Goal: Transaction & Acquisition: Purchase product/service

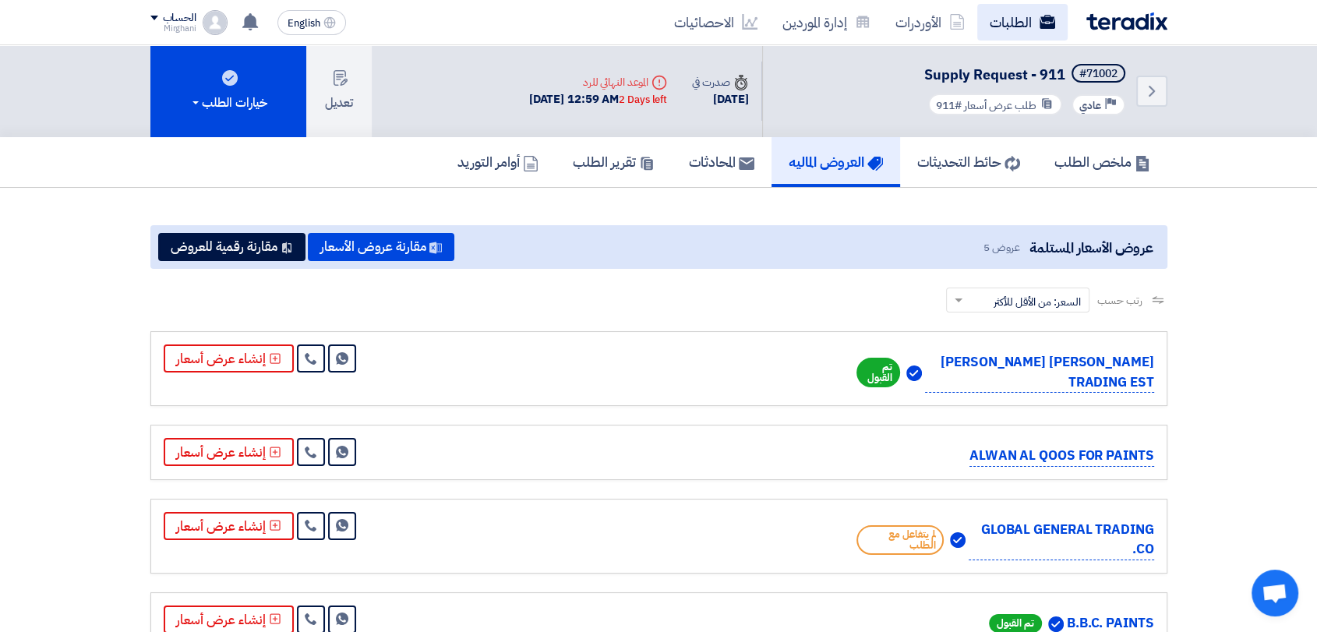
click at [1023, 15] on link "الطلبات" at bounding box center [1022, 22] width 90 height 37
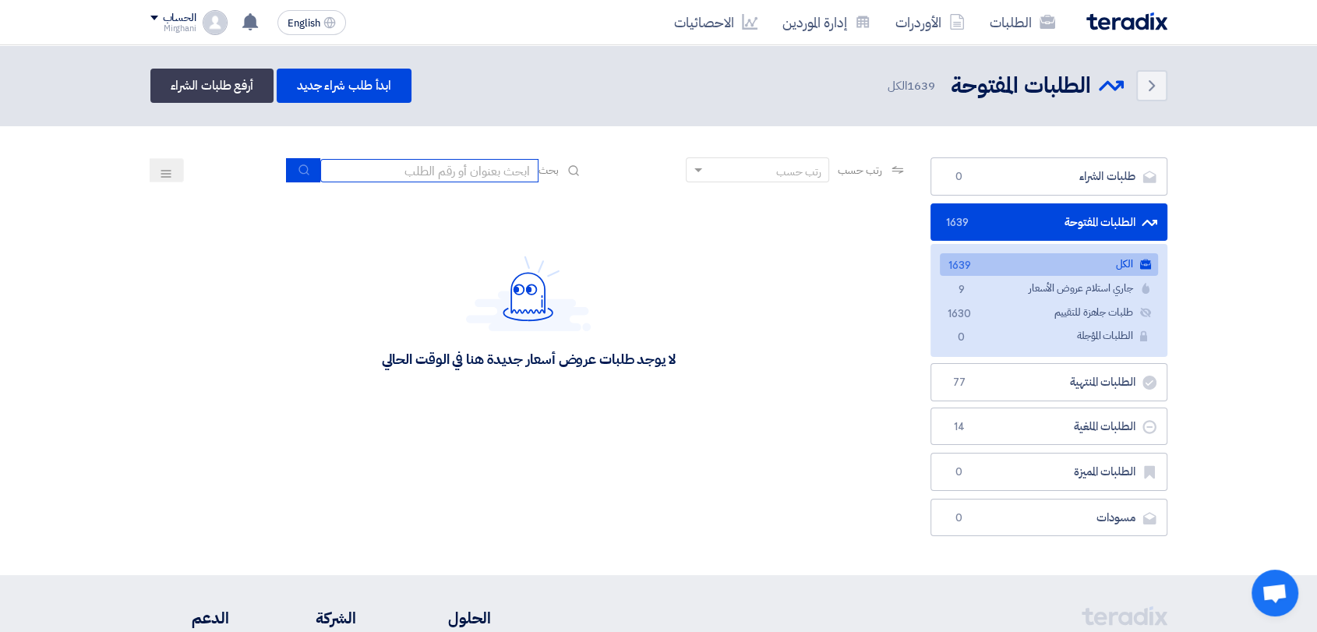
drag, startPoint x: 484, startPoint y: 172, endPoint x: 464, endPoint y: 196, distance: 31.5
click at [484, 172] on input at bounding box center [429, 170] width 218 height 23
type input "911"
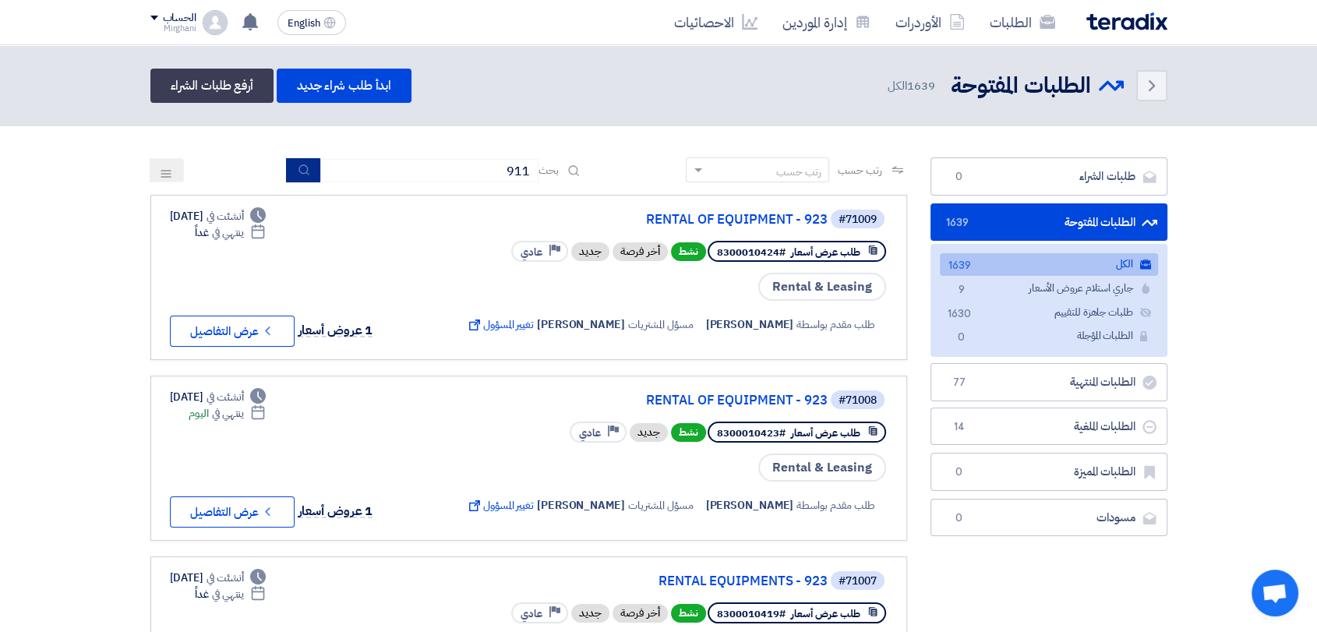
click at [306, 169] on icon "submit" at bounding box center [304, 170] width 12 height 12
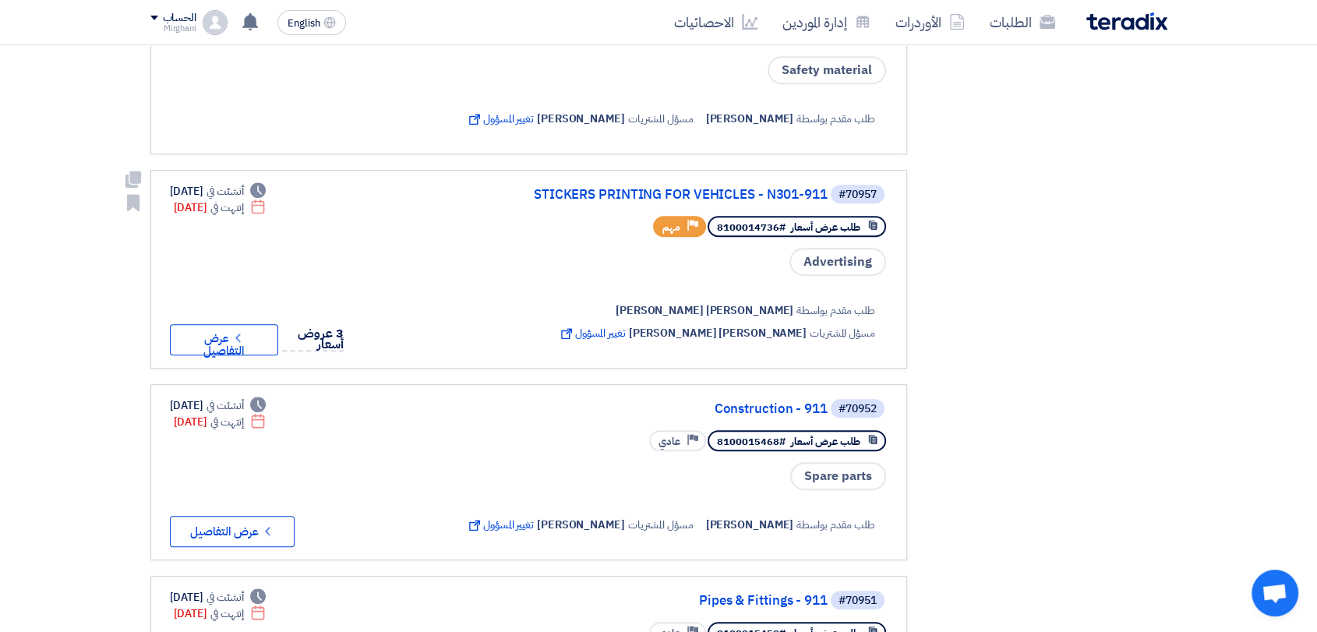
scroll to position [866, 0]
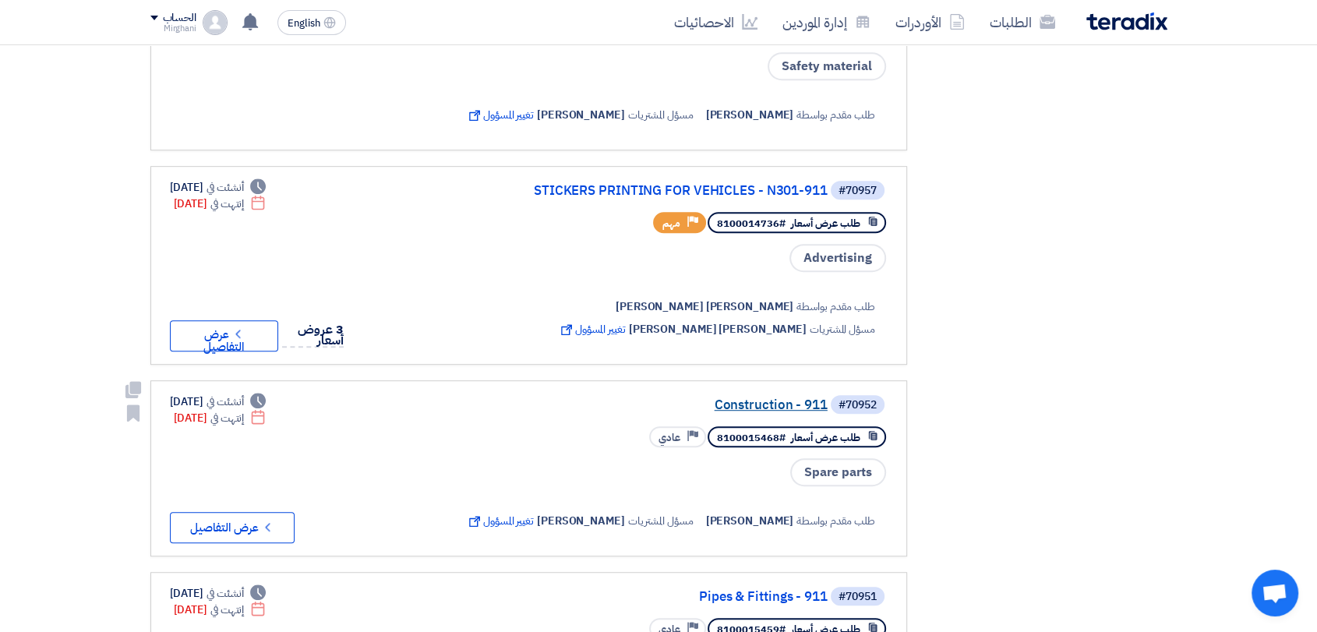
click at [772, 403] on link "Construction - 911" at bounding box center [672, 405] width 312 height 14
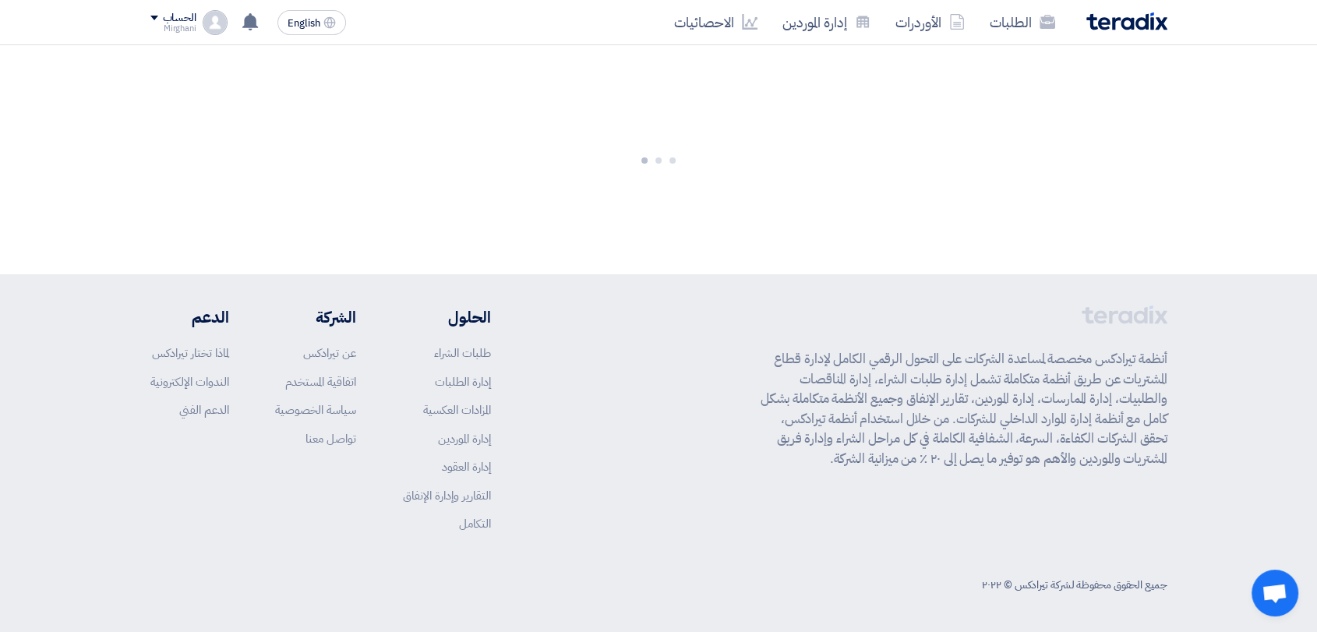
scroll to position [0, 0]
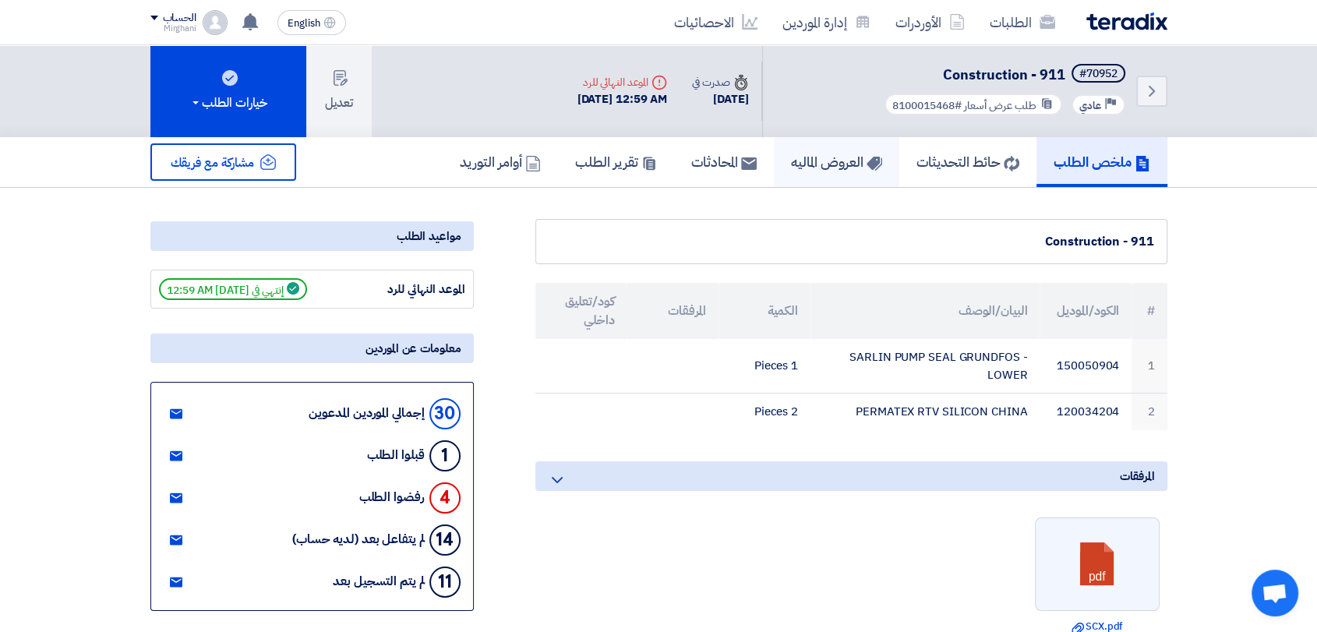
click at [815, 172] on link "العروض الماليه" at bounding box center [836, 162] width 125 height 50
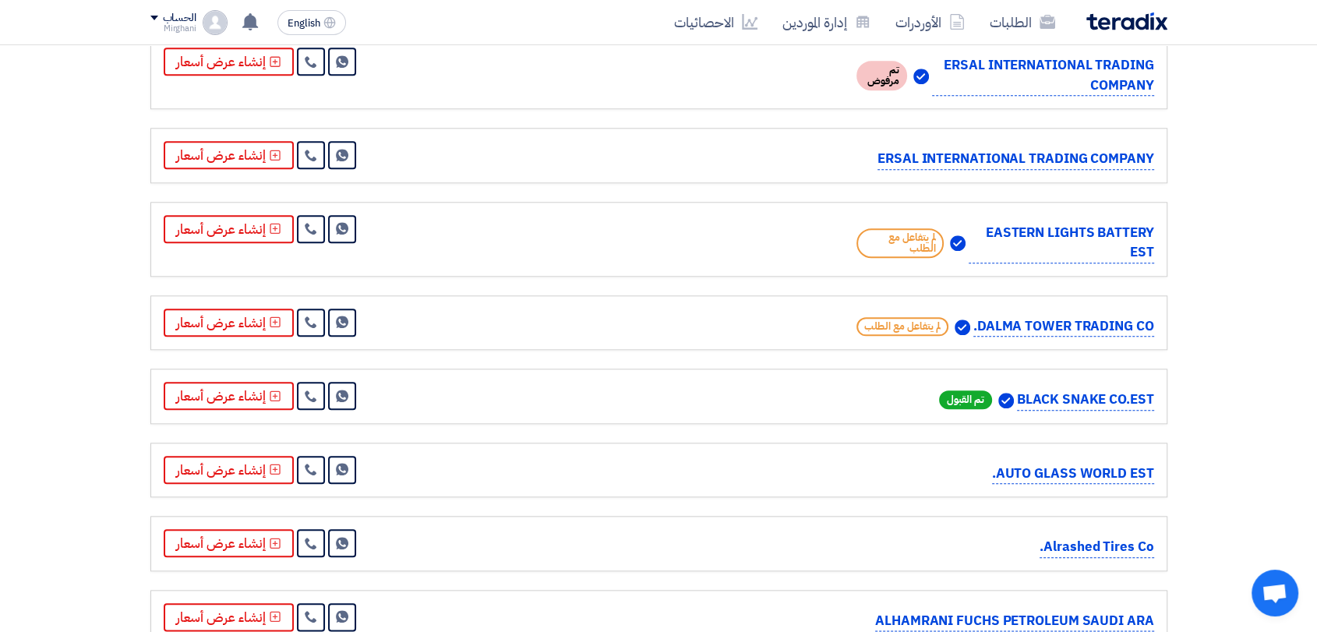
scroll to position [1732, 0]
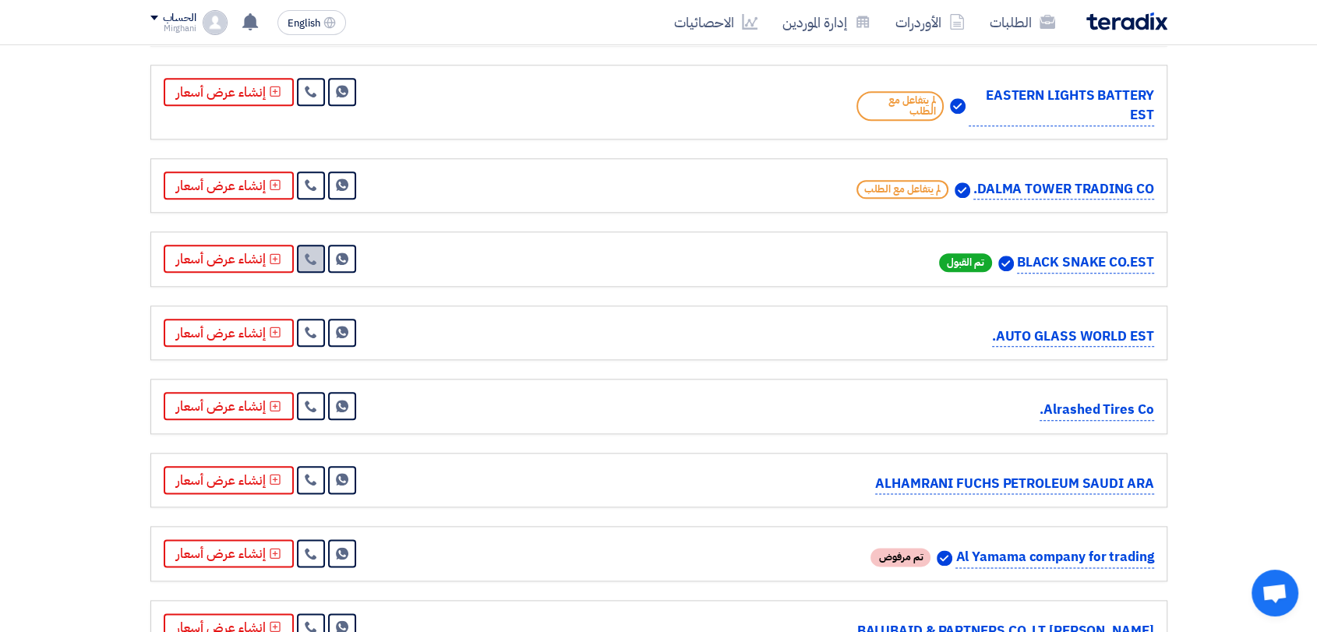
click at [309, 253] on icon at bounding box center [311, 259] width 12 height 12
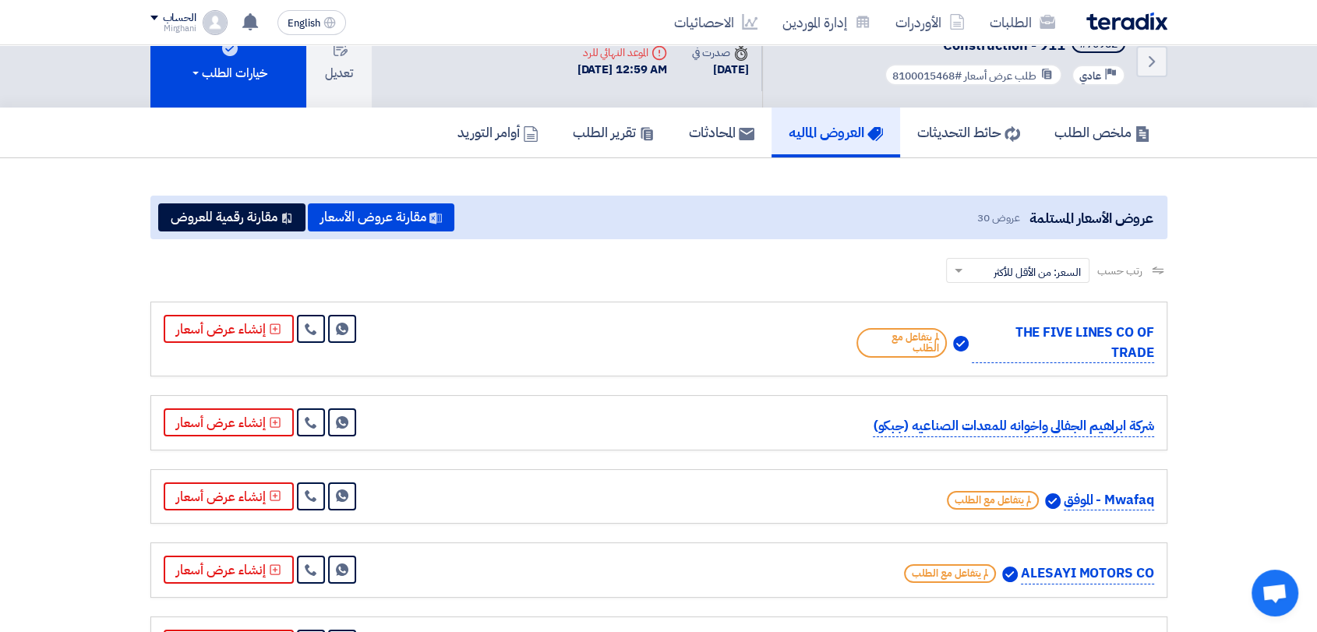
scroll to position [0, 0]
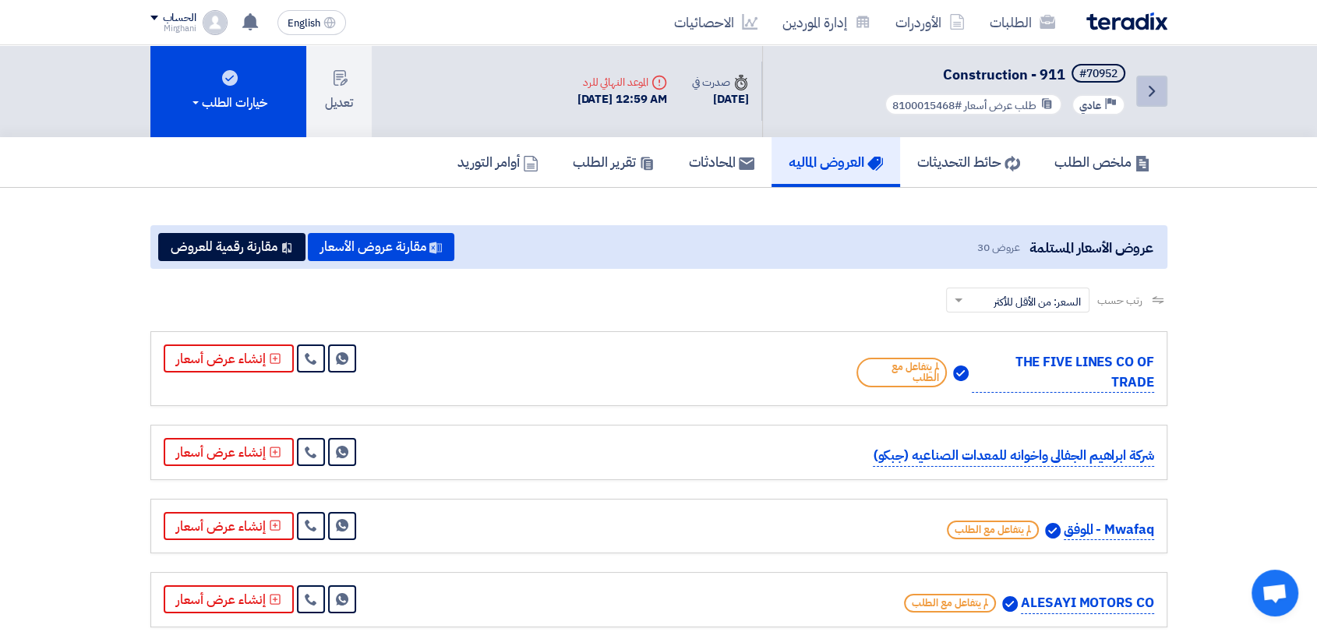
click at [1144, 100] on icon "Back" at bounding box center [1152, 91] width 19 height 19
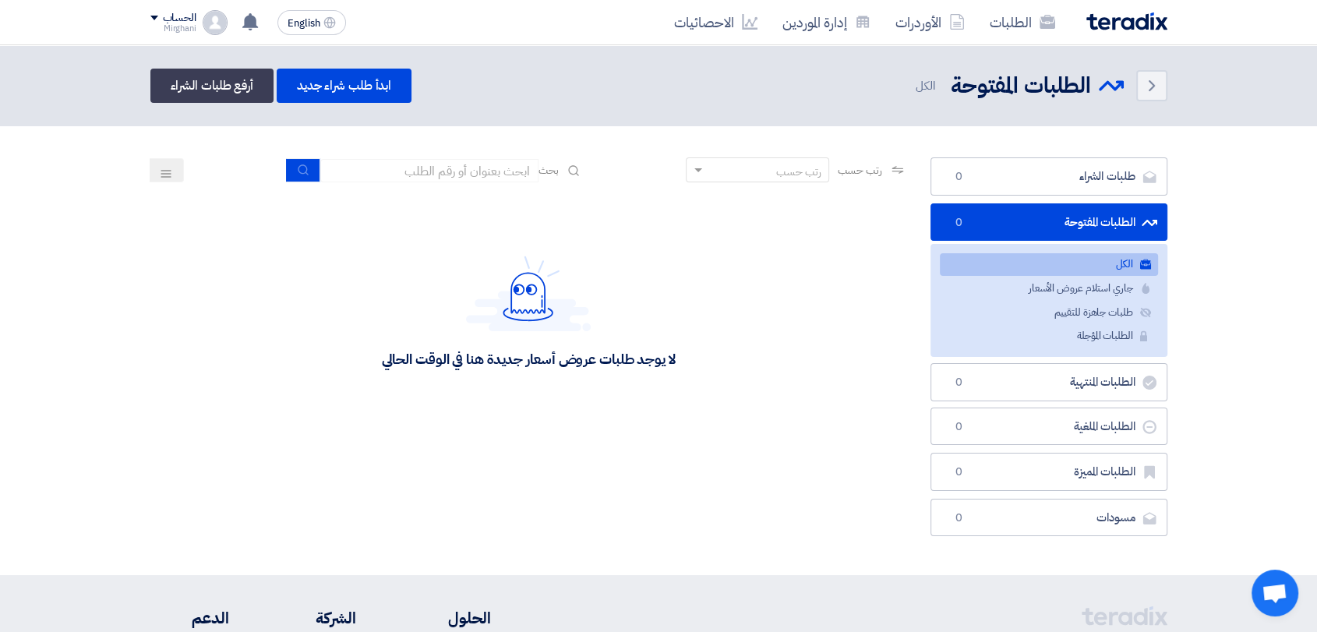
click at [461, 155] on section "طلبات الشراء طلبات الشراء 0 الطلبات المفتوحة الطلبات المفتوحة 0 الكل الكل جاري …" at bounding box center [658, 350] width 1317 height 449
click at [461, 173] on input at bounding box center [429, 170] width 218 height 23
type input "8100015059"
click at [286, 170] on button "submit" at bounding box center [303, 170] width 34 height 24
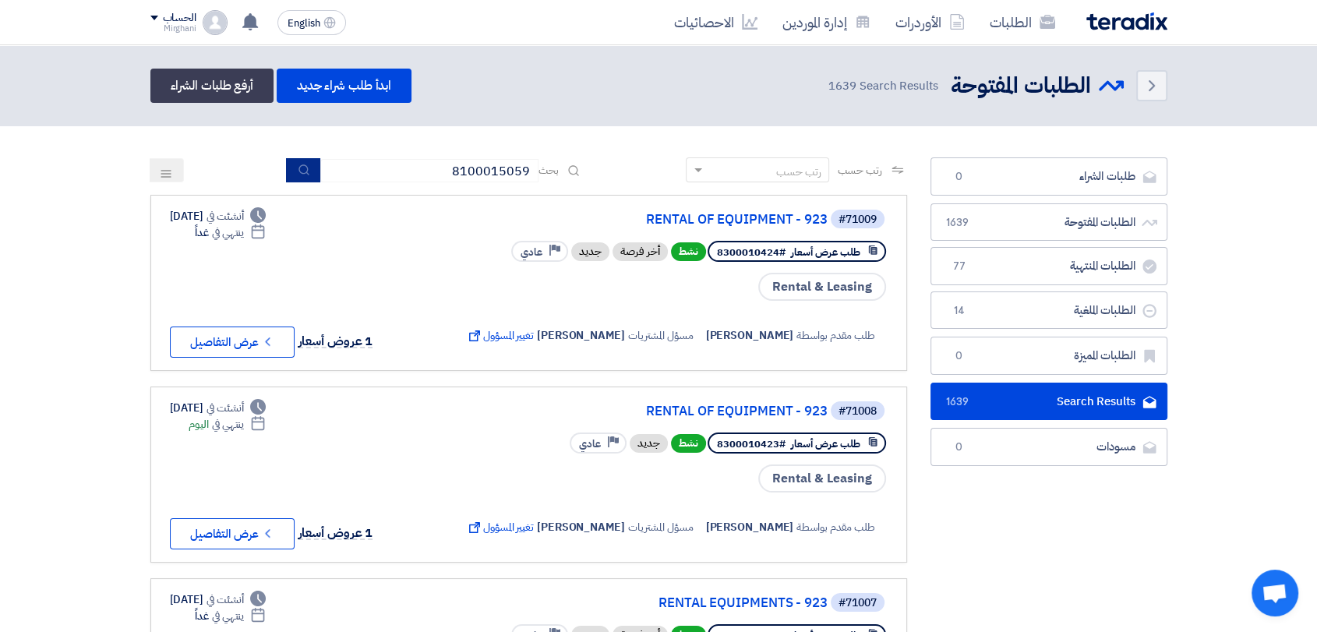
click at [290, 179] on button "submit" at bounding box center [303, 170] width 34 height 24
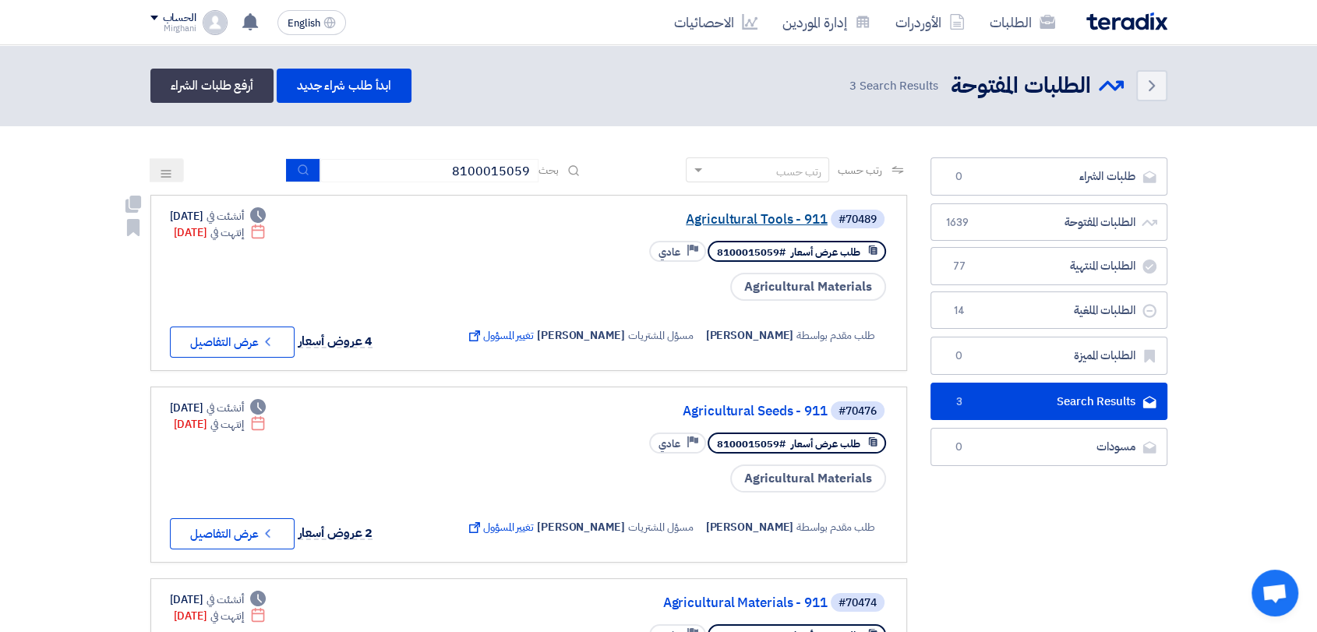
click at [703, 226] on div "#70489 Agricultural Tools - 911" at bounding box center [675, 219] width 425 height 22
click at [703, 223] on link "Agricultural Tools - 911" at bounding box center [672, 220] width 312 height 14
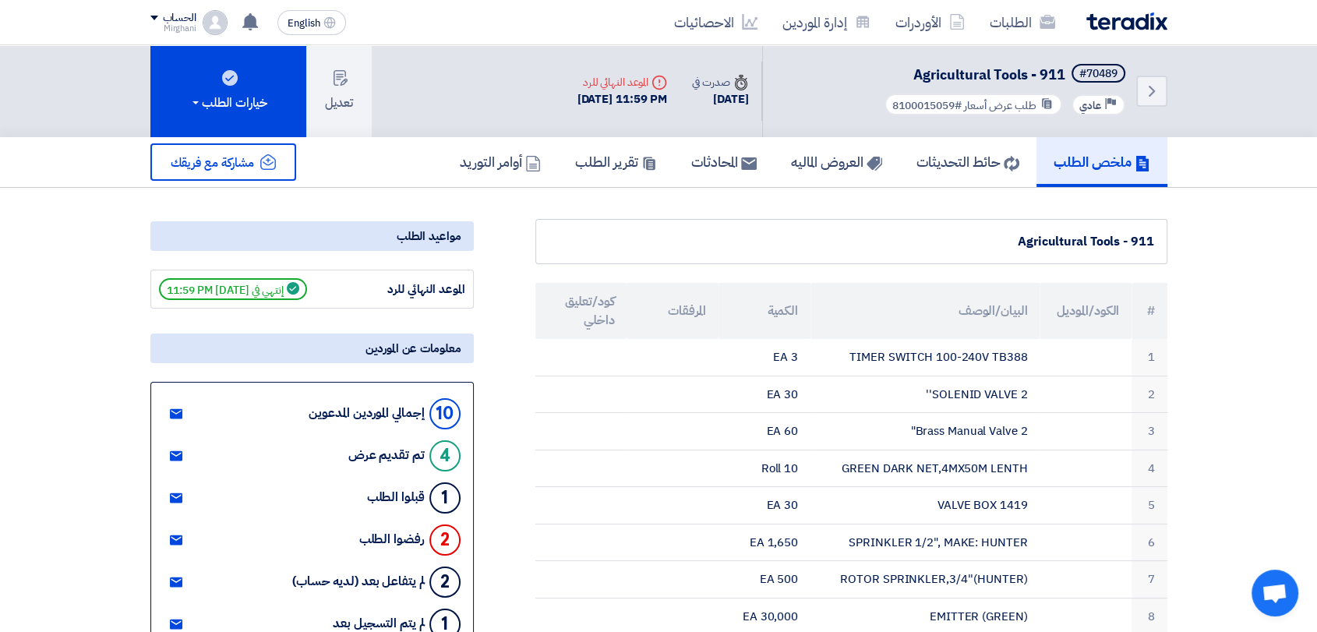
click at [1135, 78] on div "Back #70489 Agricultural Tools - 911 Priority عادي طلب عرض أسعار #8100015059" at bounding box center [964, 91] width 405 height 92
click at [1140, 79] on link "Back" at bounding box center [1152, 91] width 31 height 31
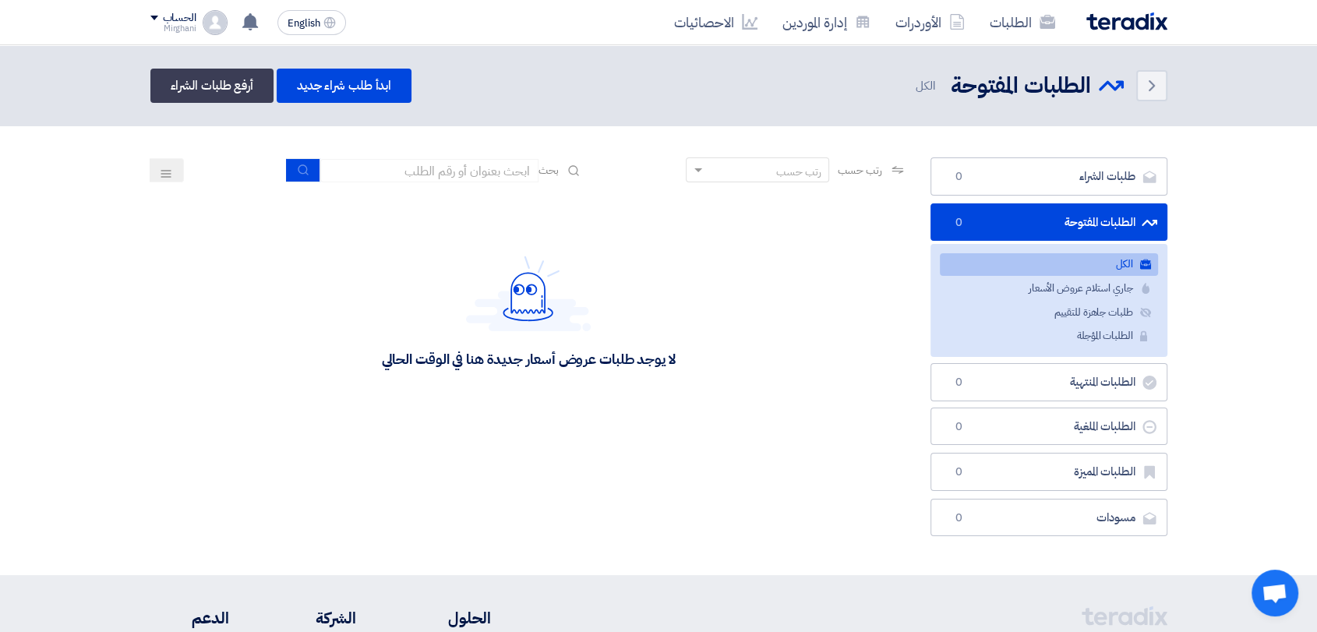
click at [428, 193] on div "رتب حسب رتب حسب بحث" at bounding box center [528, 175] width 757 height 37
click at [430, 176] on div "رتب حسب رتب حسب بحث" at bounding box center [528, 175] width 757 height 37
click at [430, 172] on input at bounding box center [429, 170] width 218 height 23
type input "8100015059"
click at [299, 169] on icon "submit" at bounding box center [304, 170] width 12 height 12
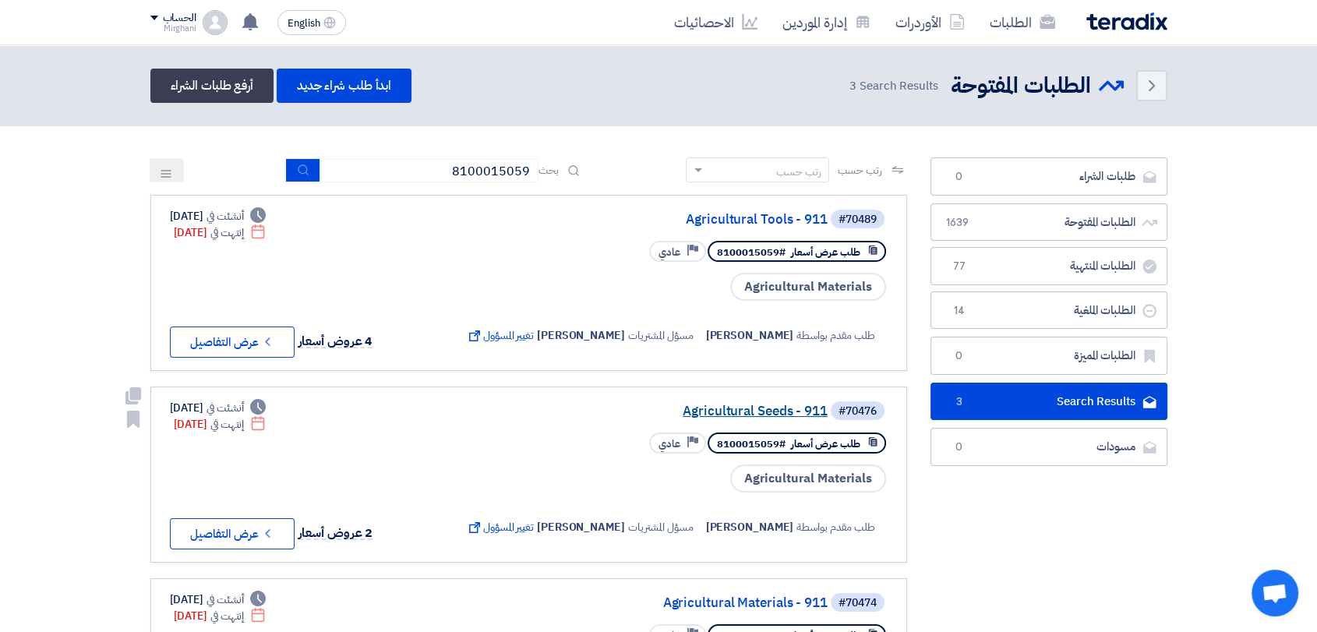
click at [765, 414] on link "Agricultural Seeds - 911" at bounding box center [672, 412] width 312 height 14
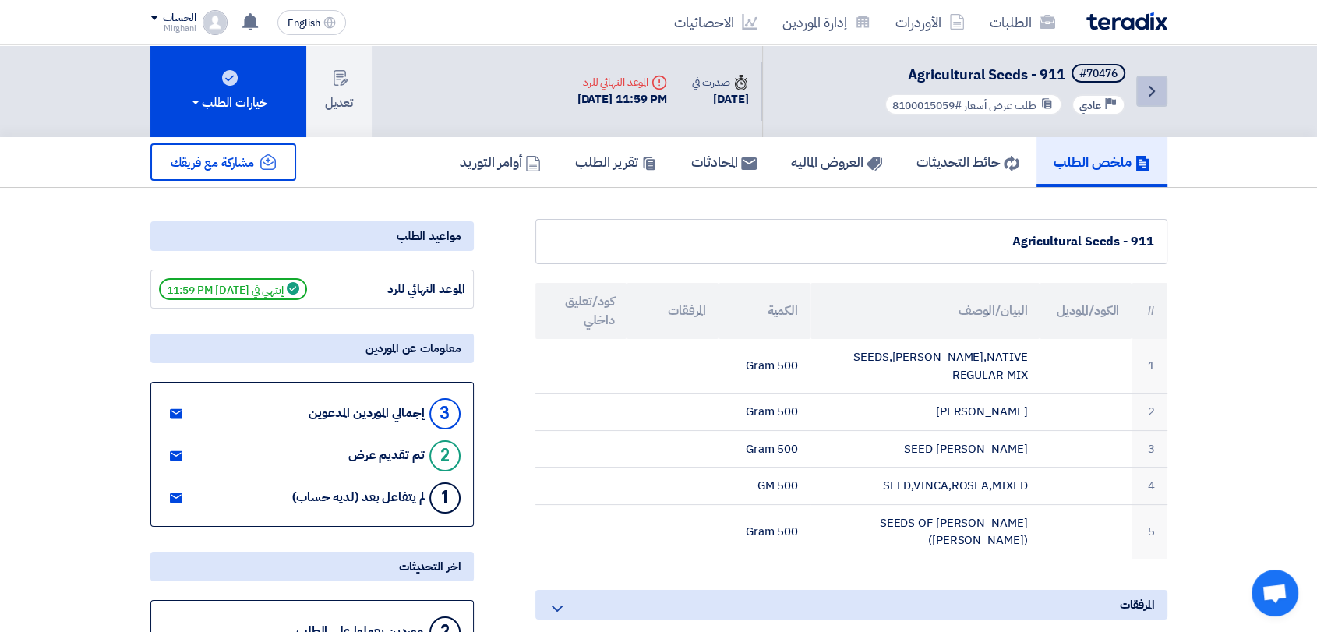
drag, startPoint x: 1171, startPoint y: 79, endPoint x: 1152, endPoint y: 83, distance: 19.3
click at [1155, 81] on div "Back #70476 Agricultural Seeds - 911 Priority عادي طلب عرض أسعار #8100015059 Ti…" at bounding box center [659, 91] width 1041 height 92
click at [1152, 83] on icon "Back" at bounding box center [1152, 91] width 19 height 19
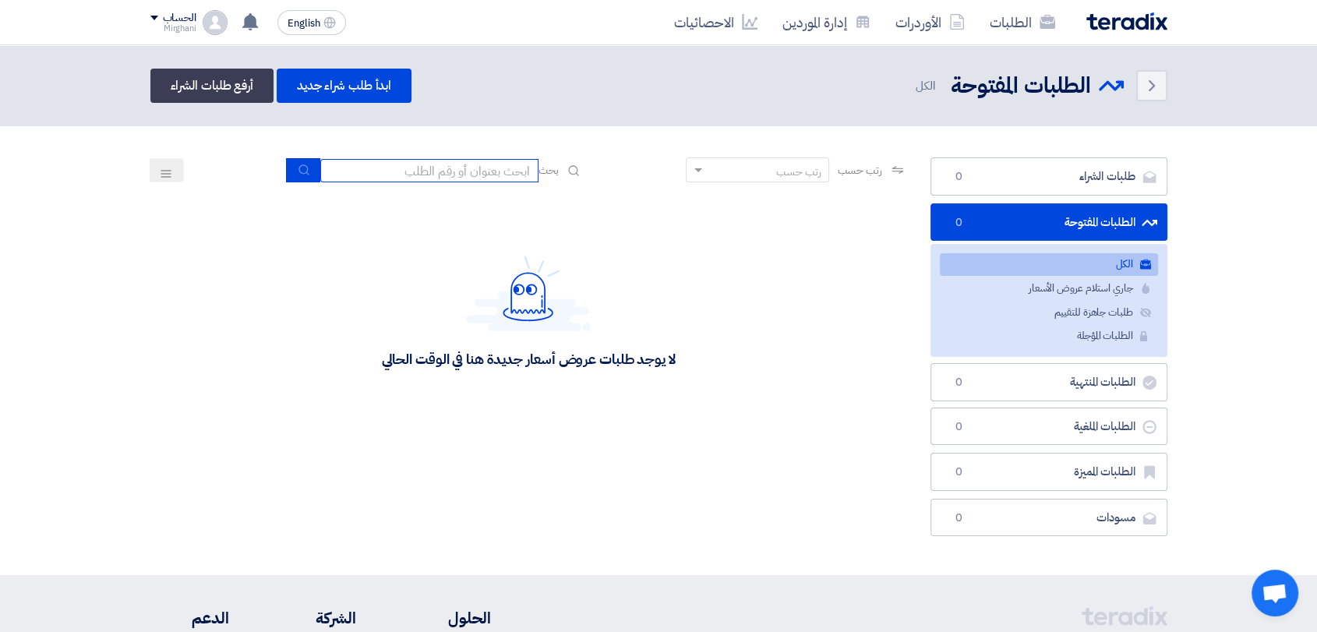
click at [468, 172] on input at bounding box center [429, 170] width 218 height 23
type input "8100015059"
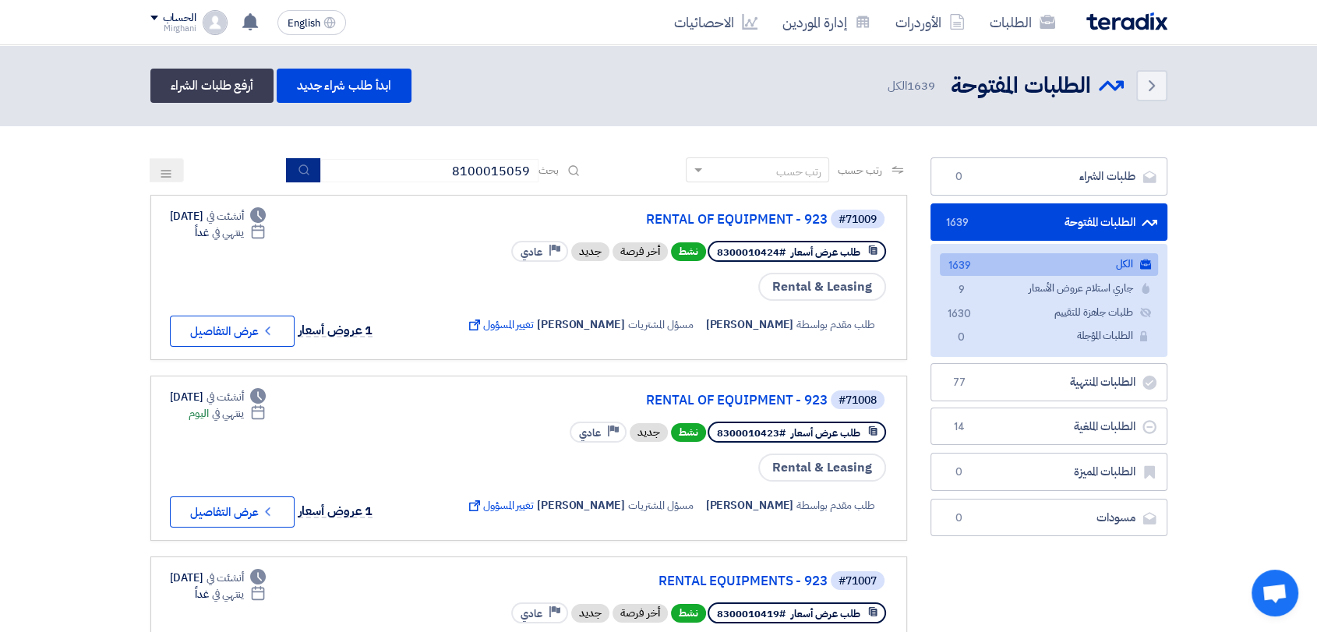
click at [307, 171] on button "submit" at bounding box center [303, 170] width 34 height 24
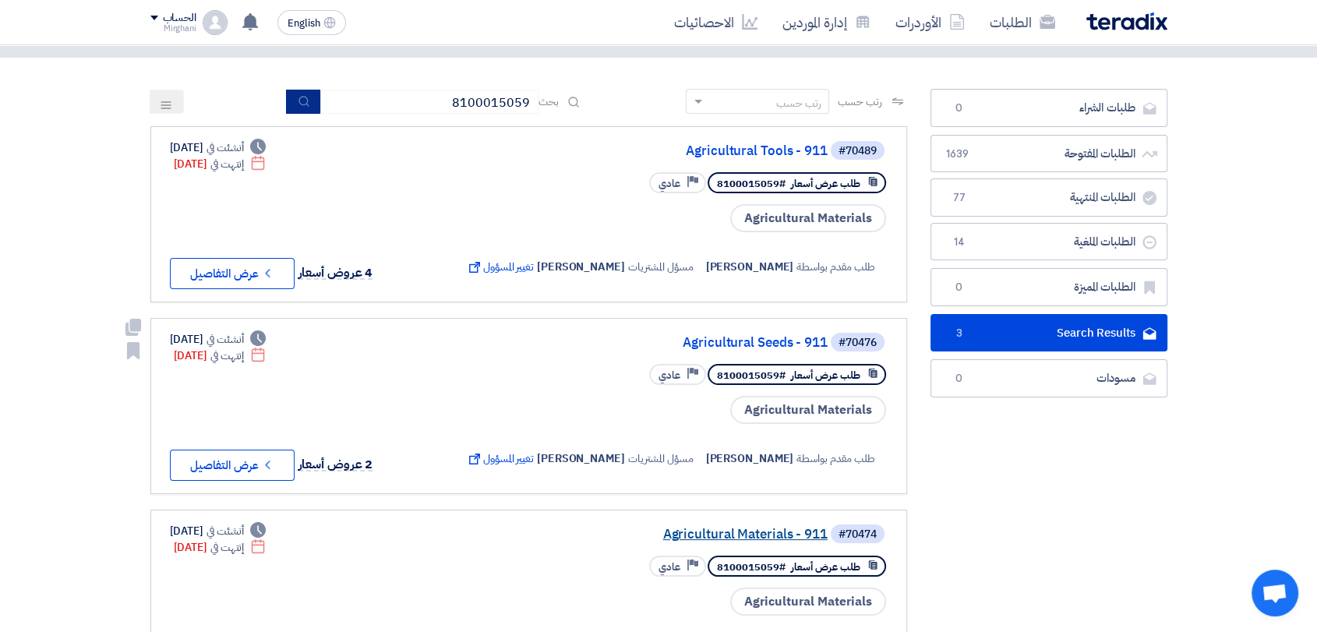
scroll to position [260, 0]
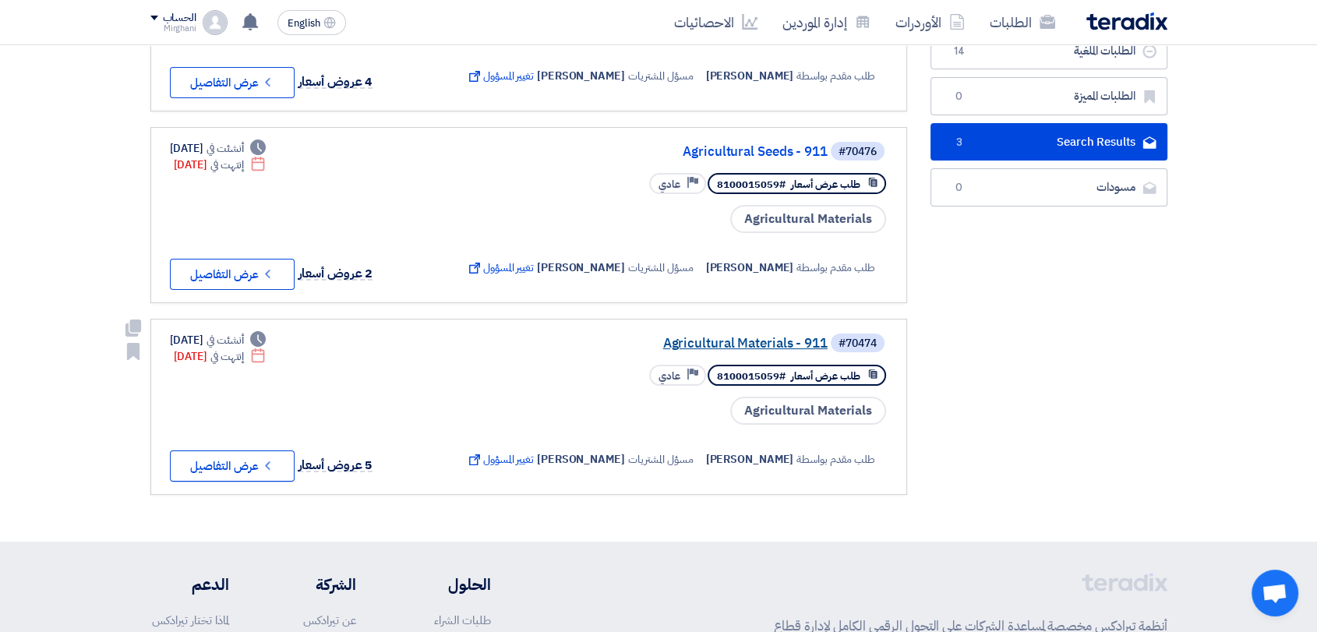
click at [708, 344] on link "Agricultural Materials - 911" at bounding box center [672, 344] width 312 height 14
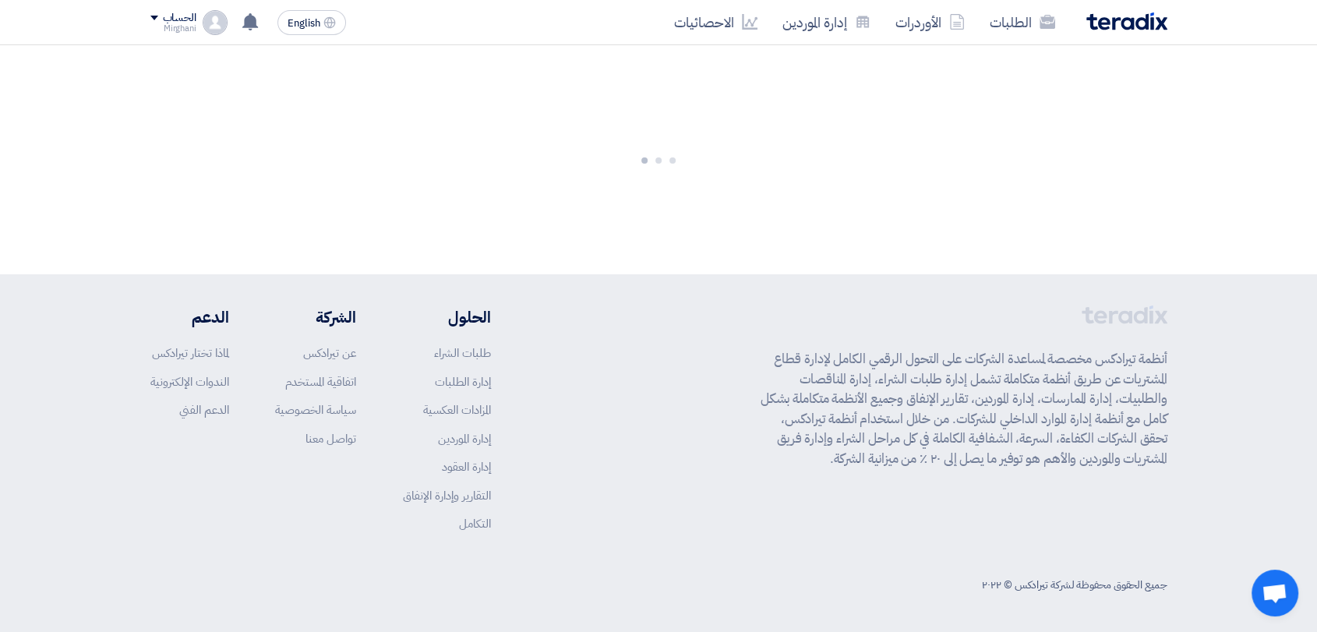
scroll to position [0, 0]
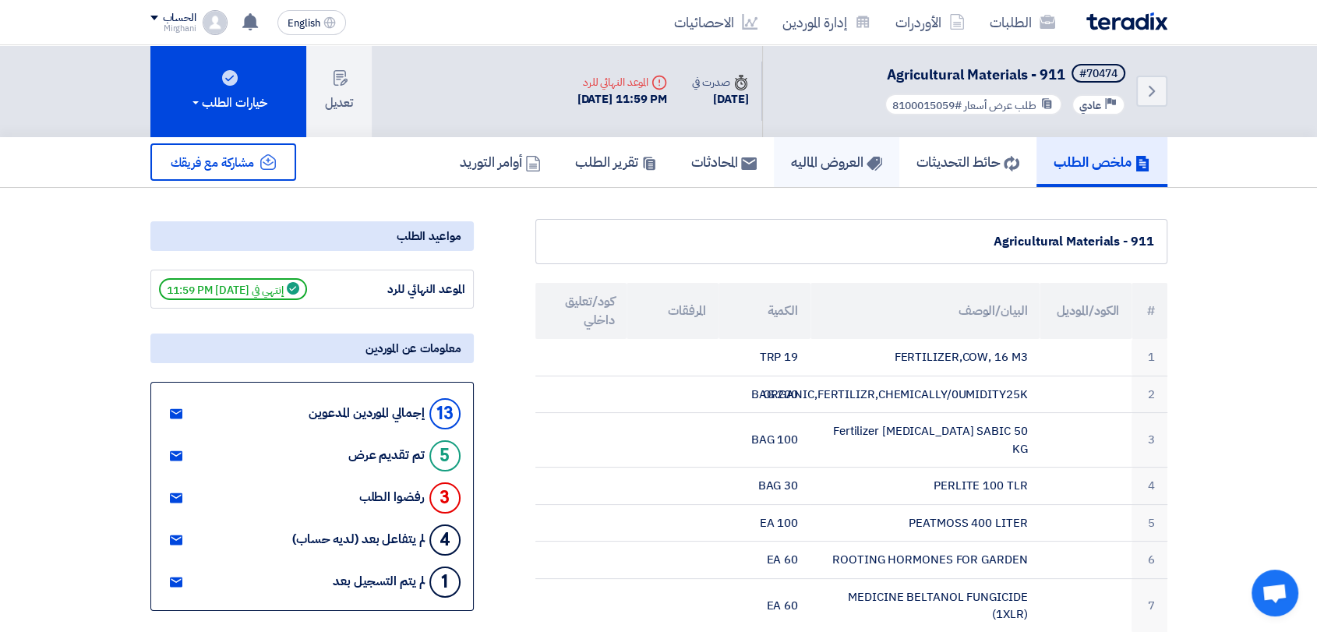
click at [829, 166] on h5 "العروض الماليه" at bounding box center [836, 162] width 91 height 18
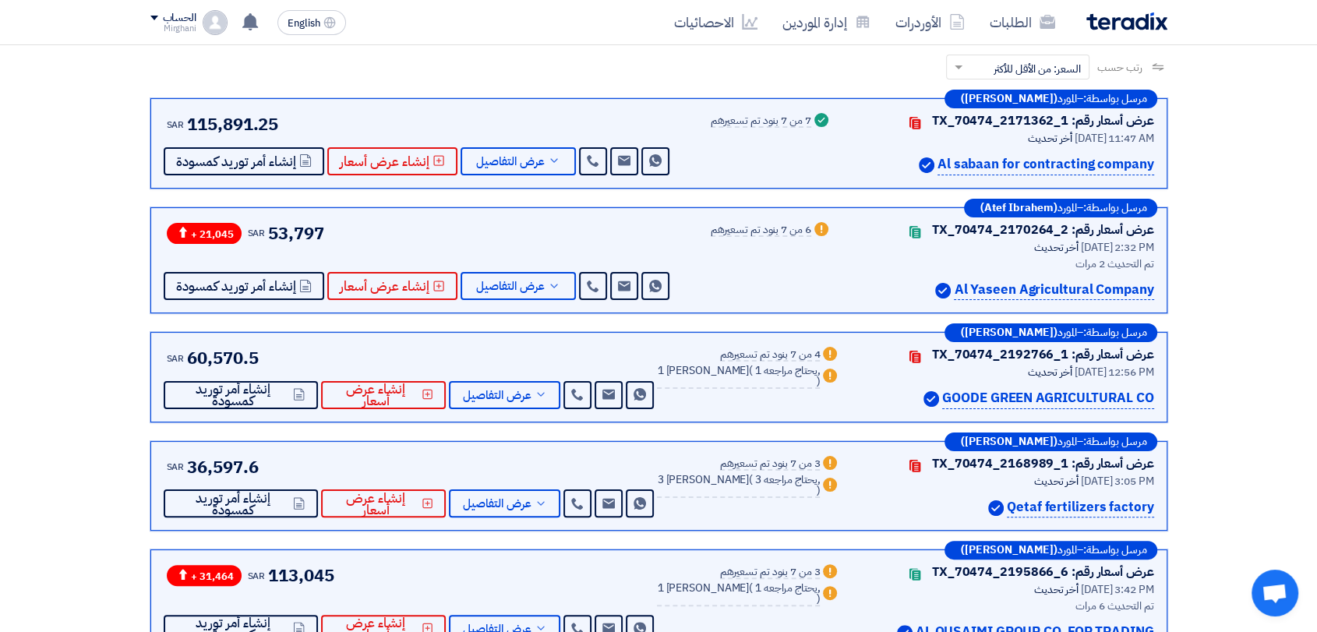
scroll to position [260, 0]
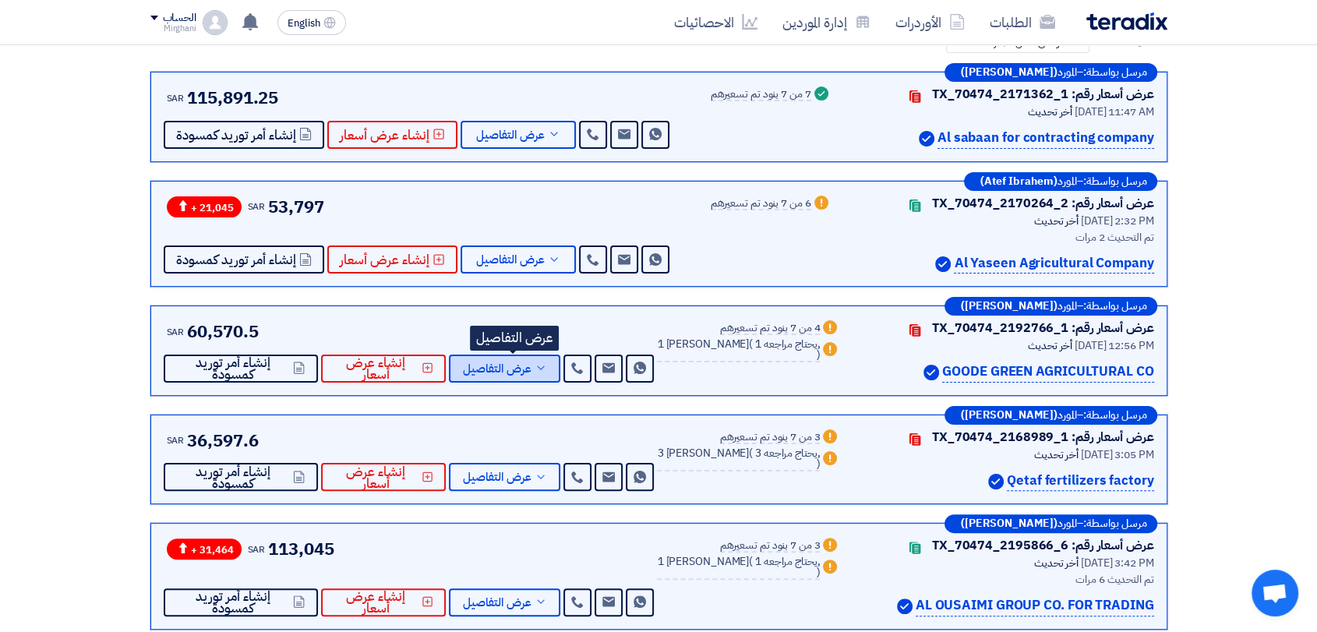
click at [498, 364] on span "عرض التفاصيل" at bounding box center [497, 369] width 69 height 12
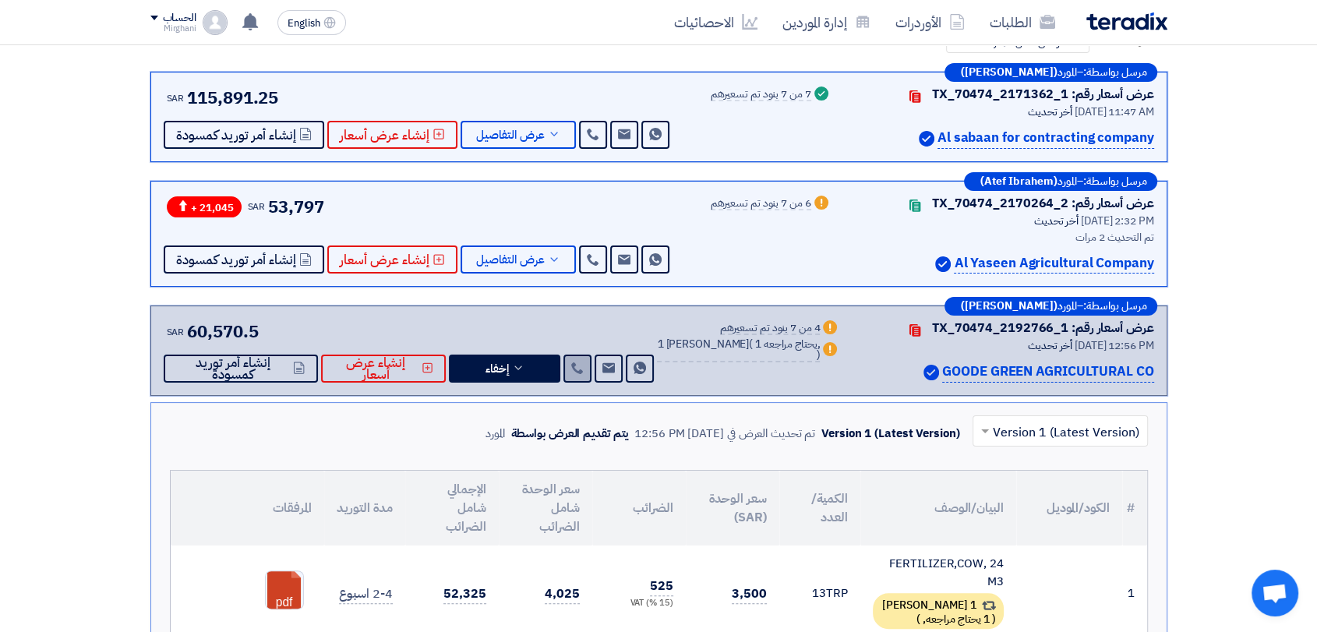
click at [587, 373] on link at bounding box center [578, 369] width 28 height 28
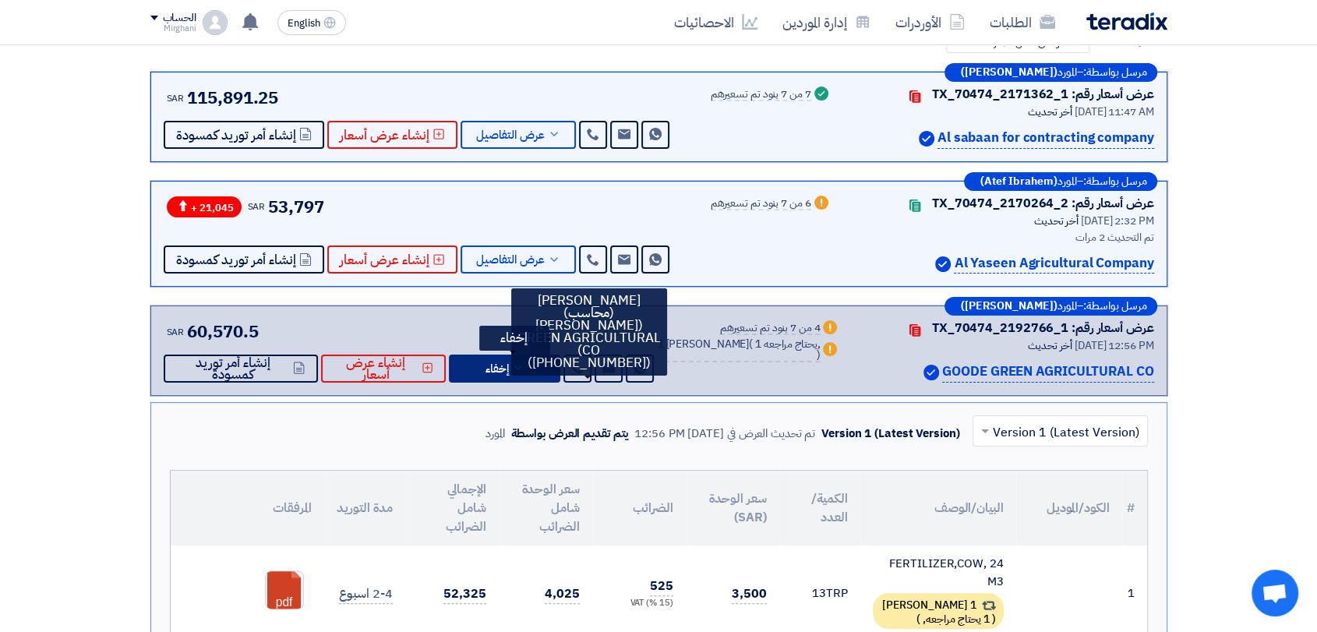
click at [493, 357] on button "إخفاء" at bounding box center [504, 369] width 111 height 28
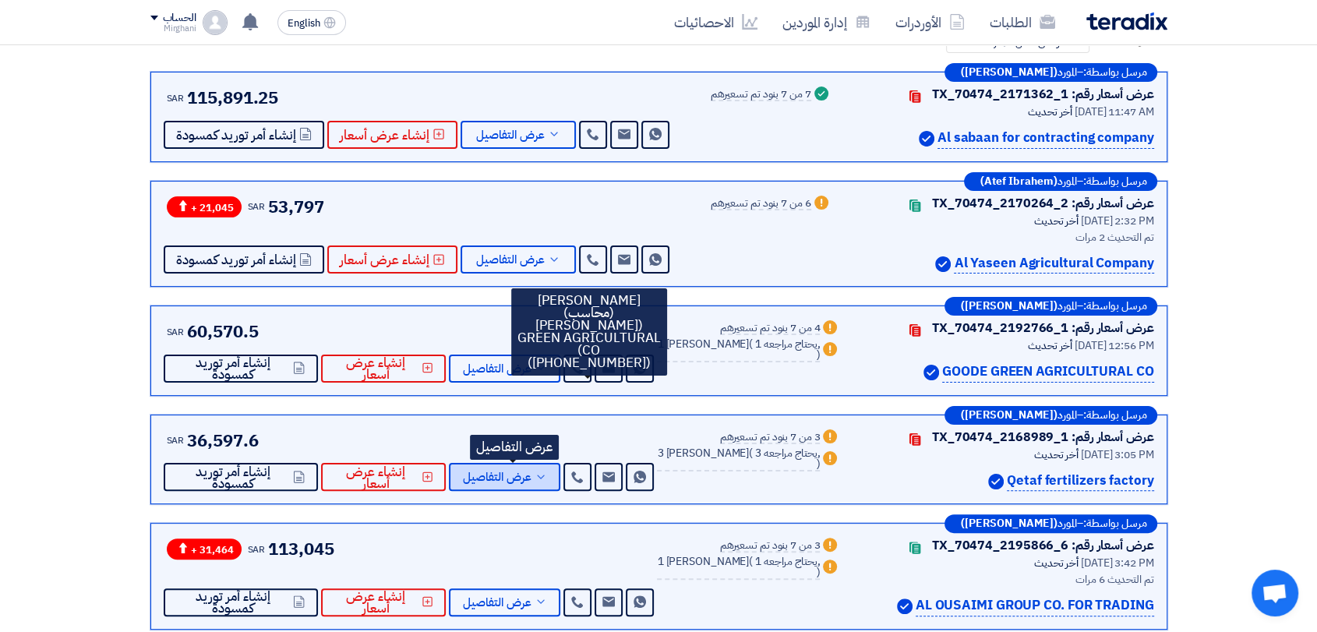
click at [552, 483] on button "عرض التفاصيل" at bounding box center [504, 477] width 111 height 28
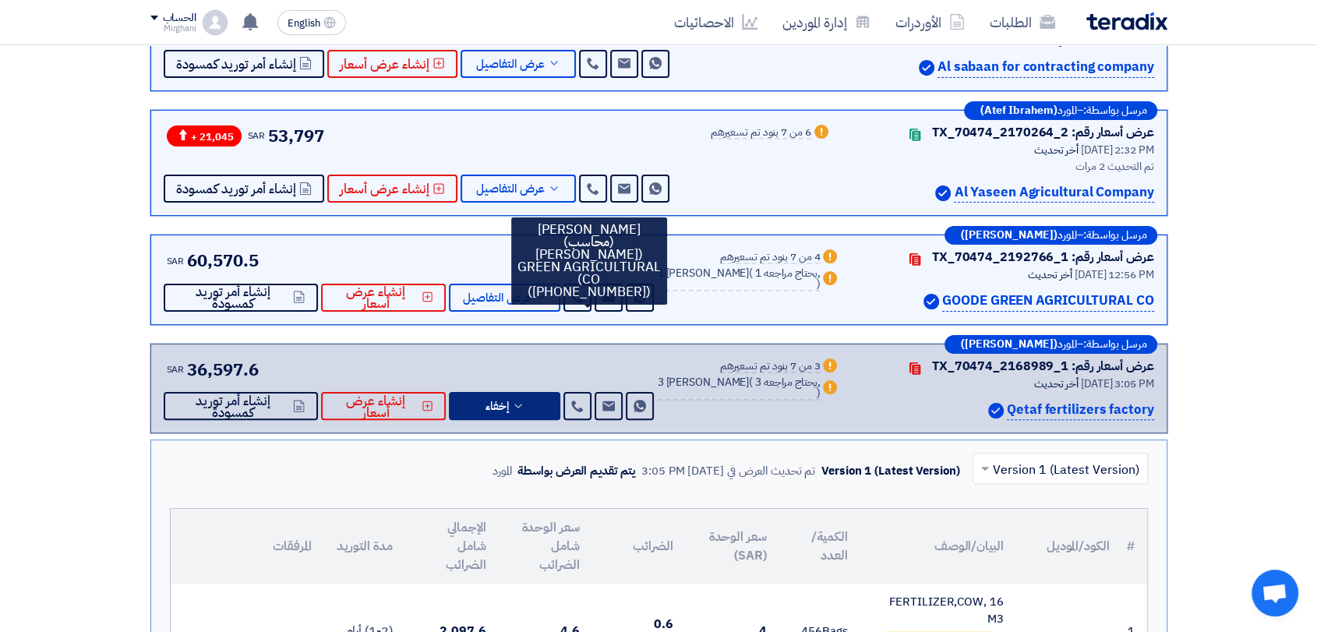
scroll to position [433, 0]
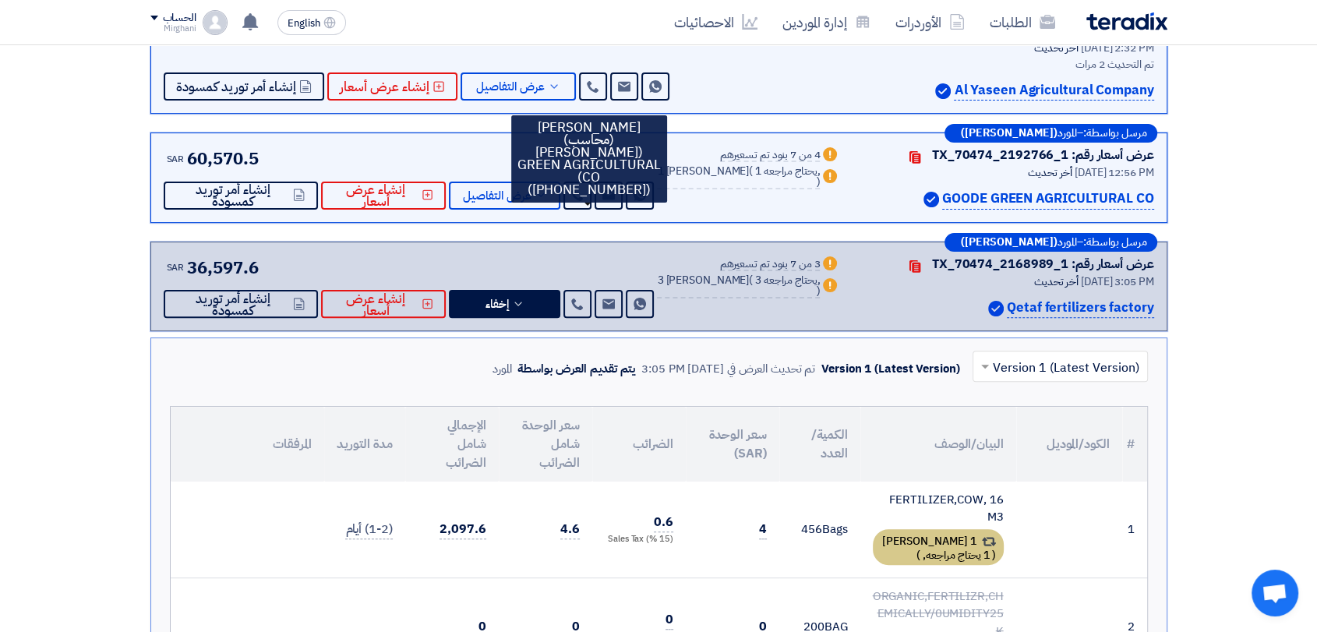
click at [940, 529] on div "1 [PERSON_NAME] ( 1 يحتاج مراجعه, )" at bounding box center [938, 547] width 131 height 36
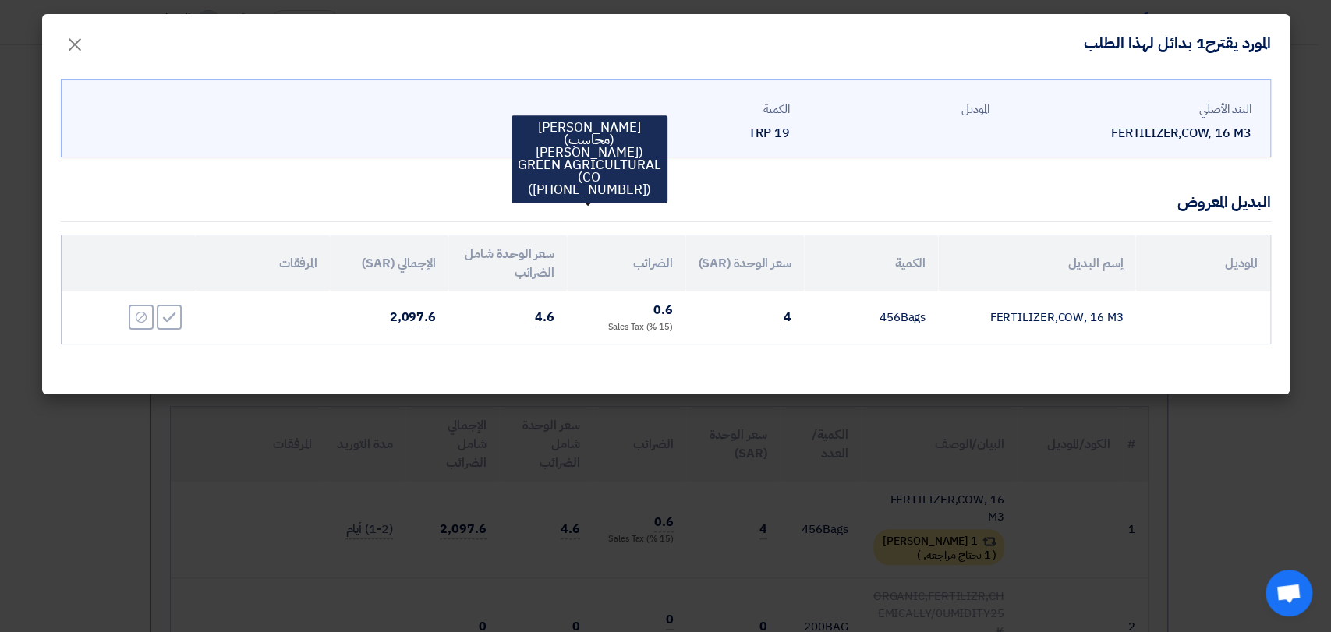
click at [854, 511] on modal-container "المورد يقترح1 بدائل لهذا الطلب × [DEMOGRAPHIC_DATA] FERTILIZER,COW, 16 M3 المود…" at bounding box center [665, 316] width 1331 height 632
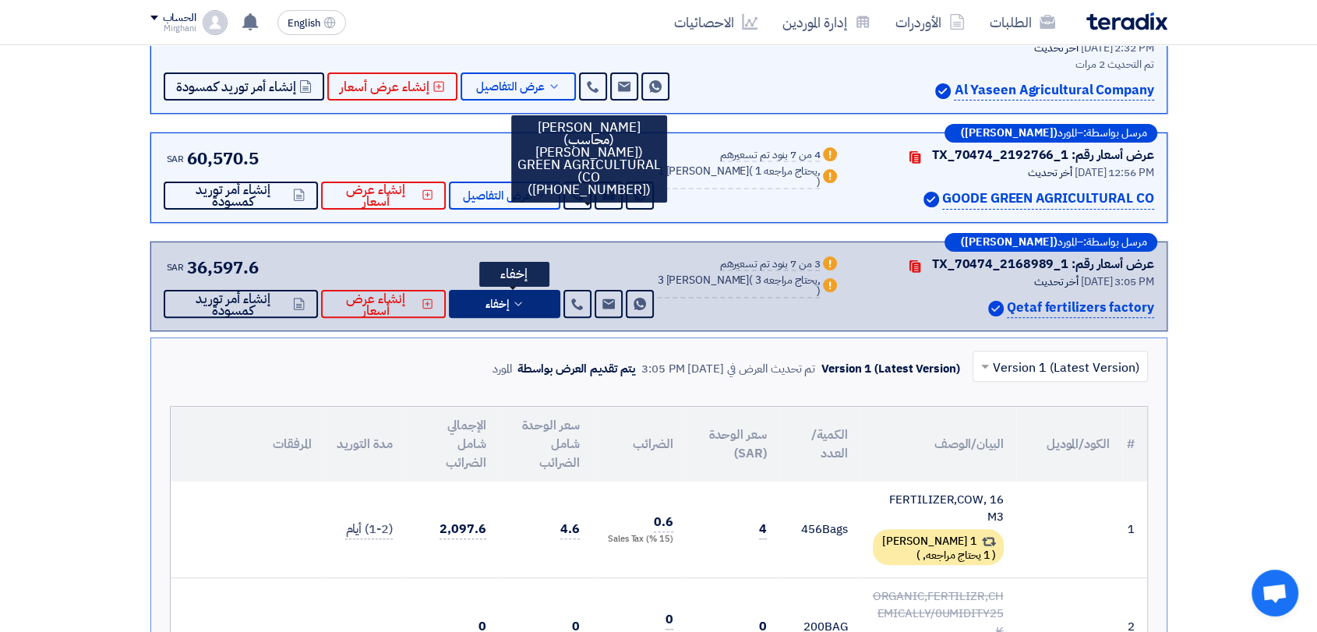
click at [525, 301] on icon at bounding box center [518, 304] width 12 height 12
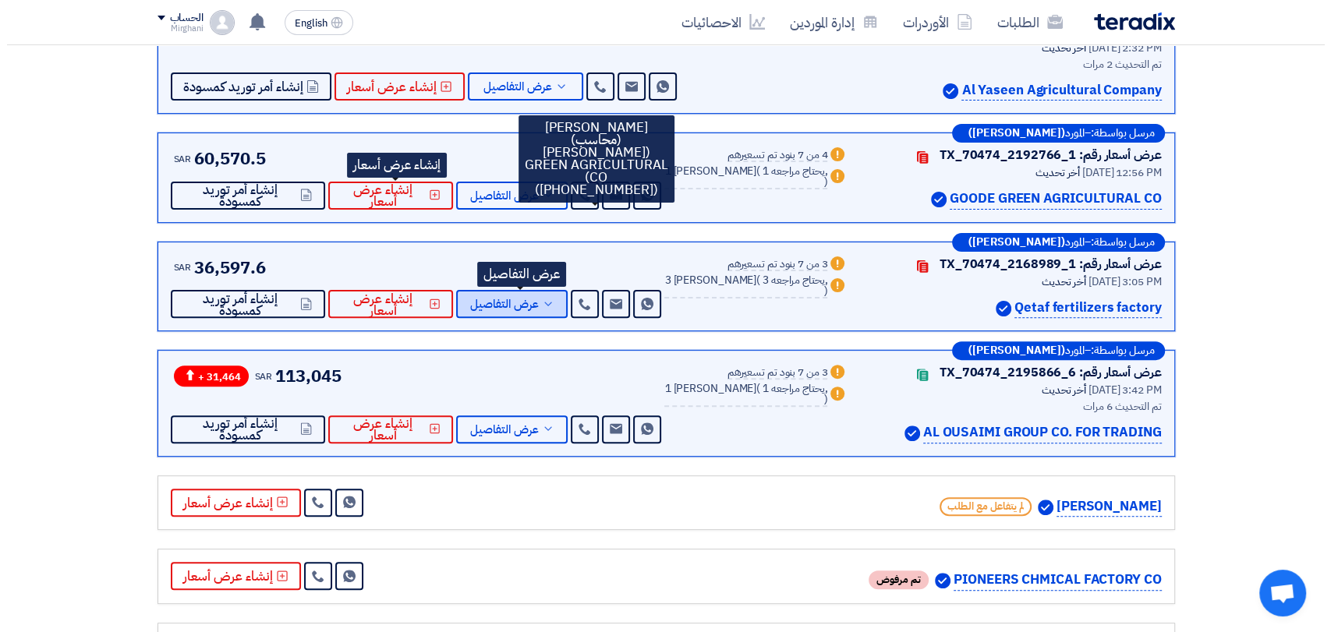
scroll to position [0, 0]
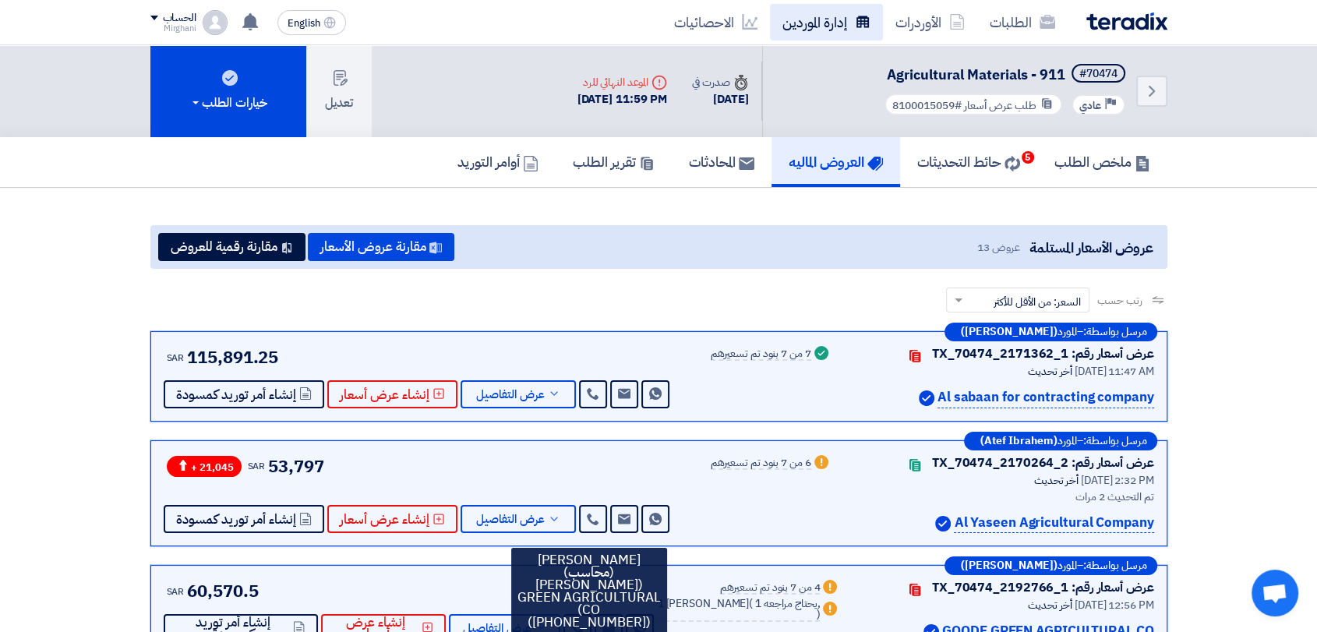
click at [793, 37] on link "إدارة الموردين" at bounding box center [826, 22] width 113 height 37
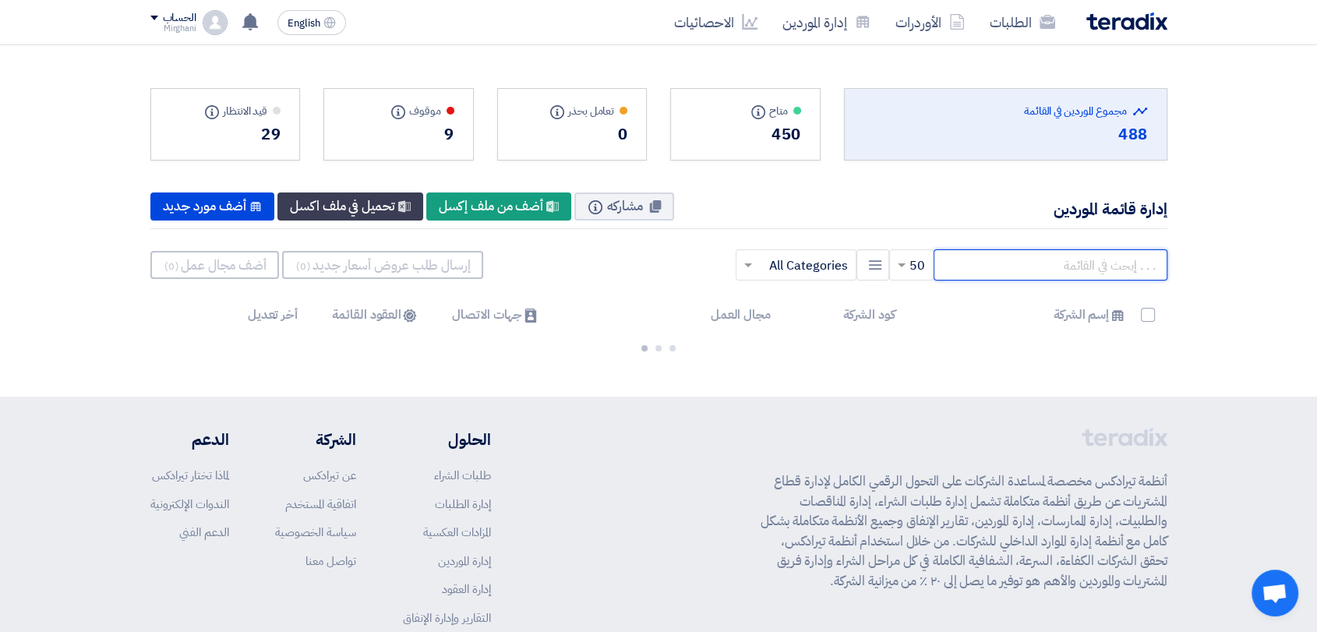
click at [1033, 258] on input "text" at bounding box center [1051, 264] width 234 height 31
paste input "10015259"
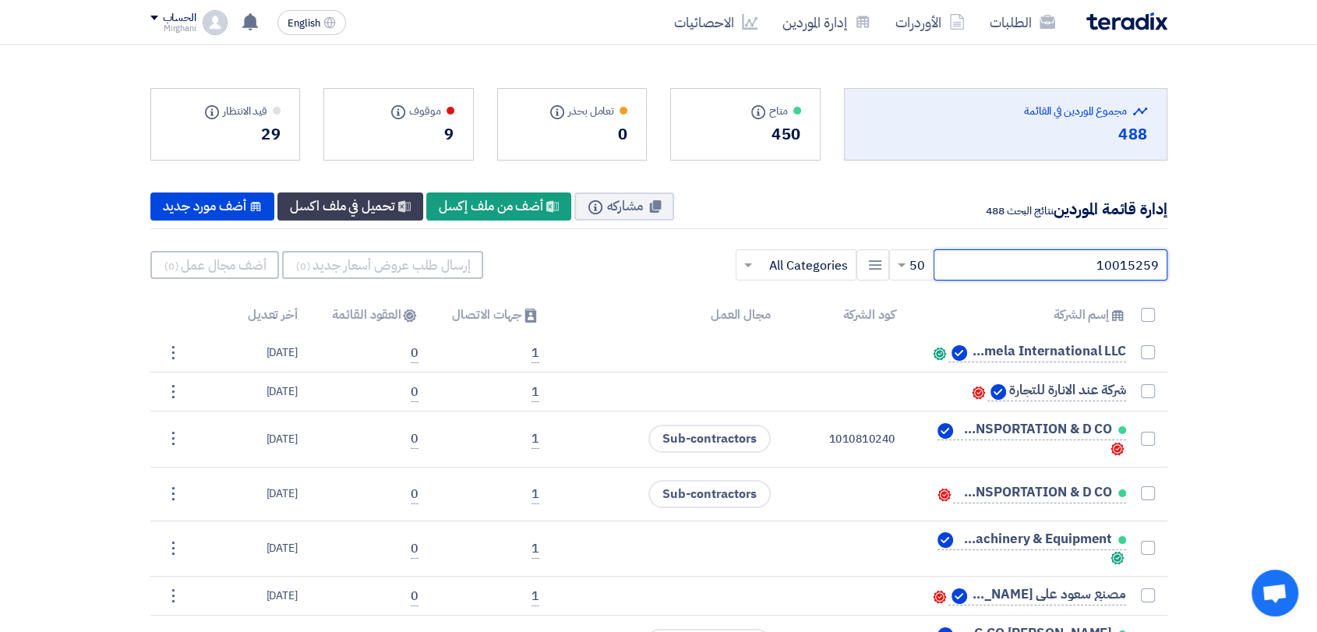
type input "10015259"
drag, startPoint x: 1048, startPoint y: 268, endPoint x: 1210, endPoint y: 235, distance: 164.6
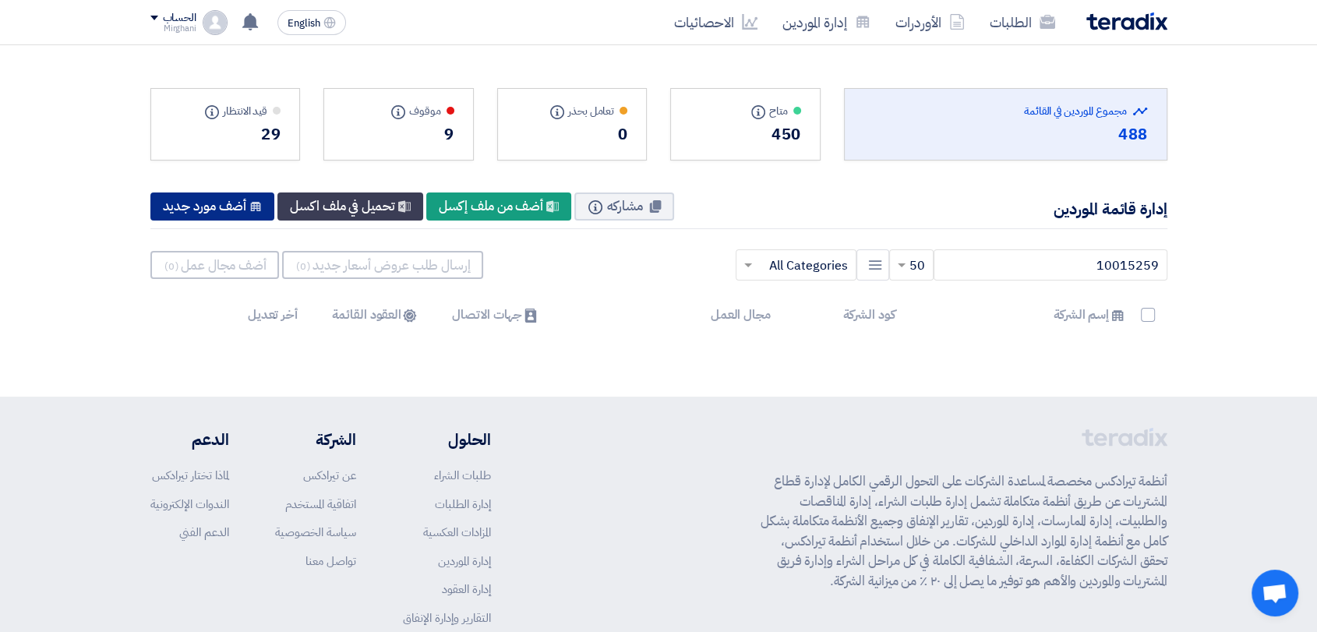
click at [215, 207] on div "New Supplier أضف مورد جديد" at bounding box center [212, 207] width 125 height 28
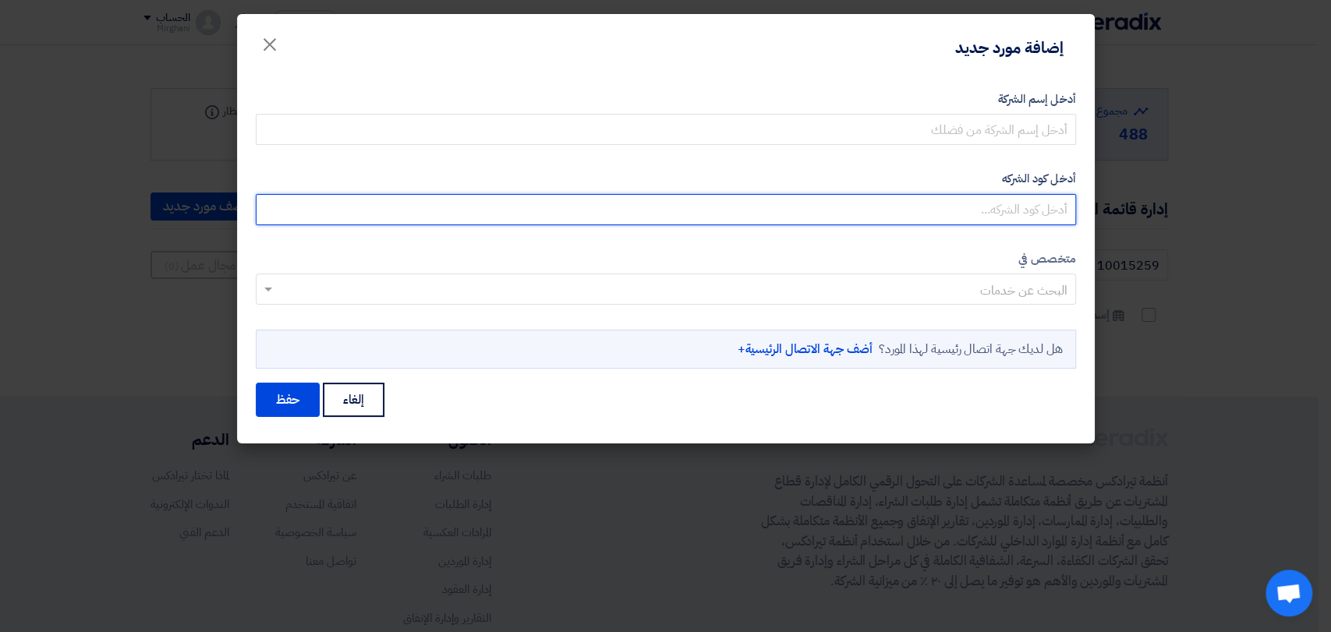
click at [886, 208] on input "أدخل كود الشركه" at bounding box center [666, 209] width 820 height 31
paste input "10015259"
type input "10015259"
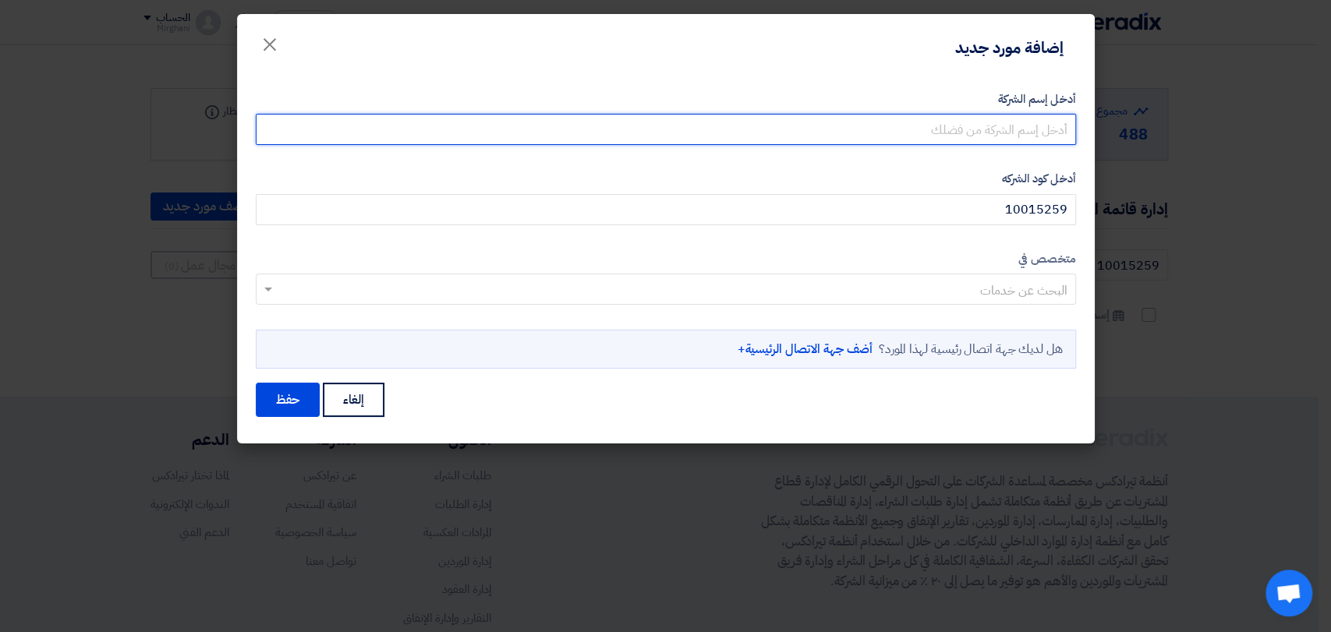
click at [947, 138] on input "أدخل إسم الشركة" at bounding box center [666, 129] width 820 height 31
paste input "HANANHAMMADMUHAMMADAL-BALAWI"
click at [872, 130] on input "HANANHAMMADMUHAMMADAL-BALAWI" at bounding box center [666, 129] width 820 height 31
click at [922, 132] on input "[PERSON_NAME]-BALAWI" at bounding box center [666, 129] width 820 height 31
click at [999, 131] on input "[PERSON_NAME]" at bounding box center [666, 129] width 820 height 31
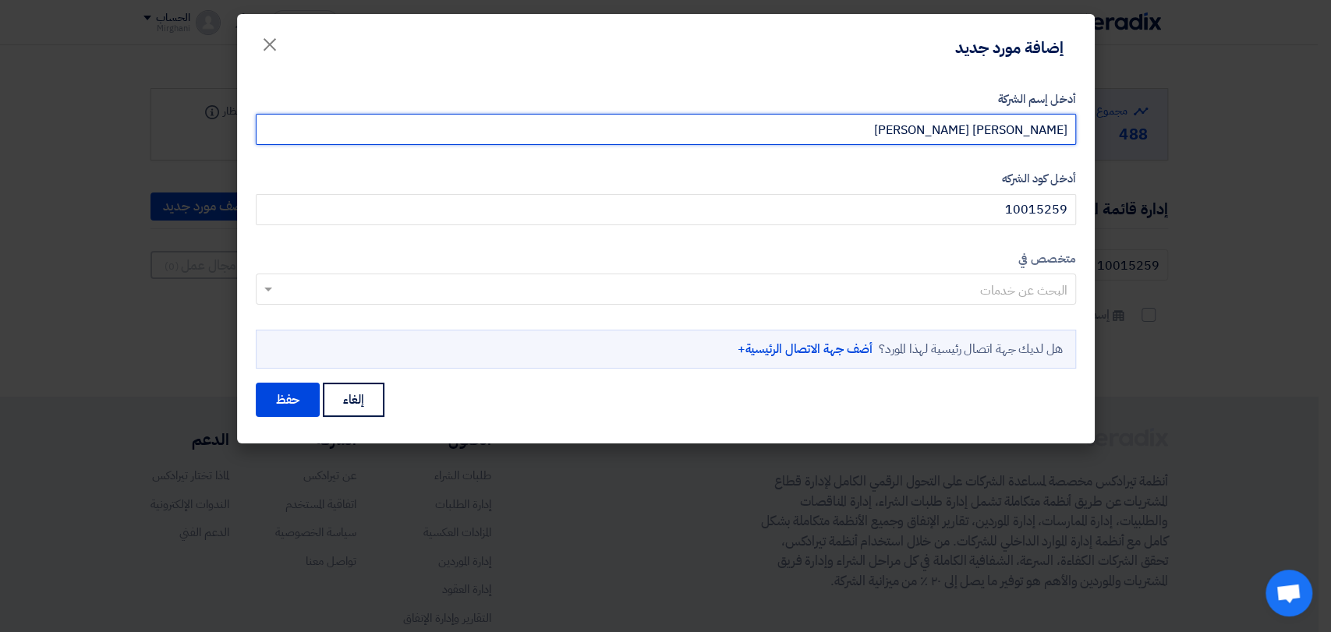
type input "[PERSON_NAME] [PERSON_NAME]"
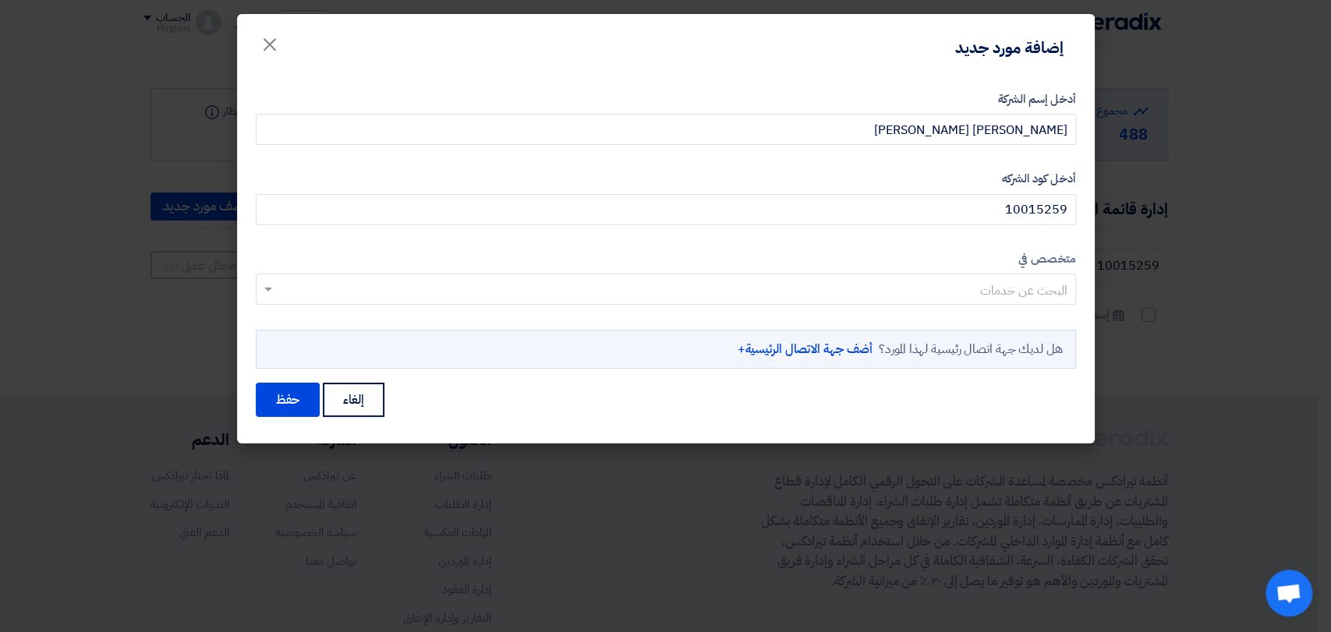
click at [962, 294] on input "text" at bounding box center [674, 291] width 789 height 26
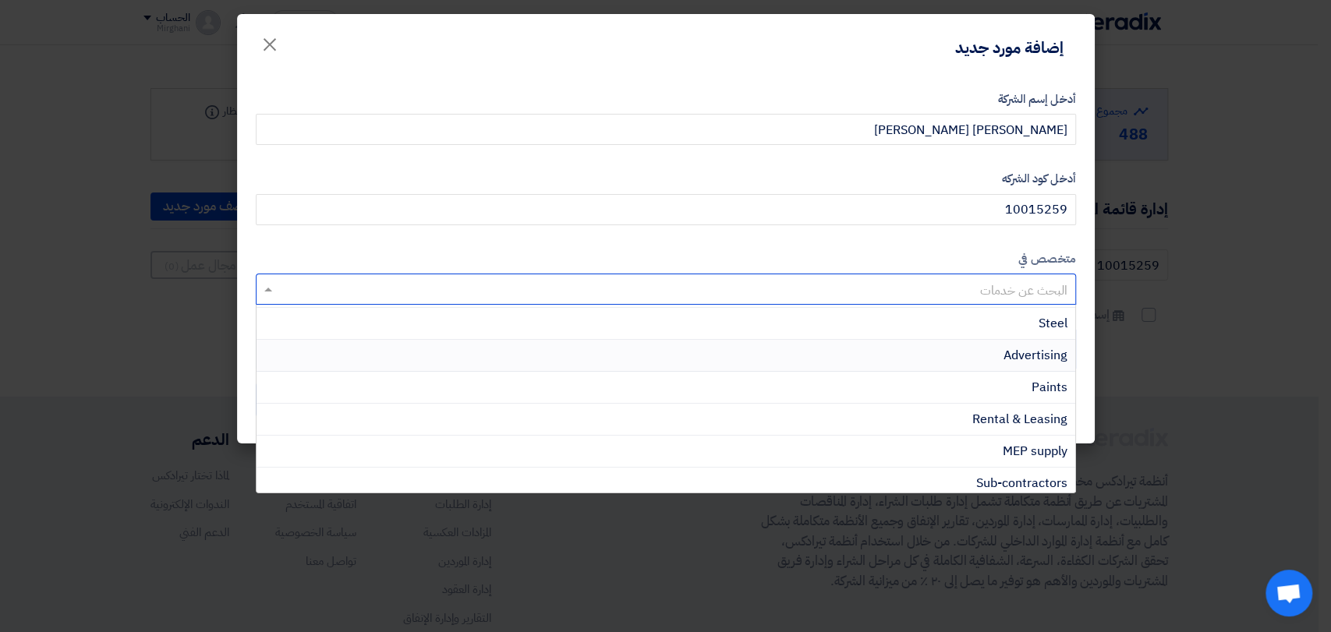
scroll to position [346, 0]
click at [904, 388] on div "Rental & Leasing" at bounding box center [665, 390] width 818 height 32
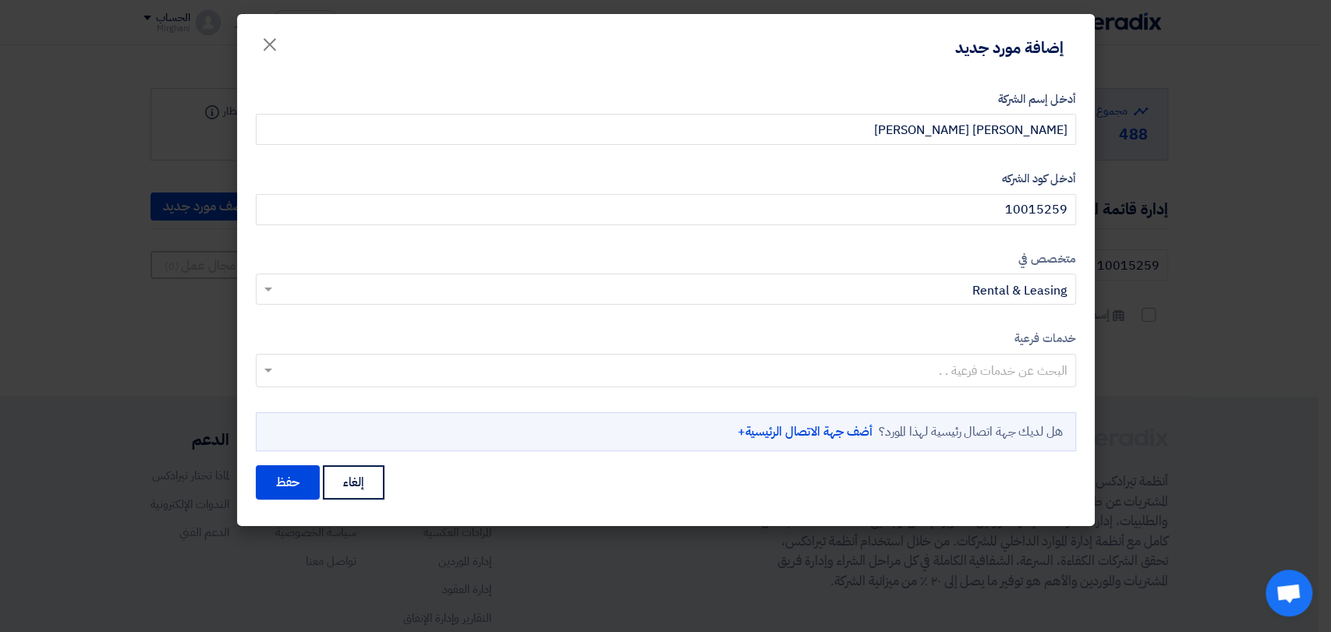
click at [755, 438] on link "أضف جهة الاتصال الرئيسية+" at bounding box center [805, 431] width 136 height 19
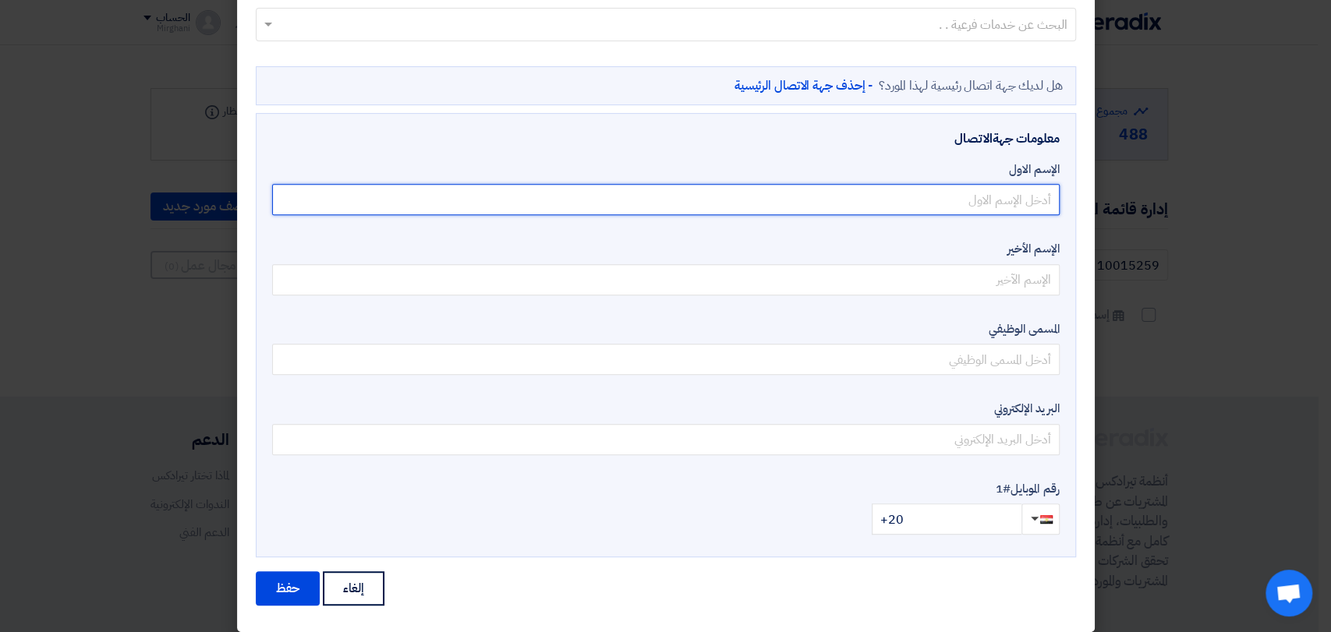
click at [869, 199] on input "text" at bounding box center [665, 199] width 787 height 31
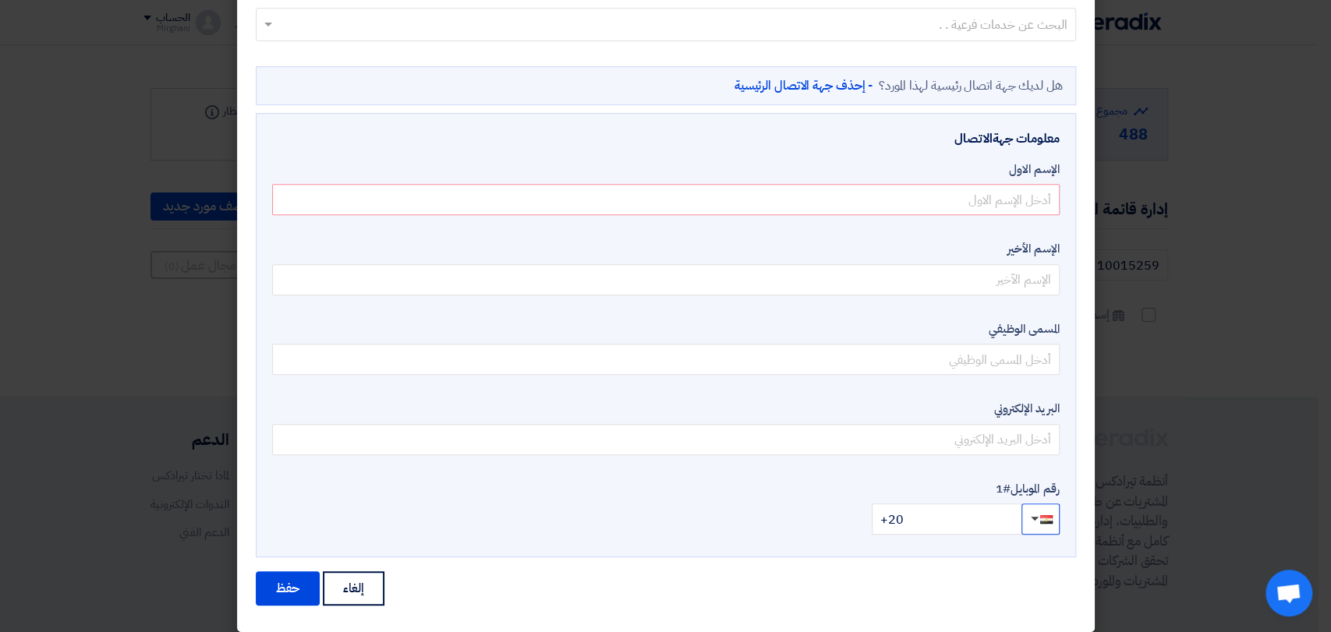
click at [1056, 526] on button "button" at bounding box center [1040, 519] width 38 height 31
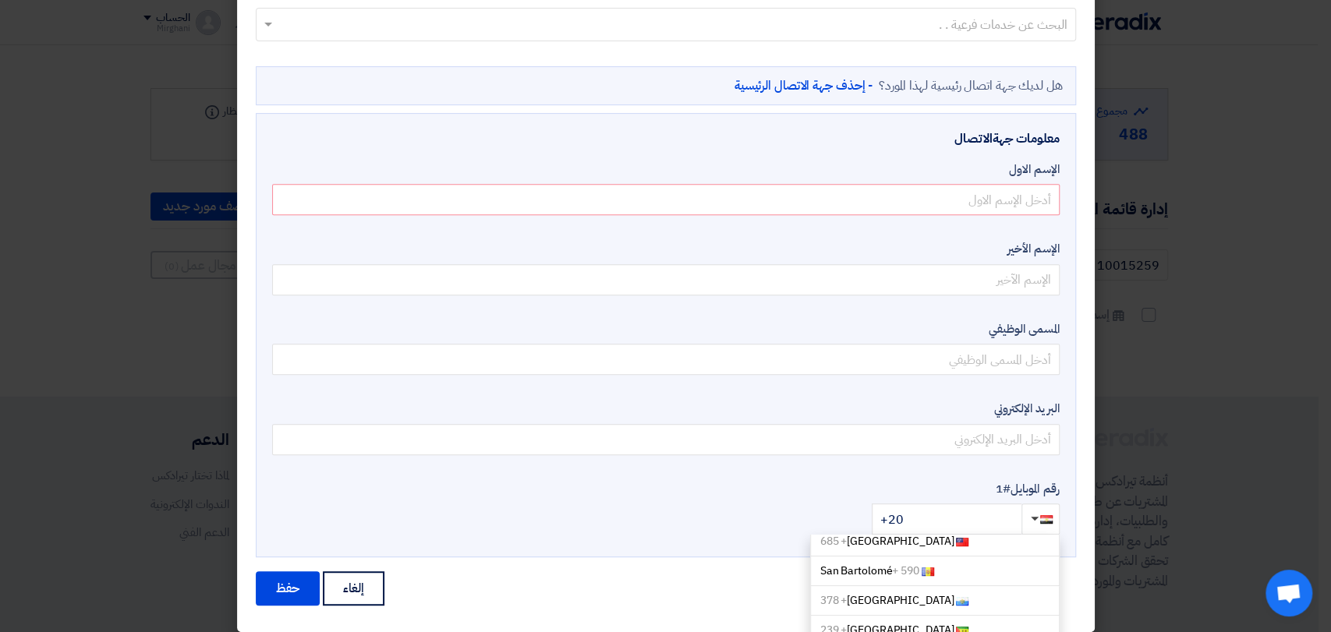
type input "+966"
click at [951, 507] on input "+966" at bounding box center [946, 519] width 150 height 31
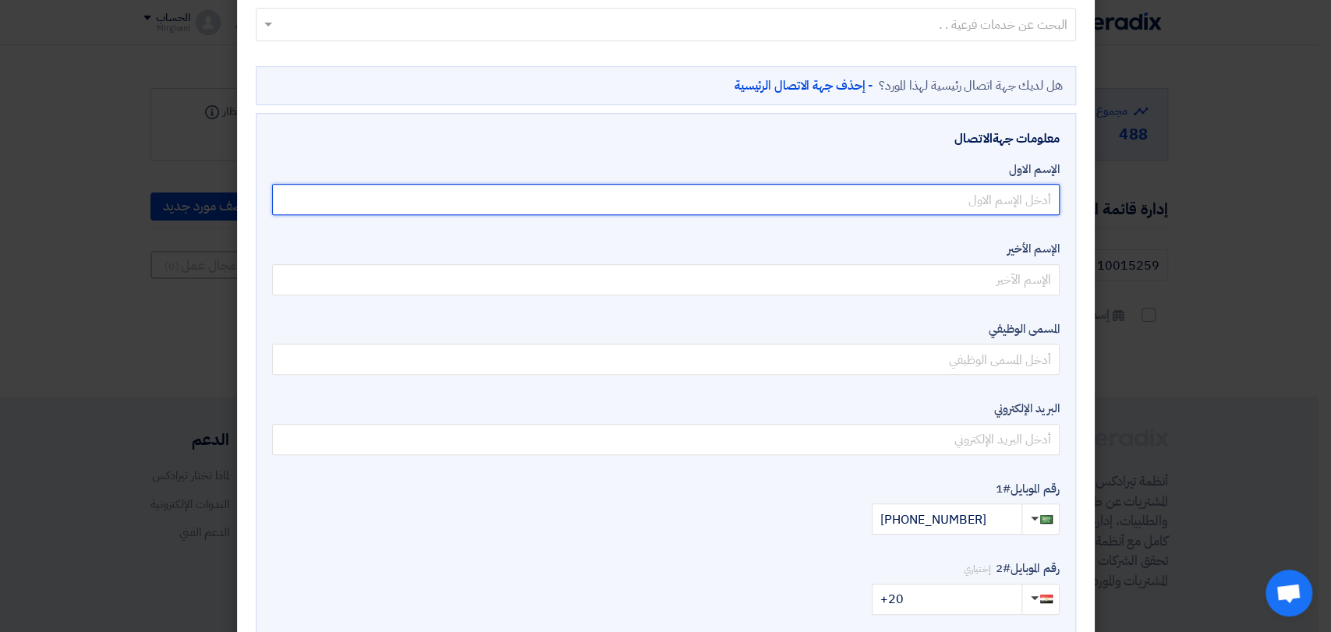
drag, startPoint x: 991, startPoint y: 207, endPoint x: 983, endPoint y: 217, distance: 13.4
click at [991, 207] on input "text" at bounding box center [665, 199] width 787 height 31
click at [755, 199] on input "text" at bounding box center [665, 199] width 787 height 31
type input "hanan"
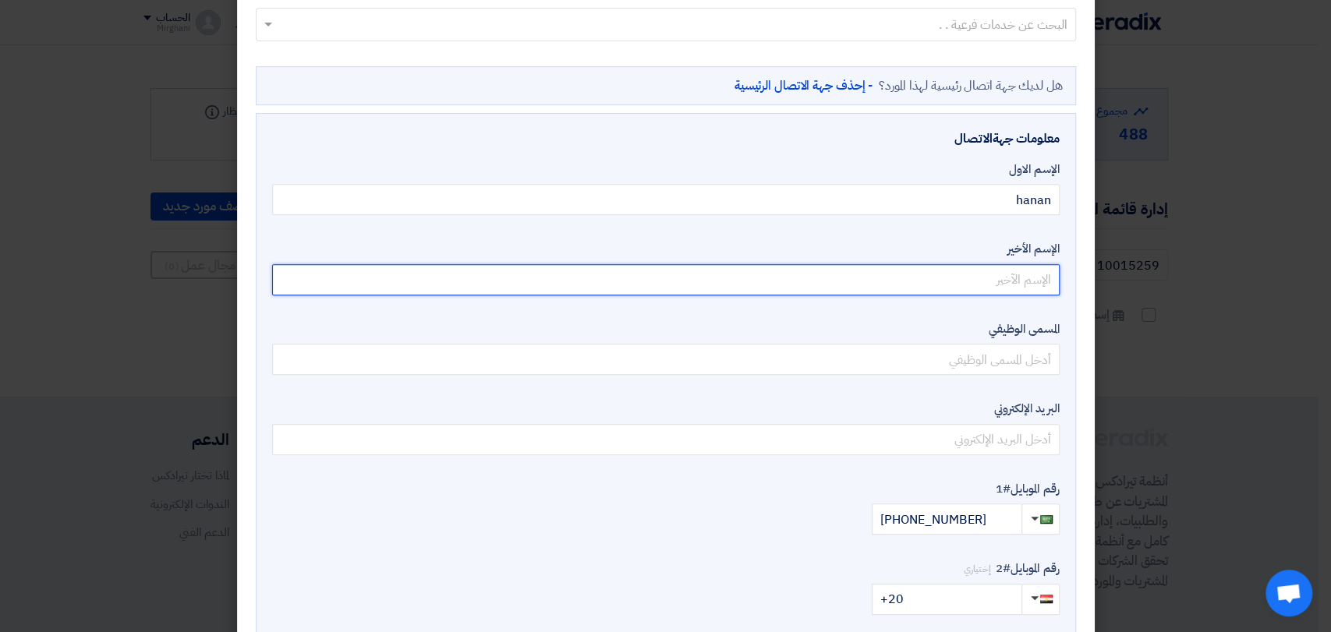
click at [910, 265] on input "text" at bounding box center [665, 279] width 787 height 31
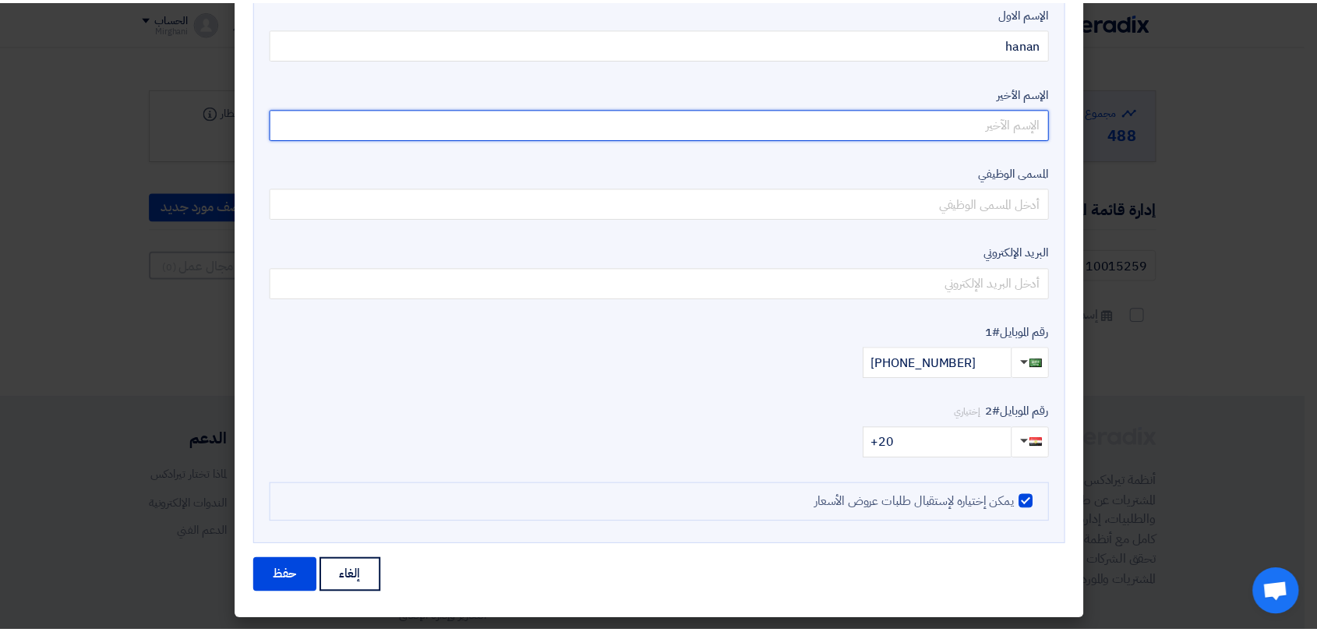
scroll to position [503, 0]
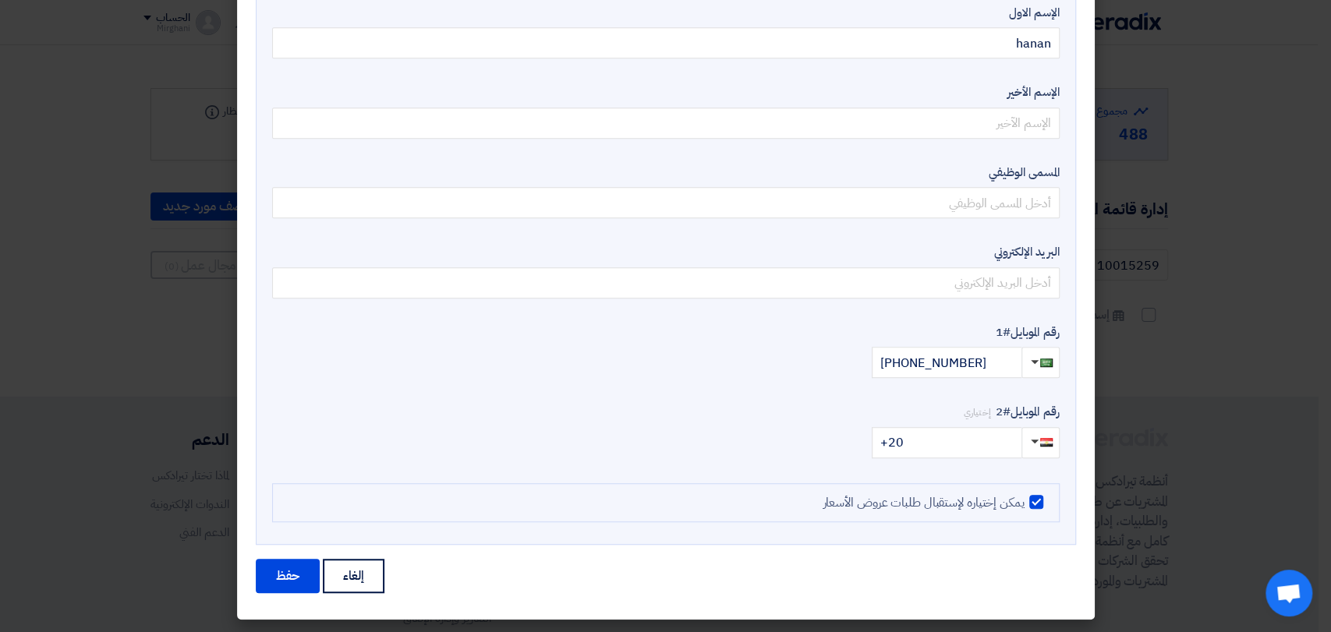
click at [727, 386] on div "معلومات جهةالاتصال الإسم الاول hanan [GEOGRAPHIC_DATA] المسمى الوظيفي البريد ال…" at bounding box center [665, 248] width 787 height 550
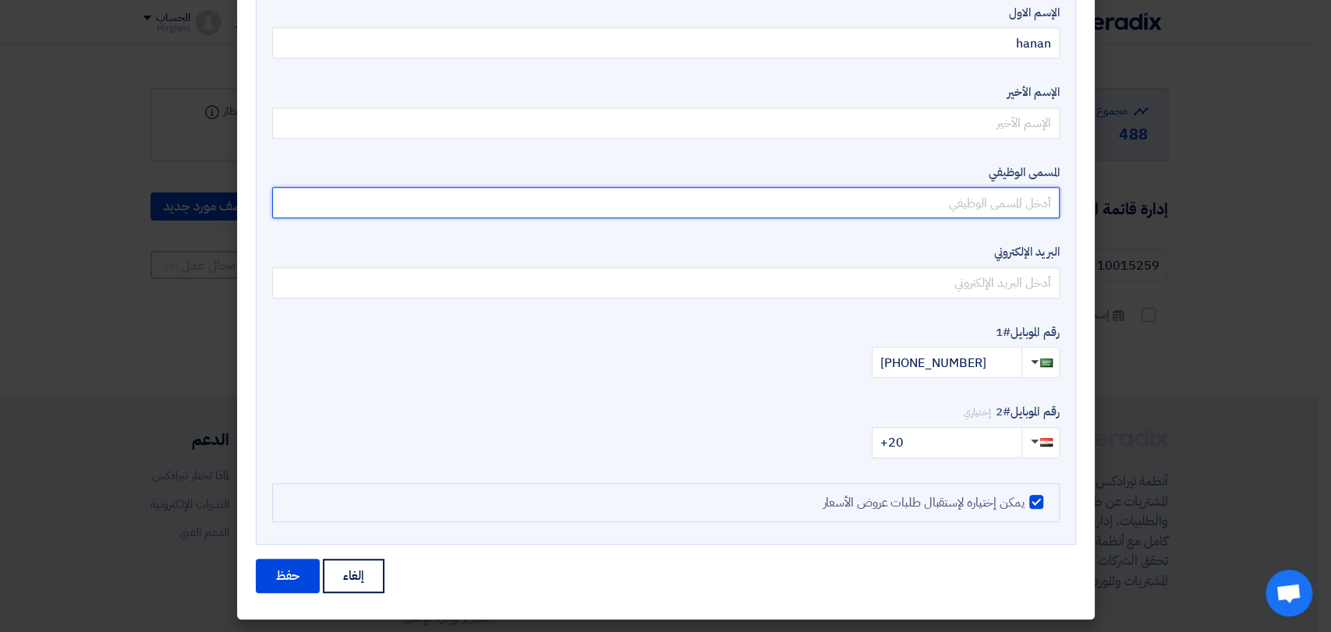
click at [893, 199] on input "text" at bounding box center [665, 202] width 787 height 31
type input "Sales representative"
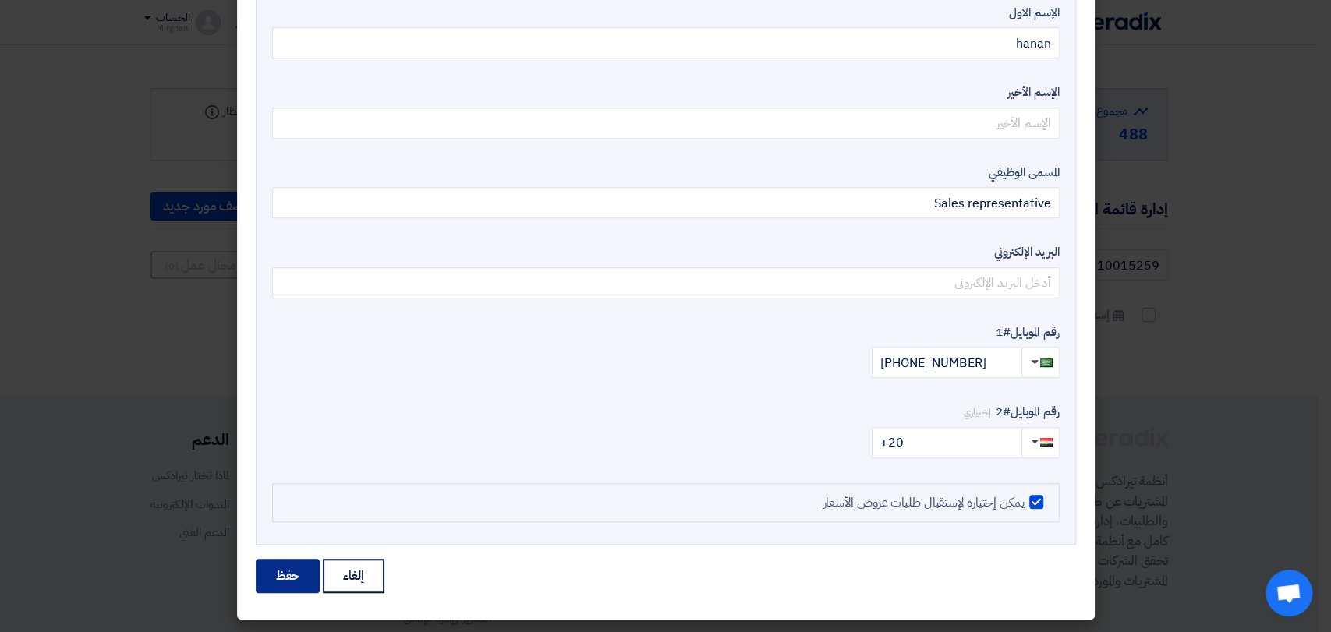
click at [303, 574] on button "حفظ" at bounding box center [288, 576] width 64 height 34
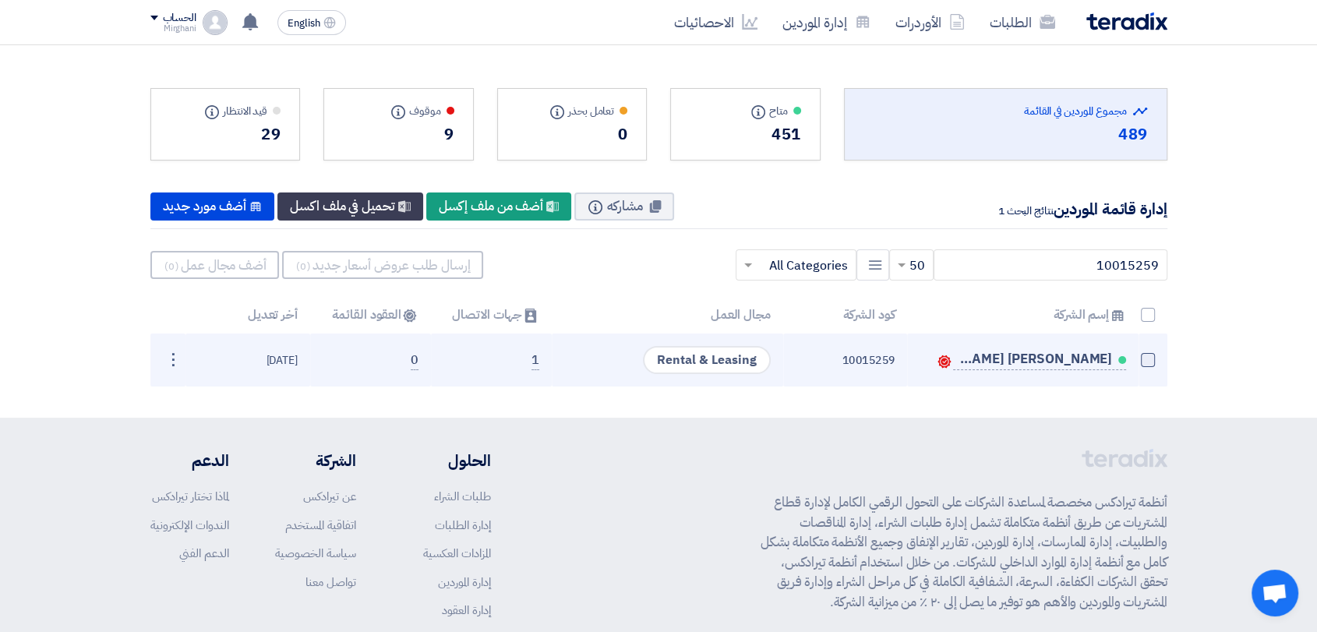
click at [1149, 354] on span at bounding box center [1148, 360] width 14 height 14
click at [1137, 359] on input "checkbox" at bounding box center [1131, 364] width 10 height 10
checkbox input "true"
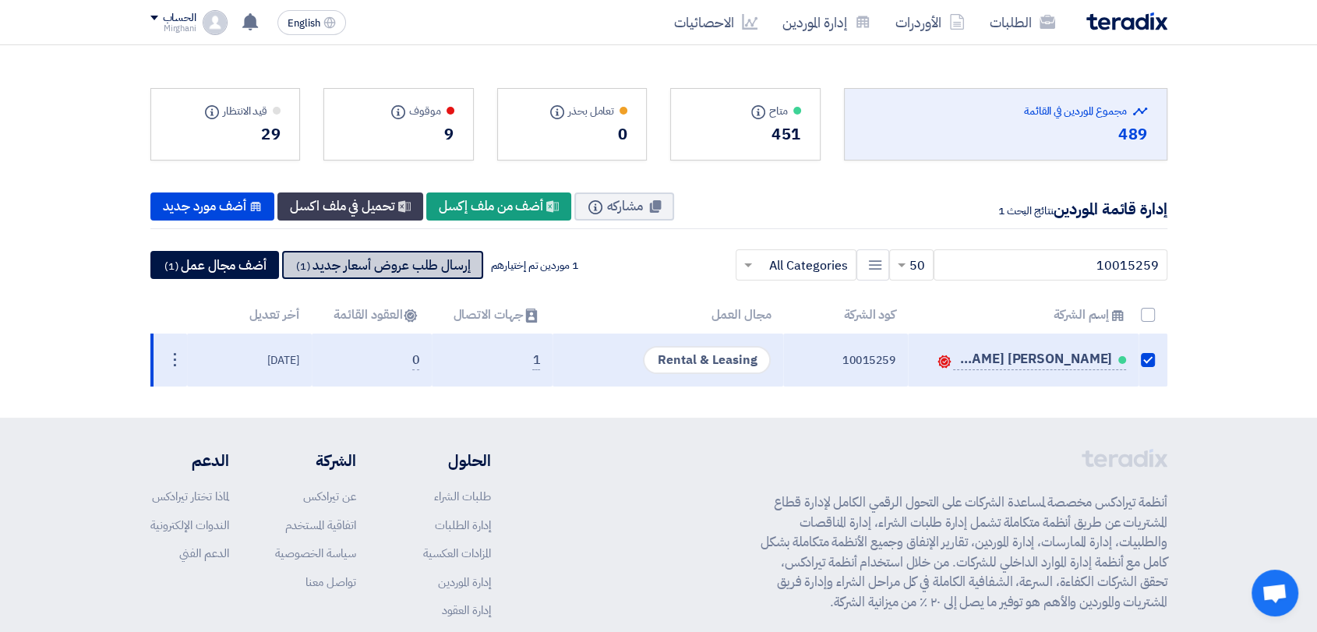
click at [427, 263] on button "إرسال طلب عروض أسعار جديد (1)" at bounding box center [382, 265] width 201 height 28
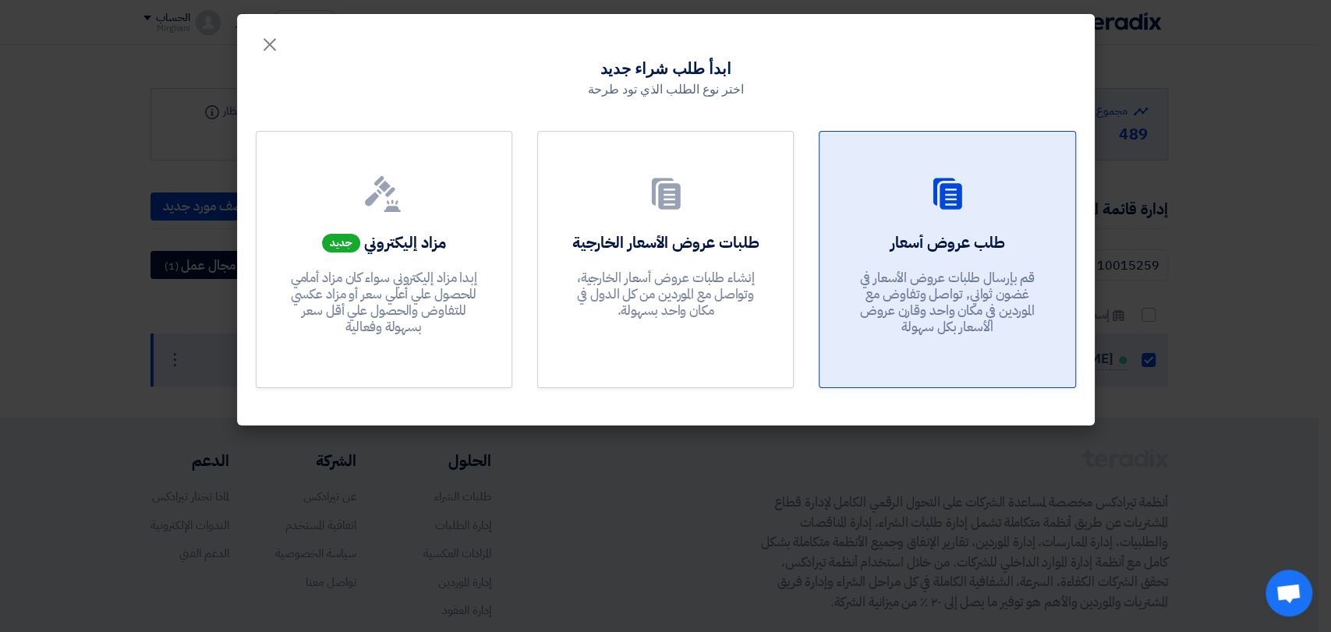
click at [922, 273] on p "قم بإرسال طلبات عروض الأسعار في غضون ثواني, تواصل وتفاوض مع الموردين في مكان وا…" at bounding box center [947, 303] width 187 height 66
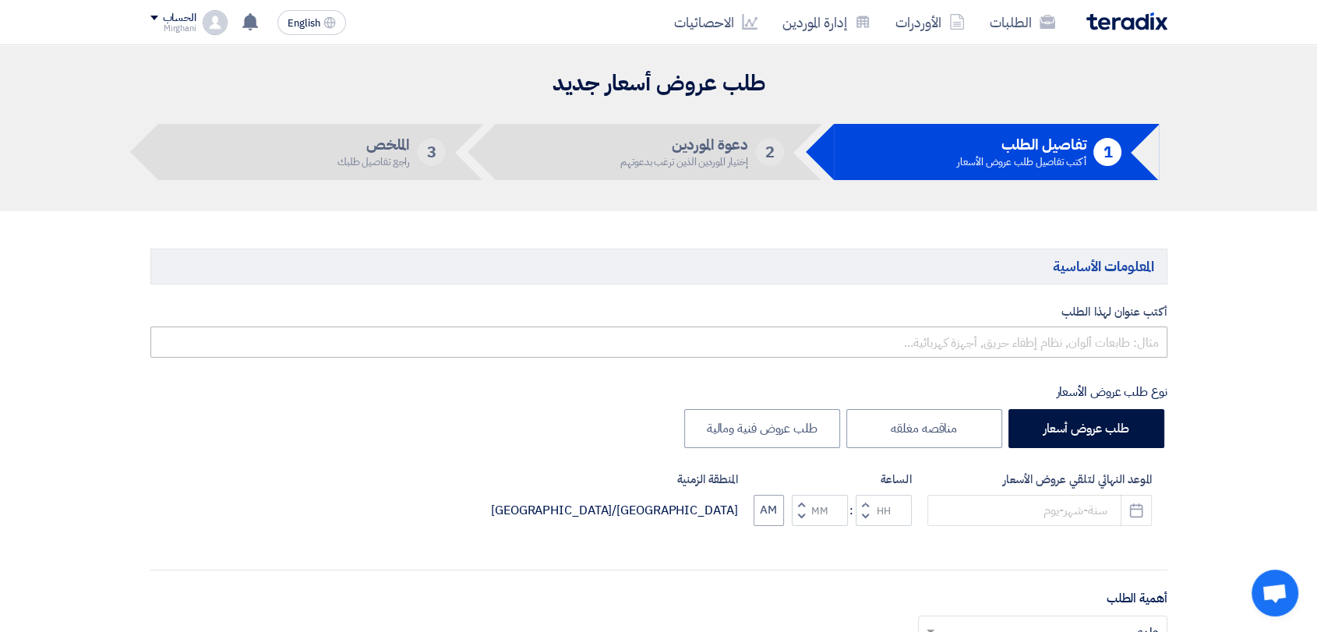
click at [949, 324] on div "أكتب عنوان لهذا الطلب" at bounding box center [658, 330] width 1017 height 55
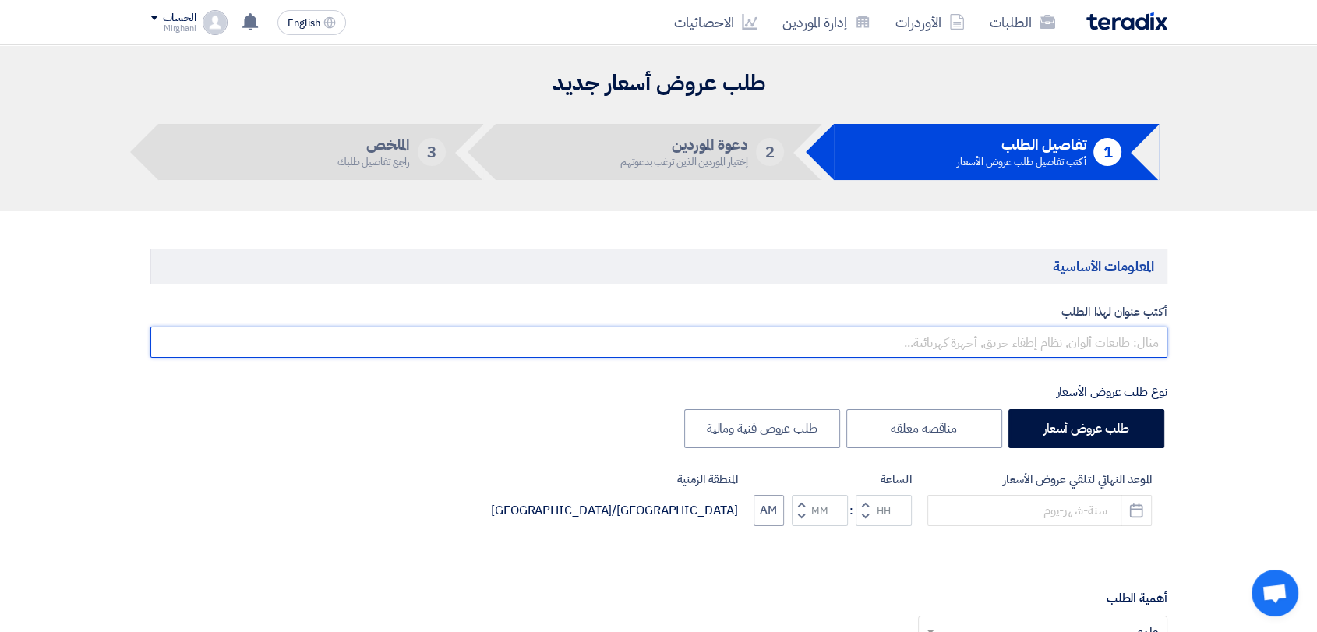
click at [946, 345] on input "text" at bounding box center [658, 342] width 1017 height 31
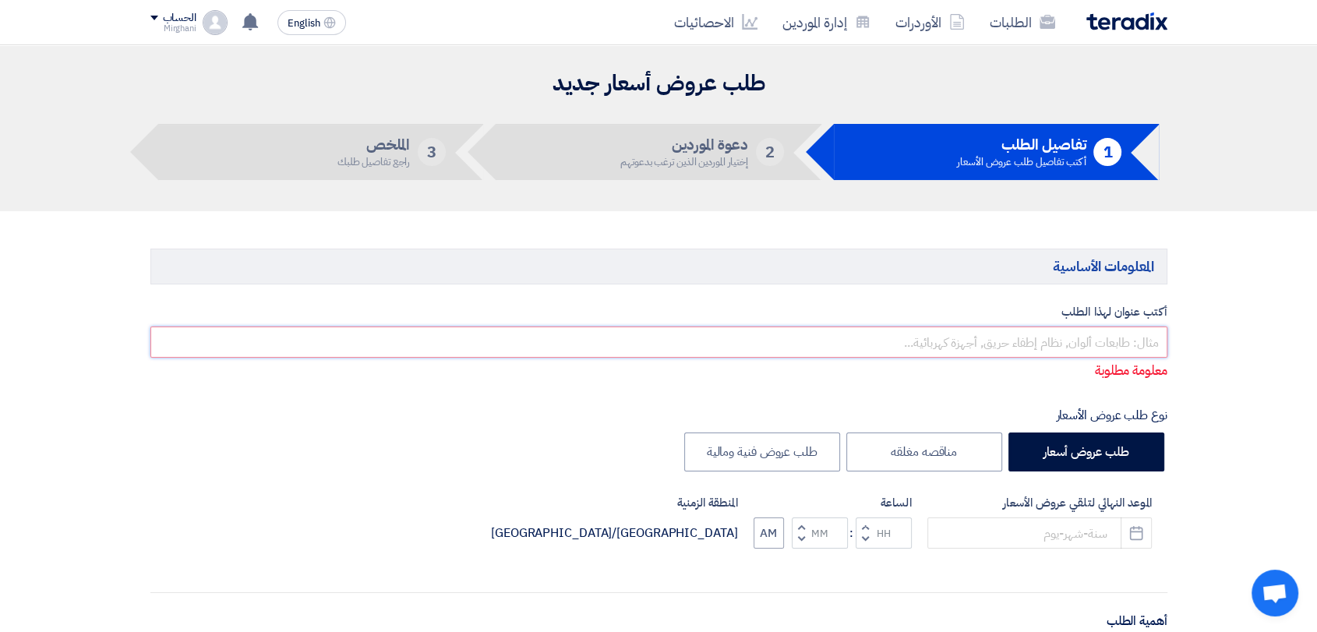
paste input "SITE CLEANING ENVIRONENMENTAL SERVICES"
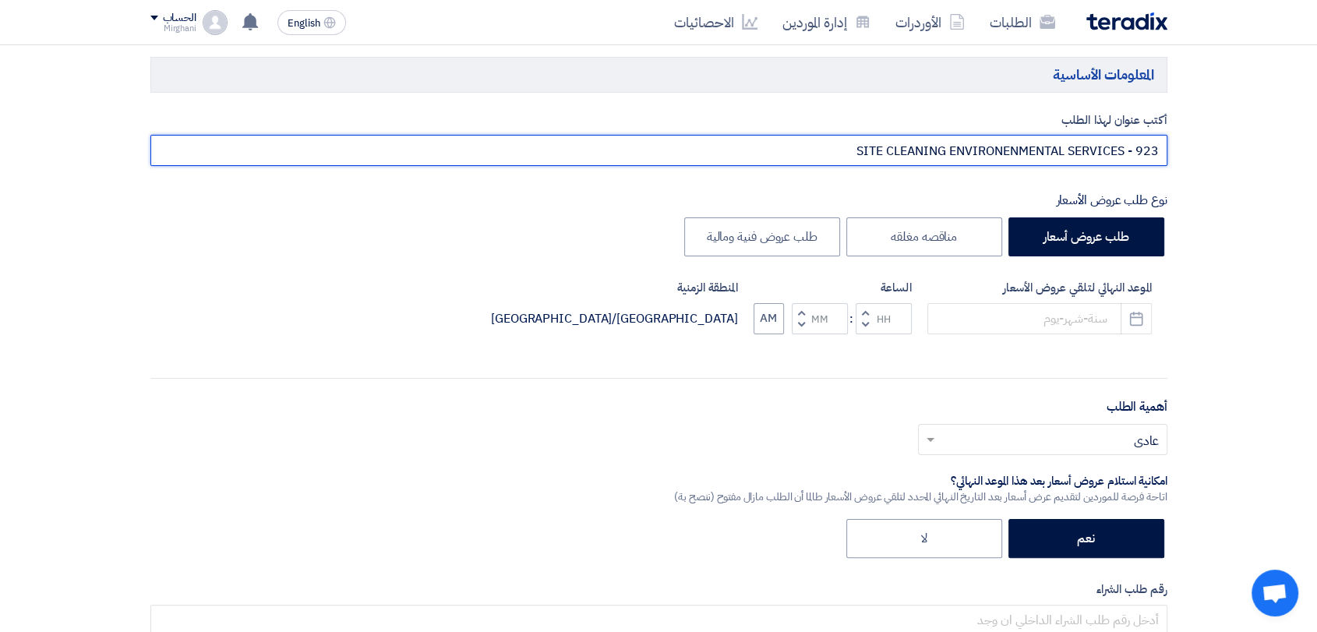
scroll to position [260, 0]
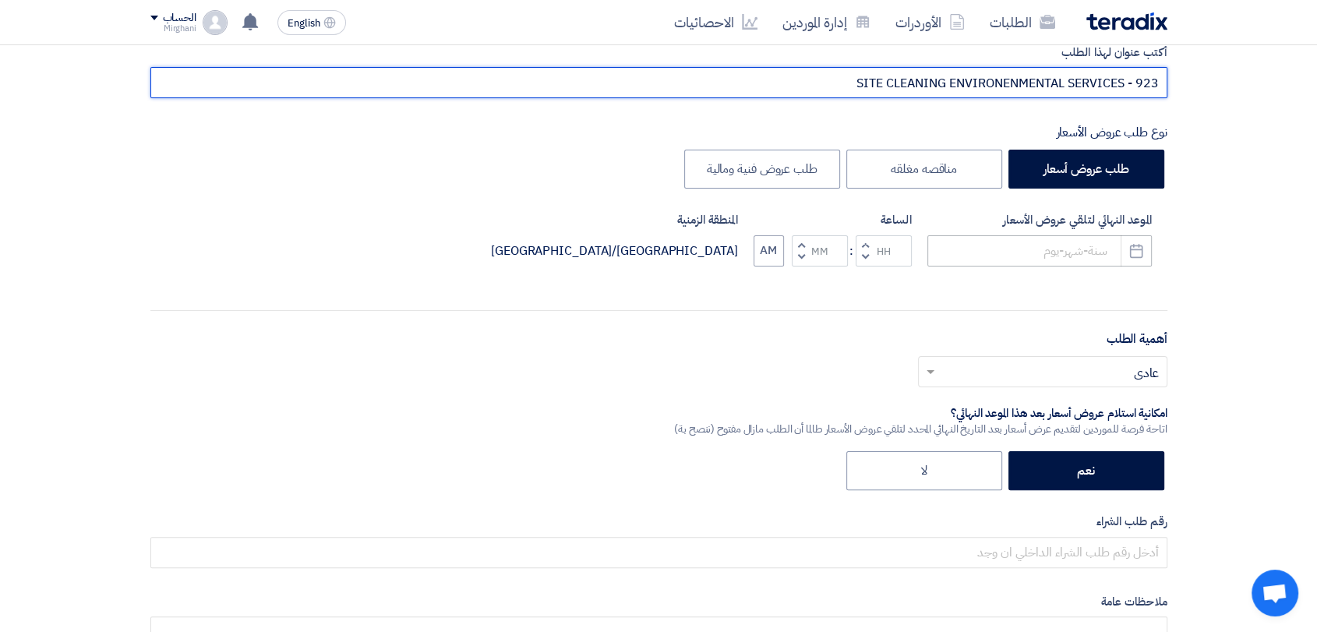
type input "SITE CLEANING ENVIRONENMENTAL SERVICES - 923"
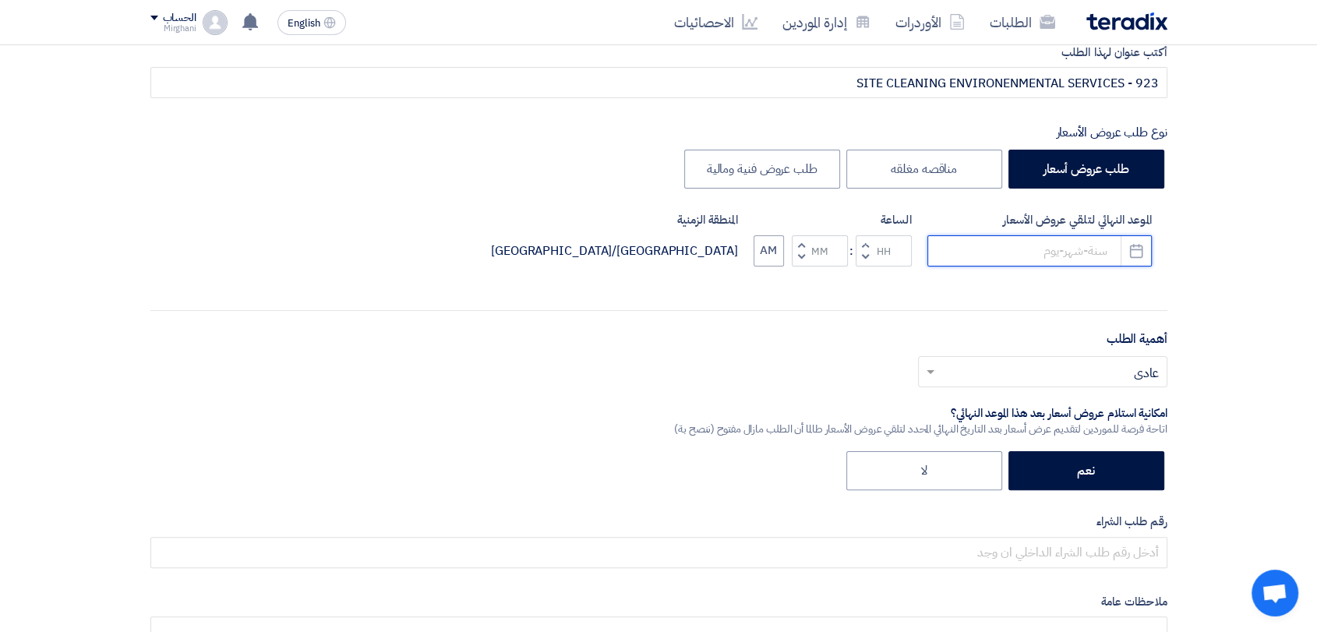
click at [1002, 238] on input at bounding box center [1040, 250] width 224 height 31
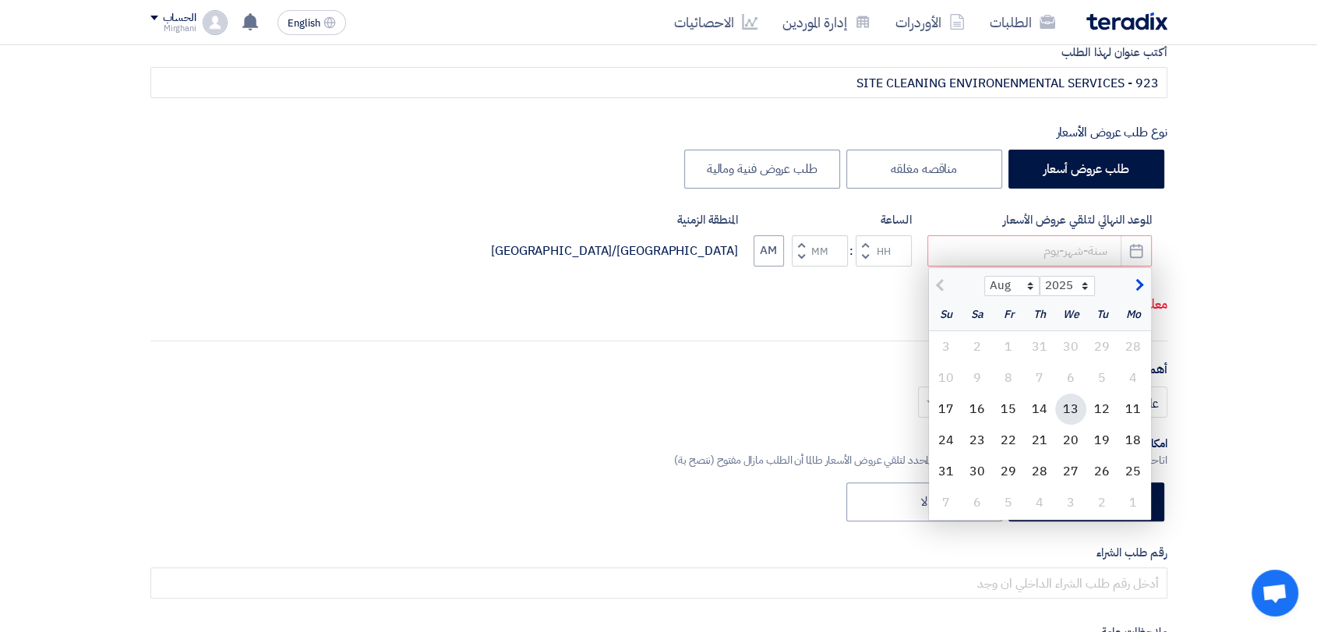
click at [1071, 408] on div "13" at bounding box center [1070, 409] width 31 height 31
type input "[DATE]"
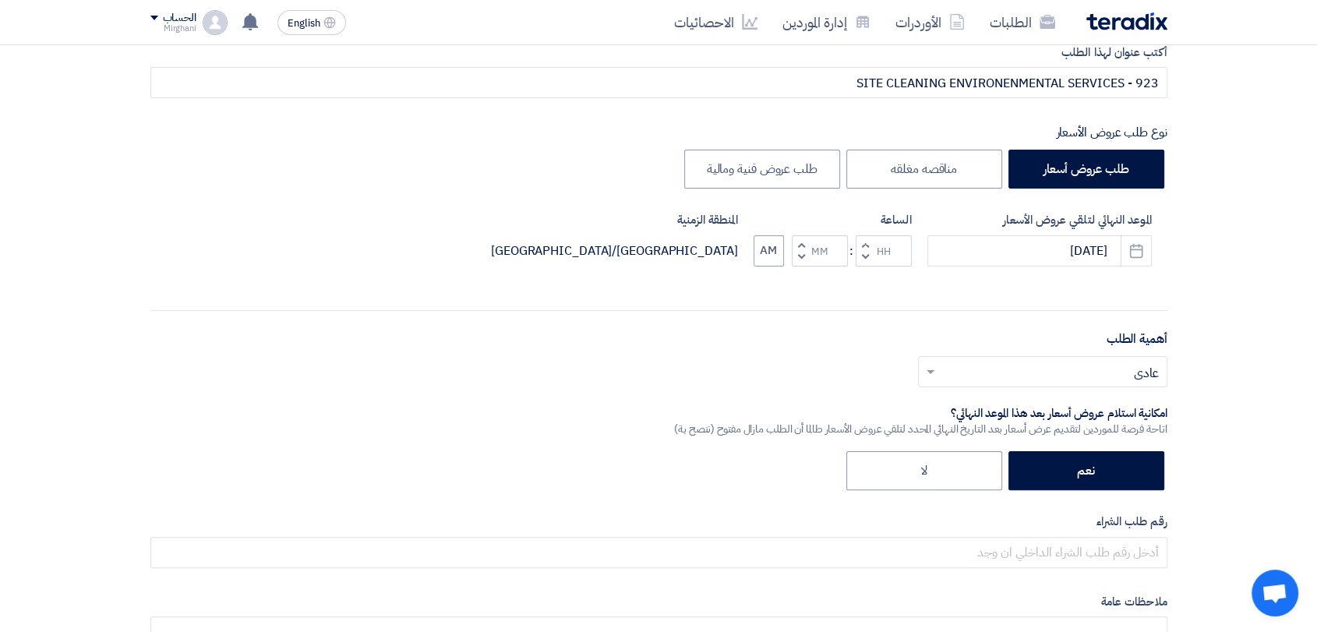
click at [867, 241] on span "button" at bounding box center [864, 245] width 5 height 12
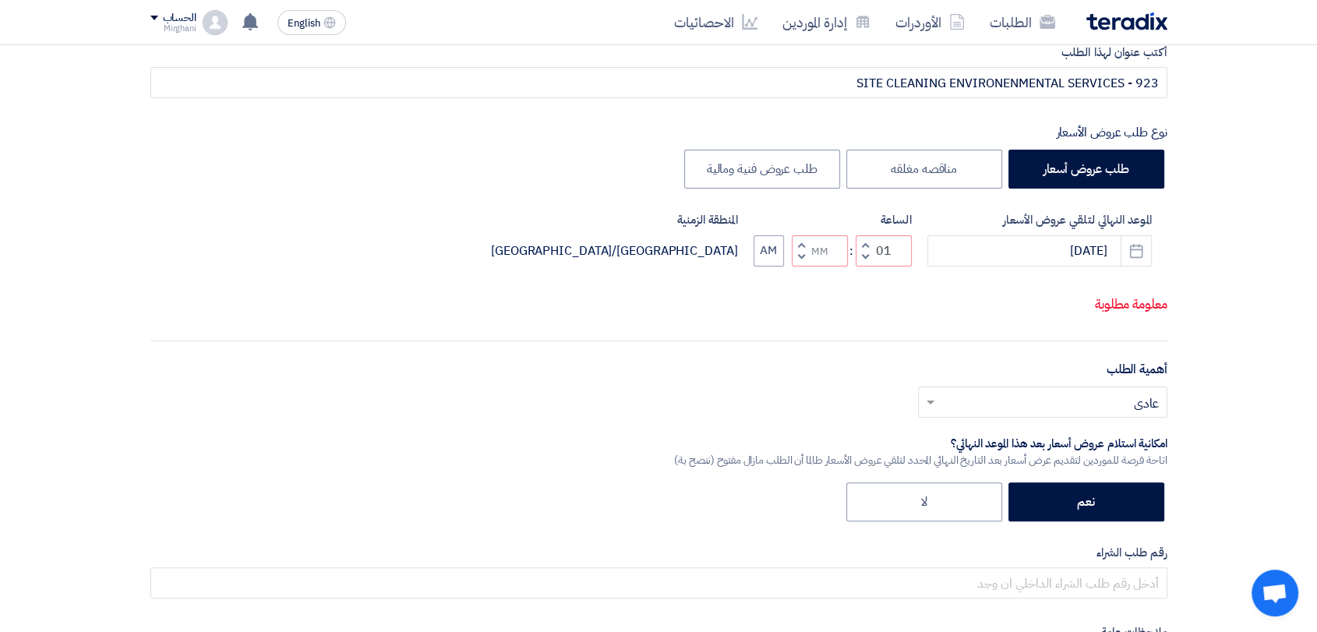
click at [797, 257] on button "Decrement minutes" at bounding box center [801, 256] width 19 height 19
type input "12"
type input "59"
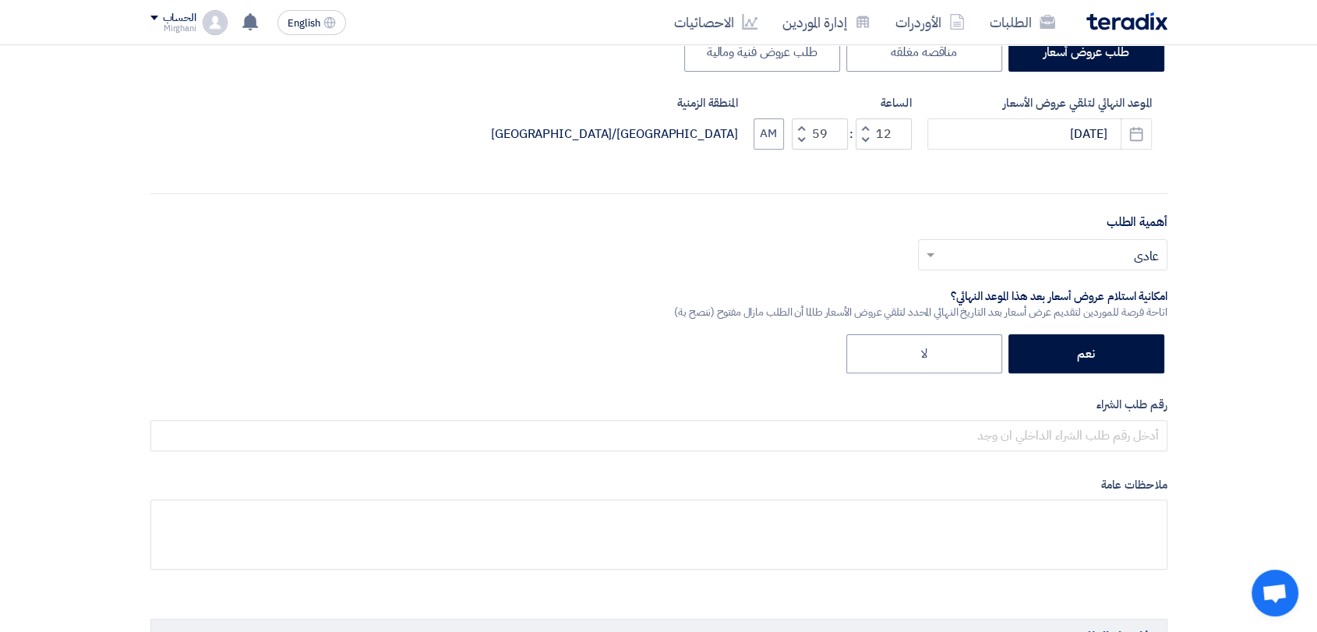
scroll to position [519, 0]
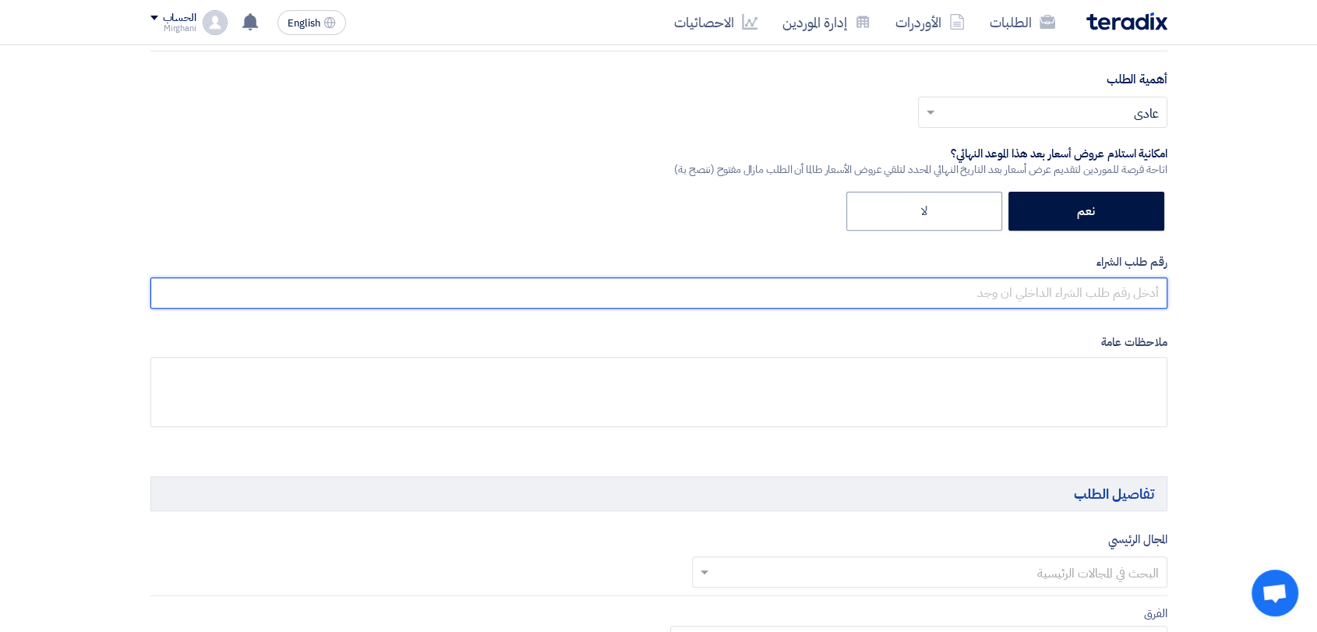
drag, startPoint x: 972, startPoint y: 294, endPoint x: 937, endPoint y: 292, distance: 35.2
click at [972, 294] on input "text" at bounding box center [658, 293] width 1017 height 31
paste input "8300010443"
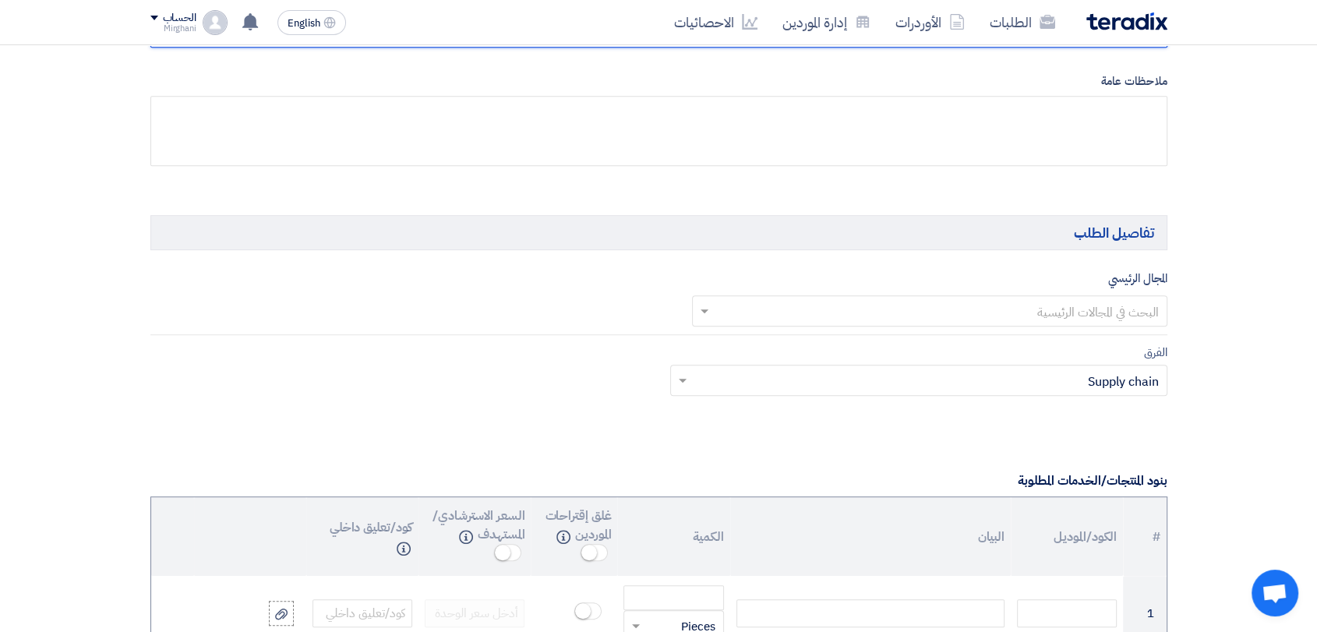
scroll to position [866, 0]
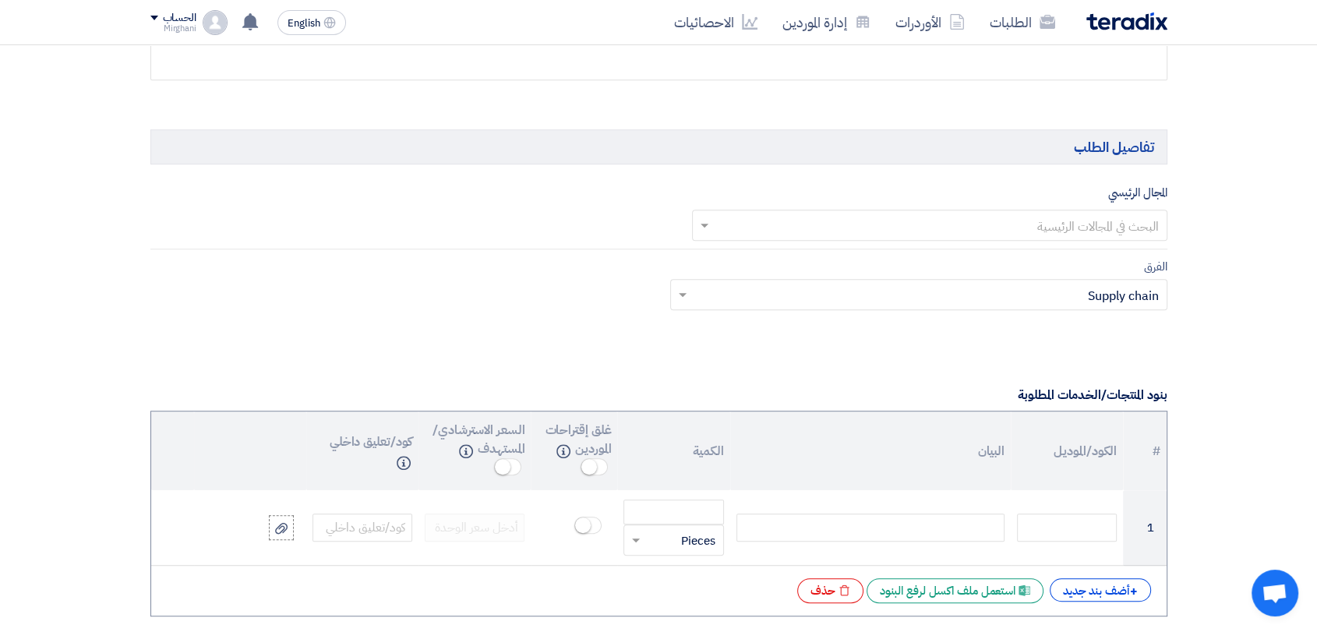
type input "8300010443"
click at [949, 239] on ng-select "البحث في المجالات الرئيسية" at bounding box center [929, 225] width 475 height 31
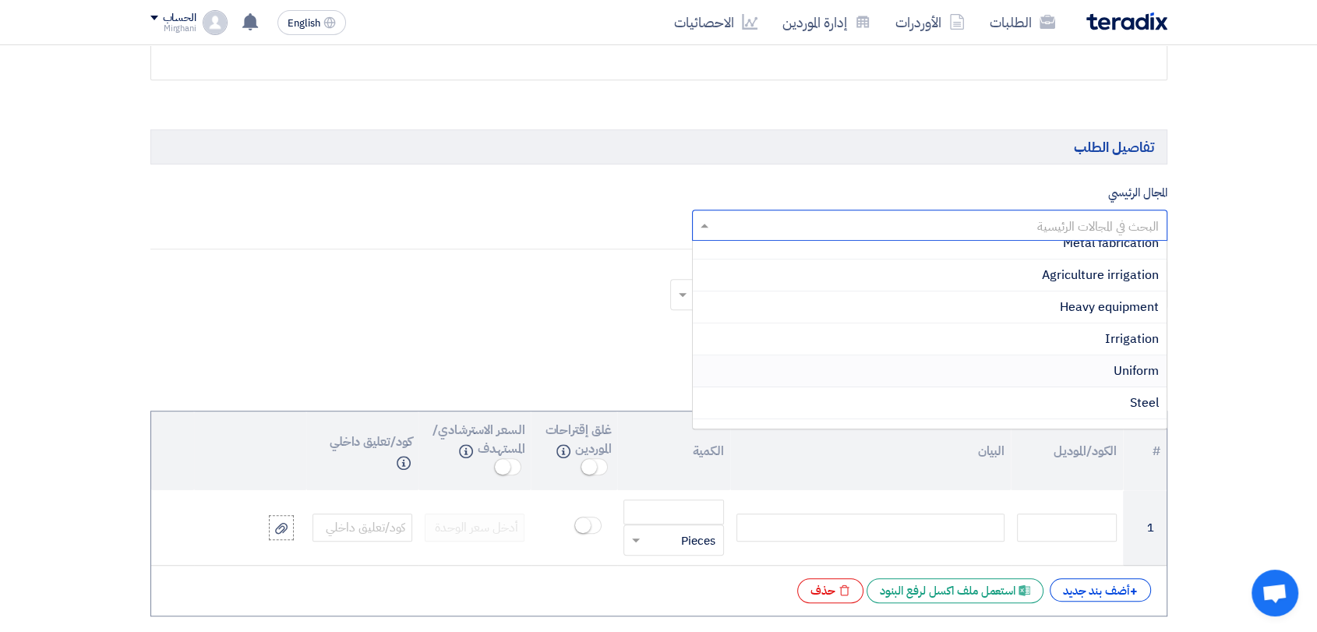
scroll to position [260, 0]
click at [980, 399] on div "Rental & Leasing" at bounding box center [930, 413] width 474 height 32
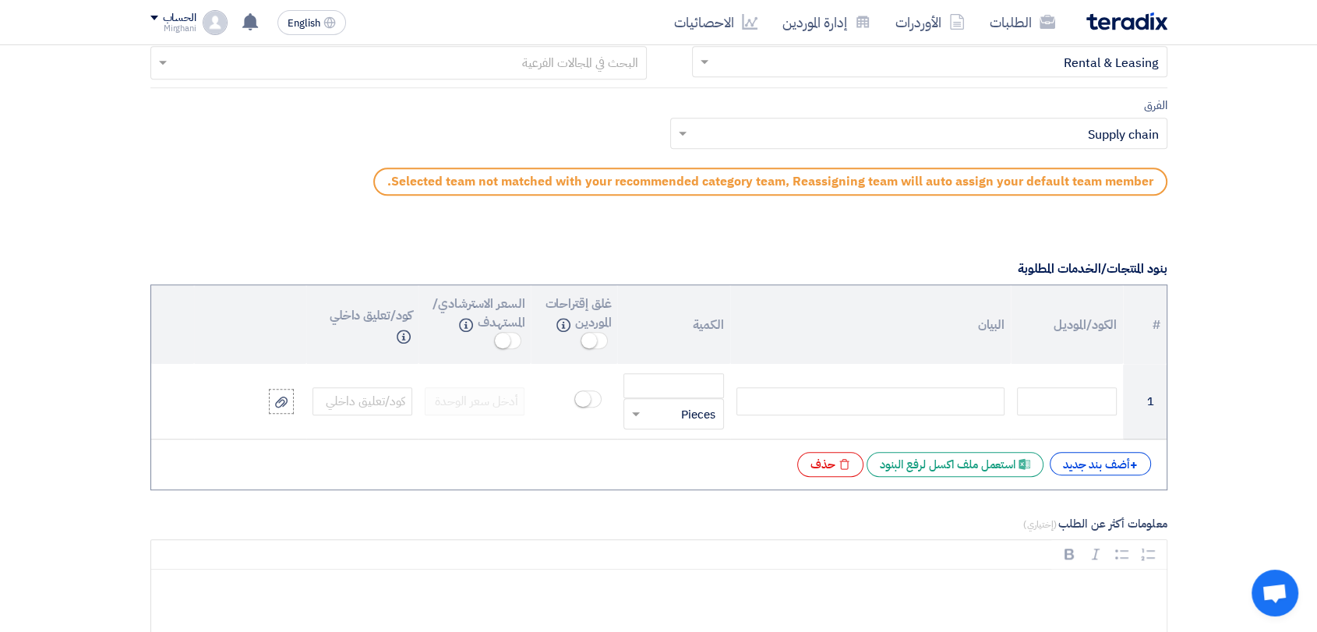
scroll to position [1039, 0]
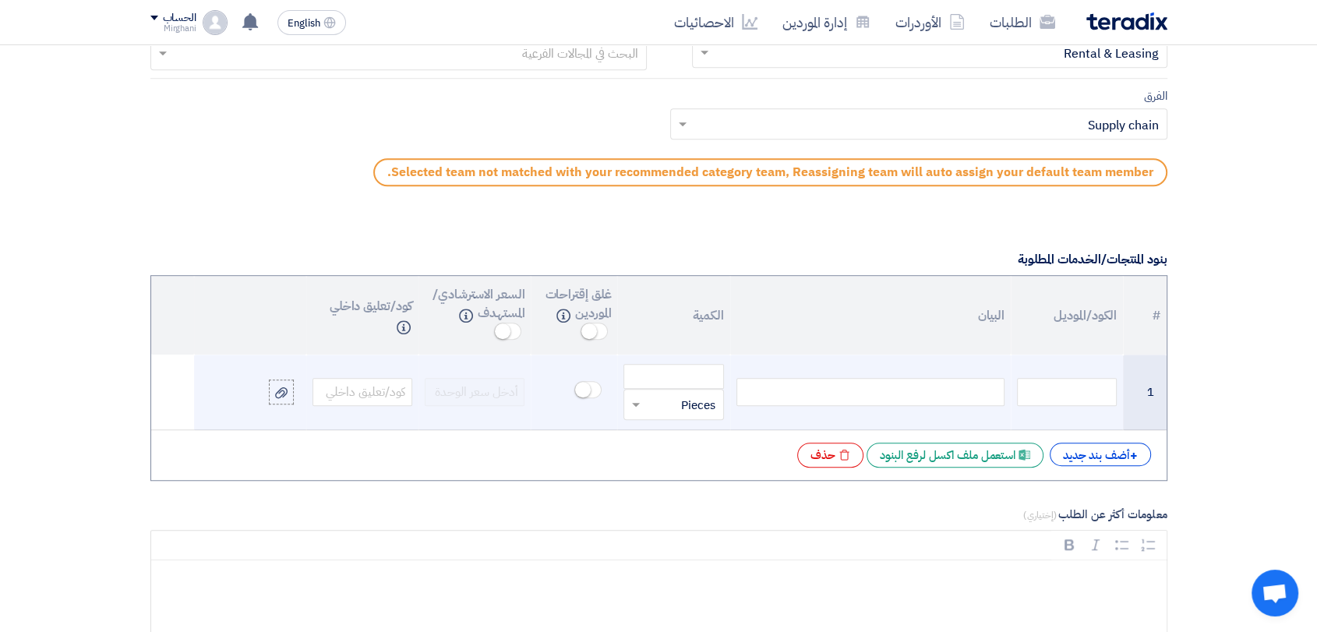
click at [847, 380] on div at bounding box center [871, 392] width 268 height 28
paste div
click at [684, 389] on div "قطعة × Pieces" at bounding box center [674, 404] width 100 height 31
click at [681, 431] on span "Pieces" at bounding box center [698, 434] width 34 height 17
click at [693, 375] on input "number" at bounding box center [674, 376] width 100 height 25
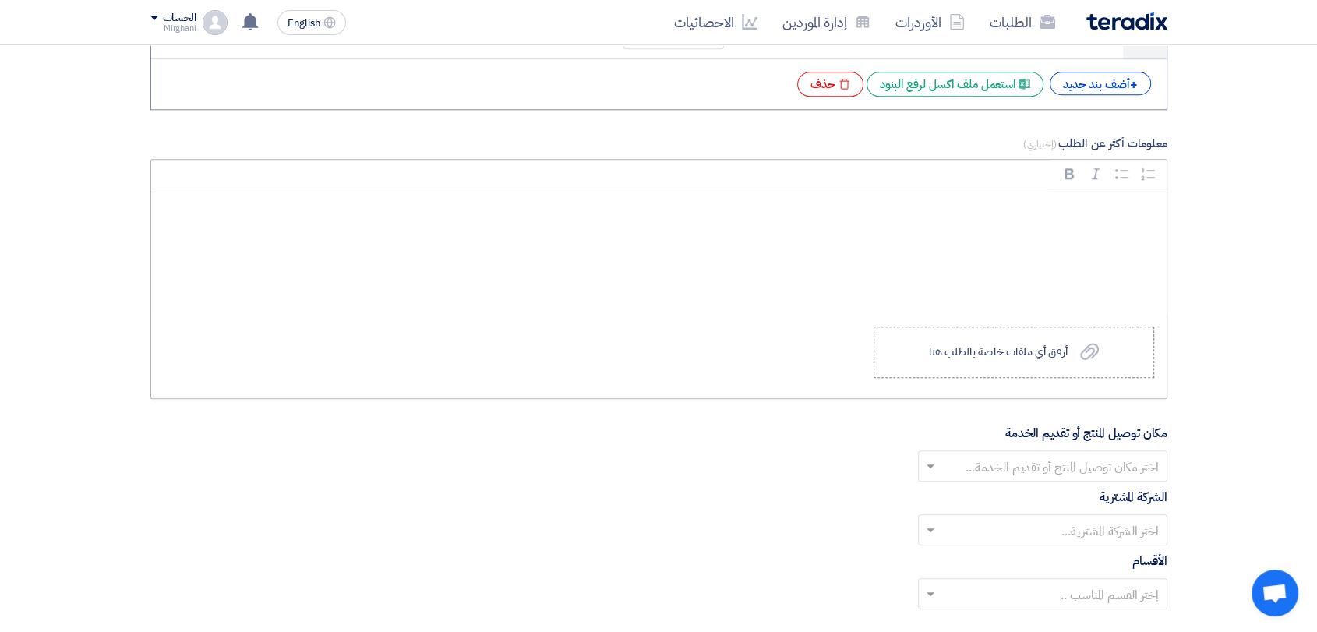
scroll to position [1472, 0]
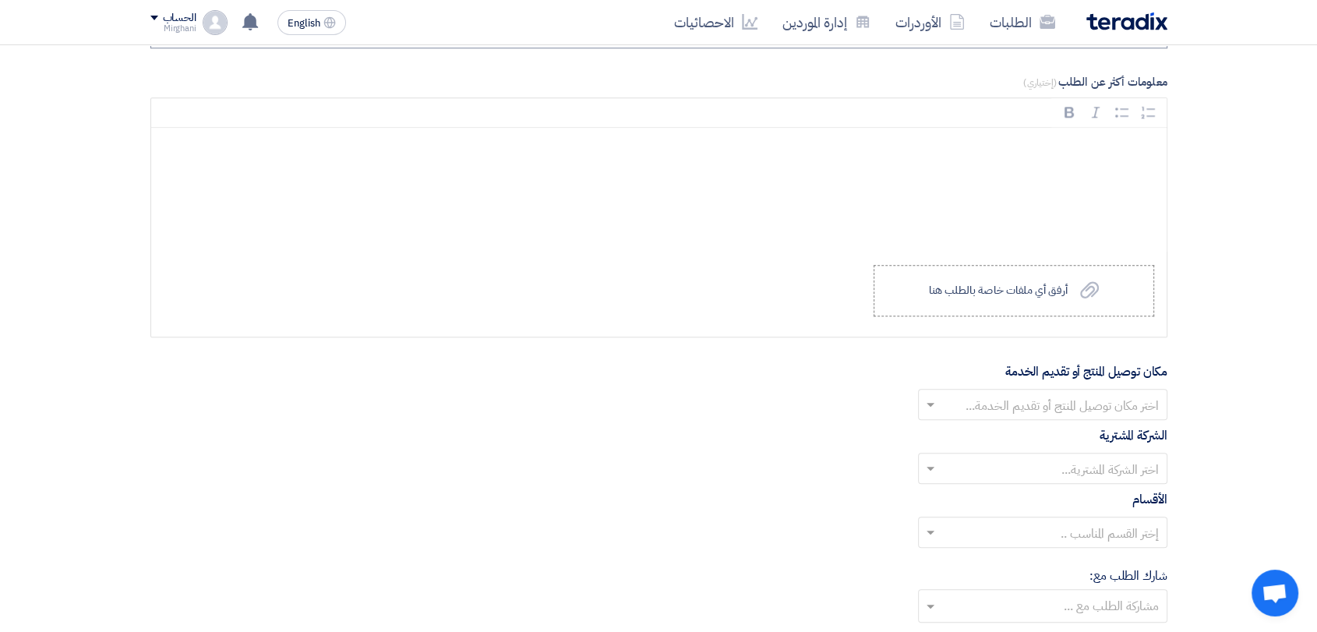
type input "190"
click at [1049, 289] on div "أرفق أي ملفات خاصة بالطلب هنا" at bounding box center [997, 291] width 139 height 12
click at [0, 0] on input "Upload a file أرفق أي ملفات خاصة بالطلب هنا" at bounding box center [0, 0] width 0 height 0
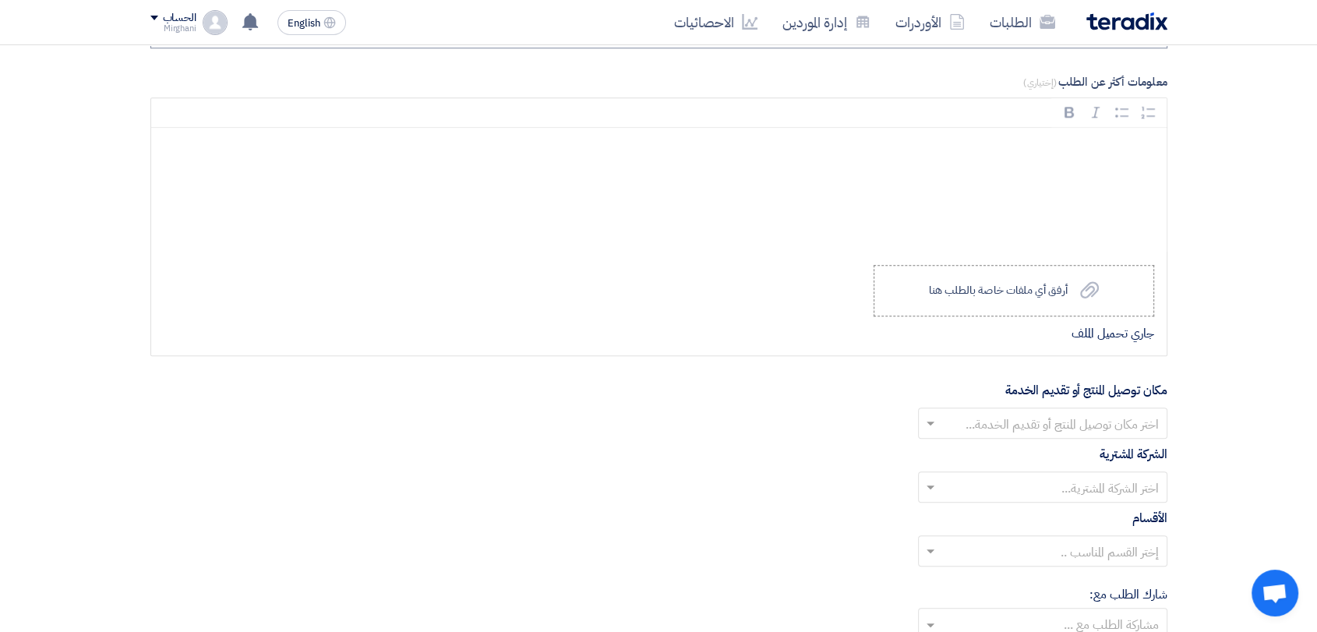
click at [998, 429] on input "text" at bounding box center [1051, 425] width 218 height 26
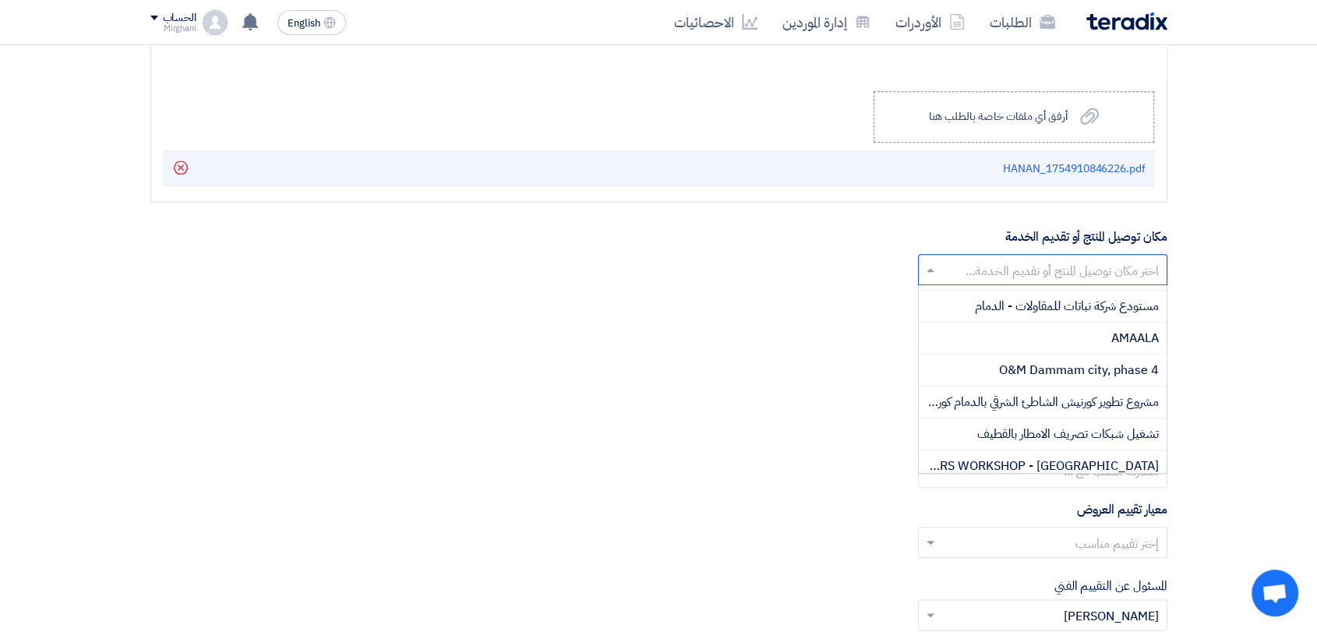
scroll to position [476, 0]
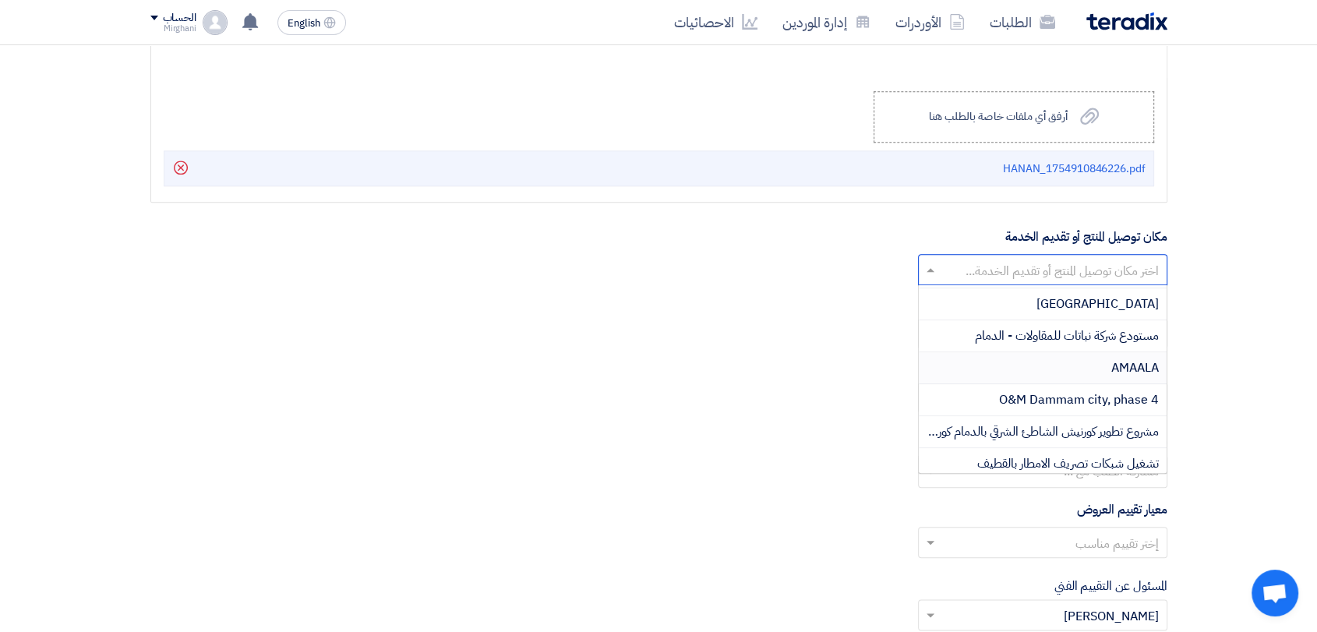
click at [1101, 362] on div "AMAALA" at bounding box center [1043, 368] width 248 height 32
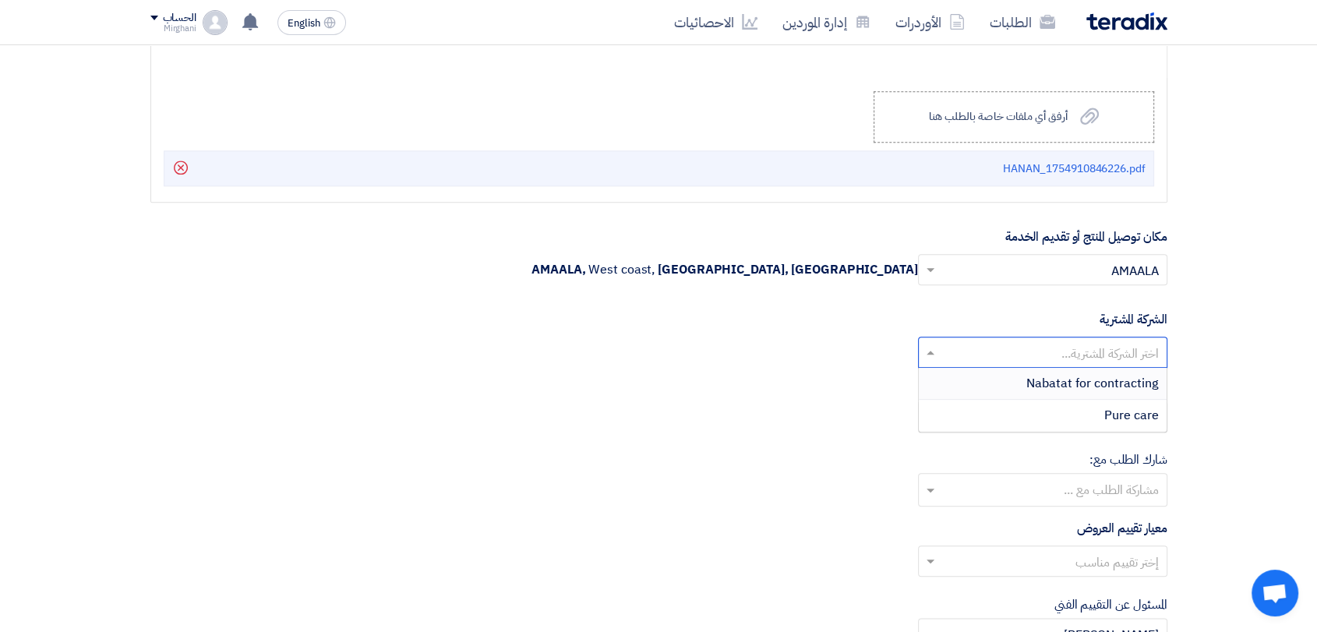
click at [1083, 358] on input "text" at bounding box center [1051, 354] width 218 height 26
click at [1079, 384] on span "Nabatat for contracting" at bounding box center [1093, 383] width 133 height 19
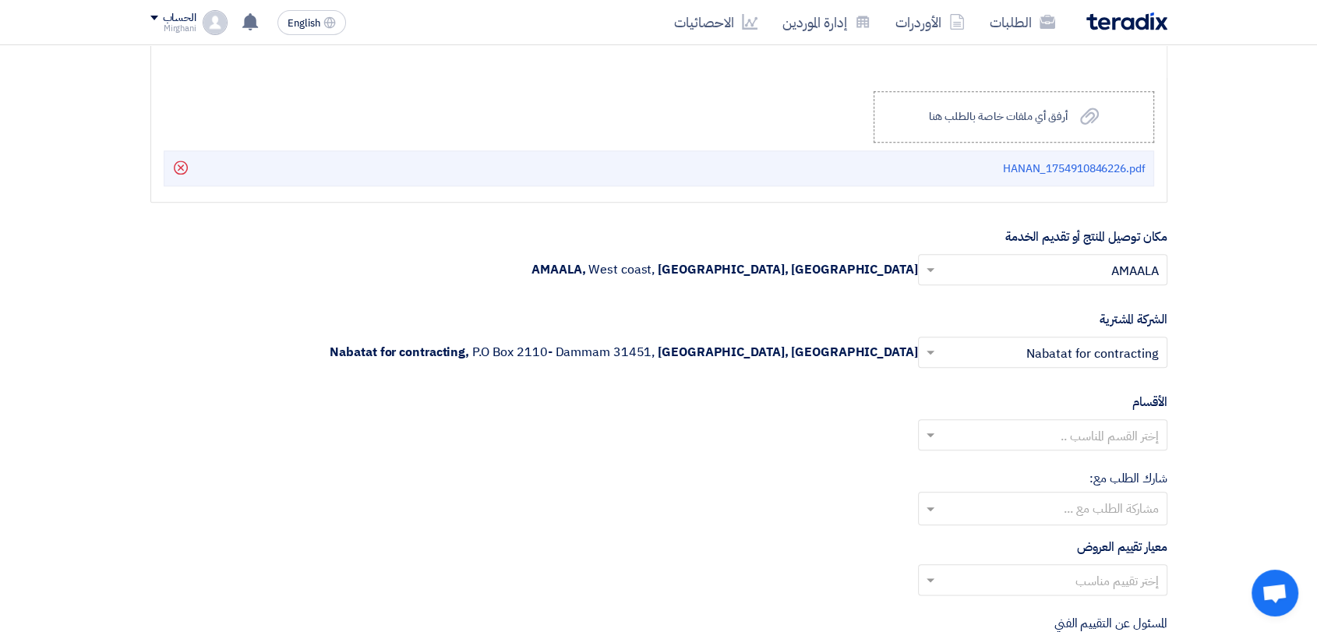
click at [1080, 433] on input "text" at bounding box center [1051, 437] width 218 height 26
click at [1078, 457] on span "General Department" at bounding box center [1101, 466] width 116 height 19
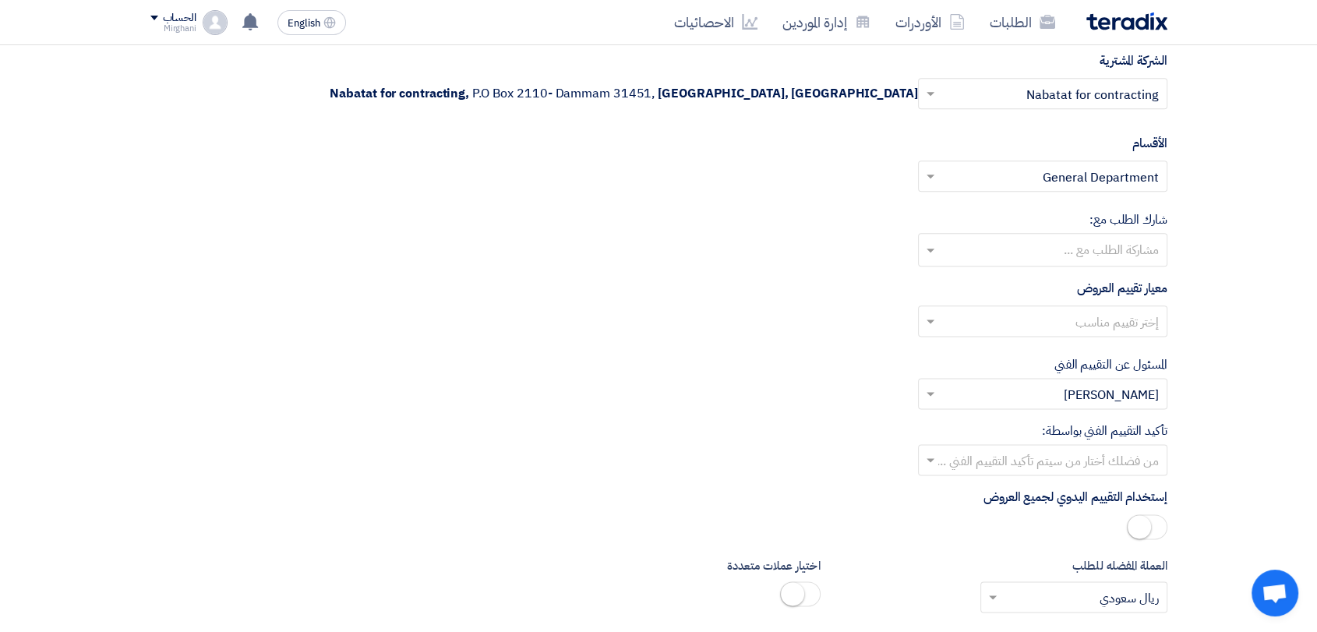
scroll to position [1905, 0]
click at [1093, 330] on input "text" at bounding box center [1051, 322] width 218 height 26
click at [1083, 342] on span "Direct material" at bounding box center [1116, 351] width 85 height 19
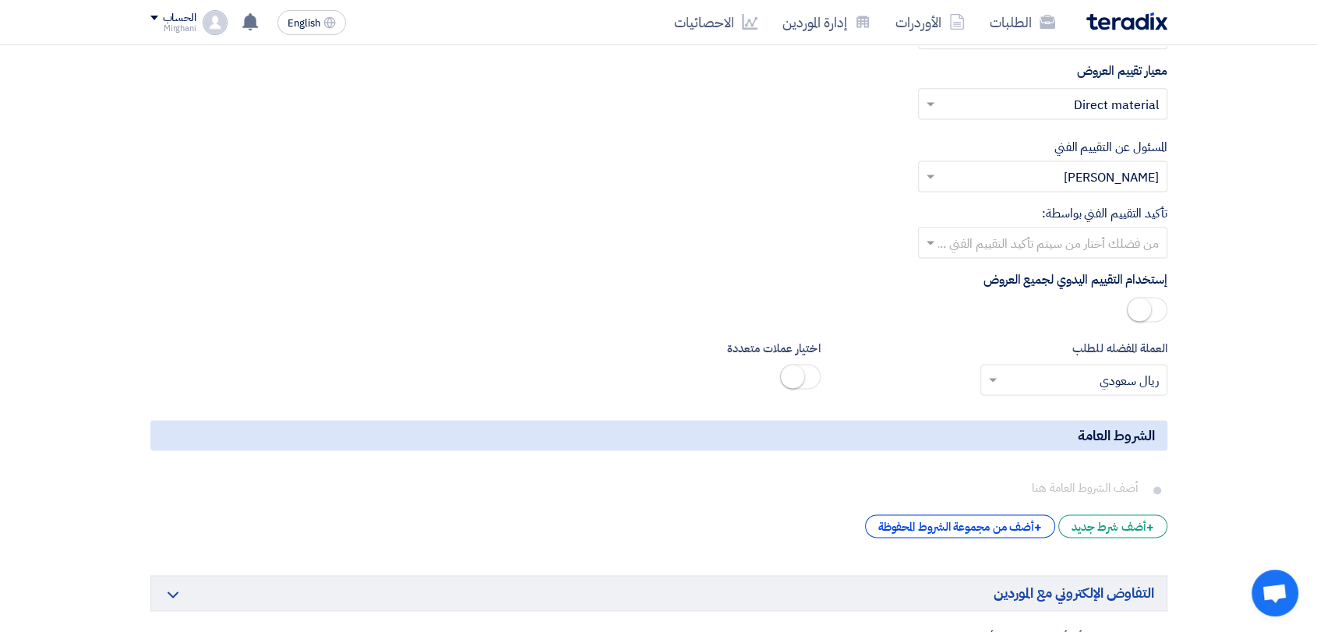
scroll to position [2251, 0]
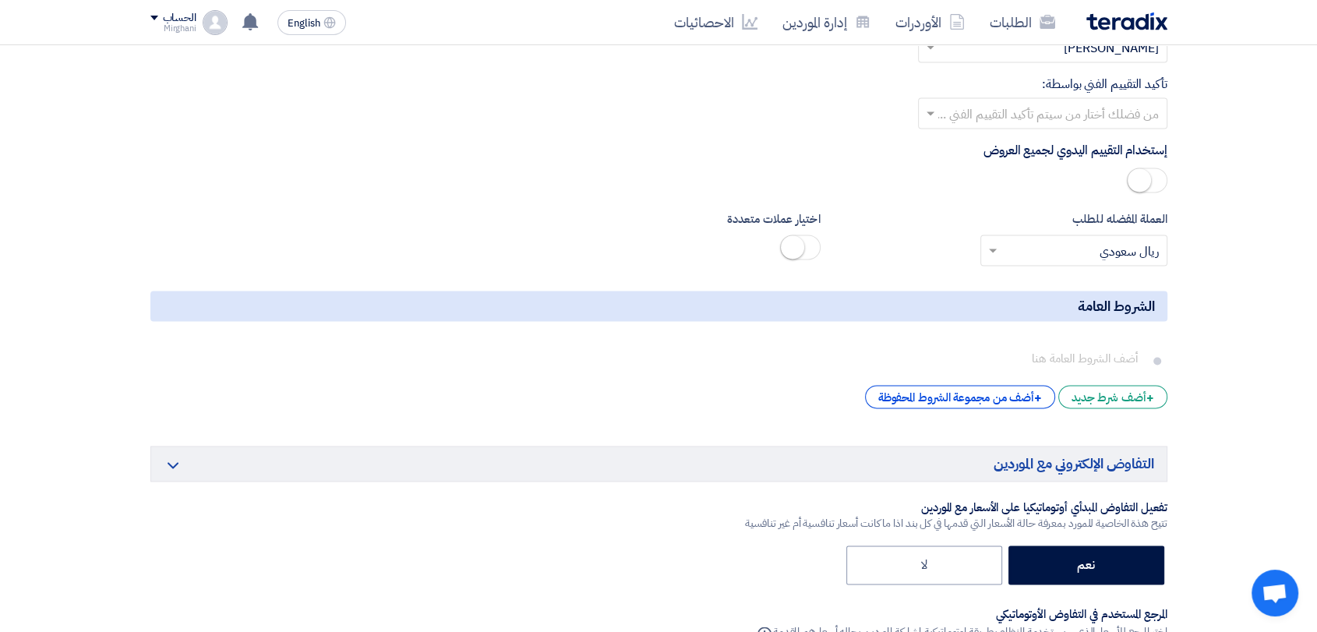
click at [1054, 121] on input "text" at bounding box center [1051, 115] width 218 height 26
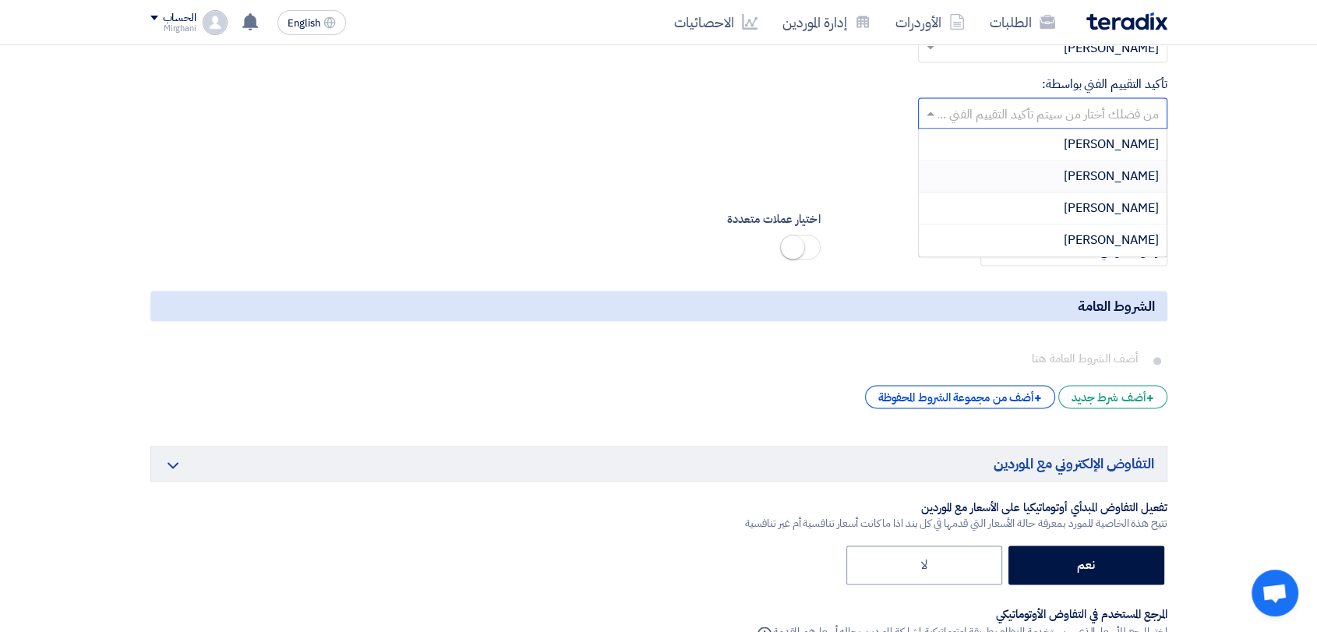
click at [1066, 171] on div "[PERSON_NAME]" at bounding box center [1043, 177] width 248 height 32
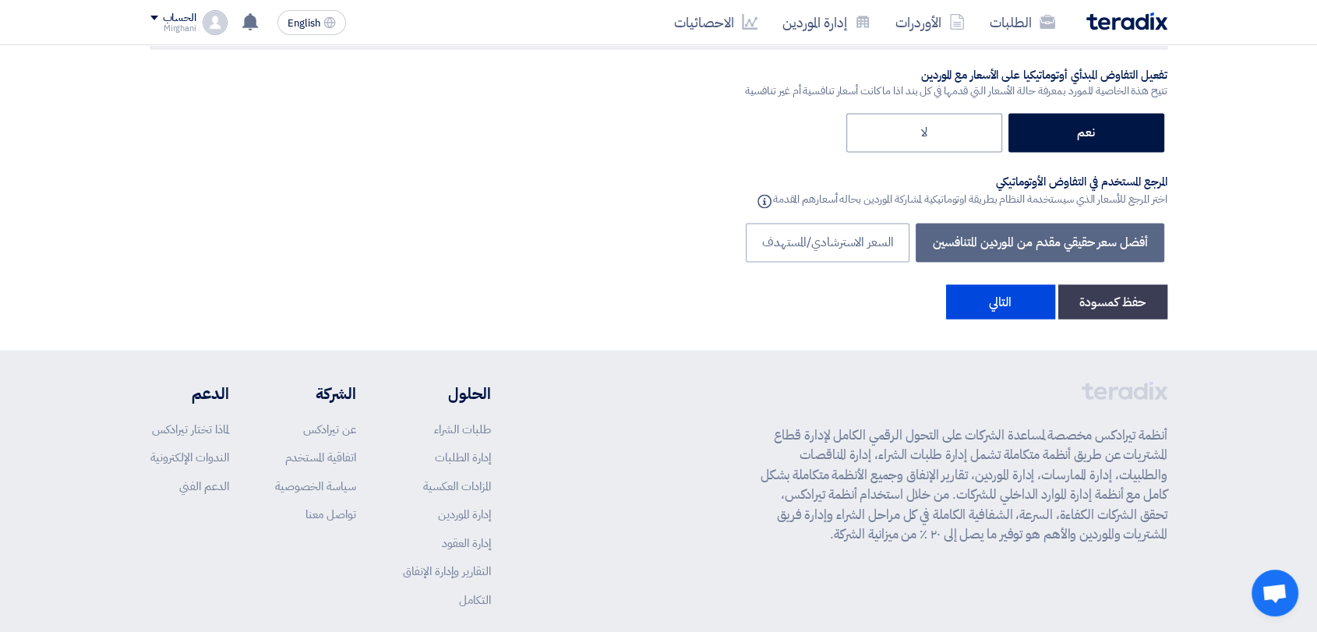
scroll to position [2756, 0]
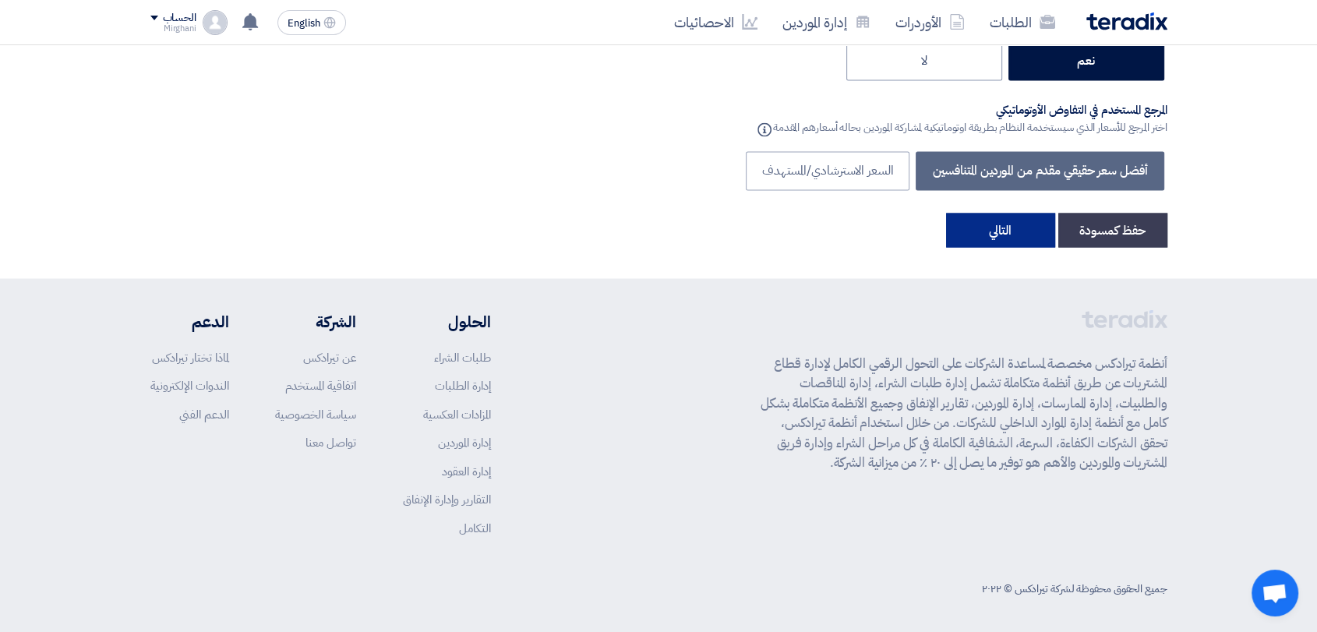
click at [1016, 236] on button "التالي" at bounding box center [1000, 230] width 109 height 34
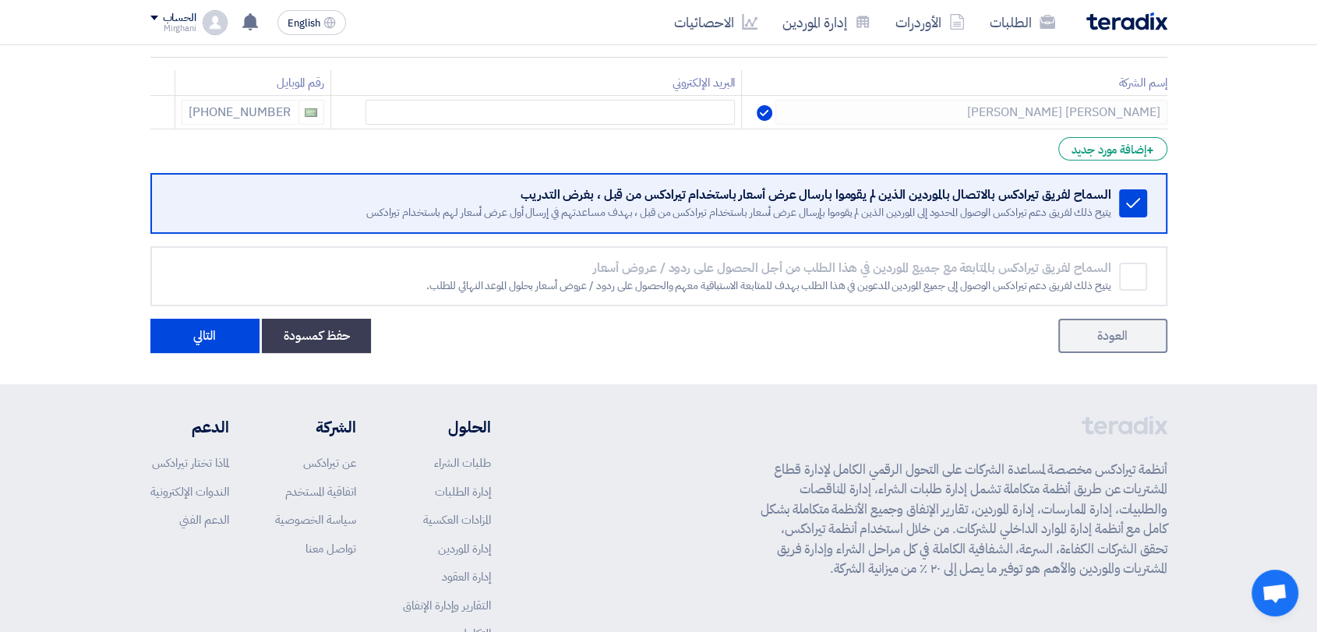
scroll to position [346, 0]
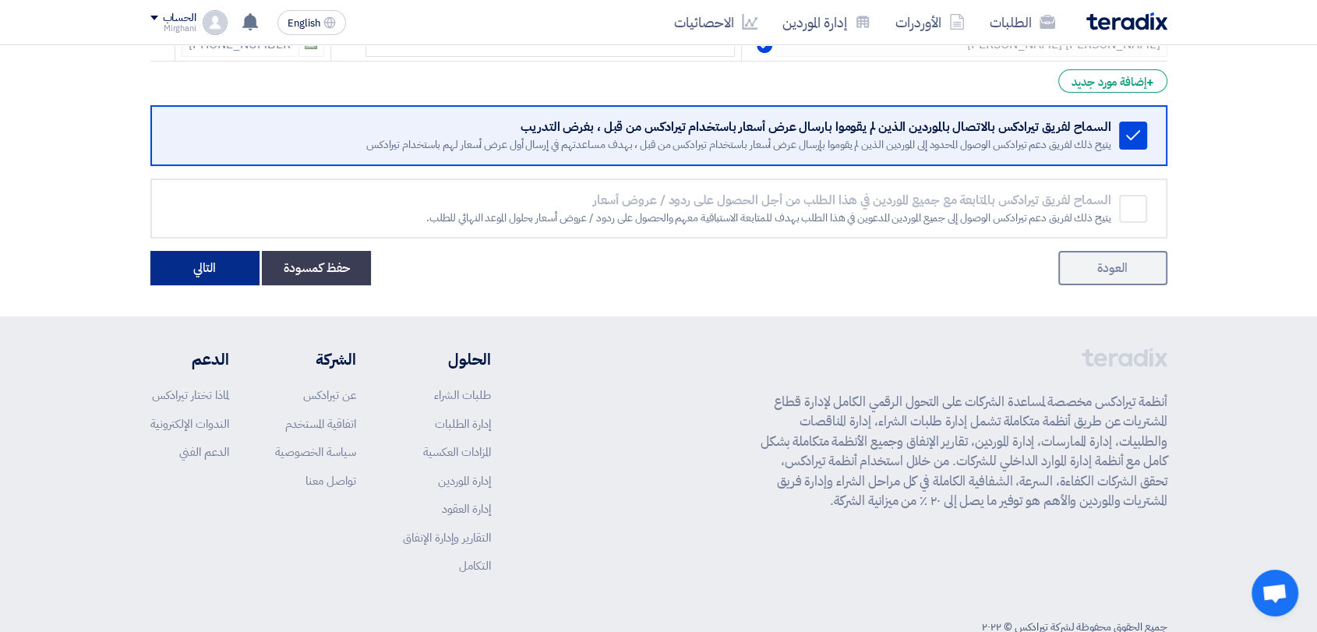
click at [220, 278] on button "التالي" at bounding box center [204, 268] width 109 height 34
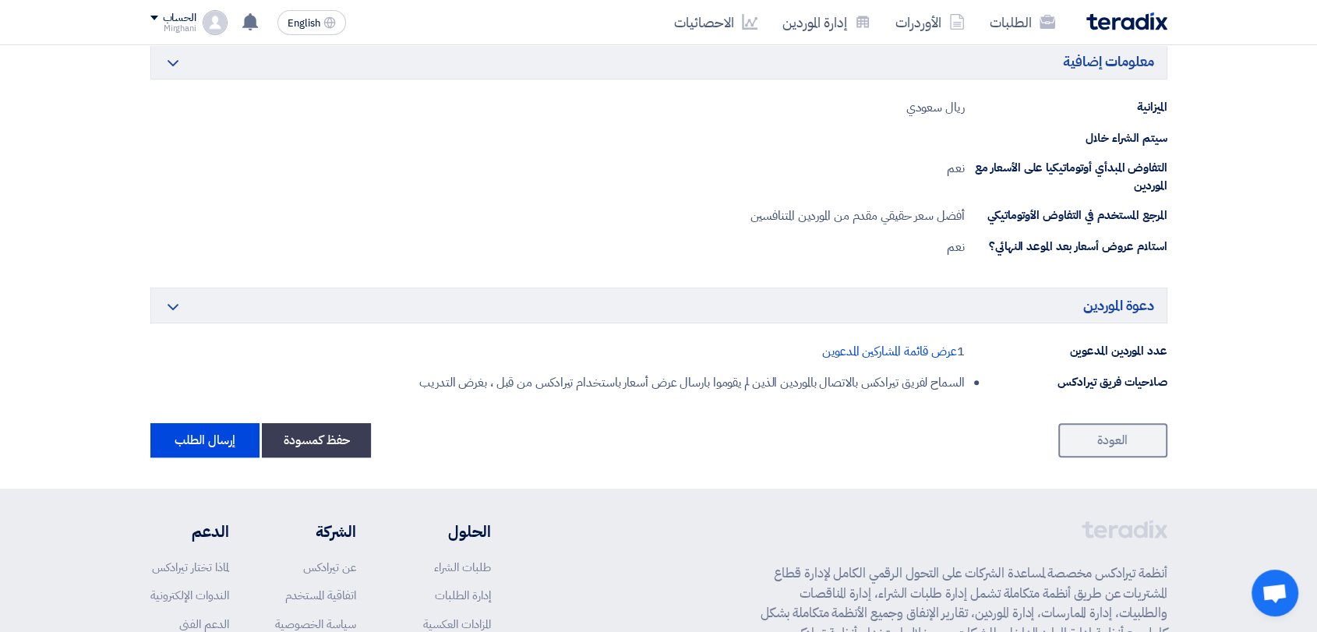
scroll to position [866, 0]
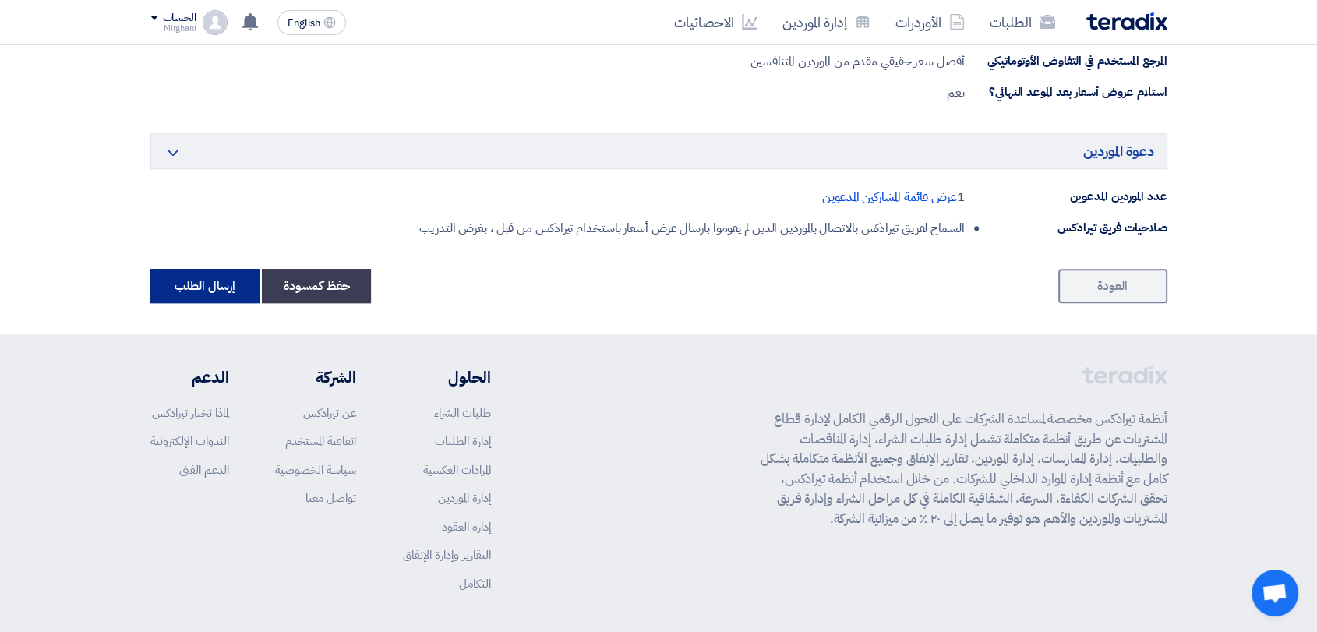
click at [232, 288] on button "إرسال الطلب" at bounding box center [204, 286] width 109 height 34
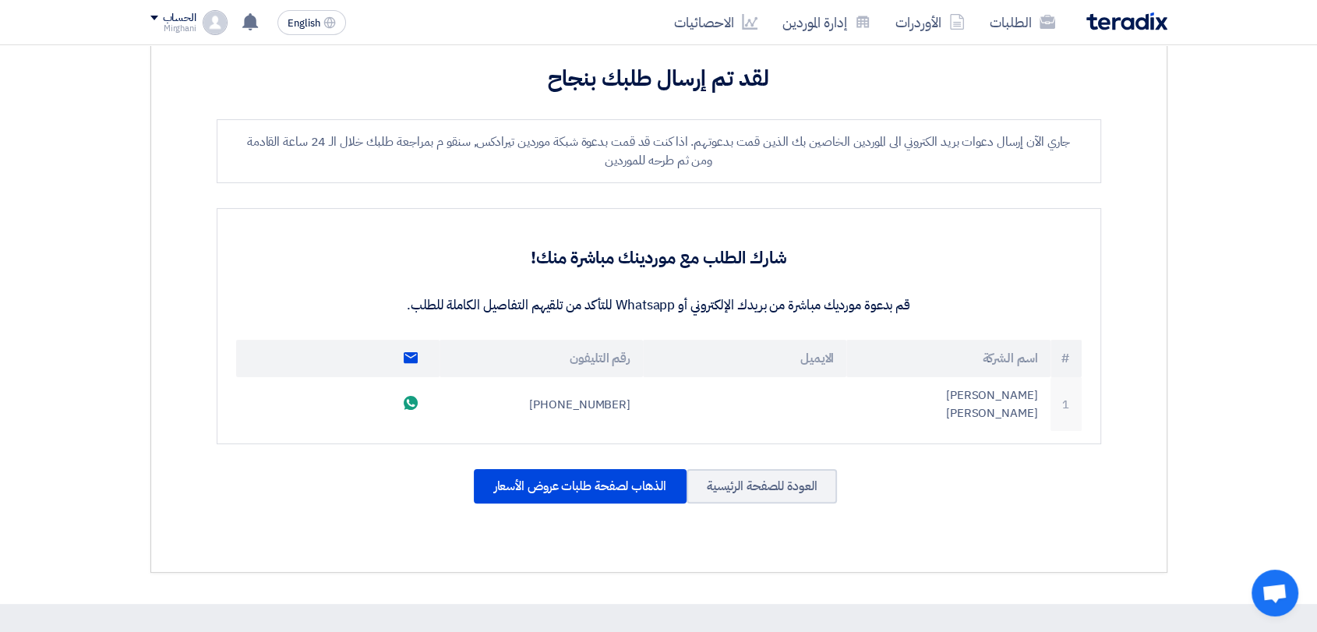
scroll to position [433, 0]
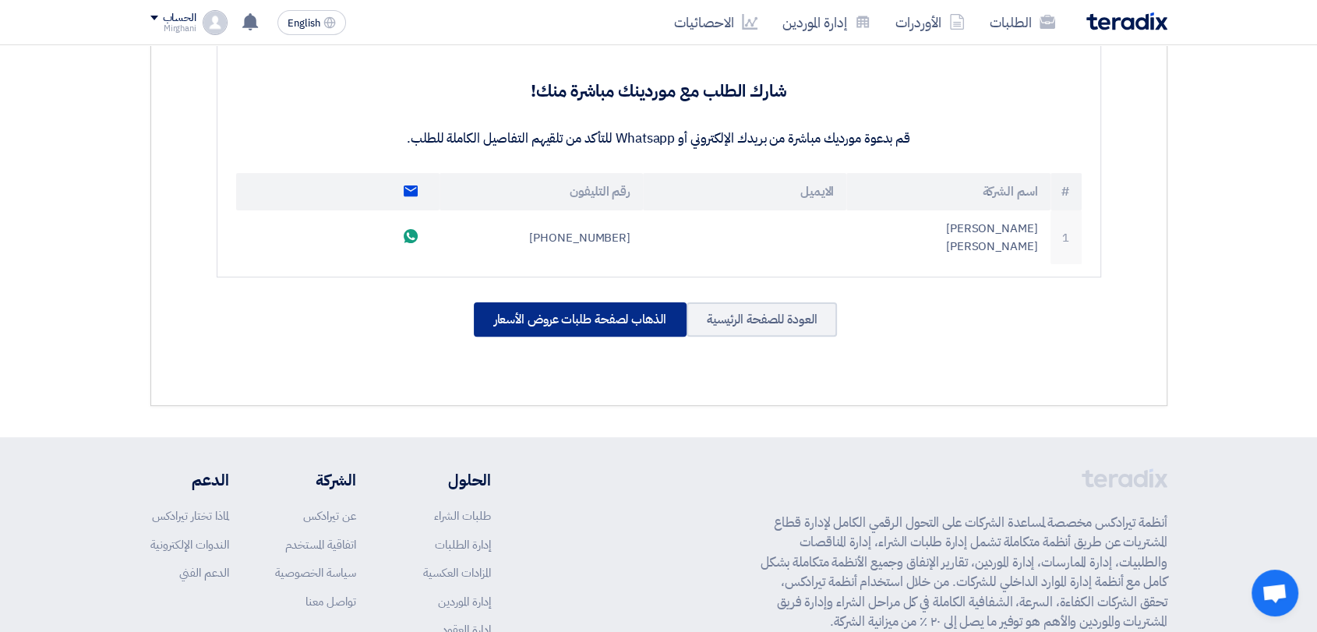
click at [518, 305] on div "الذهاب لصفحة طلبات عروض الأسعار" at bounding box center [580, 319] width 213 height 34
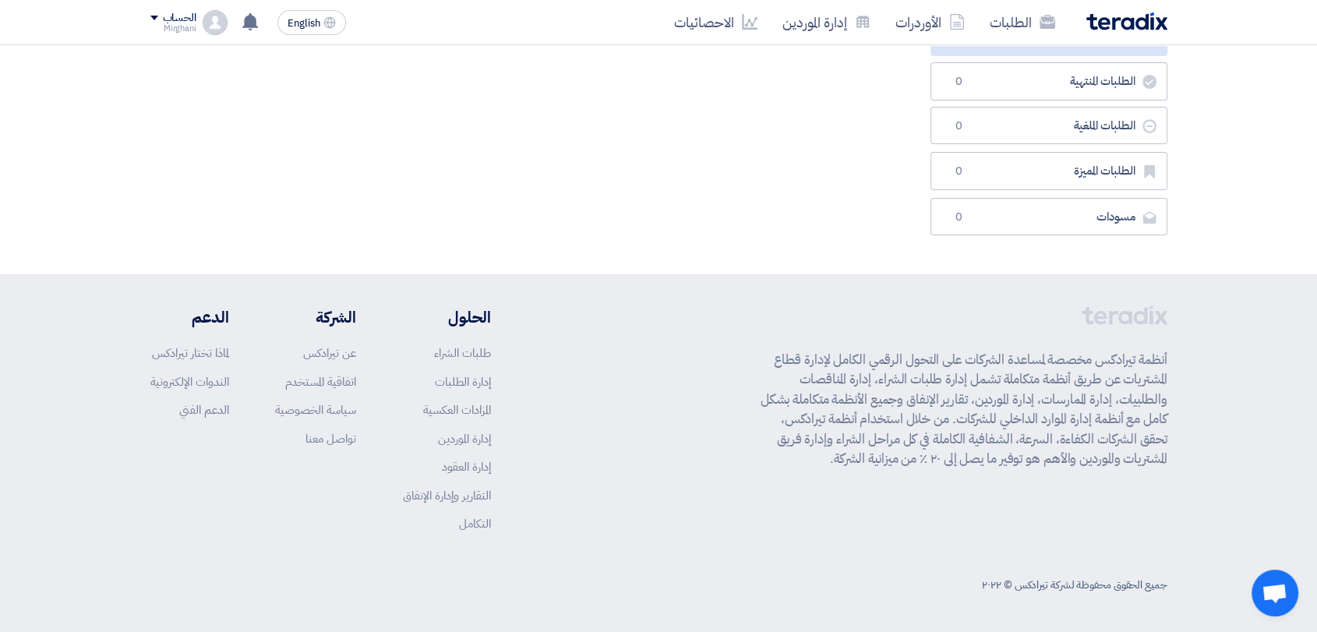
scroll to position [0, 0]
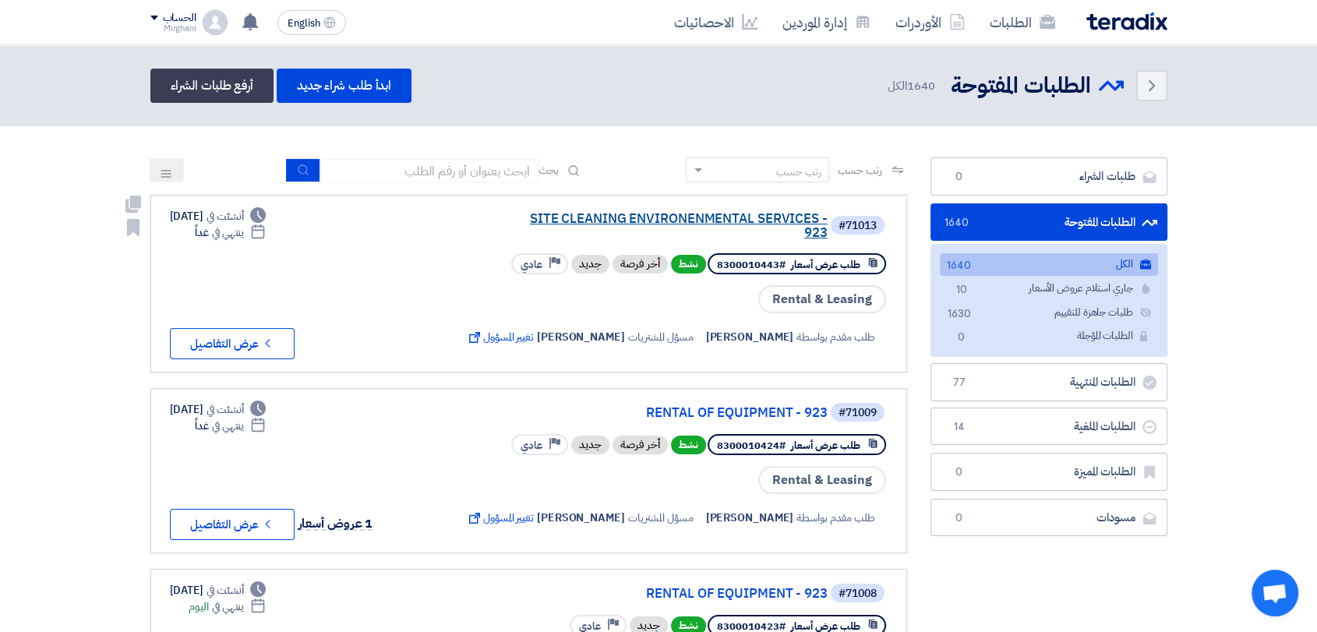
click at [686, 214] on link "SITE CLEANING ENVIRONENMENTAL SERVICES - 923" at bounding box center [672, 226] width 312 height 28
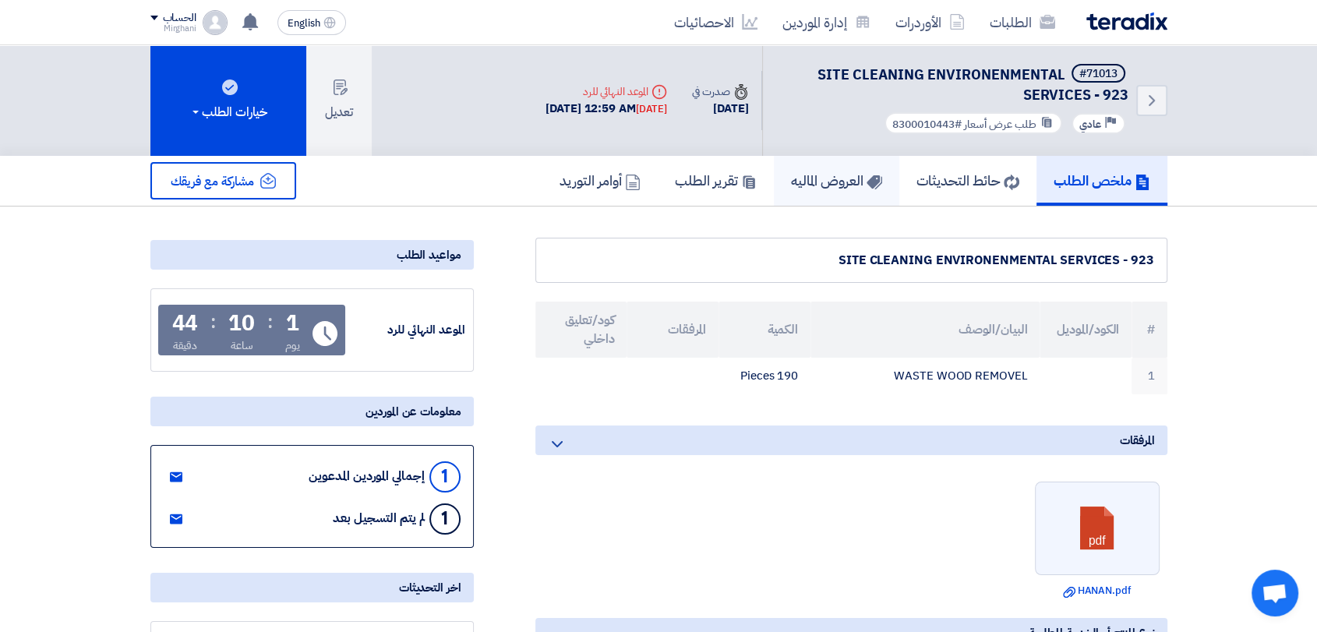
click at [845, 191] on link "العروض الماليه" at bounding box center [836, 181] width 125 height 50
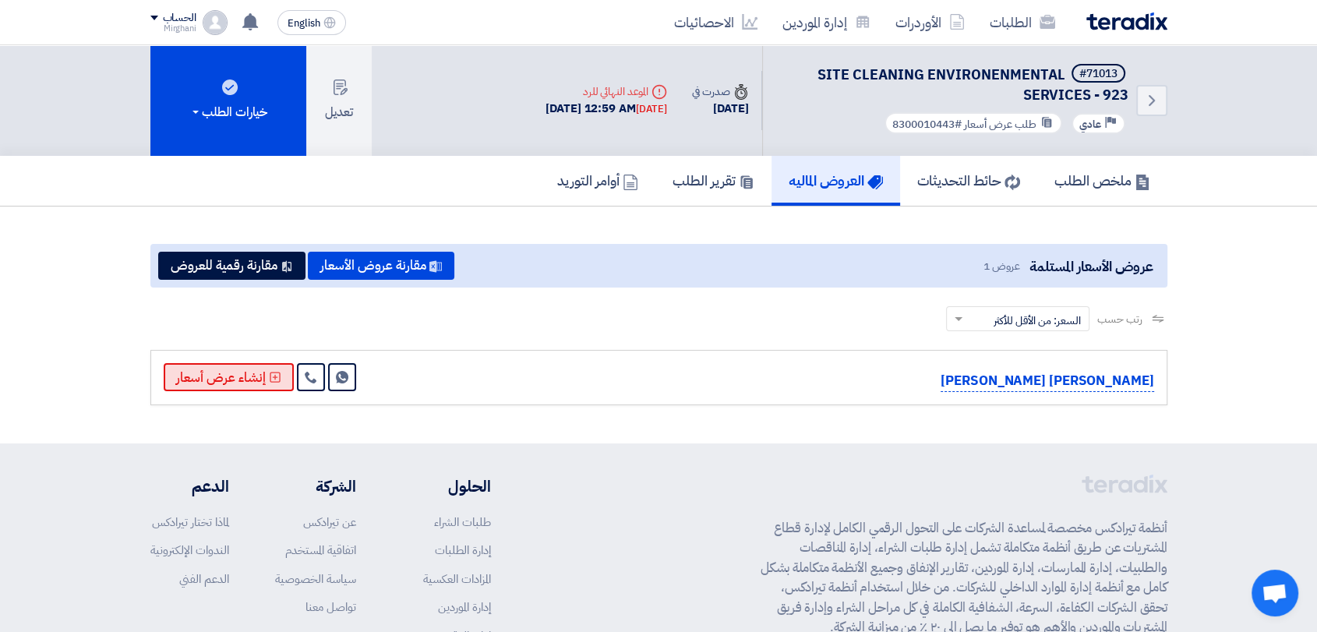
click at [223, 375] on button "إنشاء عرض أسعار" at bounding box center [229, 377] width 130 height 28
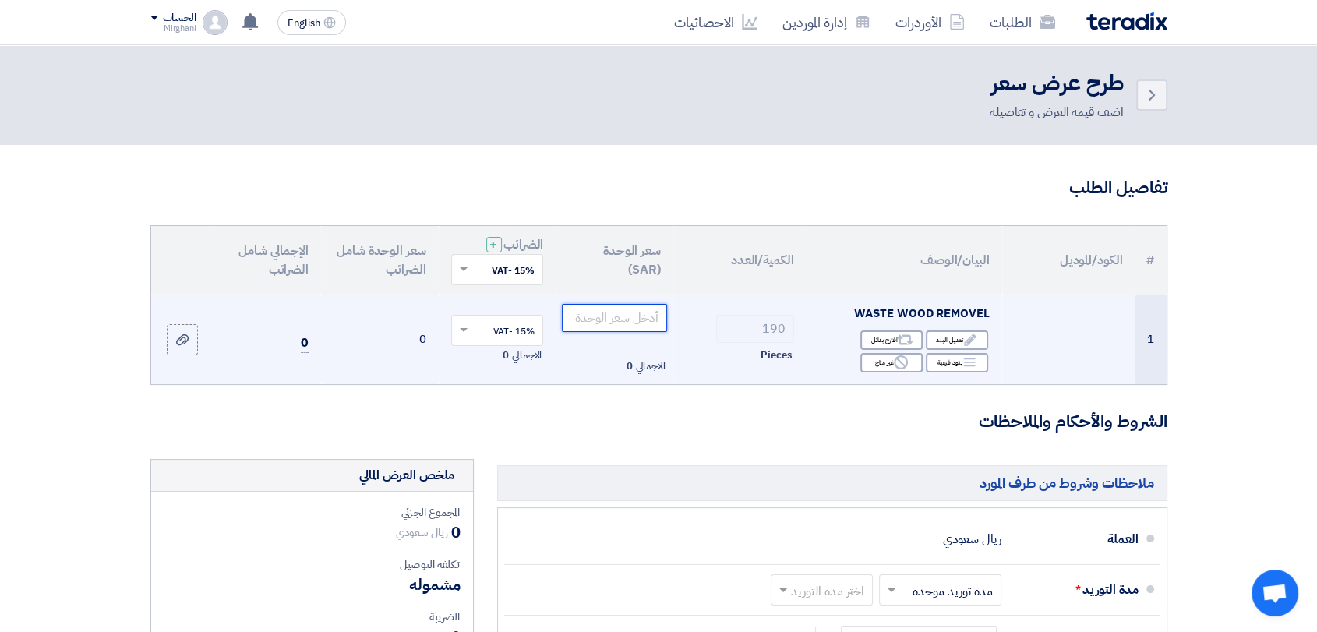
click at [627, 317] on input "number" at bounding box center [614, 318] width 105 height 28
paste input "1"
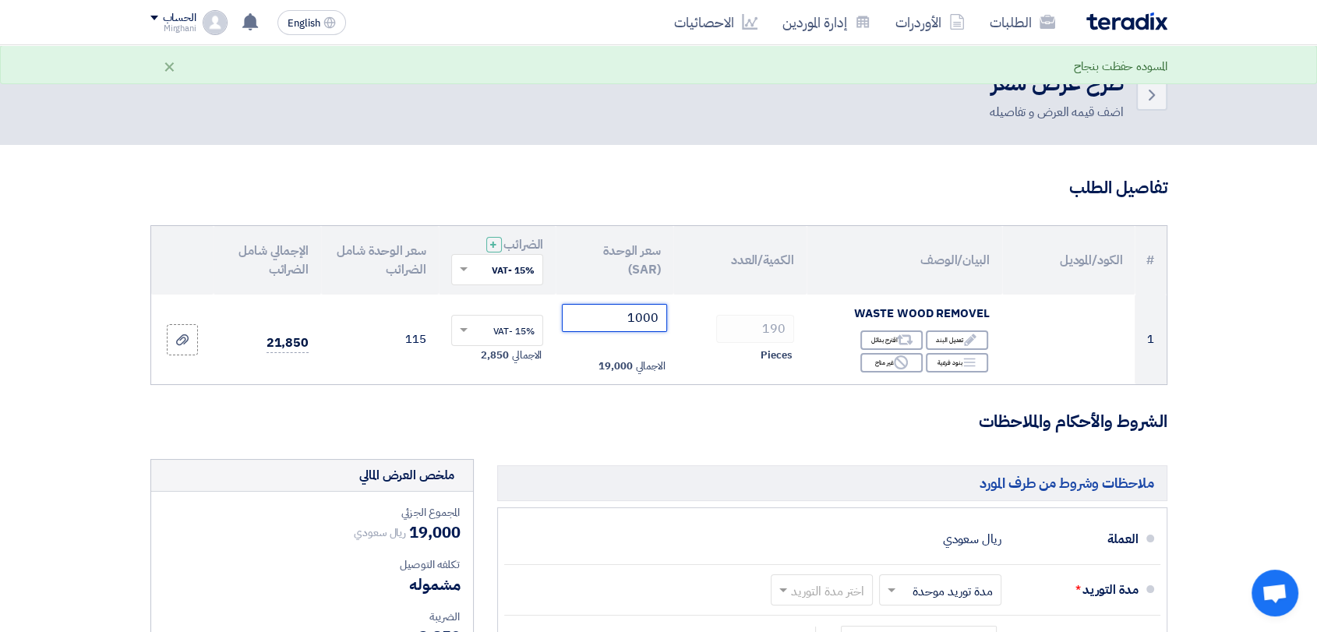
type input "1000"
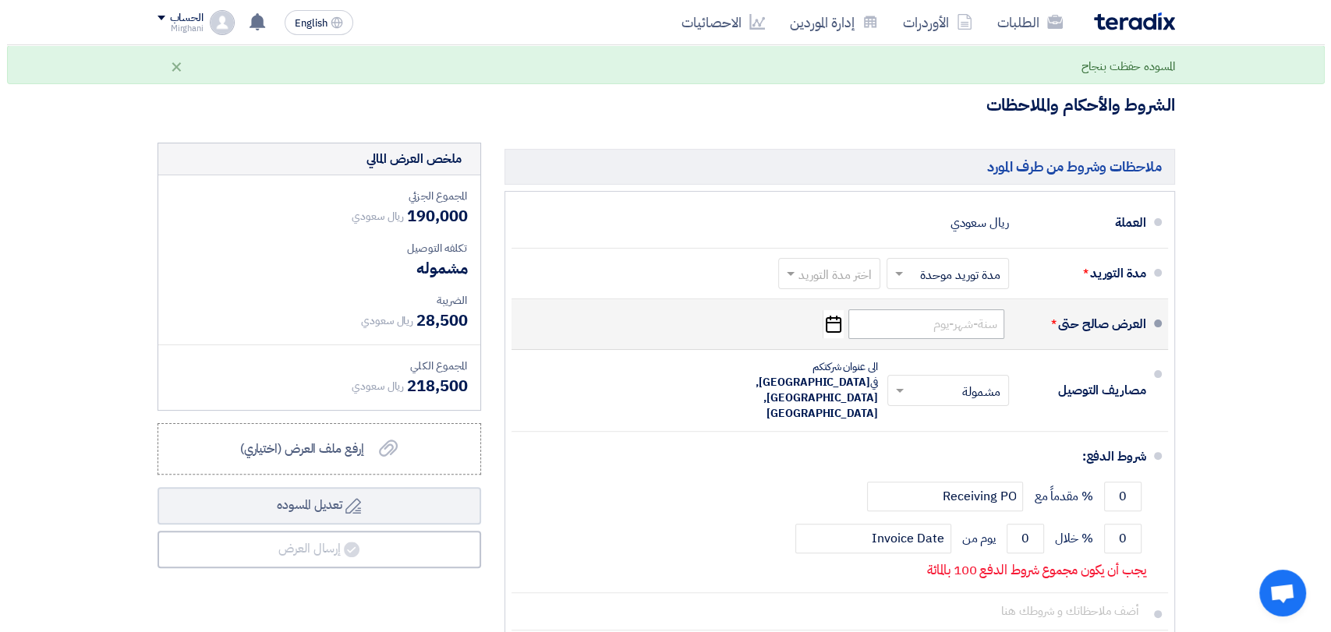
scroll to position [346, 0]
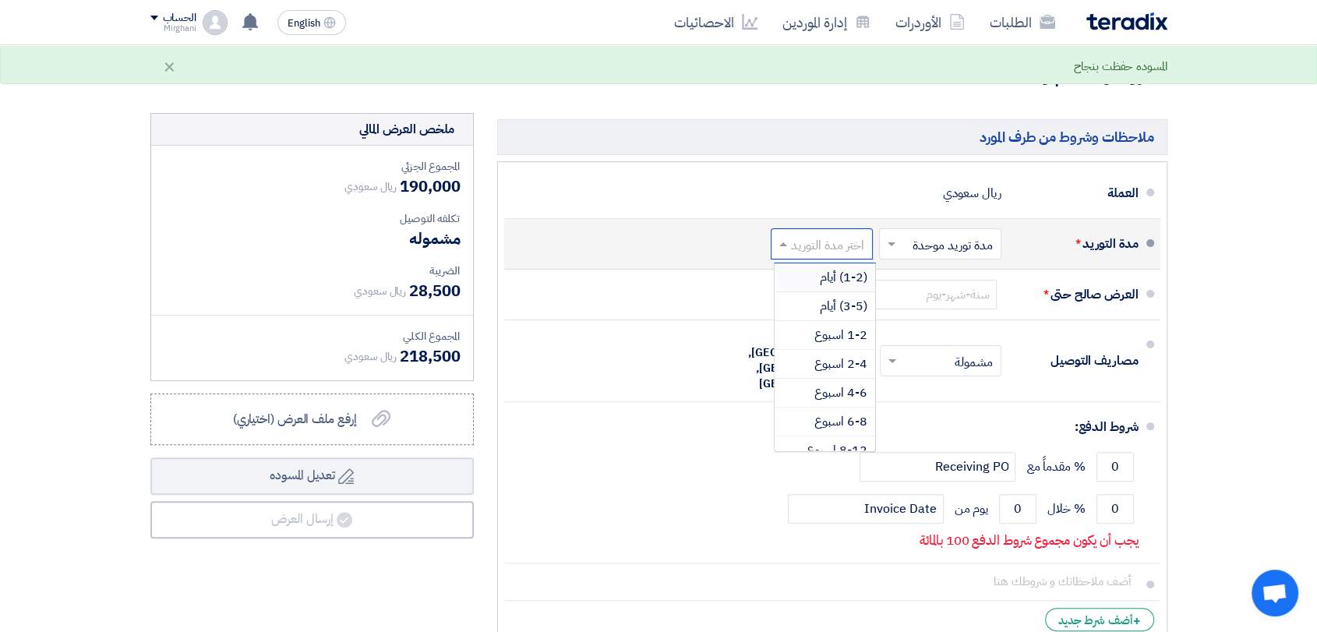
click at [843, 251] on input "text" at bounding box center [819, 245] width 94 height 23
click at [846, 281] on span "(1-2) أيام" at bounding box center [844, 277] width 48 height 19
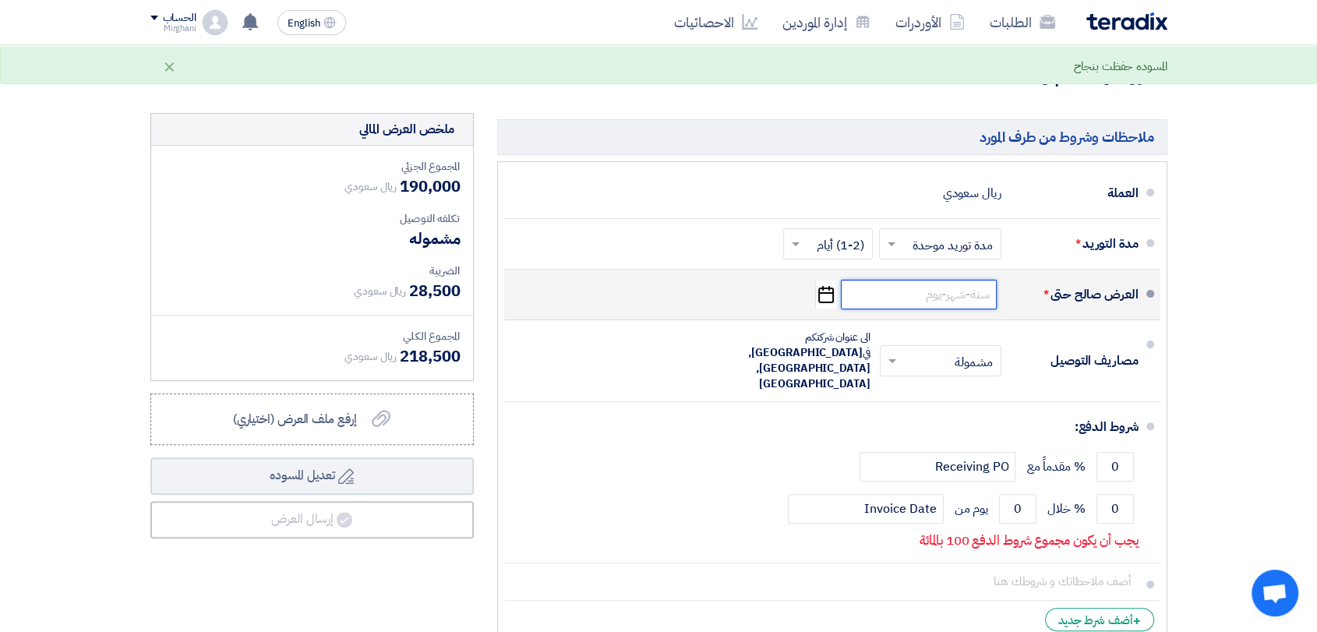
click at [892, 301] on input at bounding box center [919, 295] width 156 height 30
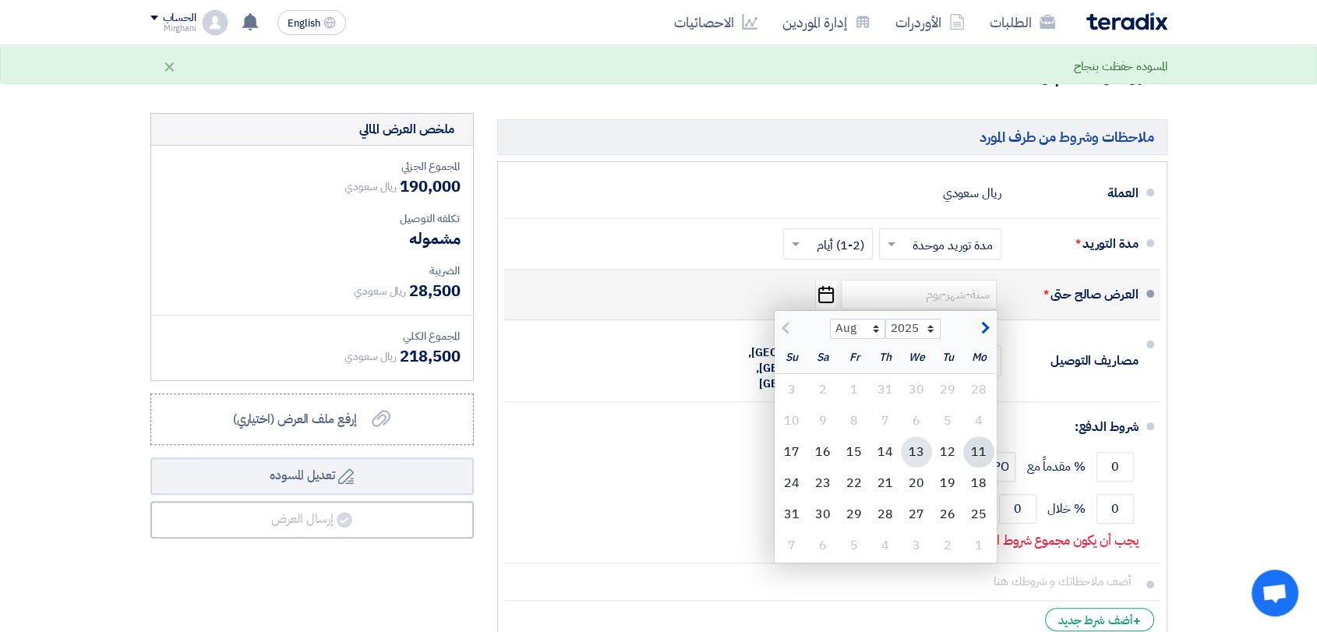
click at [915, 453] on div "13" at bounding box center [916, 452] width 31 height 31
type input "[DATE]"
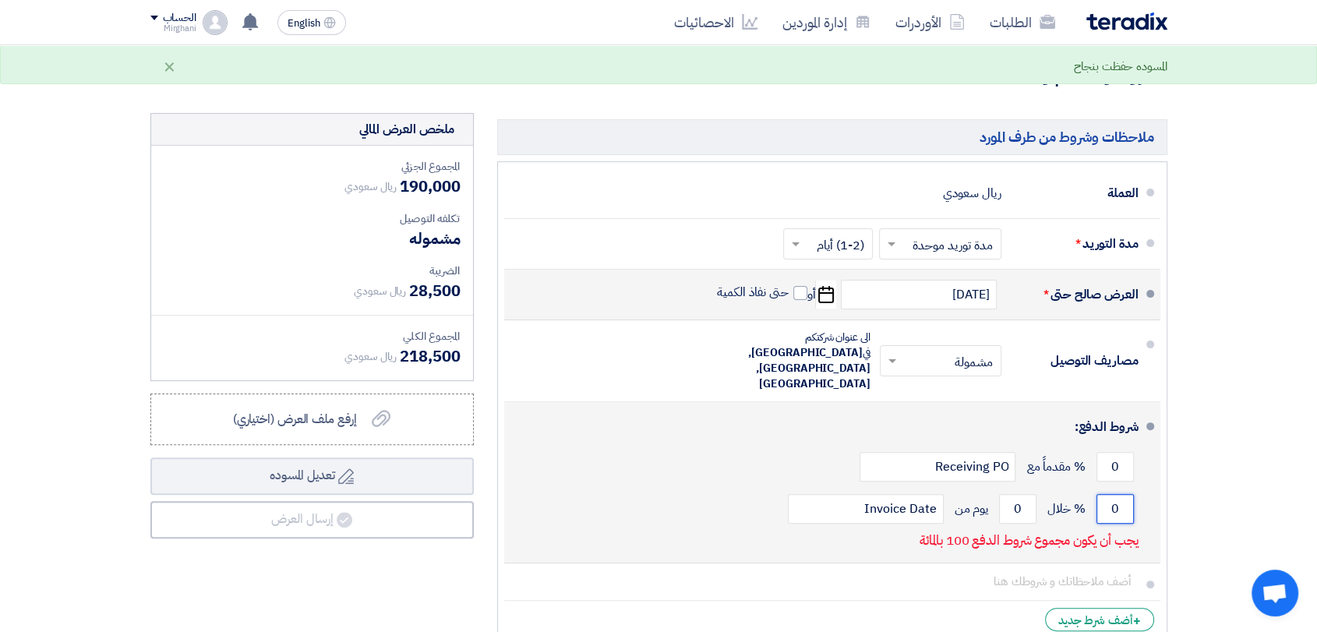
click at [1123, 494] on input "0" at bounding box center [1115, 509] width 37 height 30
type input "0"
click at [1129, 452] on input "0" at bounding box center [1115, 467] width 37 height 30
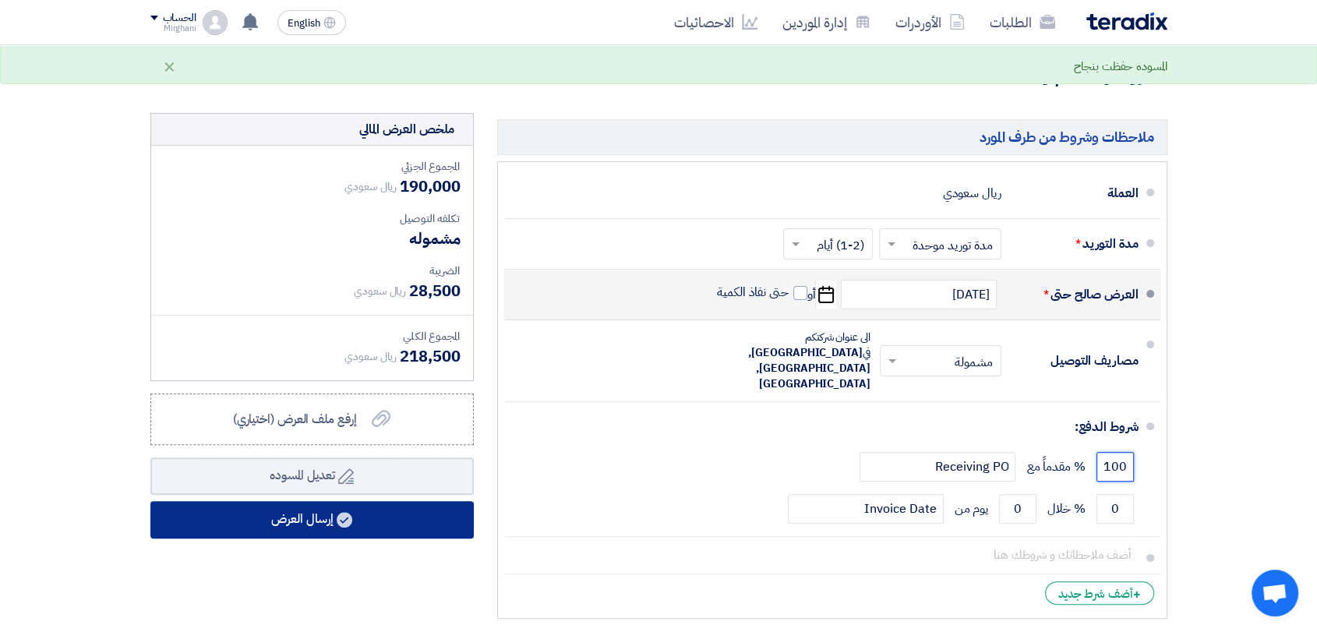
type input "100"
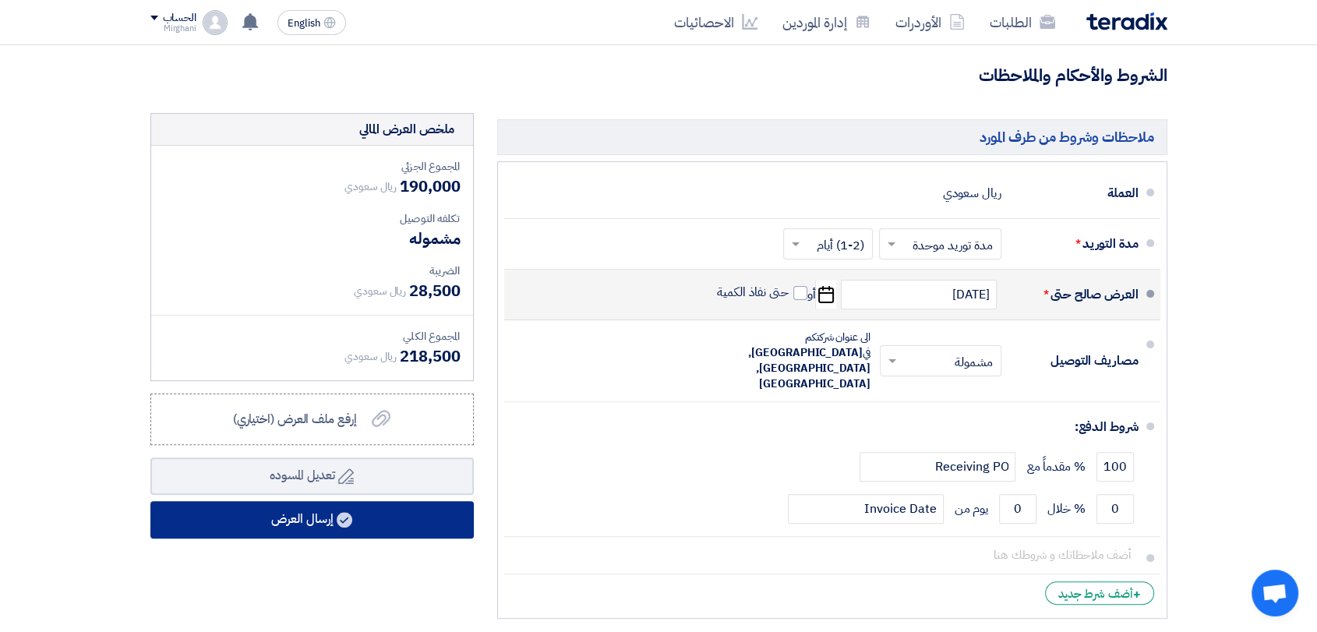
click at [434, 521] on button "إرسال العرض" at bounding box center [311, 519] width 323 height 37
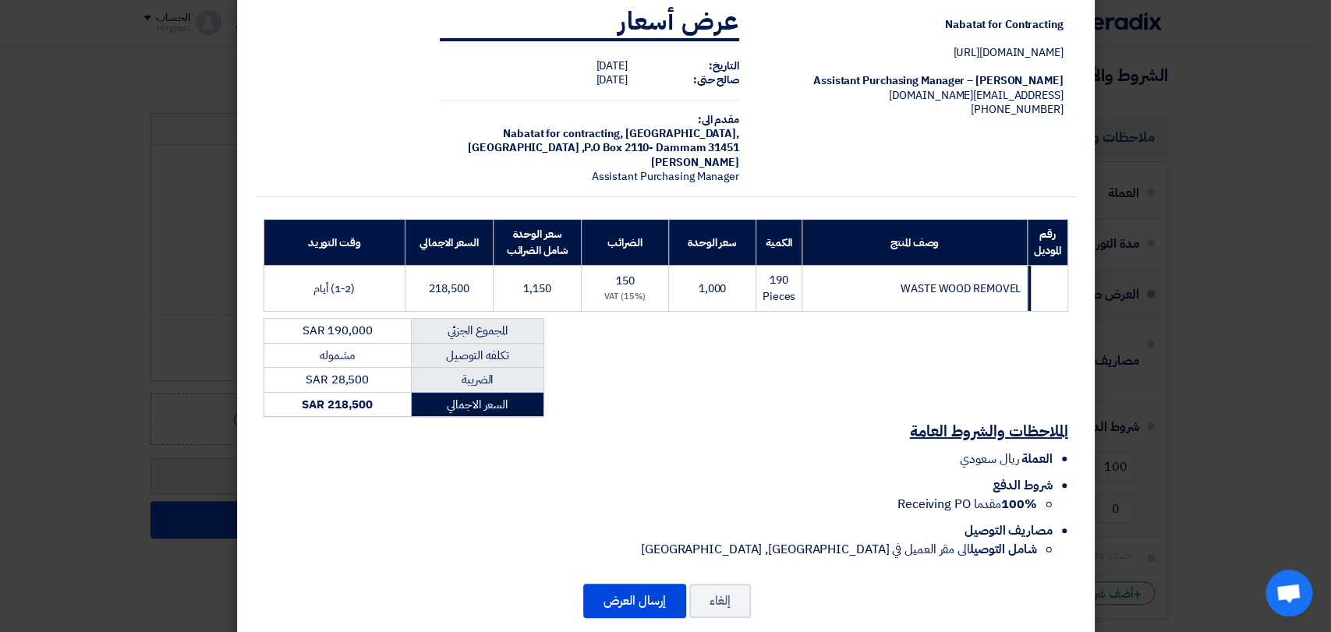
scroll to position [55, 0]
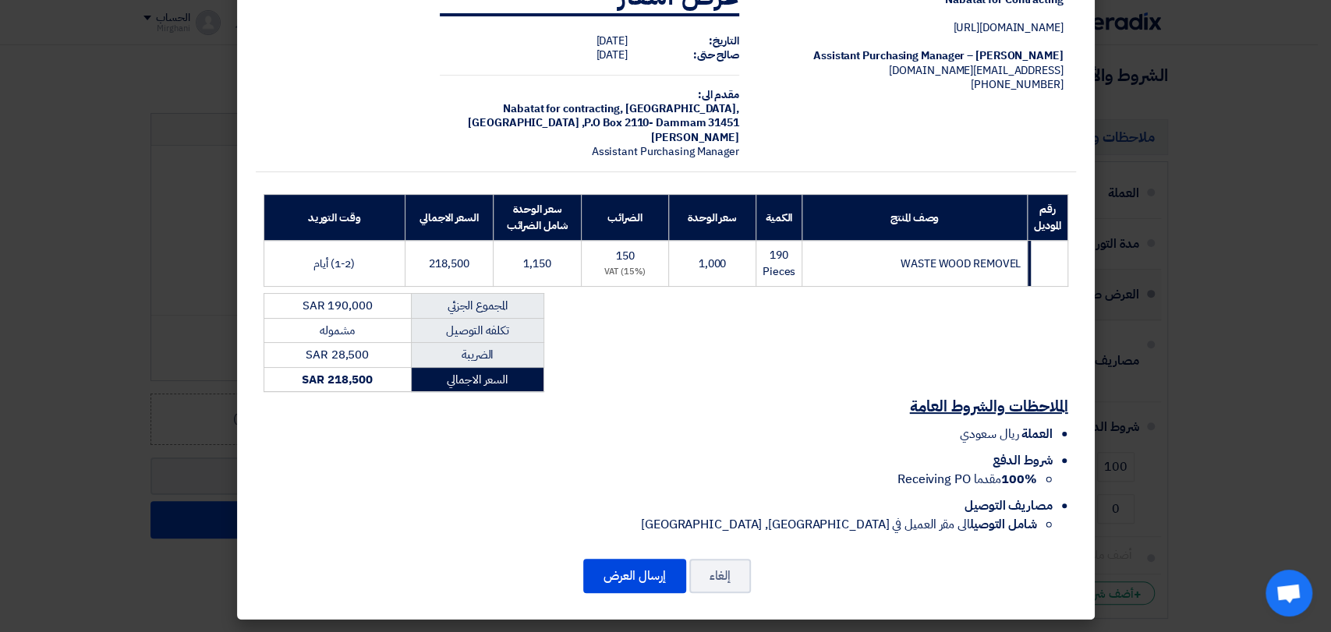
click at [667, 551] on div "Nabatat for Contracting [DOMAIN_NAME][URL] [PERSON_NAME] – Assistant Purchasing…" at bounding box center [665, 290] width 857 height 662
click at [652, 566] on button "إرسال العرض" at bounding box center [634, 576] width 103 height 34
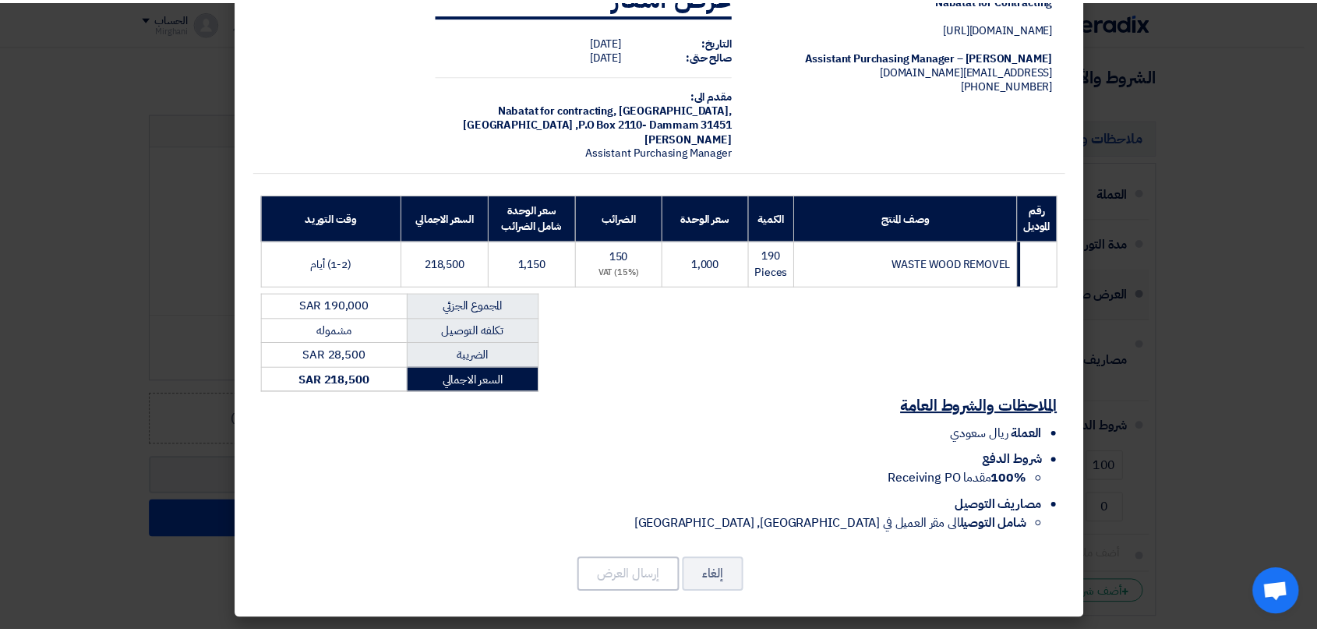
scroll to position [0, 0]
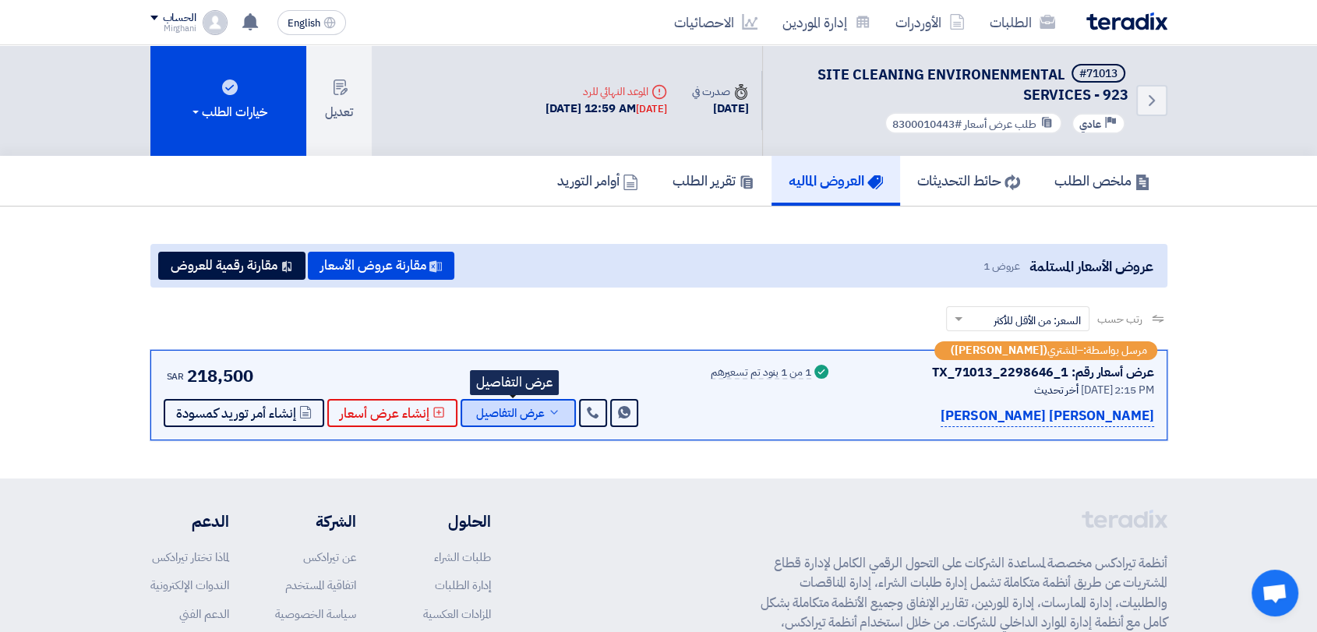
click at [543, 409] on button "عرض التفاصيل" at bounding box center [518, 413] width 115 height 28
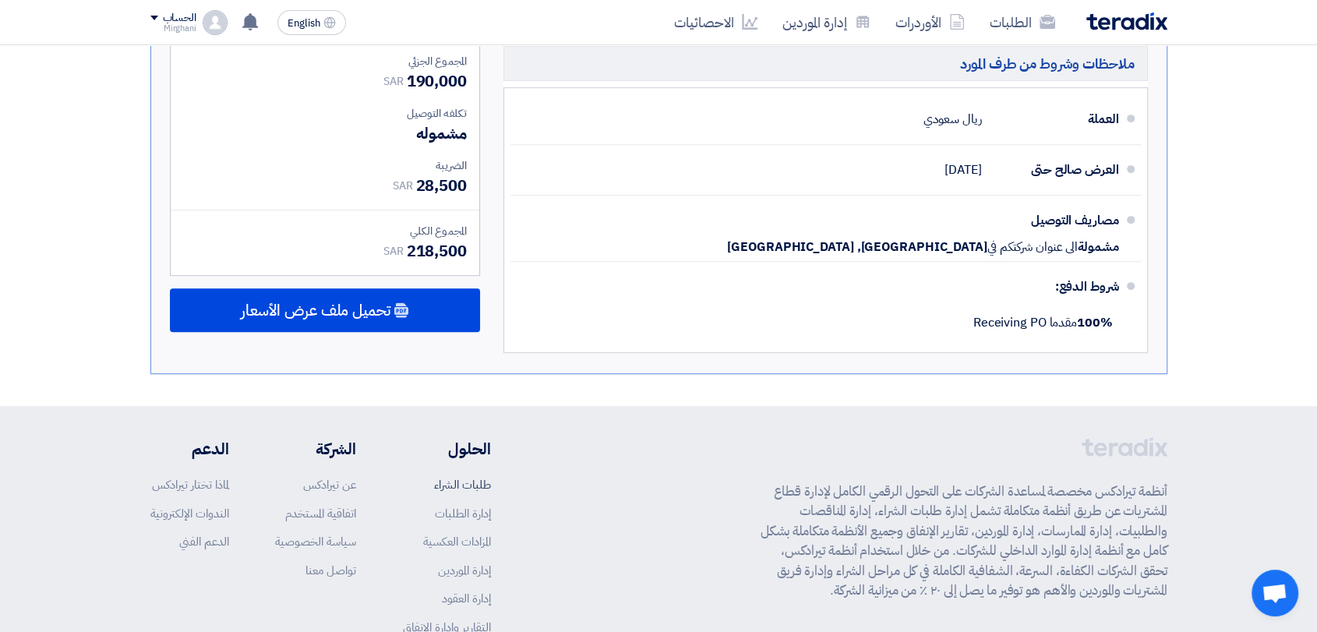
scroll to position [760, 0]
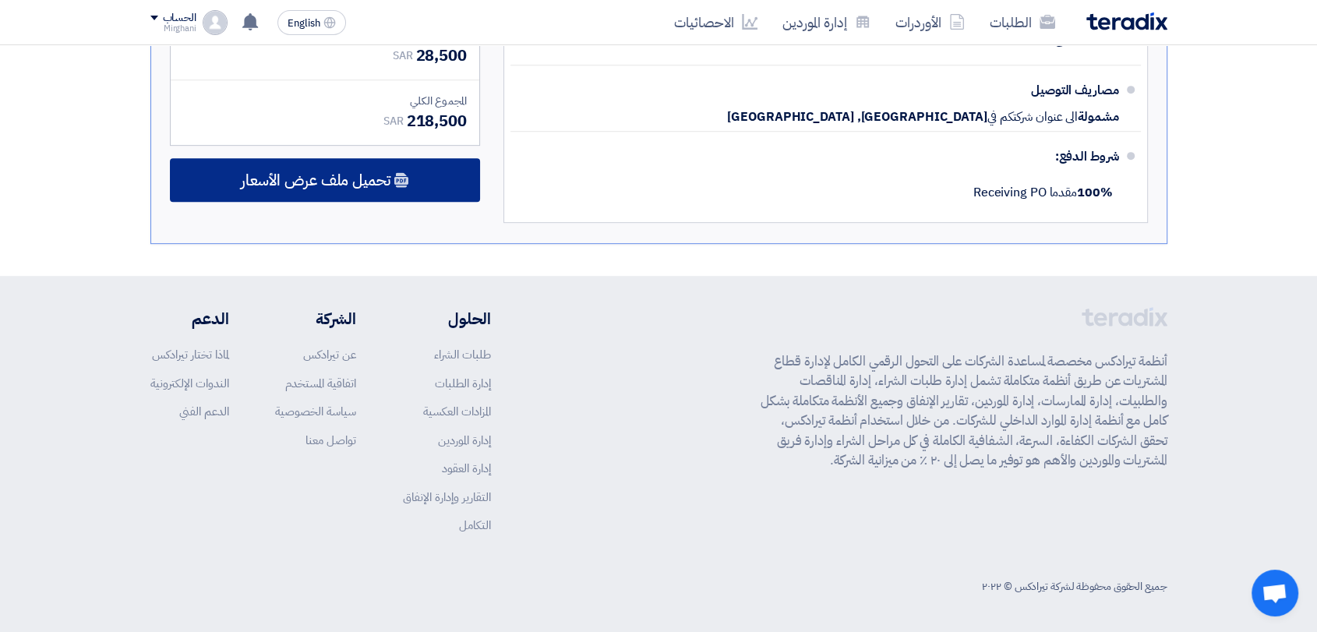
click at [389, 187] on span "تحميل ملف عرض الأسعار" at bounding box center [316, 180] width 150 height 14
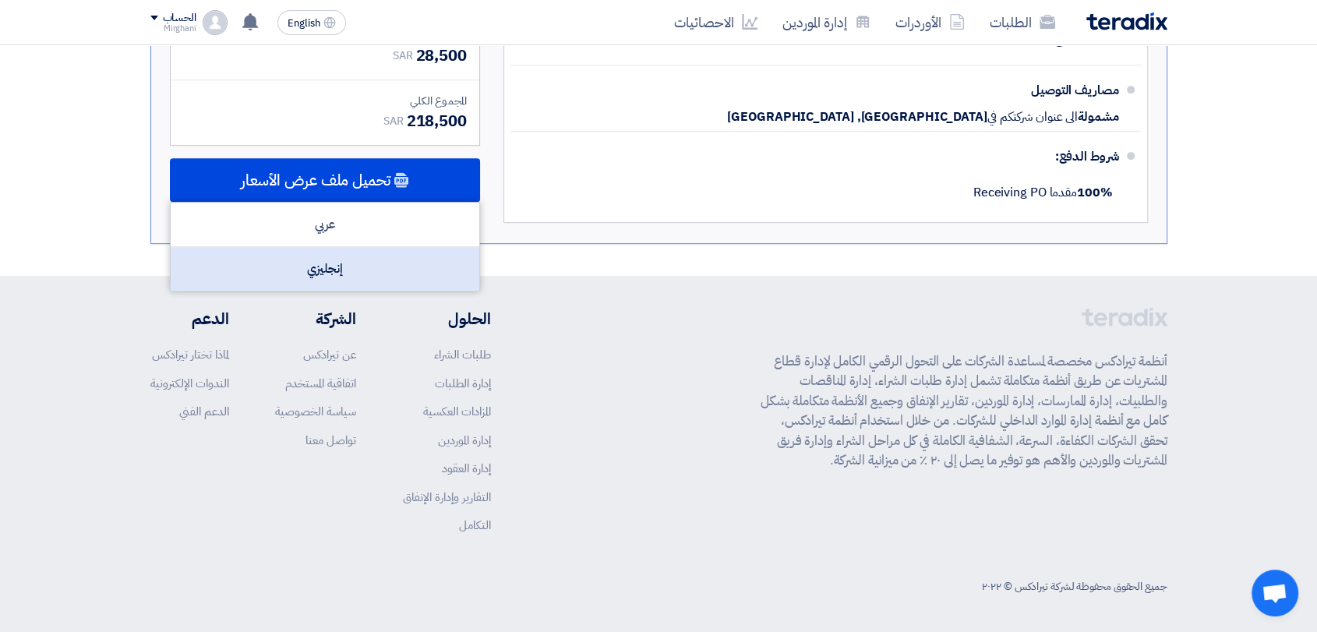
click at [386, 263] on div "إنجليزي" at bounding box center [325, 269] width 309 height 44
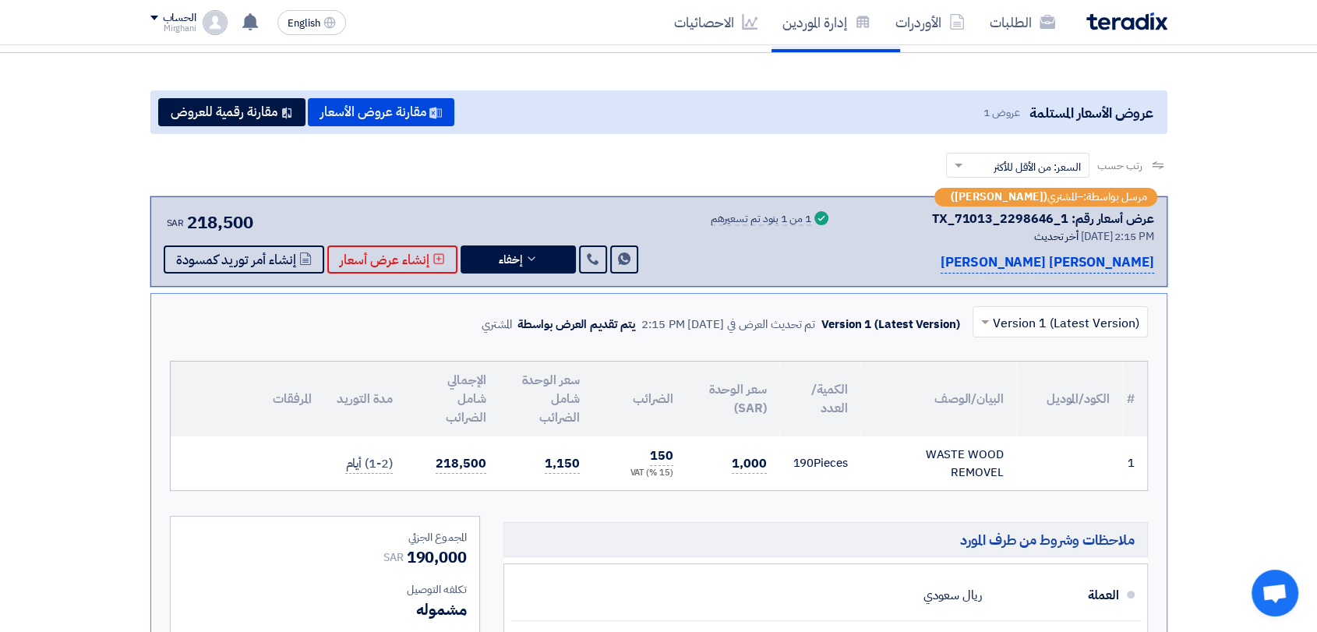
scroll to position [0, 0]
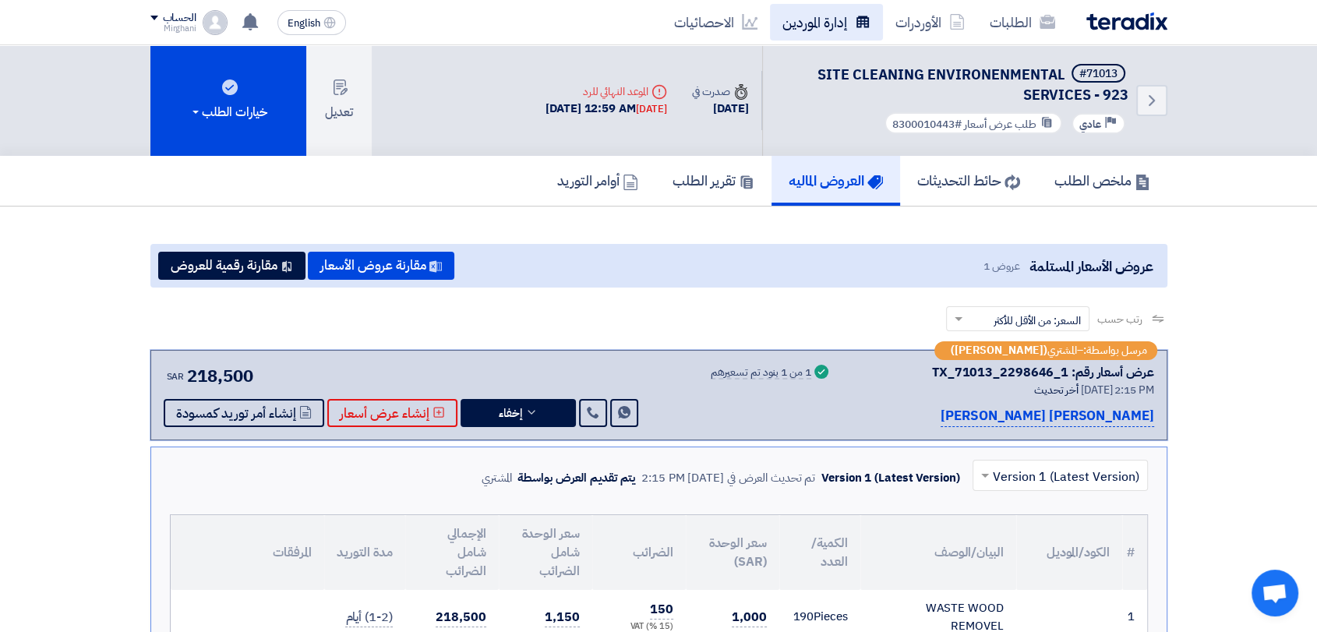
click at [836, 21] on link "إدارة الموردين" at bounding box center [826, 22] width 113 height 37
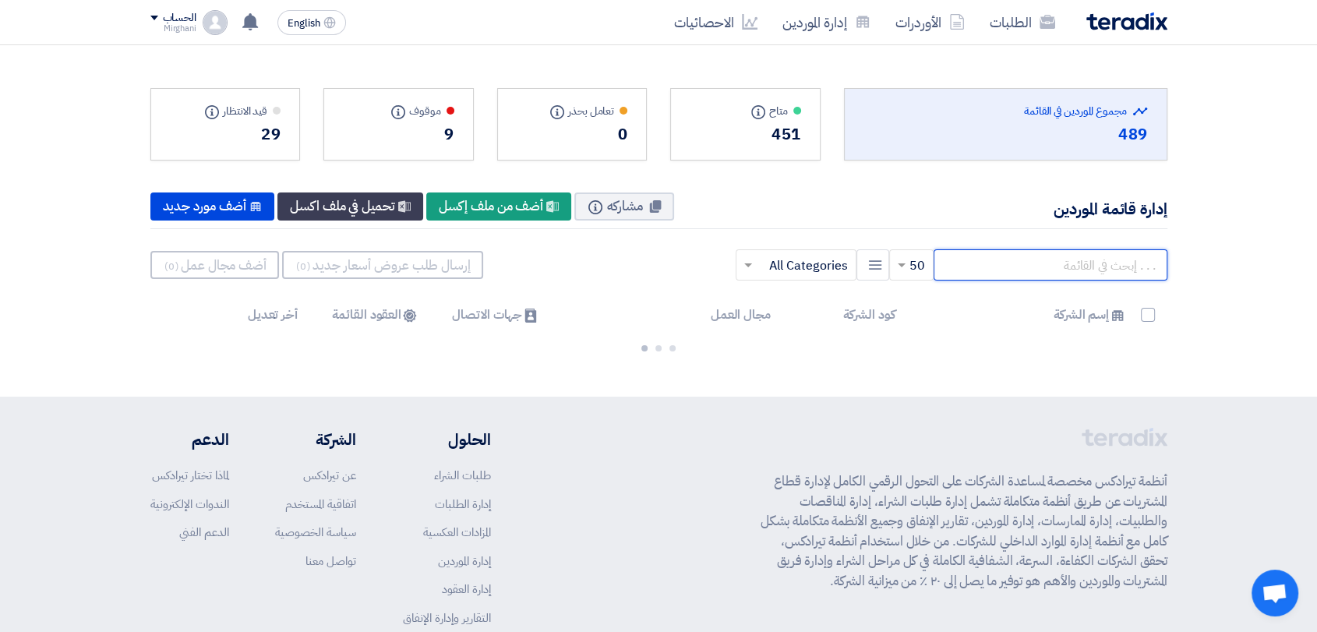
click at [1119, 263] on input "text" at bounding box center [1051, 264] width 234 height 31
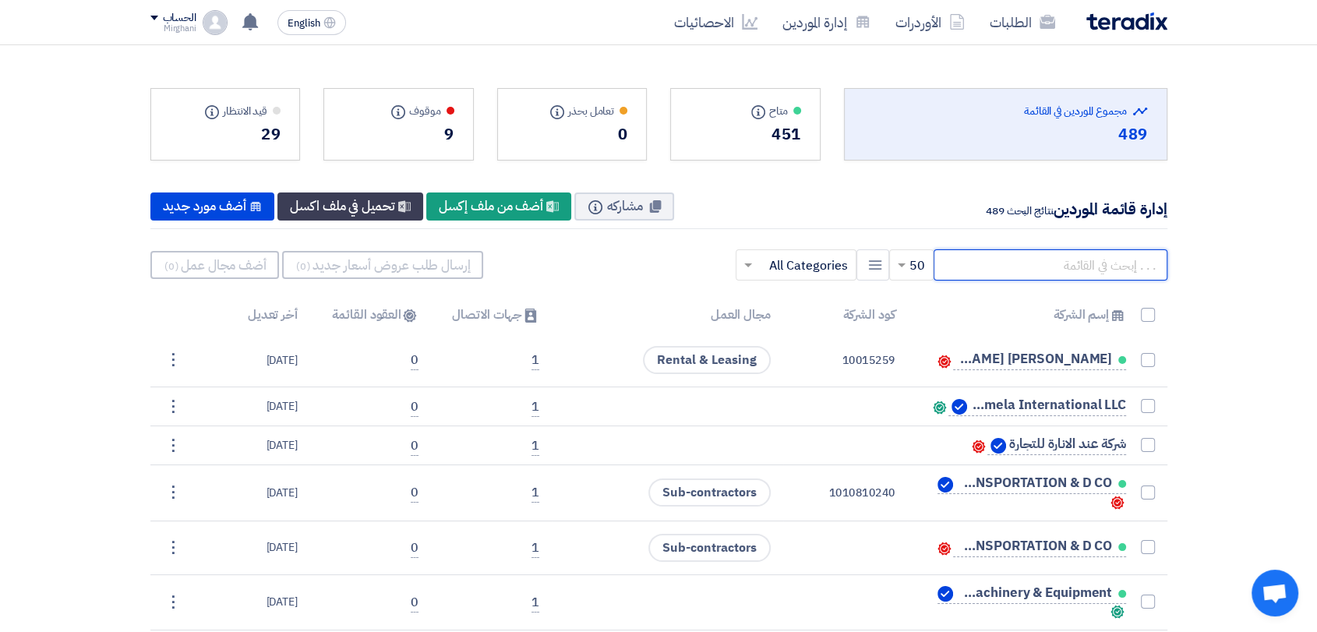
paste input "10015259"
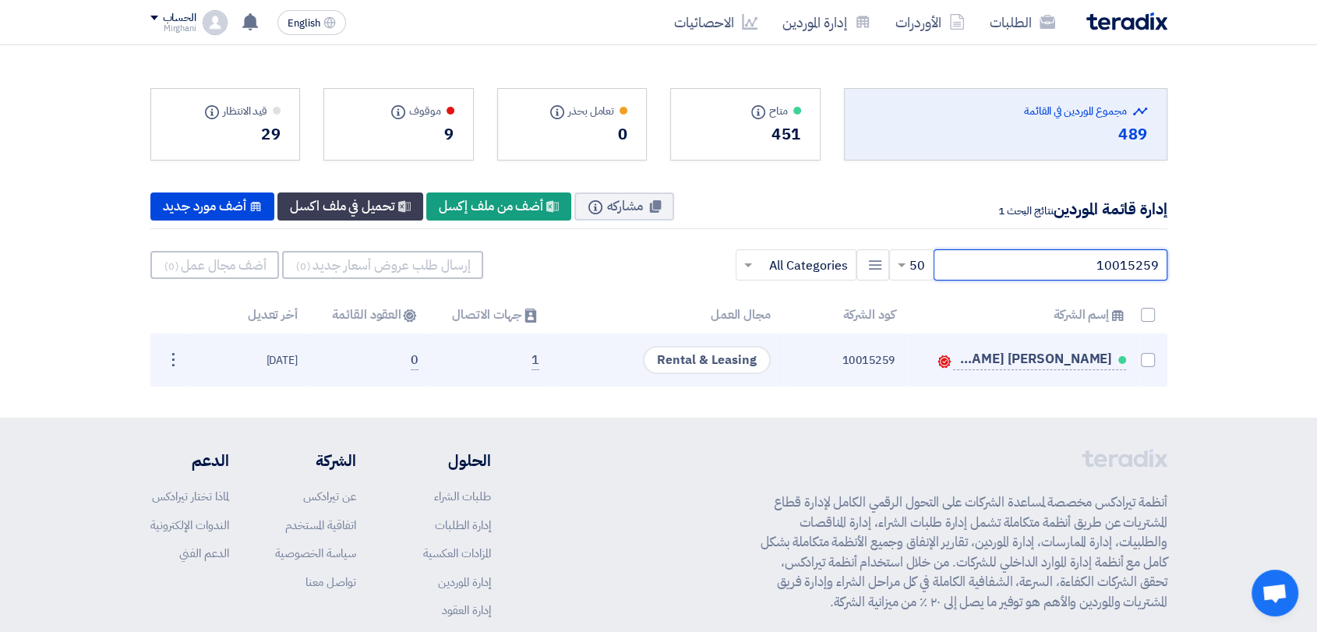
type input "10015259"
click at [1158, 357] on td at bounding box center [1153, 360] width 29 height 53
click at [1149, 358] on span at bounding box center [1148, 360] width 14 height 14
click at [1137, 359] on input "checkbox" at bounding box center [1131, 364] width 10 height 10
checkbox input "true"
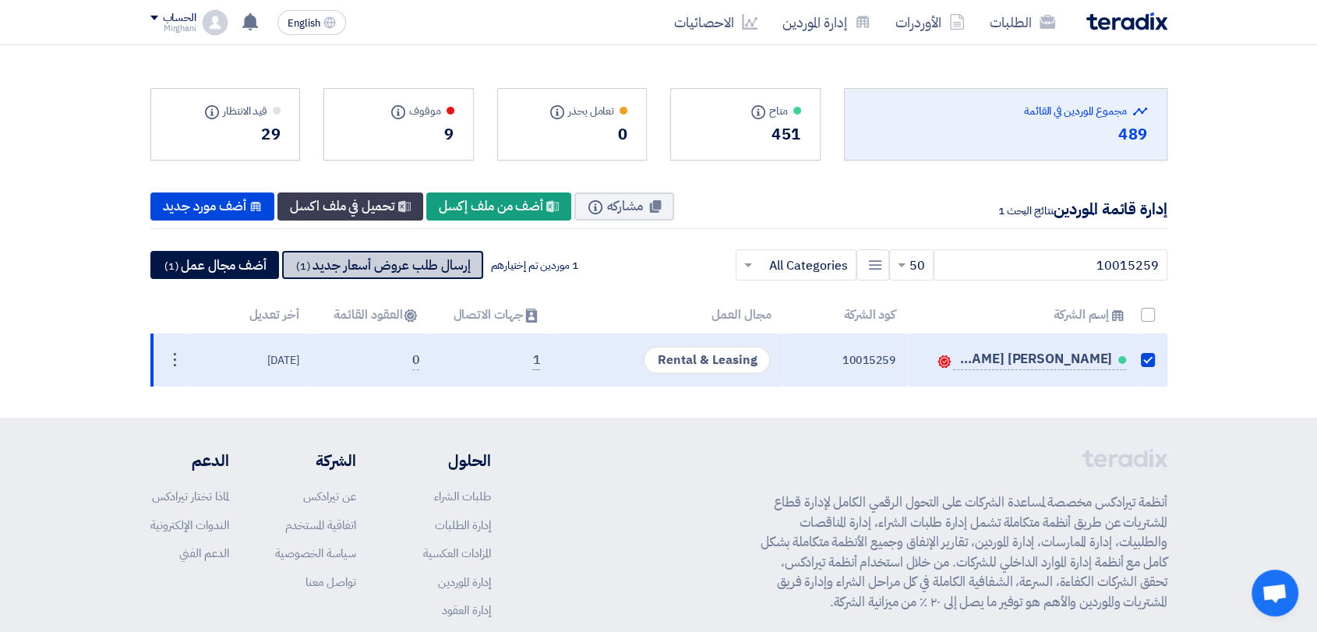
click at [455, 254] on button "إرسال طلب عروض أسعار جديد (1)" at bounding box center [382, 265] width 201 height 28
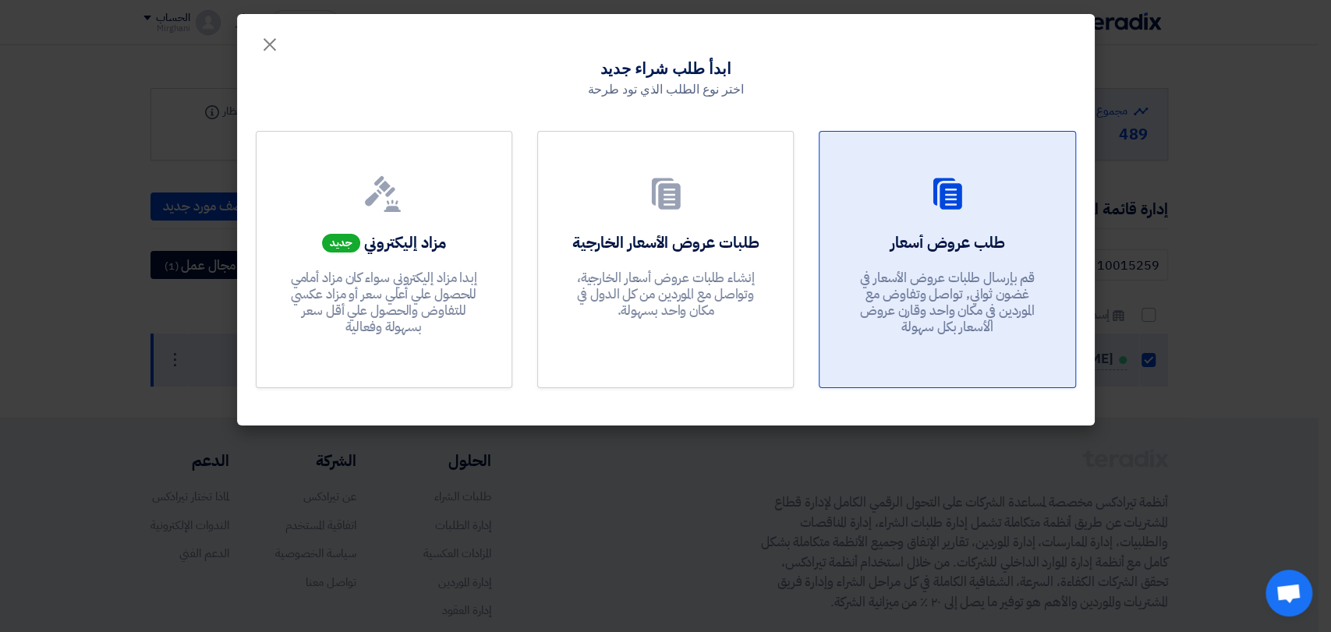
click at [864, 301] on p "قم بإرسال طلبات عروض الأسعار في غضون ثواني, تواصل وتفاوض مع الموردين في مكان وا…" at bounding box center [947, 303] width 187 height 66
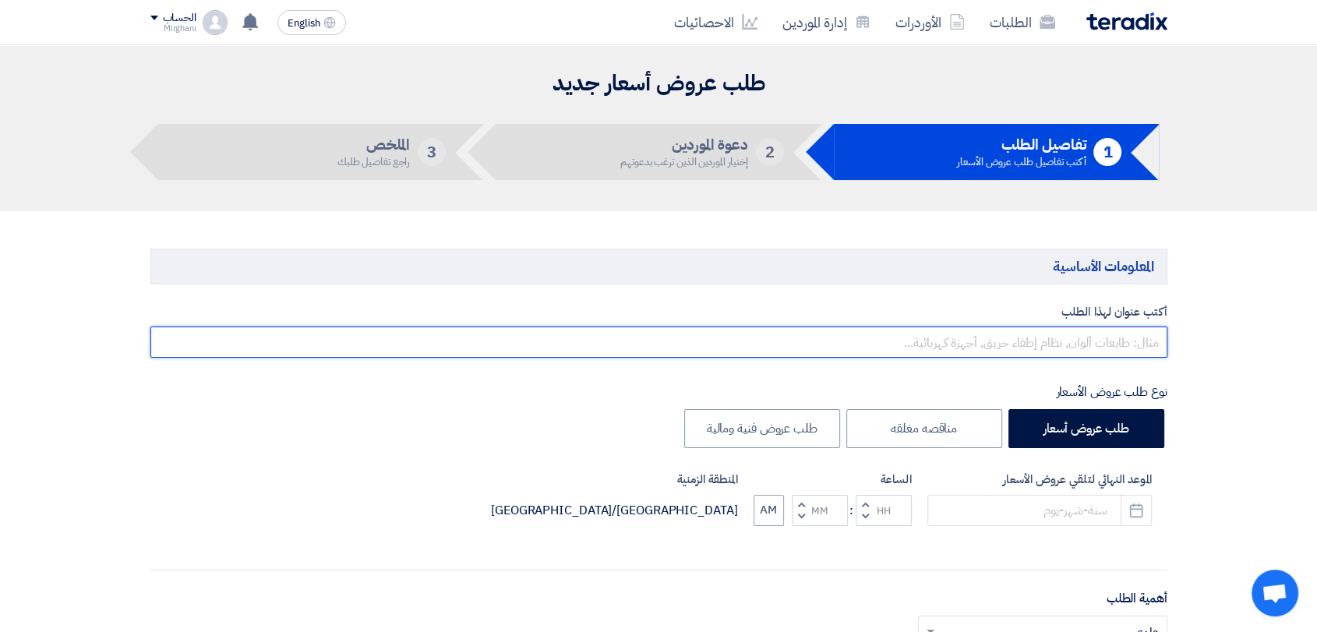
click at [874, 344] on input "text" at bounding box center [658, 342] width 1017 height 31
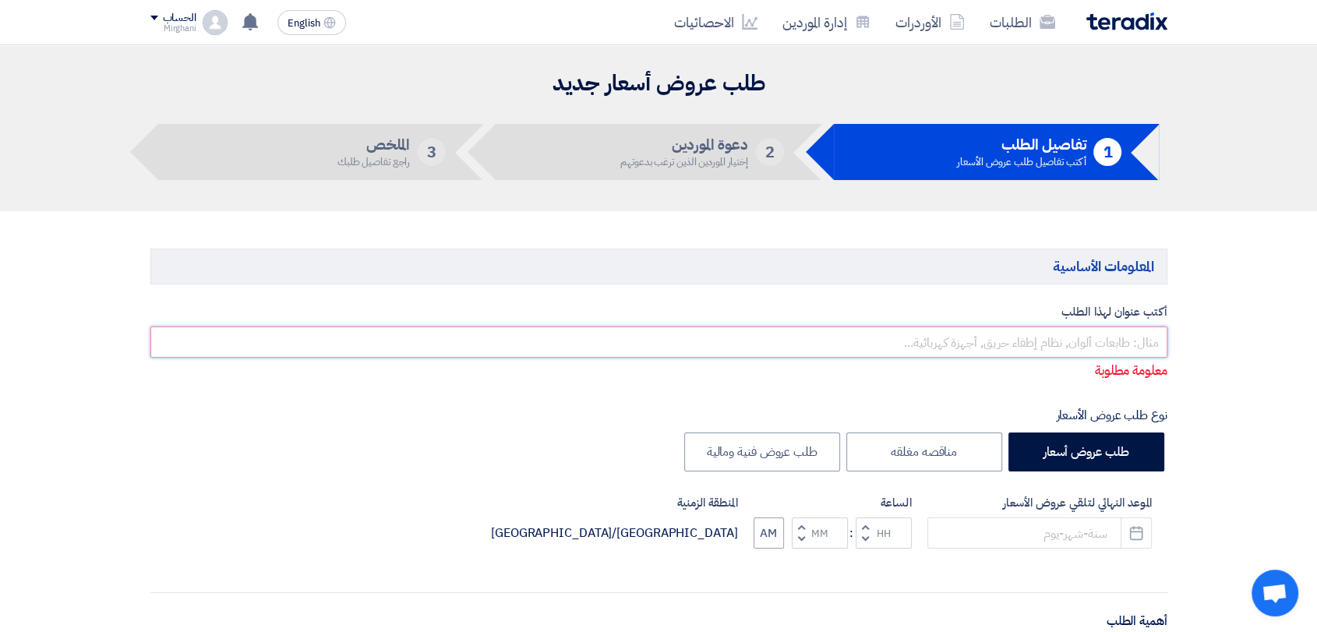
paste input "SITE CLEANING AND ENVIRONMENTAL SERVICES"
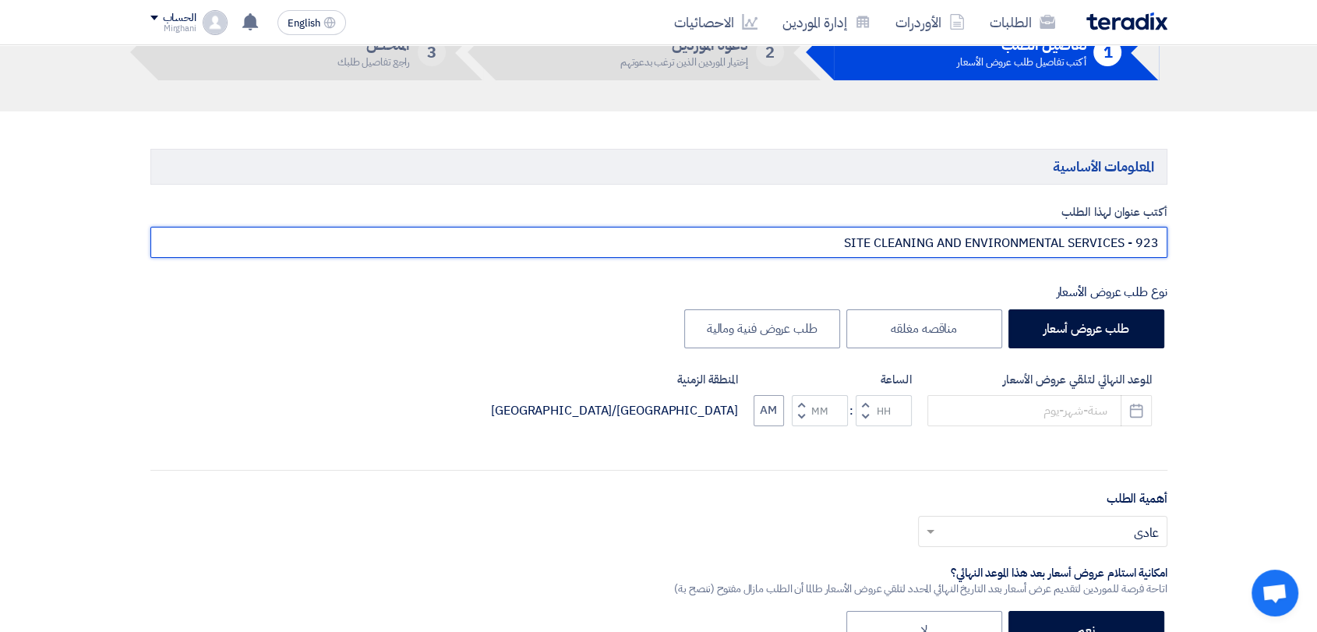
scroll to position [173, 0]
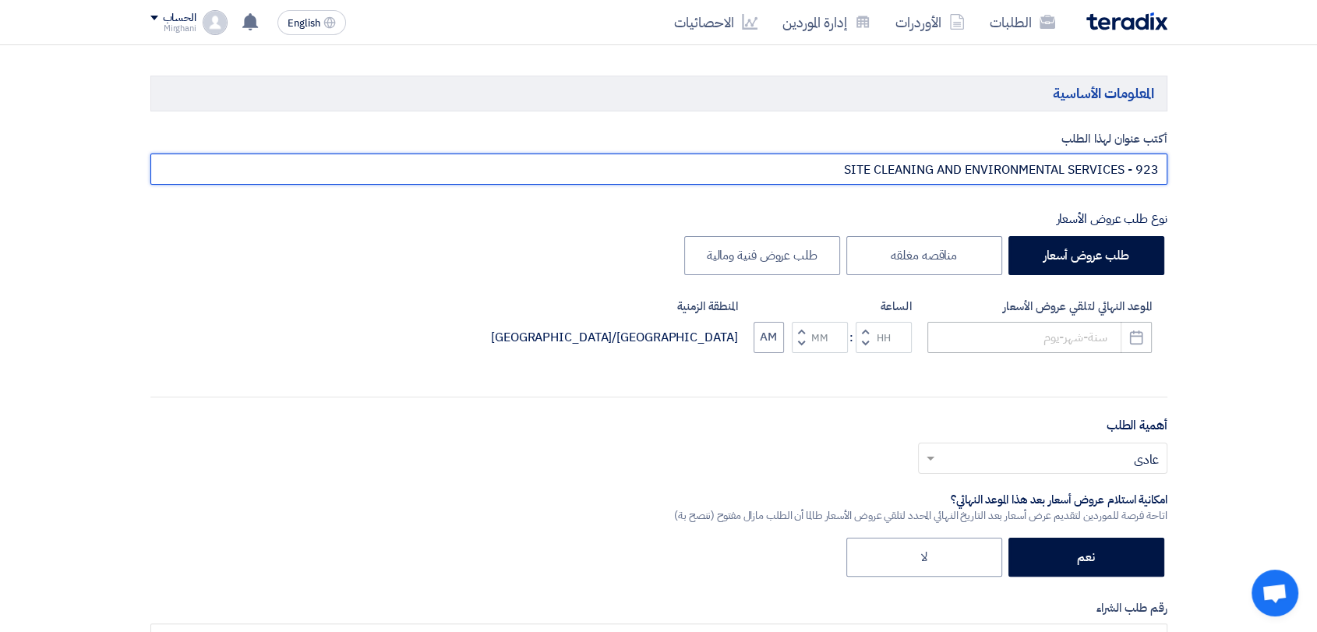
type input "SITE CLEANING AND ENVIRONMENTAL SERVICES - 923"
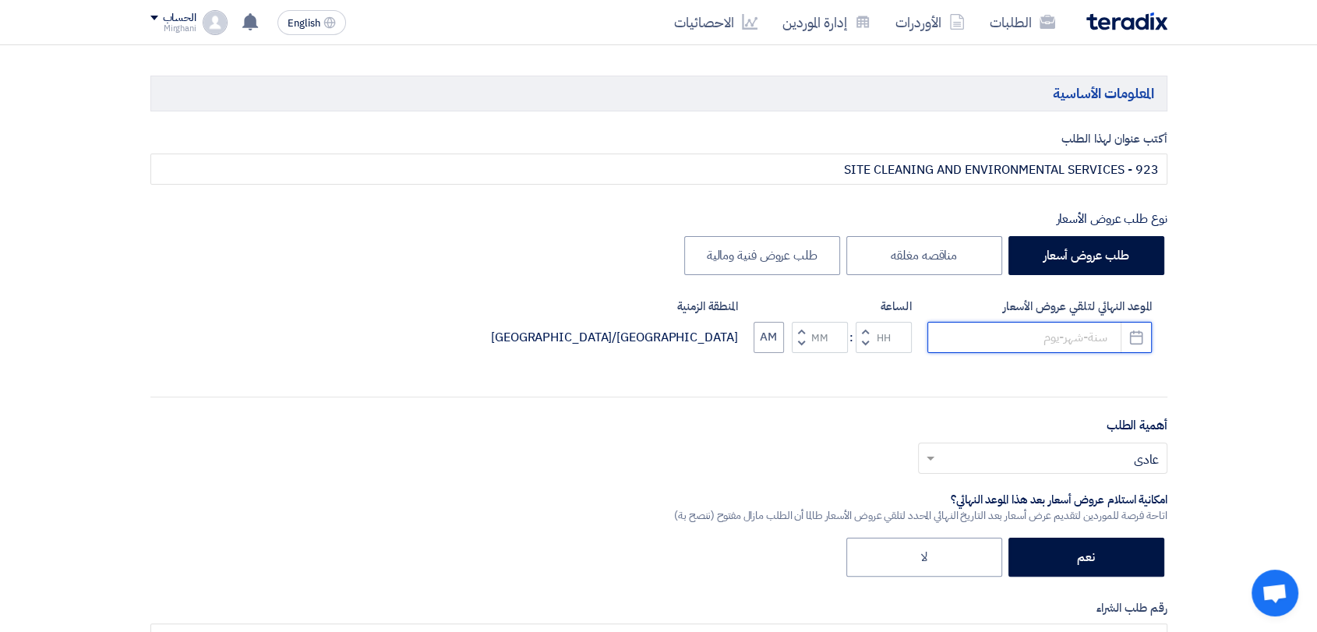
click at [1013, 343] on input at bounding box center [1040, 337] width 224 height 31
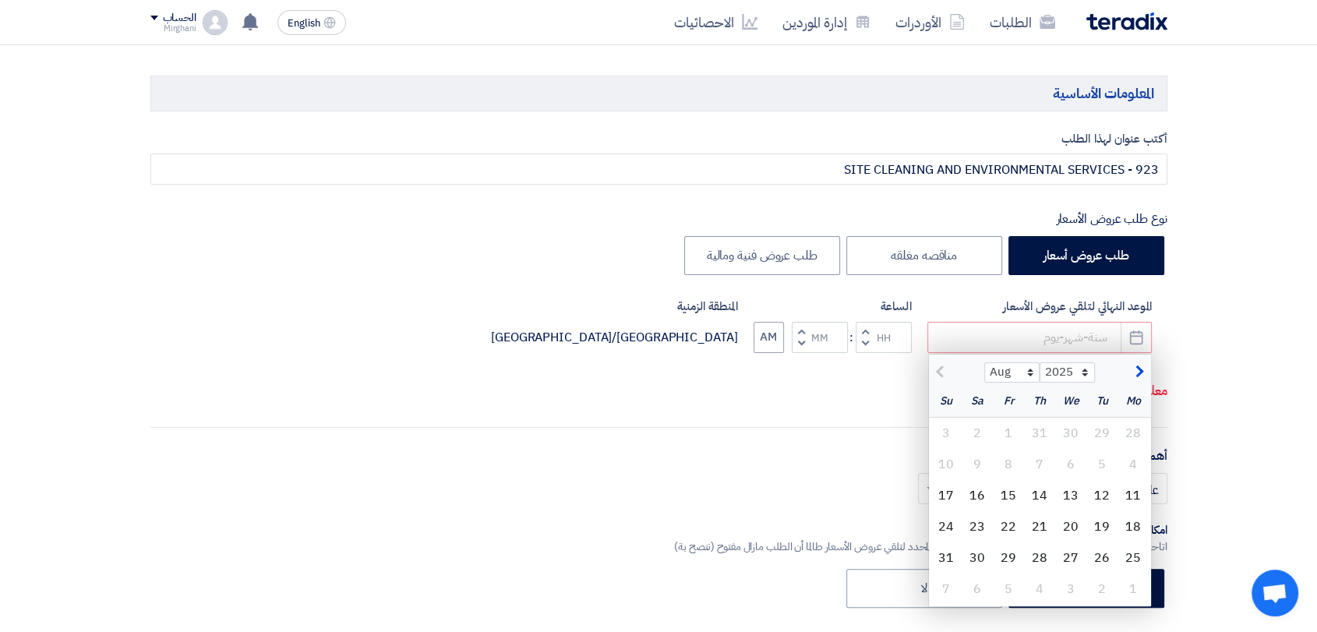
click at [1046, 488] on div "14" at bounding box center [1039, 495] width 31 height 31
type input "[DATE]"
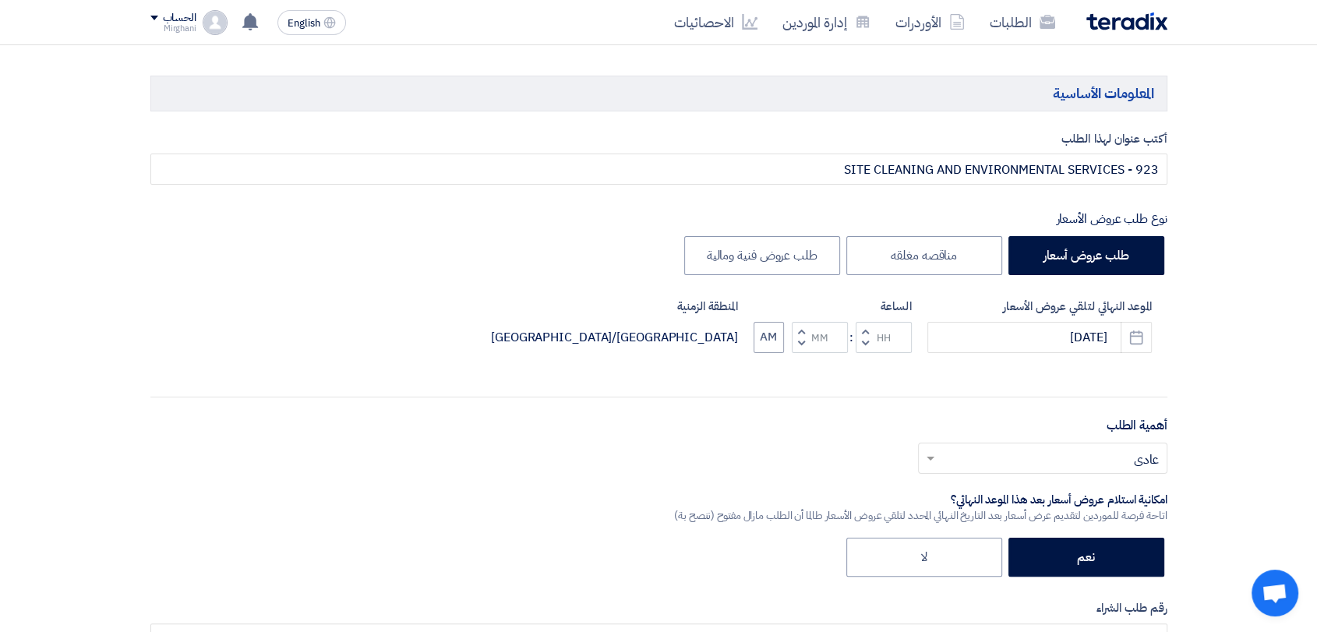
click at [868, 326] on button "Increment hours" at bounding box center [865, 331] width 19 height 19
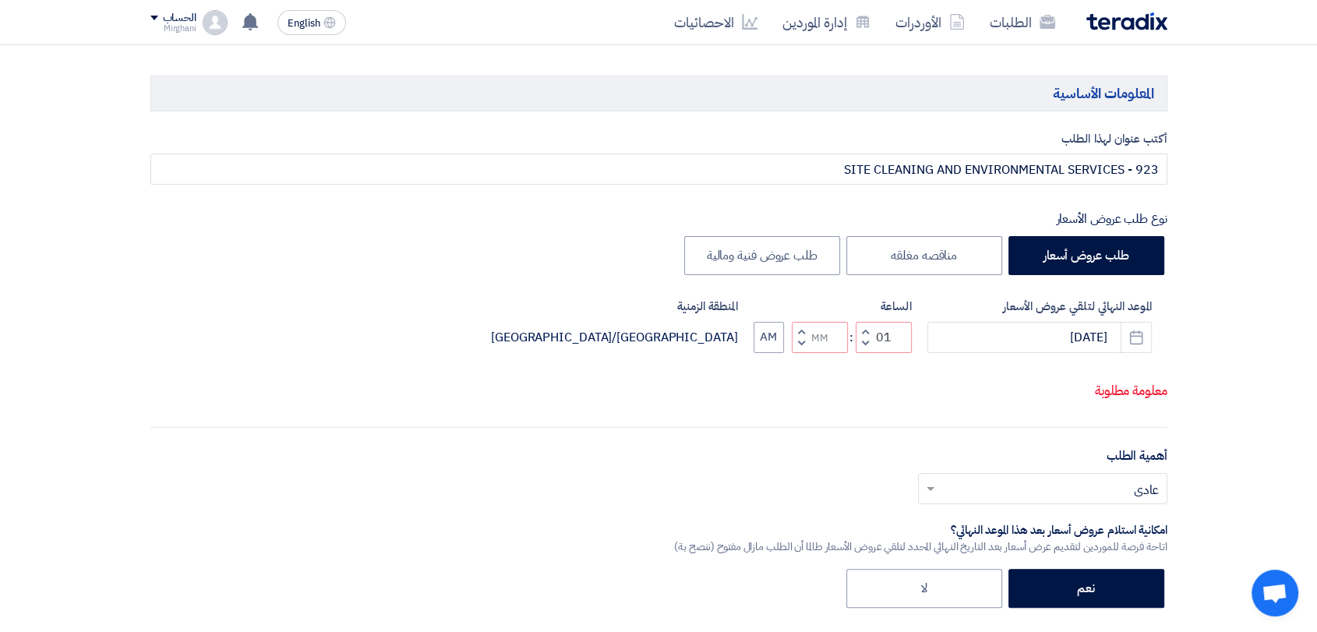
click at [795, 344] on button "Decrement minutes" at bounding box center [801, 343] width 19 height 19
type input "12"
type input "59"
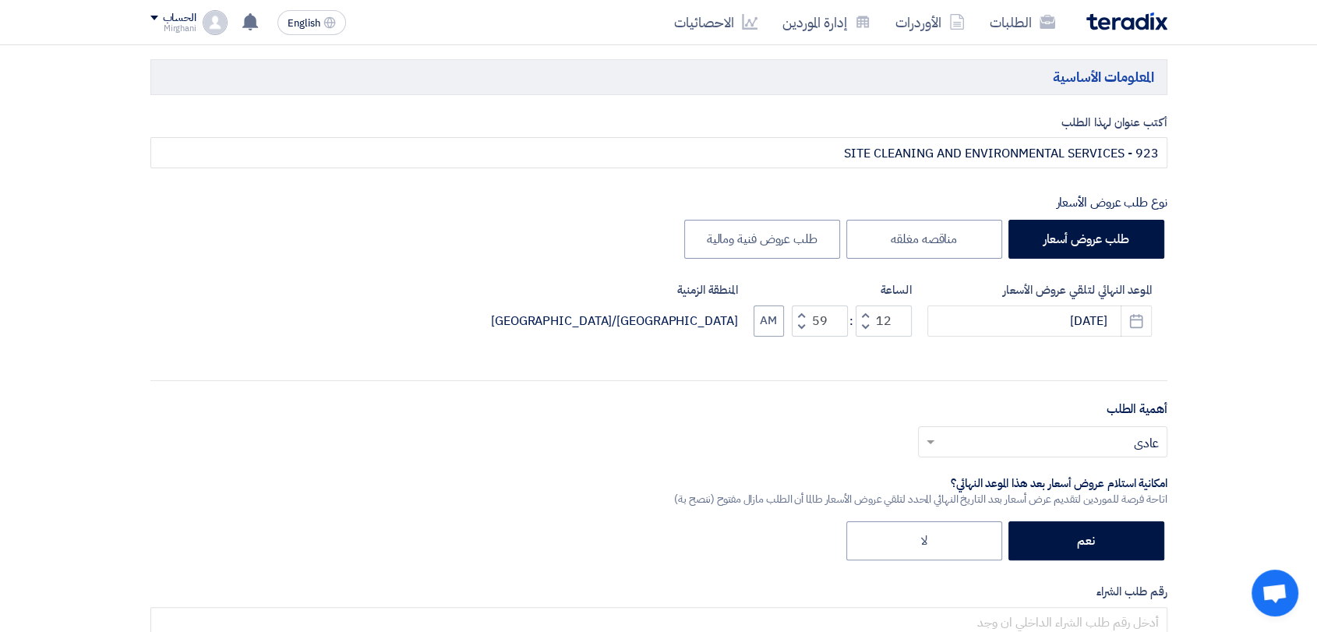
scroll to position [606, 0]
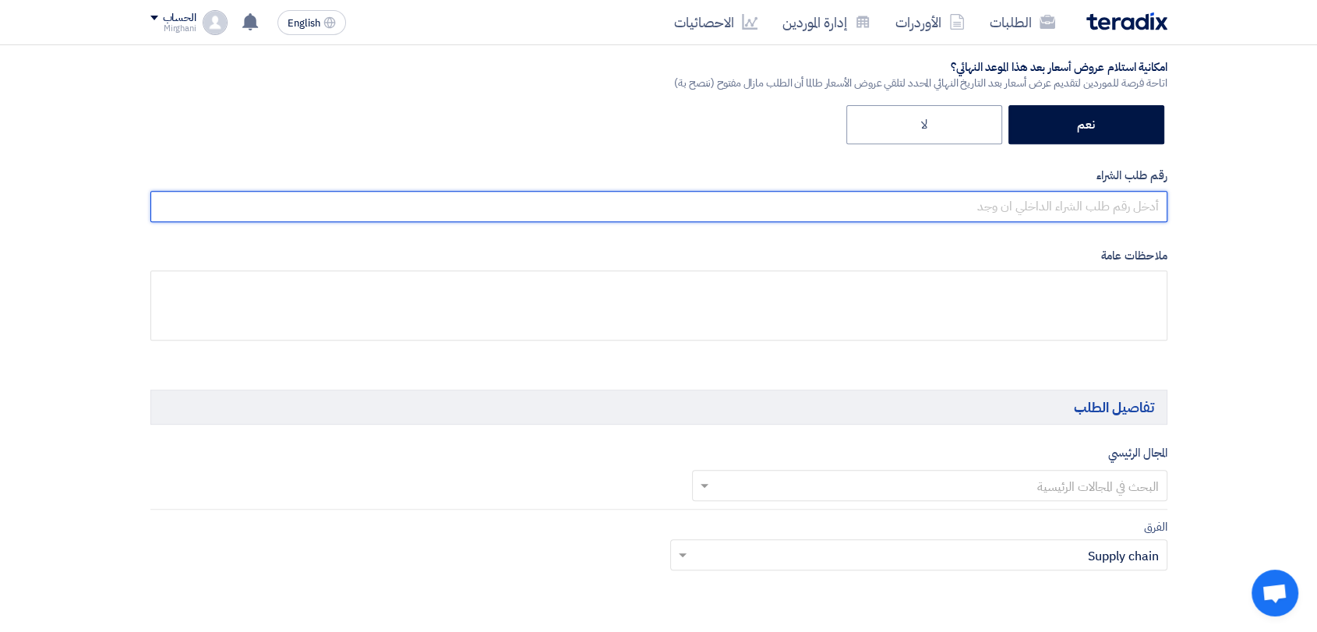
click at [912, 213] on input "text" at bounding box center [658, 206] width 1017 height 31
paste input "8300010444"
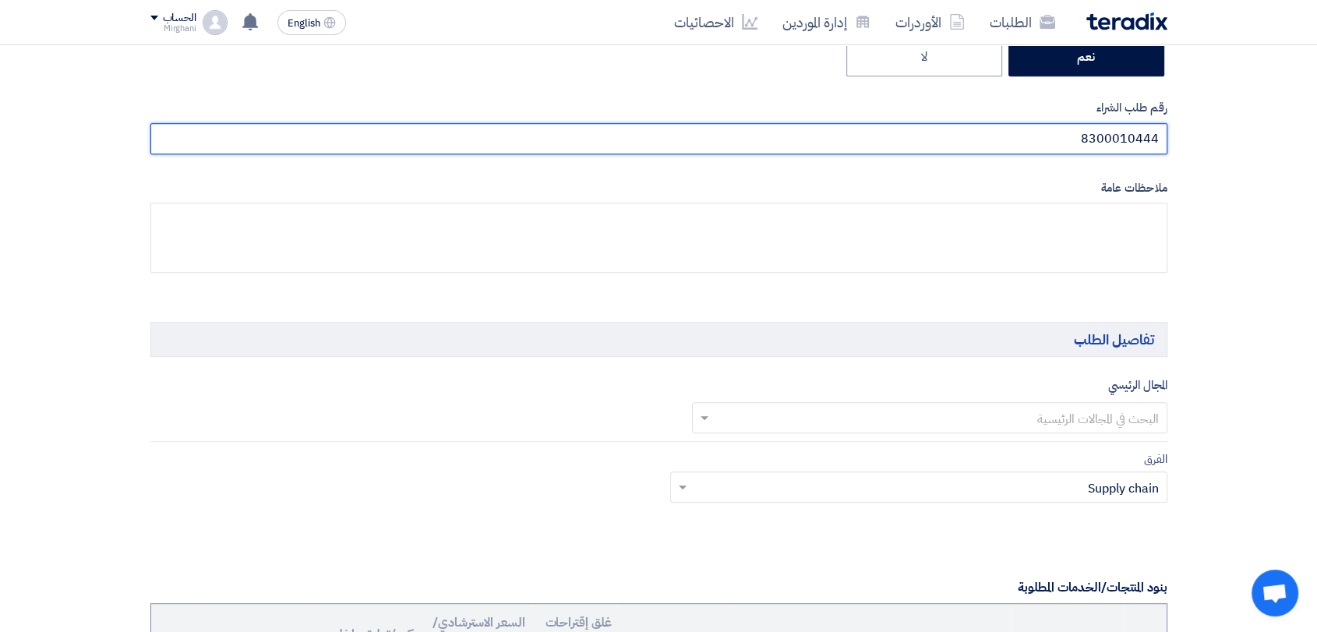
scroll to position [779, 0]
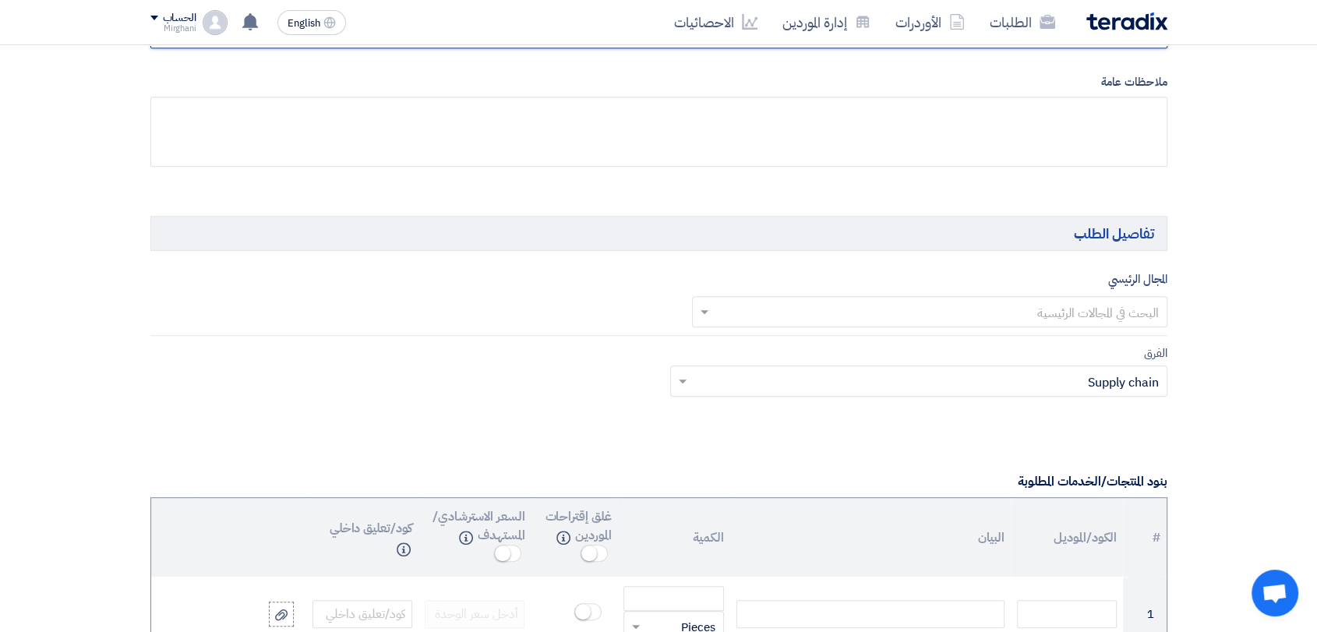
type input "8300010444"
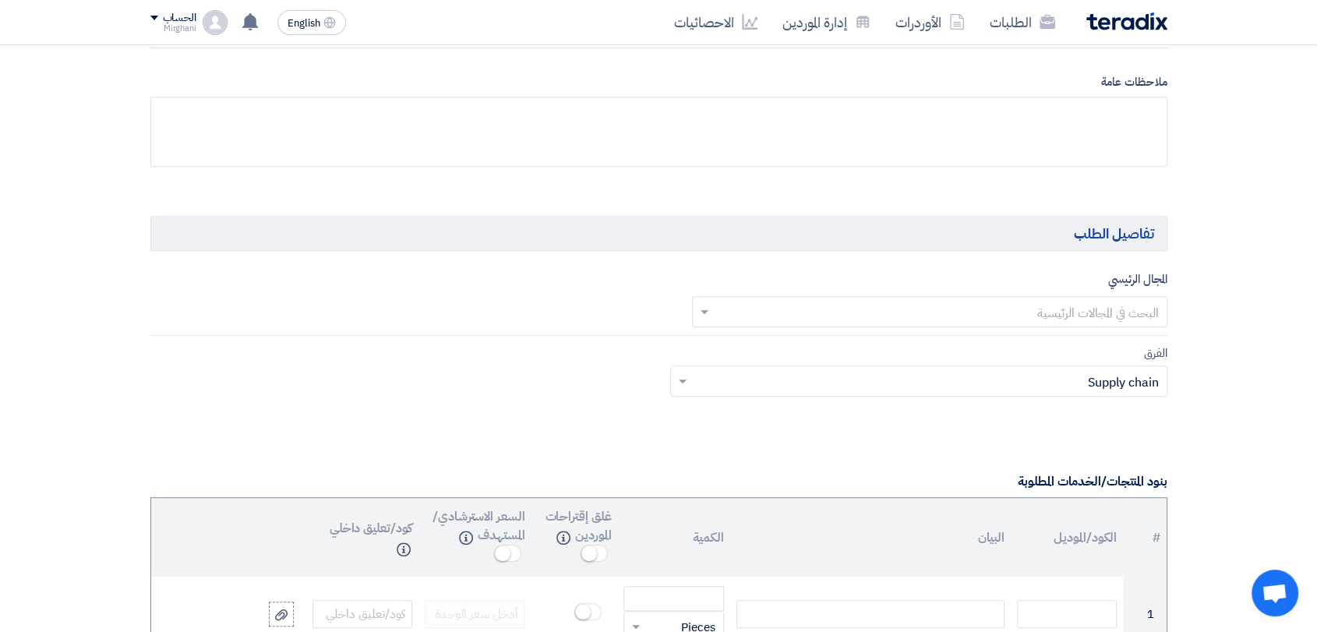
click at [987, 309] on input "text" at bounding box center [938, 313] width 444 height 26
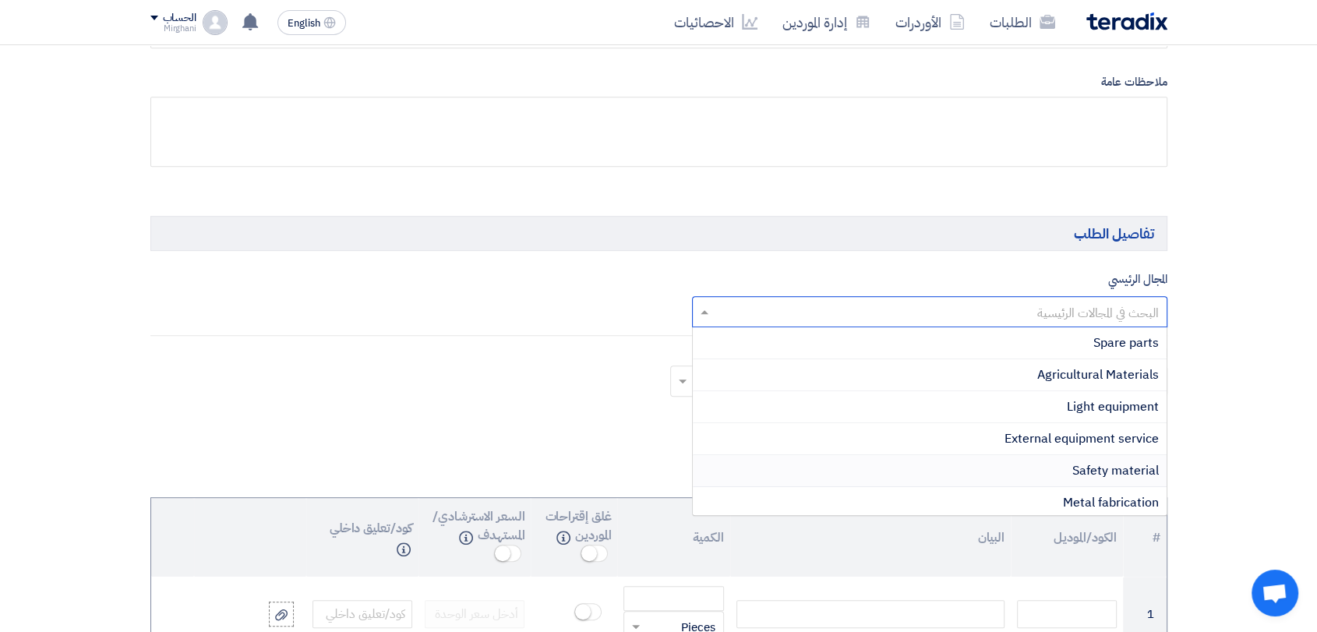
click at [1010, 467] on div "Safety material" at bounding box center [930, 471] width 474 height 32
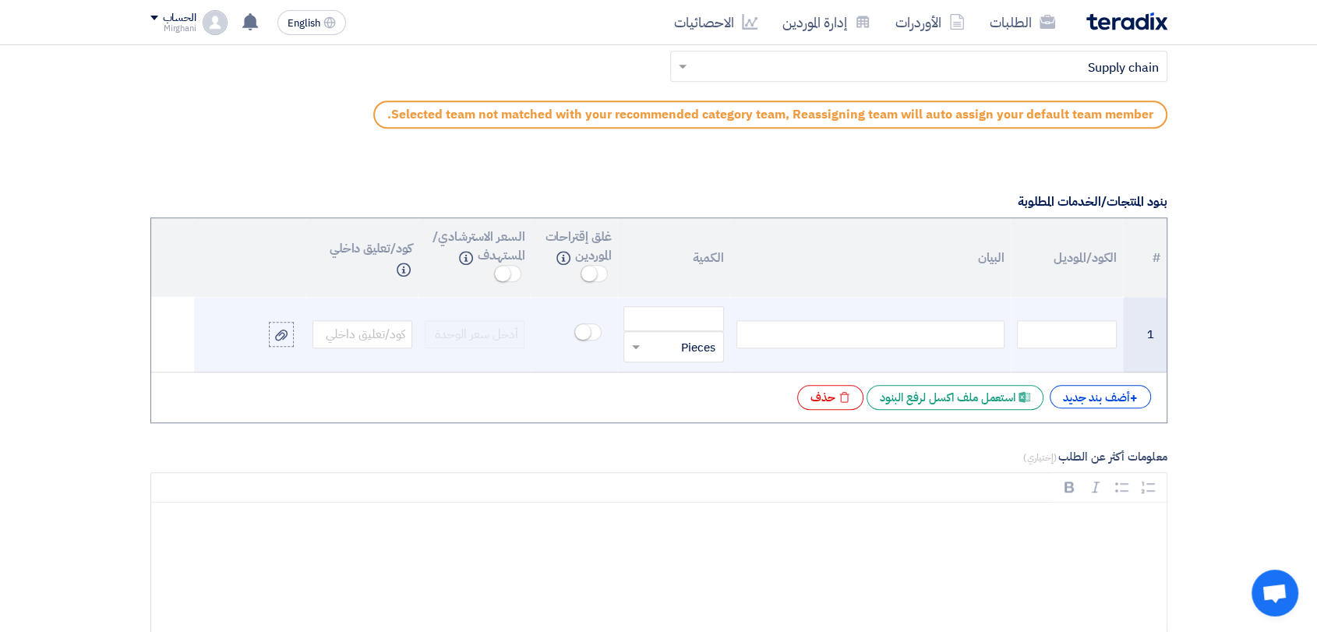
scroll to position [1126, 0]
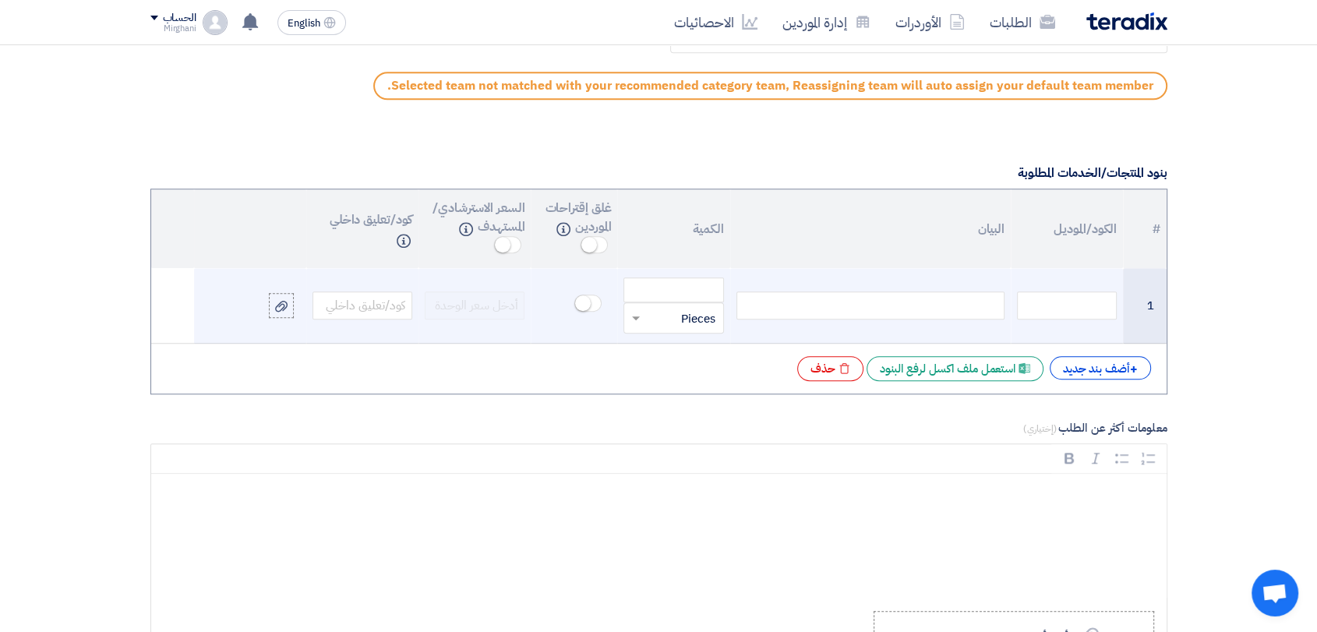
click at [924, 326] on td at bounding box center [870, 306] width 281 height 76
click at [923, 309] on div at bounding box center [871, 306] width 268 height 28
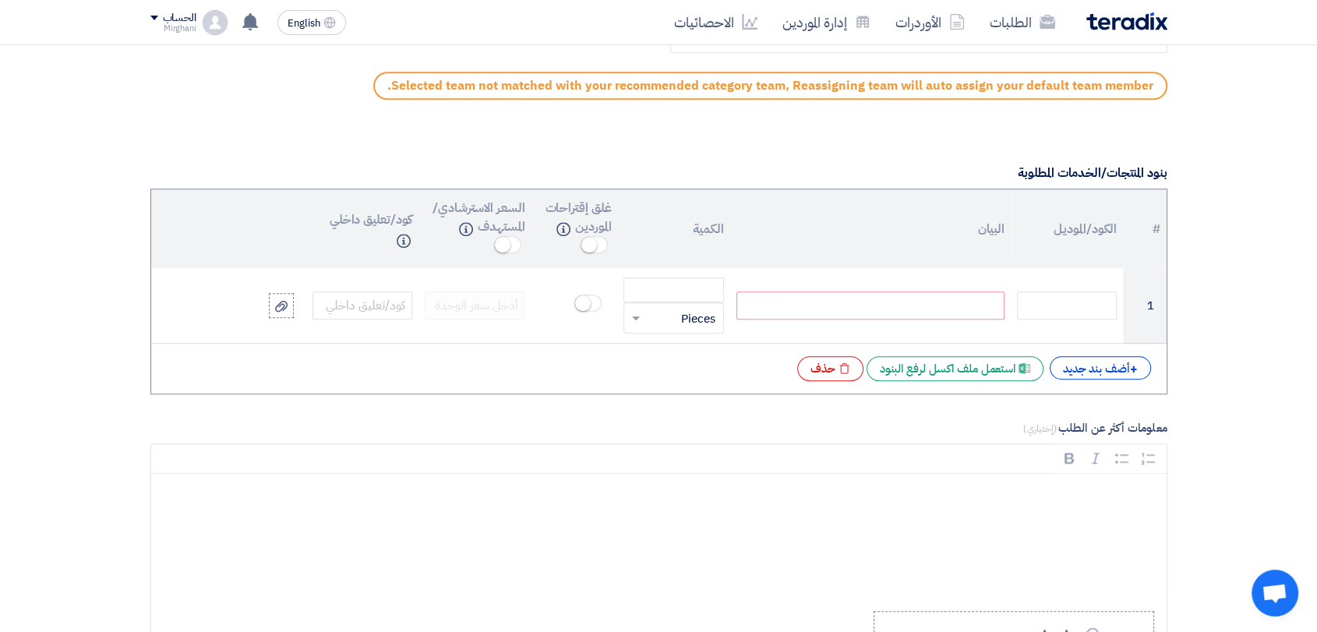
paste div
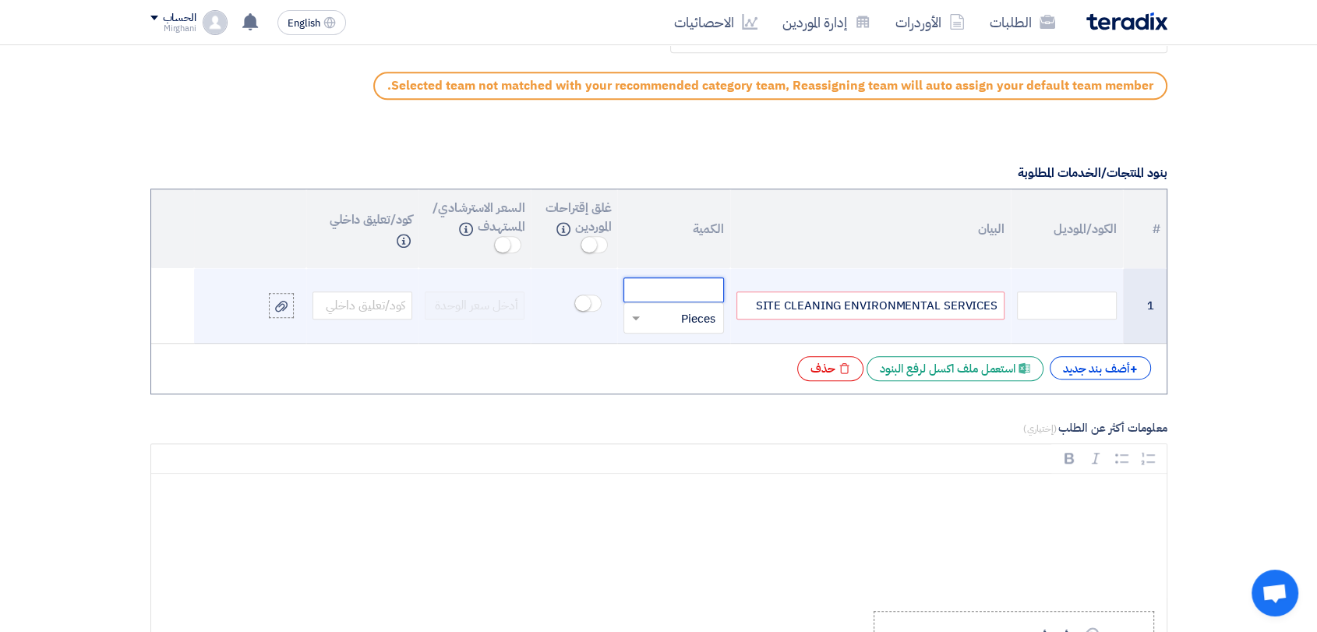
click at [687, 278] on input "number" at bounding box center [674, 290] width 100 height 25
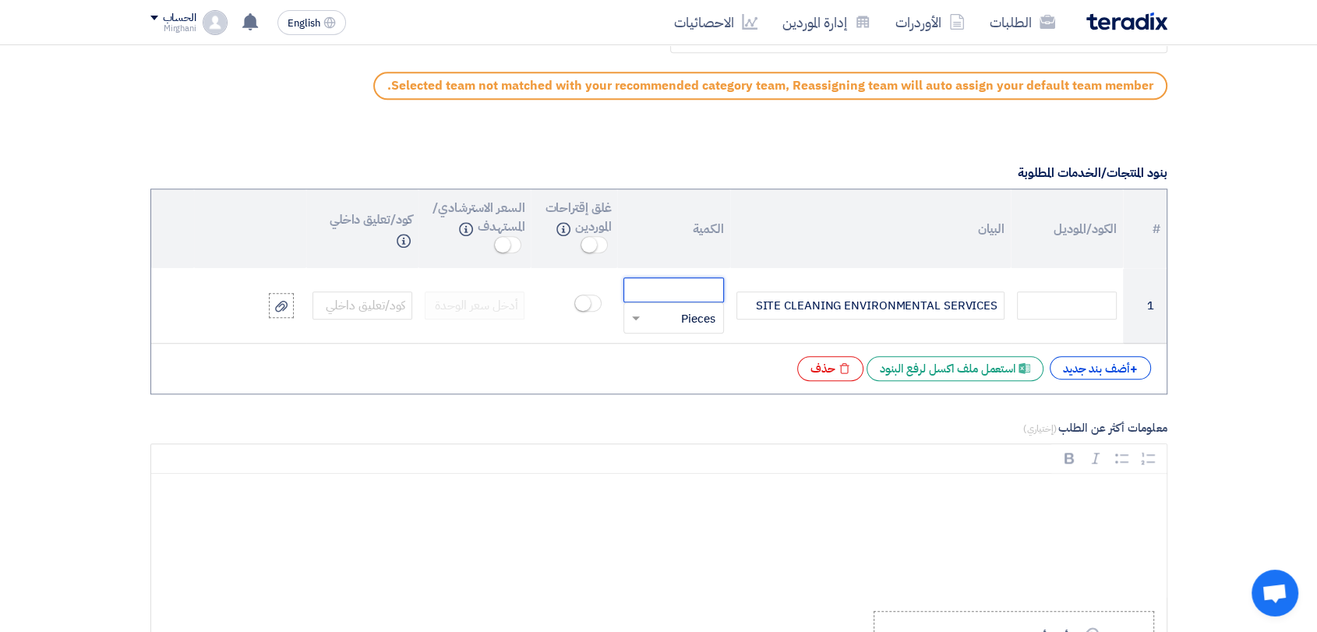
type input "8"
type input "241"
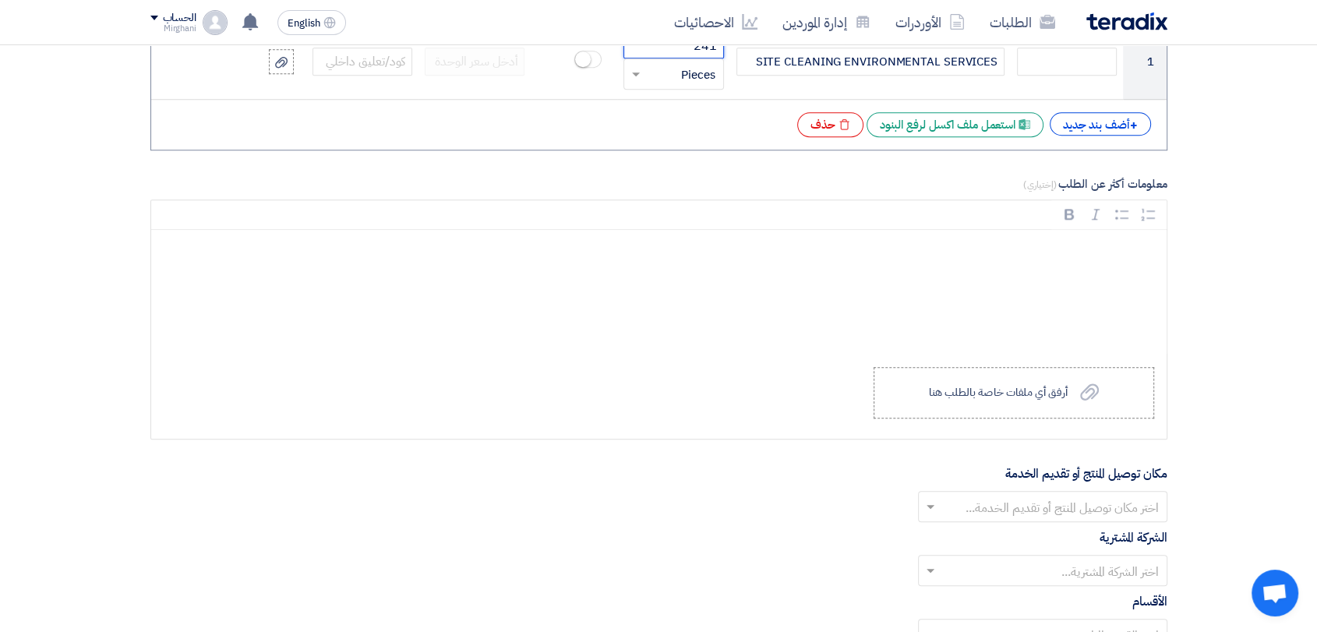
scroll to position [1472, 0]
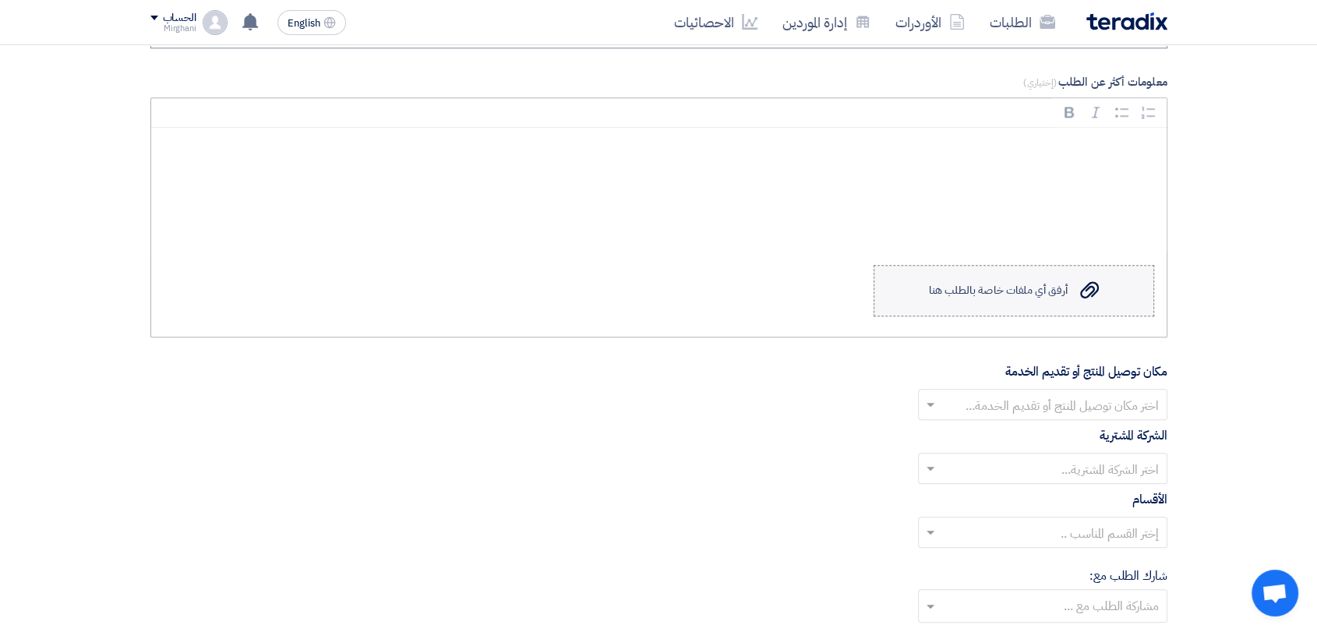
click at [1048, 299] on label "Upload a file أرفق أي ملفات خاصة بالطلب هنا" at bounding box center [1014, 290] width 281 height 51
click at [0, 0] on input "Upload a file أرفق أي ملفات خاصة بالطلب هنا" at bounding box center [0, 0] width 0 height 0
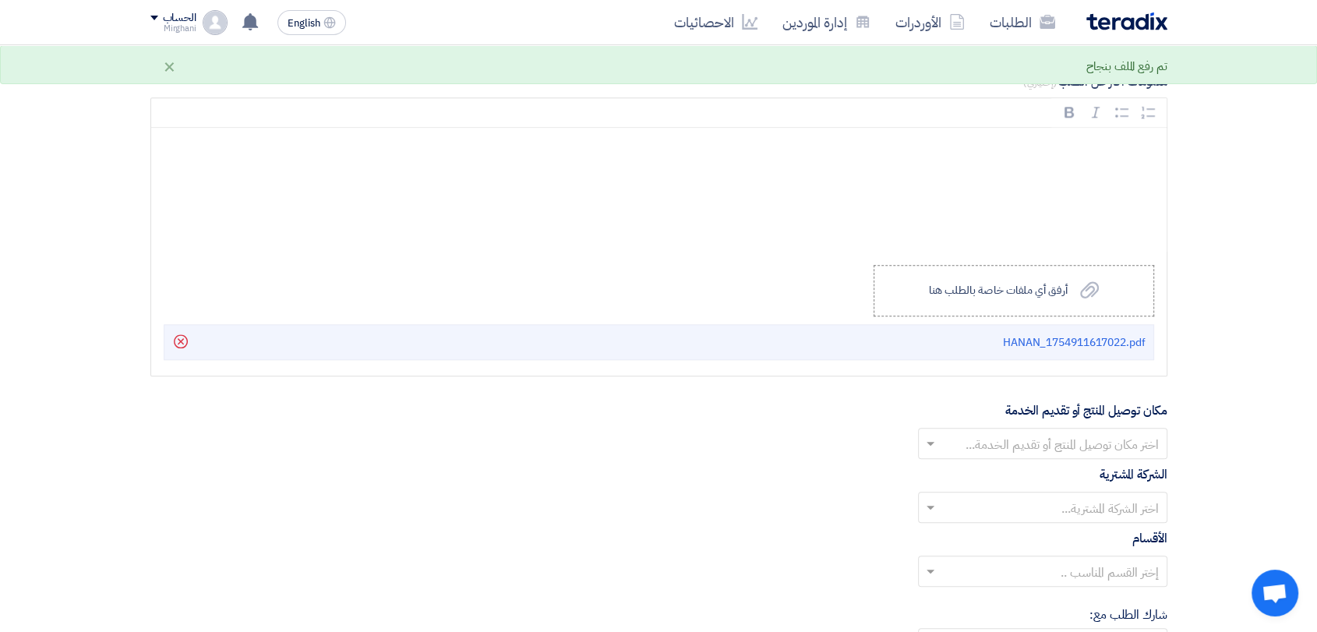
click at [960, 445] on input "text" at bounding box center [1051, 446] width 218 height 26
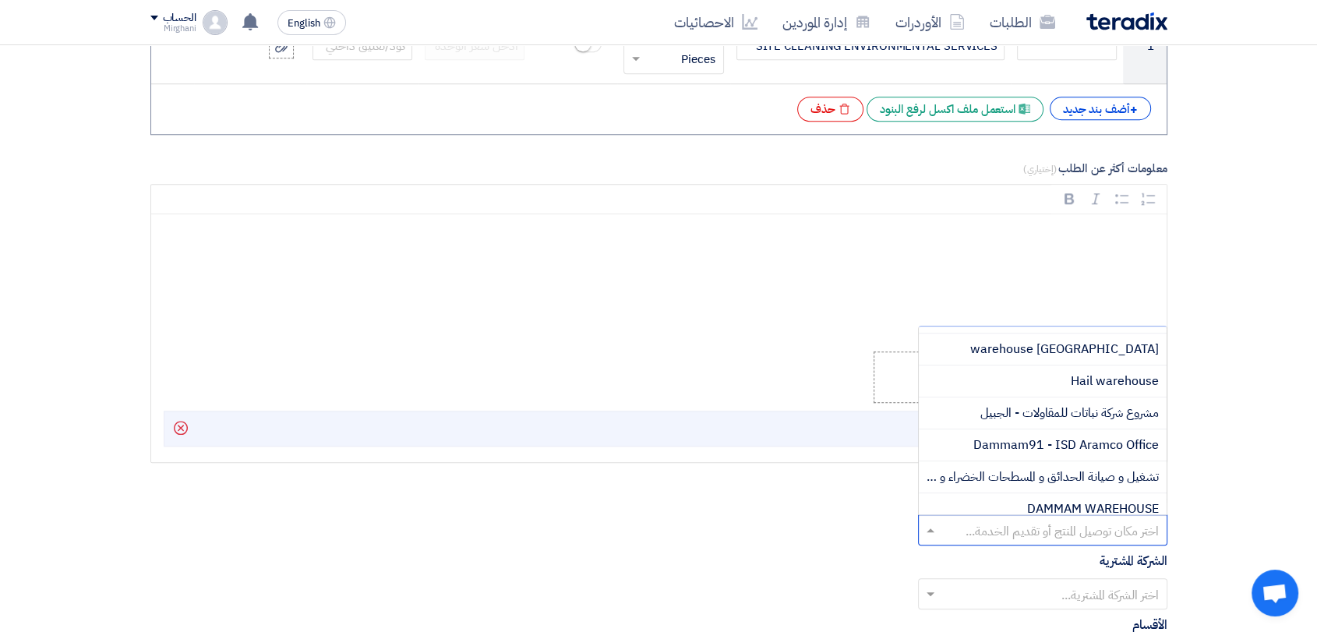
scroll to position [433, 0]
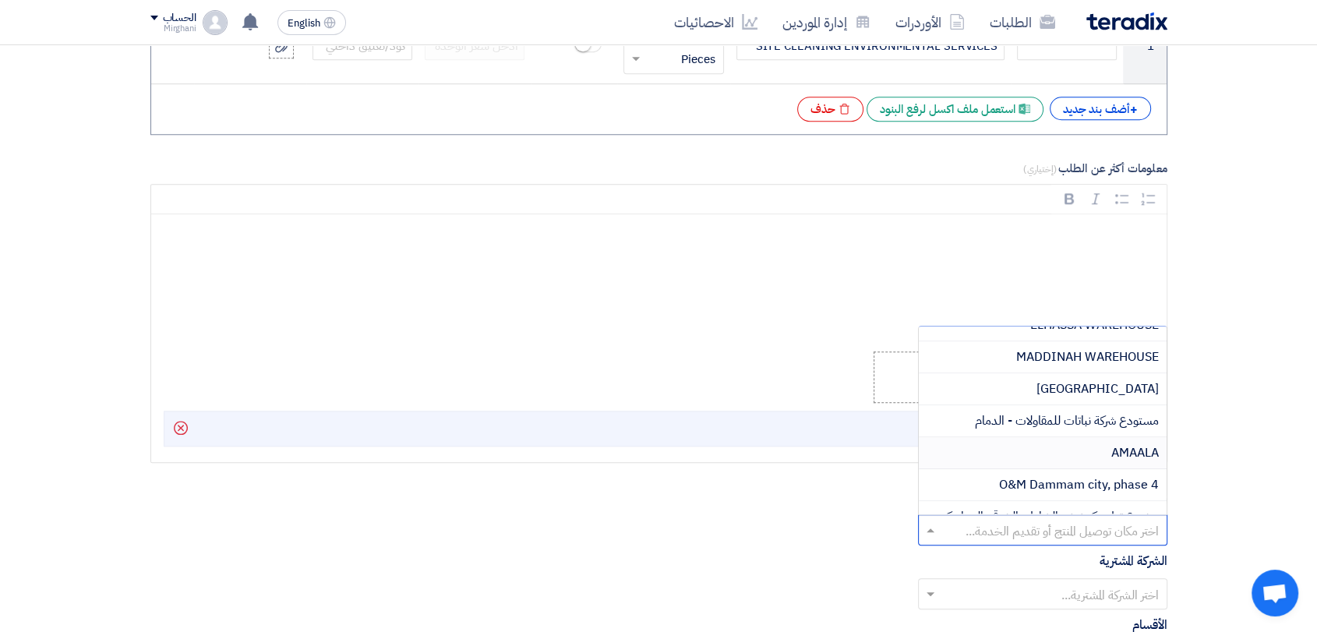
click at [1004, 444] on div "AMAALA" at bounding box center [1043, 453] width 248 height 32
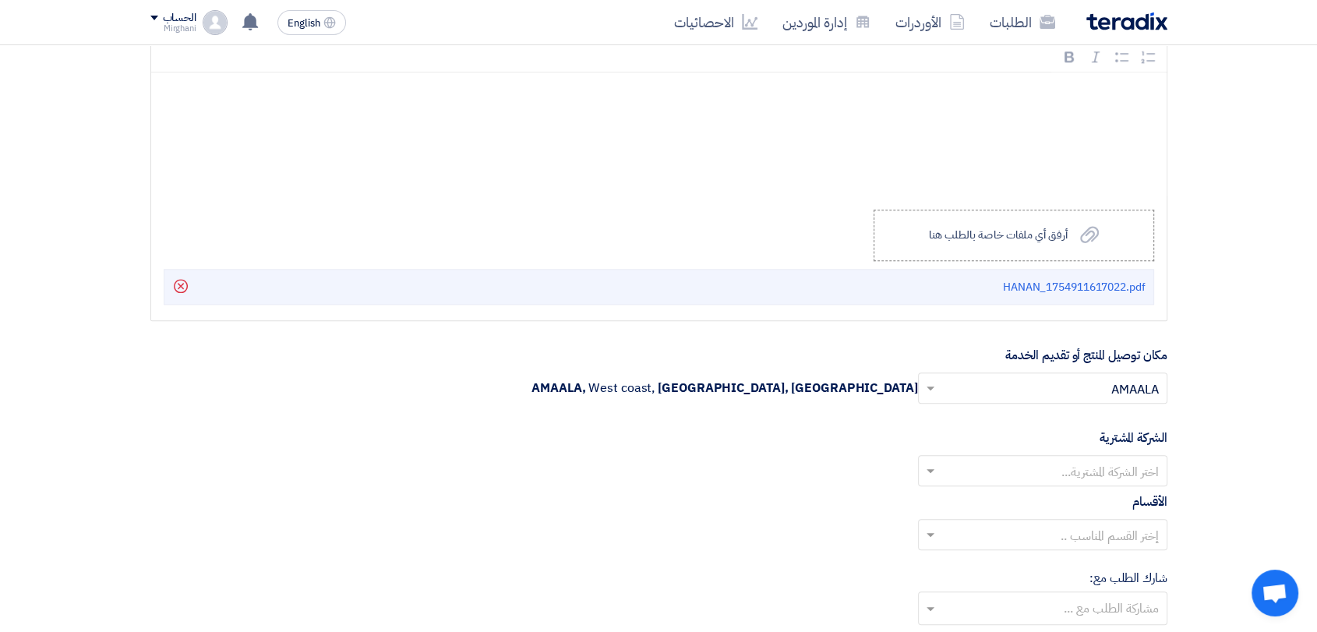
scroll to position [1646, 0]
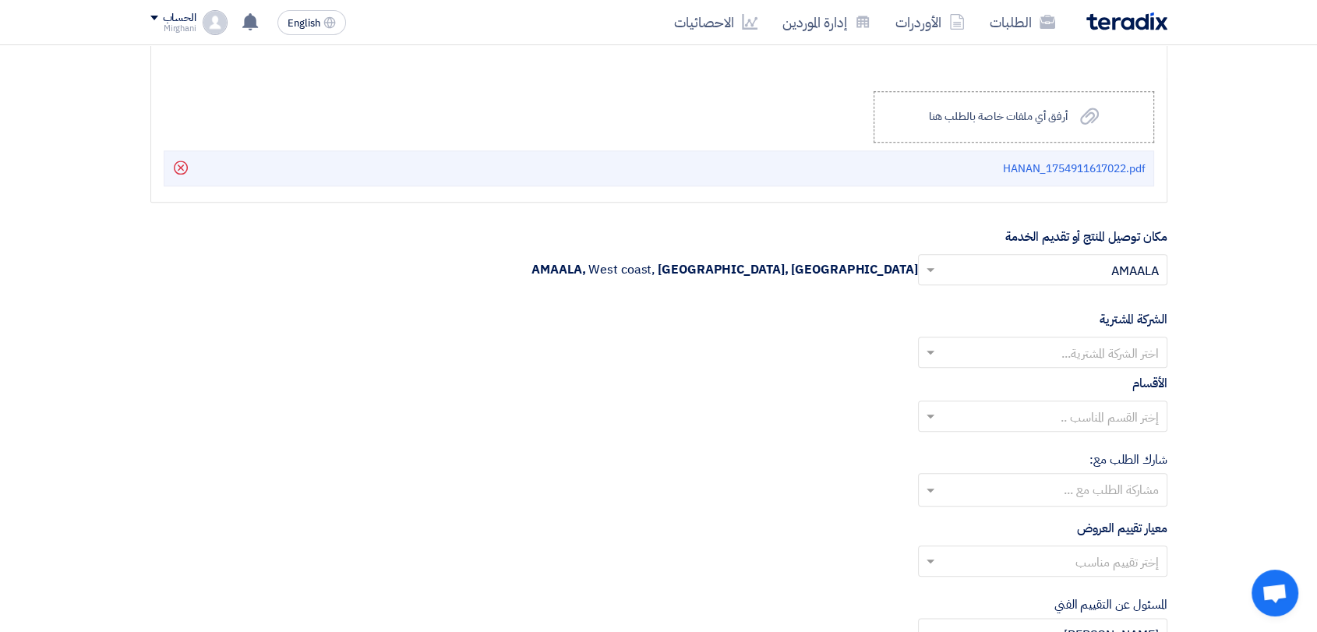
click at [1033, 360] on input "text" at bounding box center [1051, 354] width 218 height 26
click at [1032, 376] on span "Nabatat for contracting" at bounding box center [1093, 383] width 133 height 19
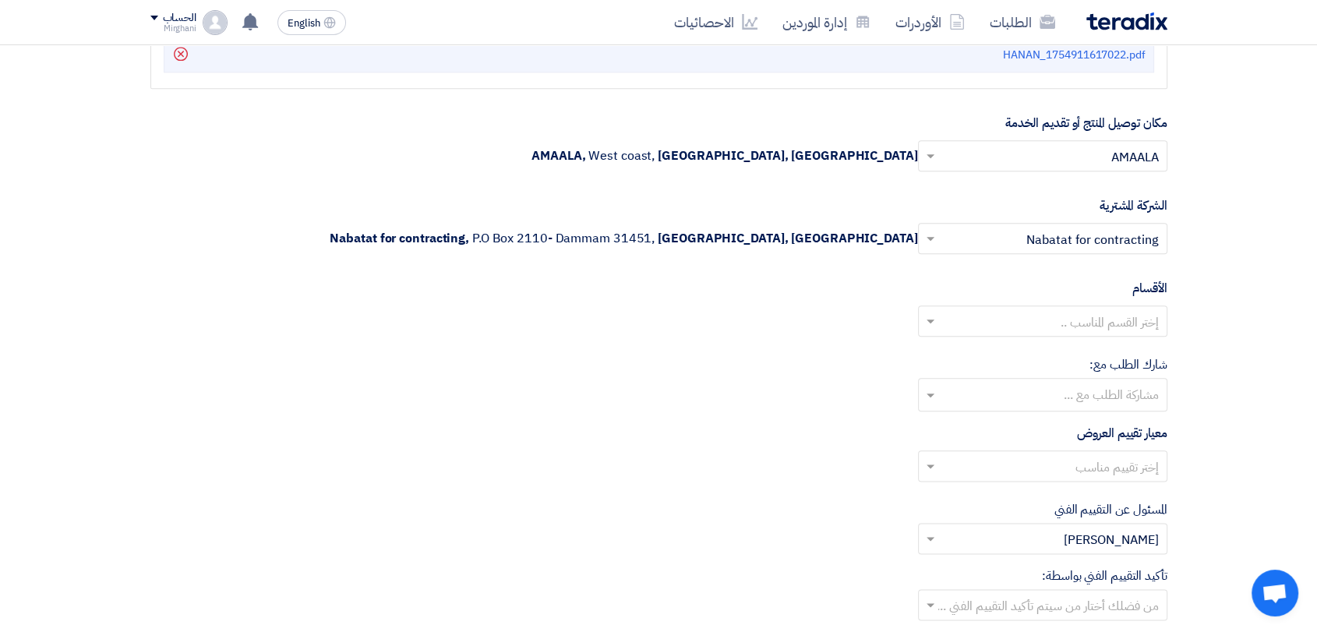
scroll to position [1905, 0]
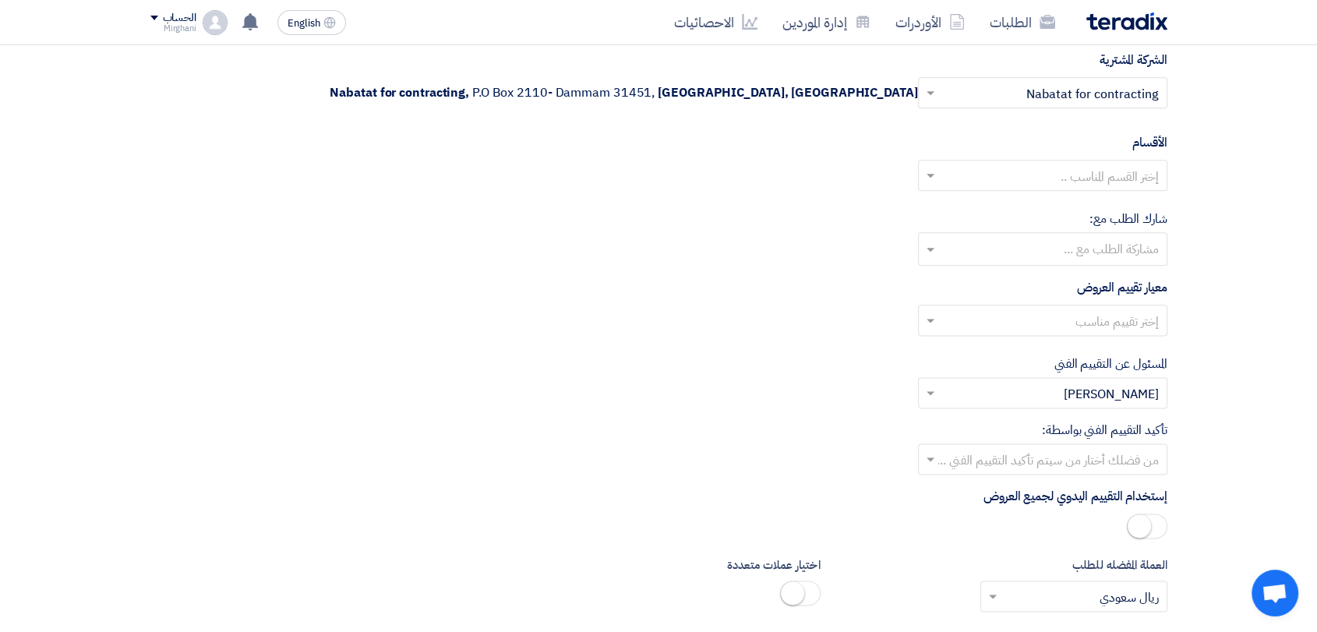
click at [1055, 181] on input "text" at bounding box center [1051, 177] width 218 height 26
click at [1050, 197] on span "General Department" at bounding box center [1101, 206] width 116 height 19
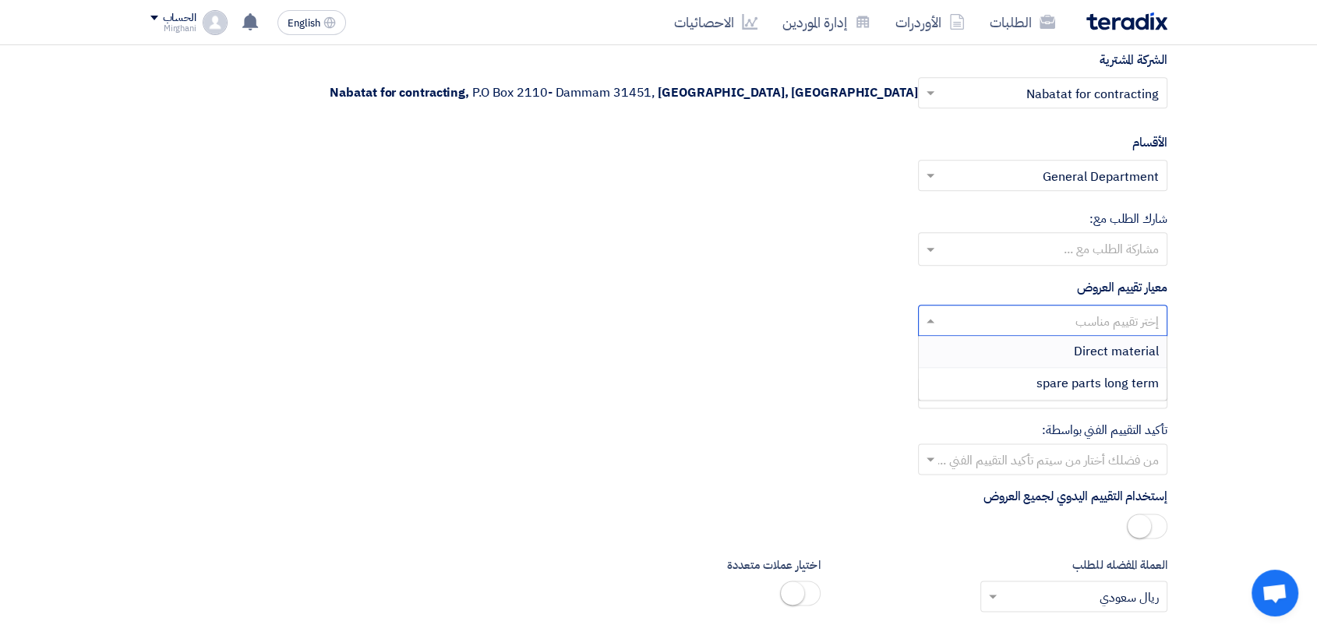
click at [1050, 319] on input "text" at bounding box center [1051, 322] width 218 height 26
click at [1049, 341] on div "Direct material" at bounding box center [1043, 352] width 248 height 32
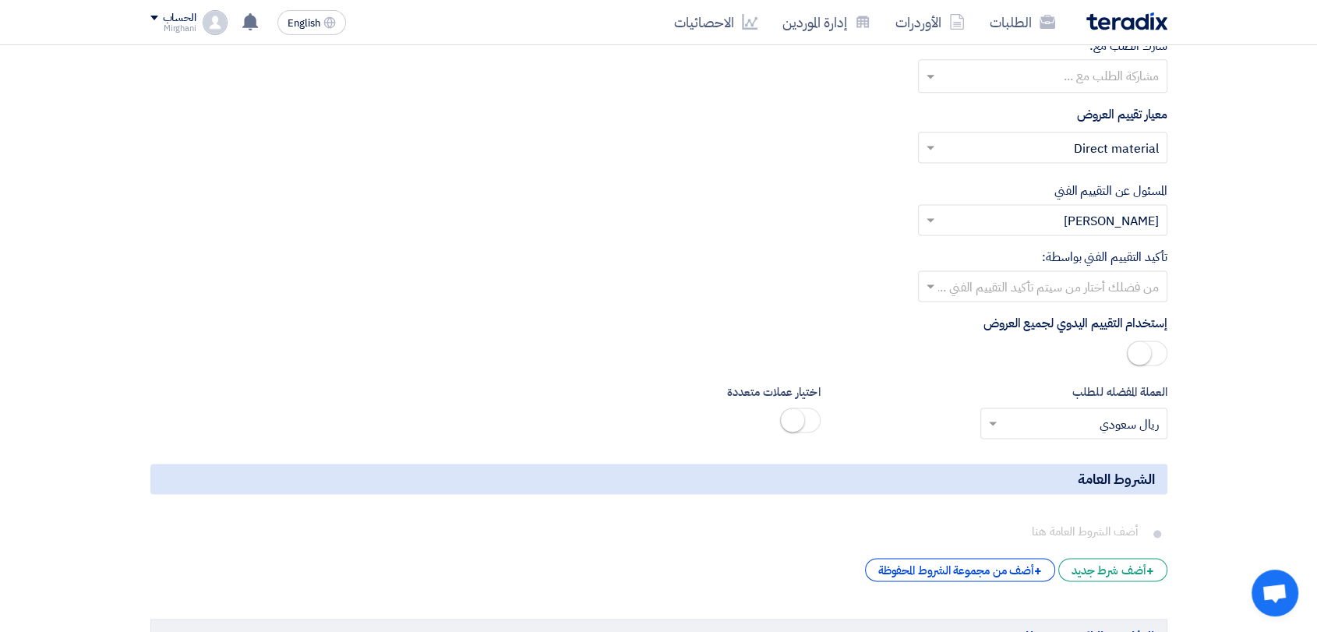
click at [1038, 293] on input "text" at bounding box center [1051, 288] width 218 height 26
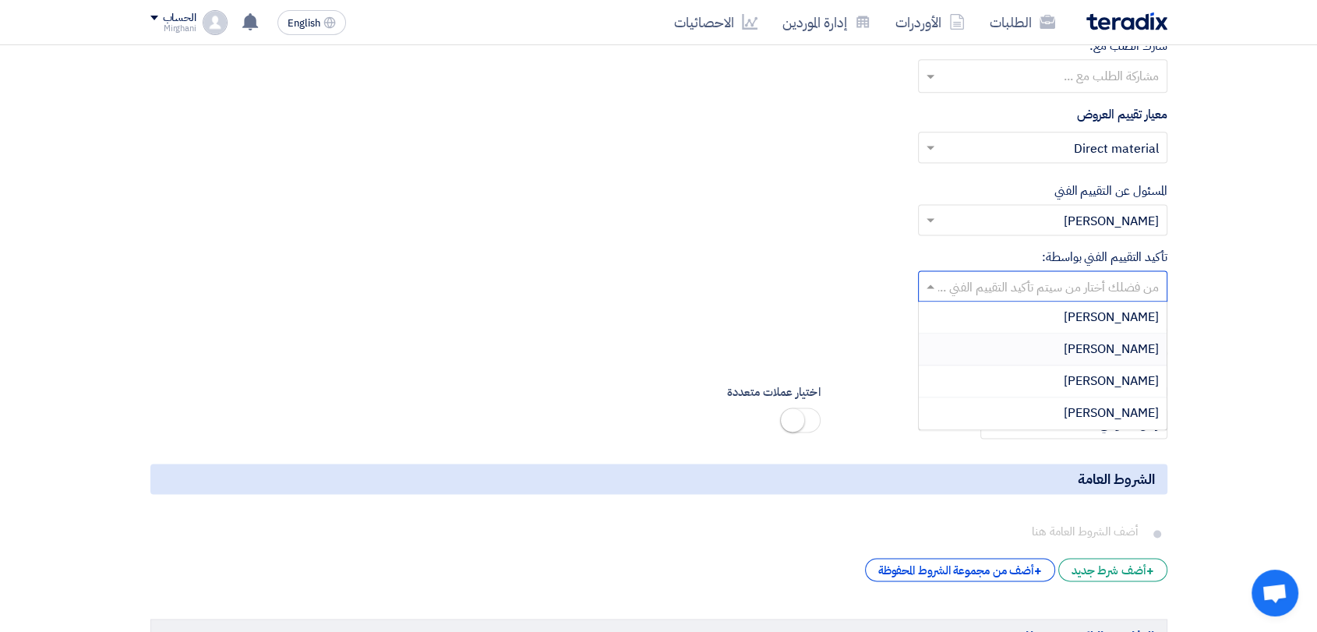
drag, startPoint x: 1046, startPoint y: 346, endPoint x: 1034, endPoint y: 339, distance: 14.3
click at [1046, 345] on div "[PERSON_NAME]" at bounding box center [1043, 350] width 248 height 32
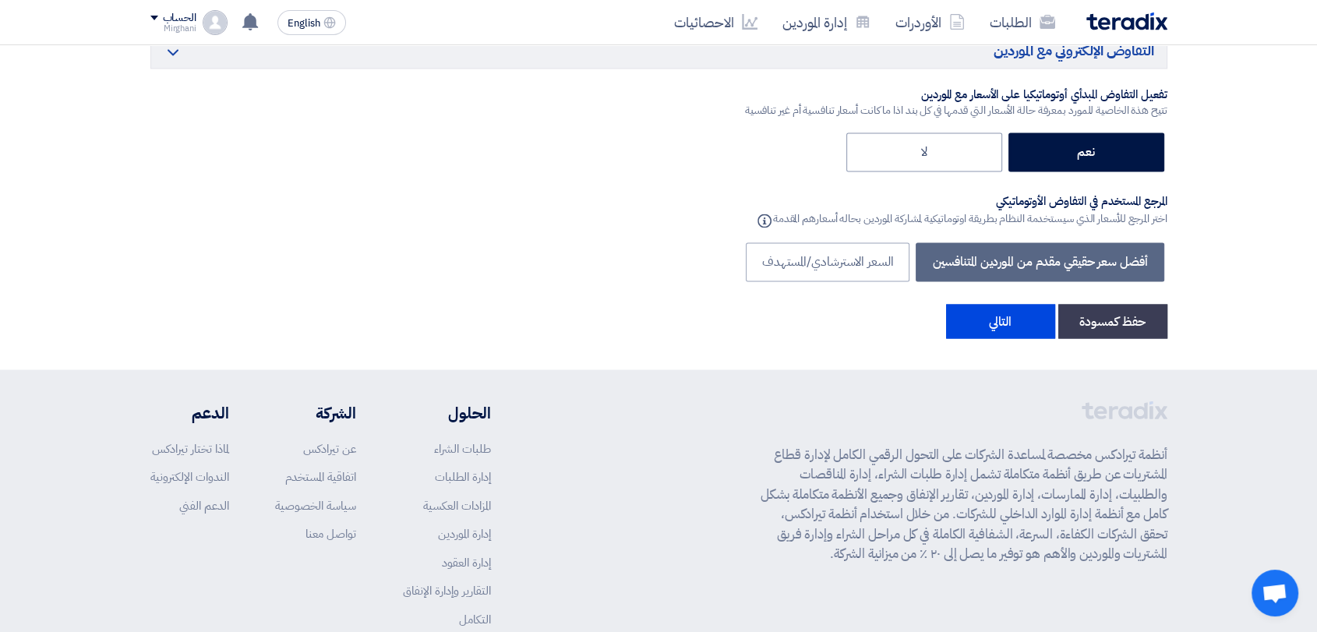
scroll to position [2756, 0]
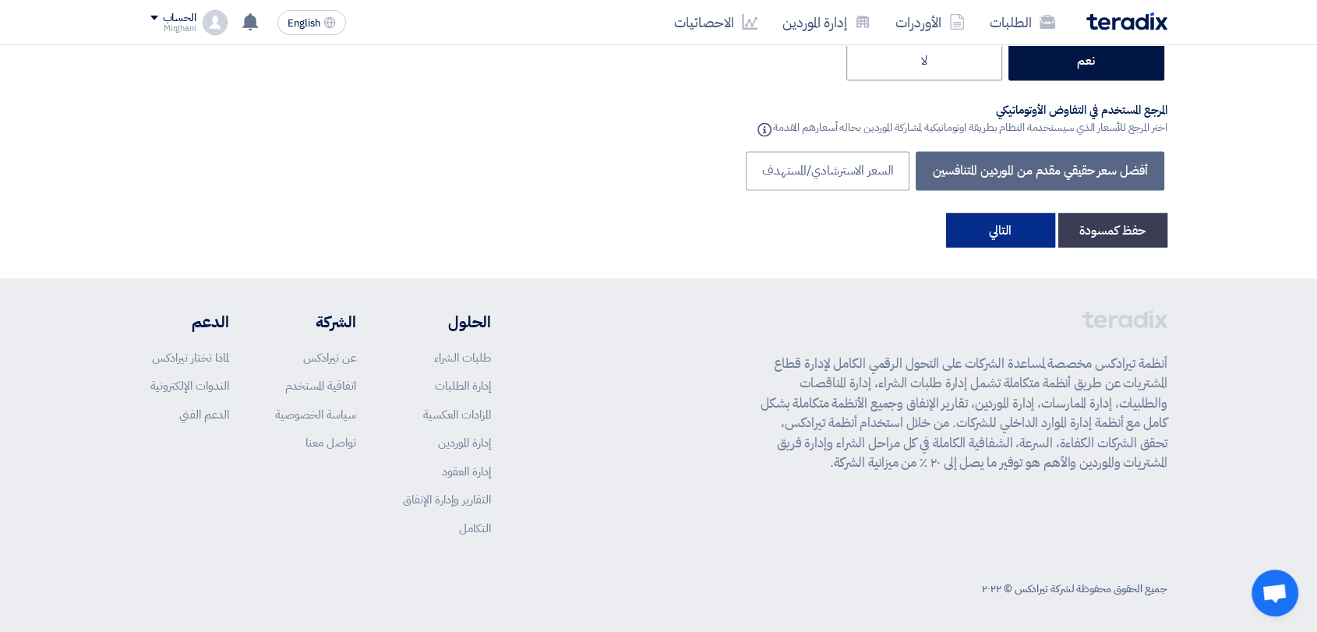
click at [1003, 224] on button "التالي" at bounding box center [1000, 230] width 109 height 34
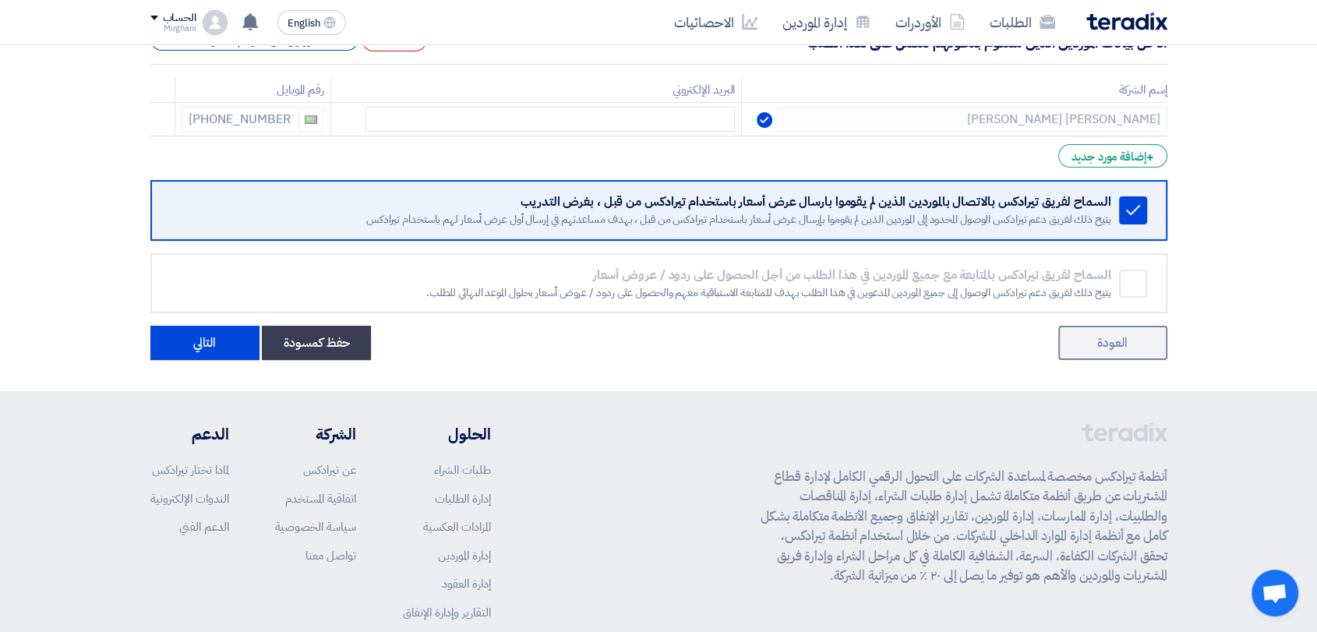
scroll to position [387, 0]
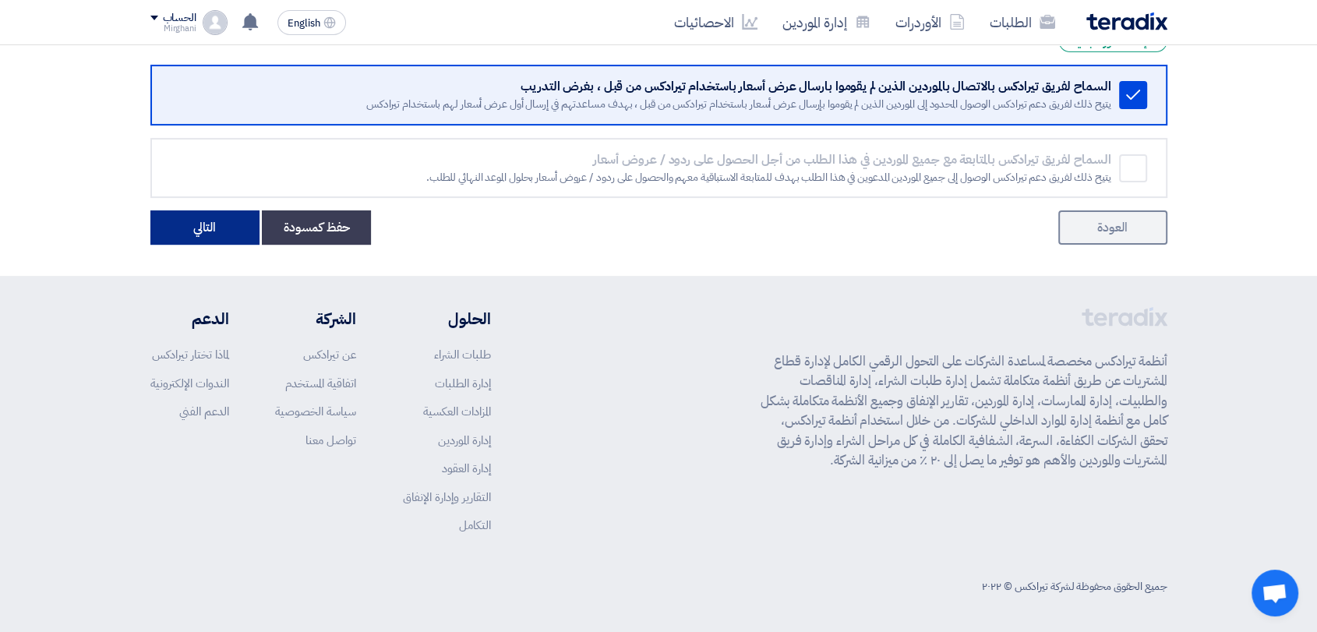
click at [225, 235] on button "التالي" at bounding box center [204, 227] width 109 height 34
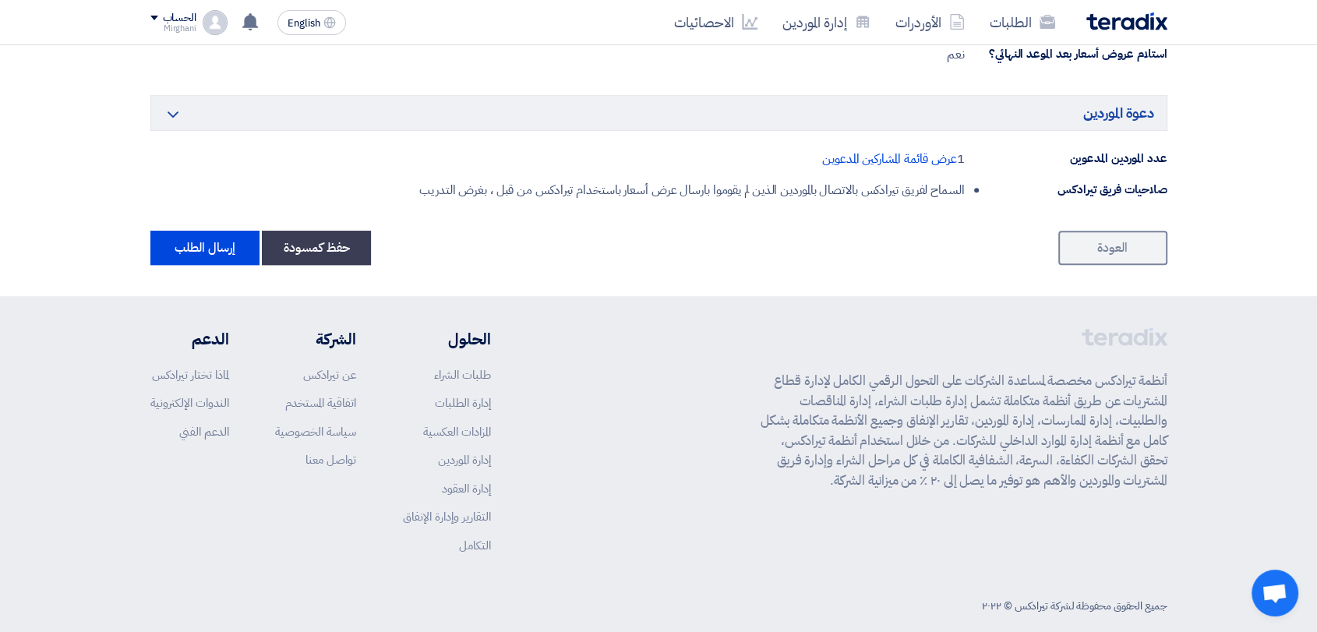
scroll to position [925, 0]
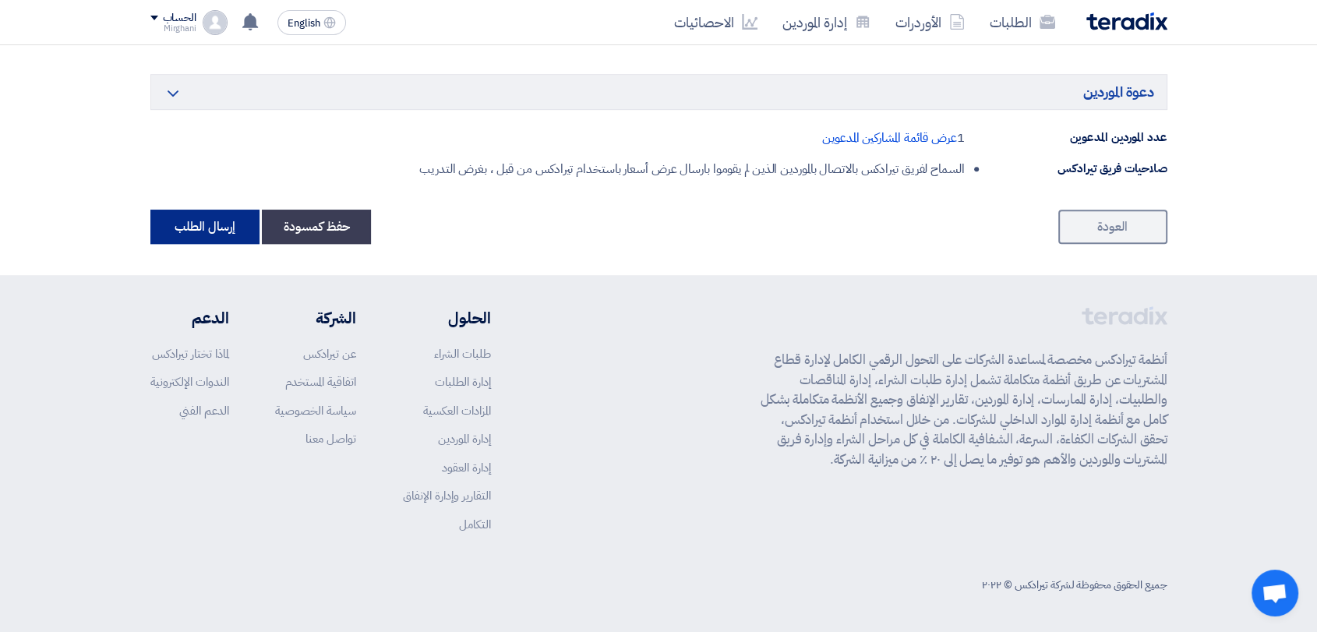
click at [231, 219] on button "إرسال الطلب" at bounding box center [204, 227] width 109 height 34
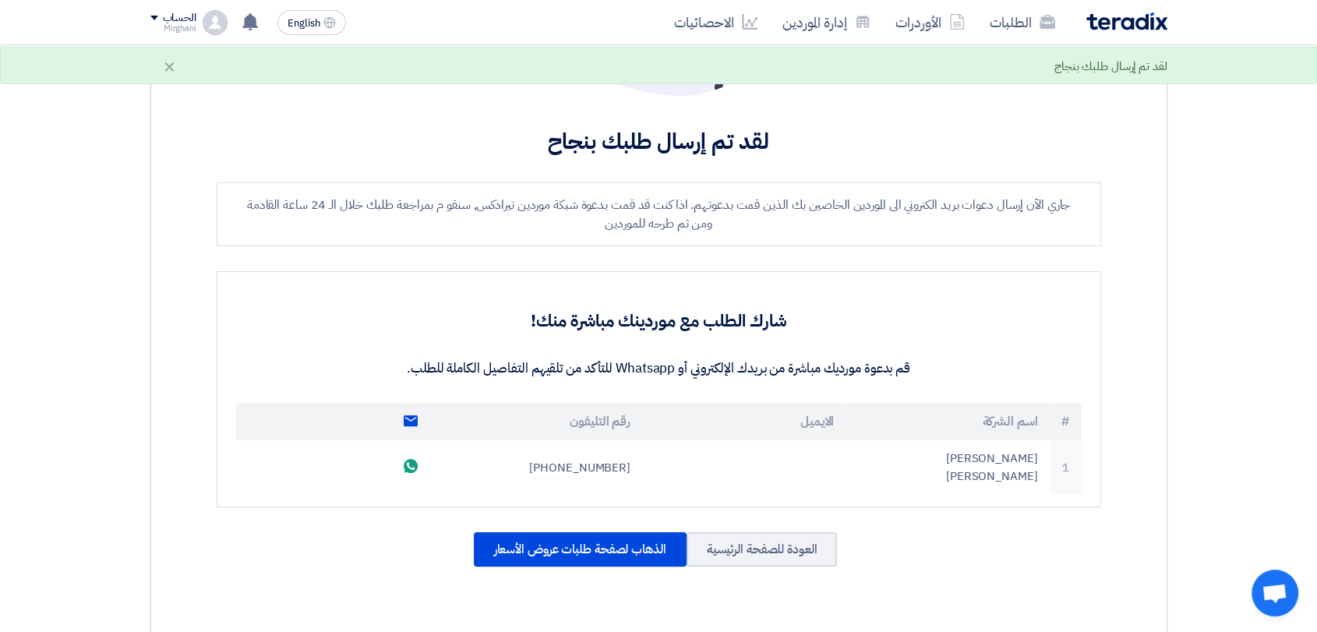
scroll to position [346, 0]
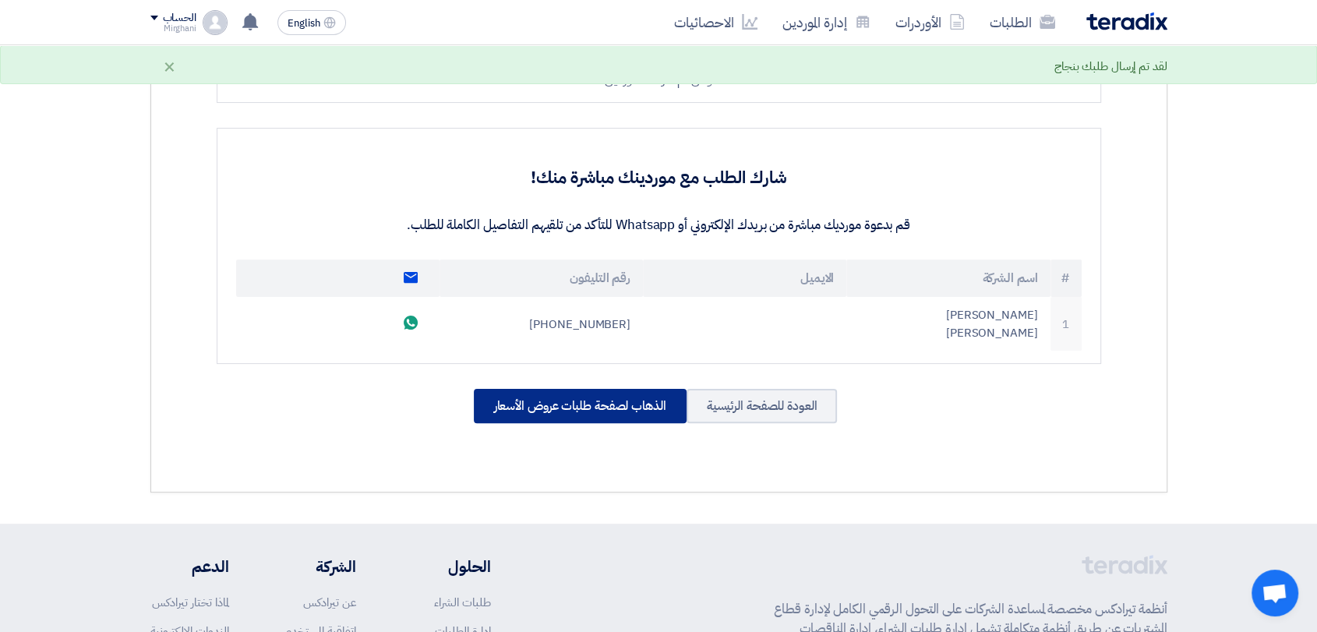
click at [544, 389] on div "الذهاب لصفحة طلبات عروض الأسعار" at bounding box center [580, 406] width 213 height 34
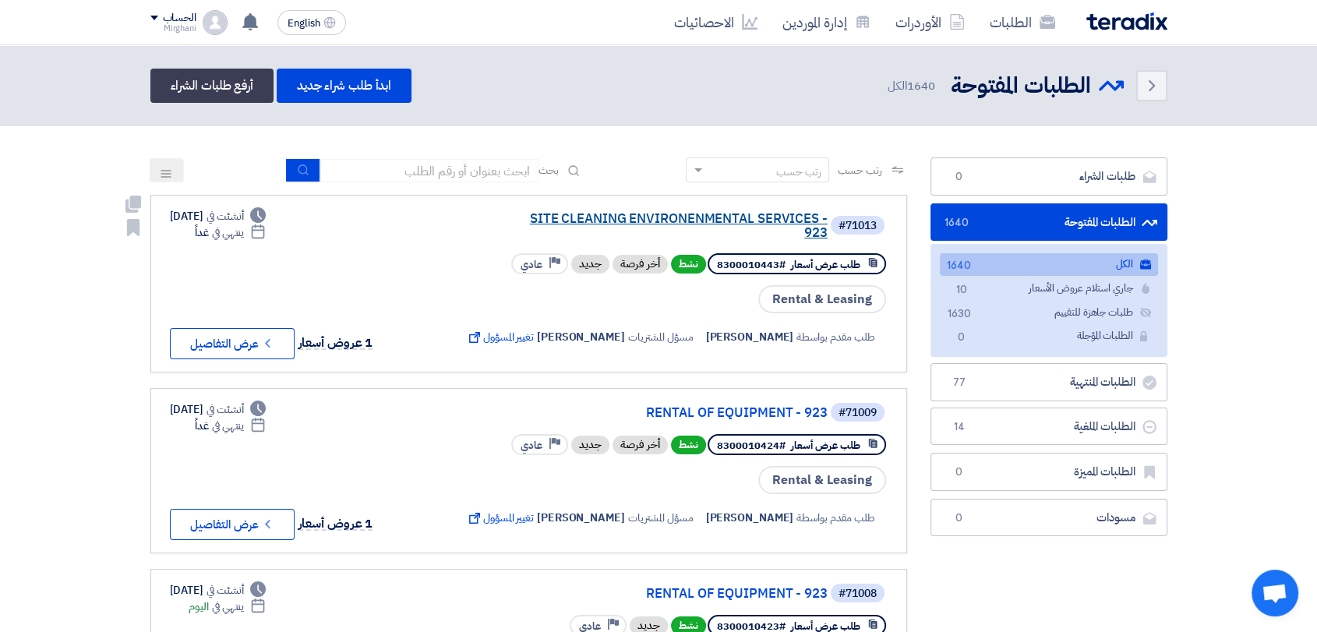
click at [741, 229] on link "SITE CLEANING ENVIRONENMENTAL SERVICES - 923" at bounding box center [672, 226] width 312 height 28
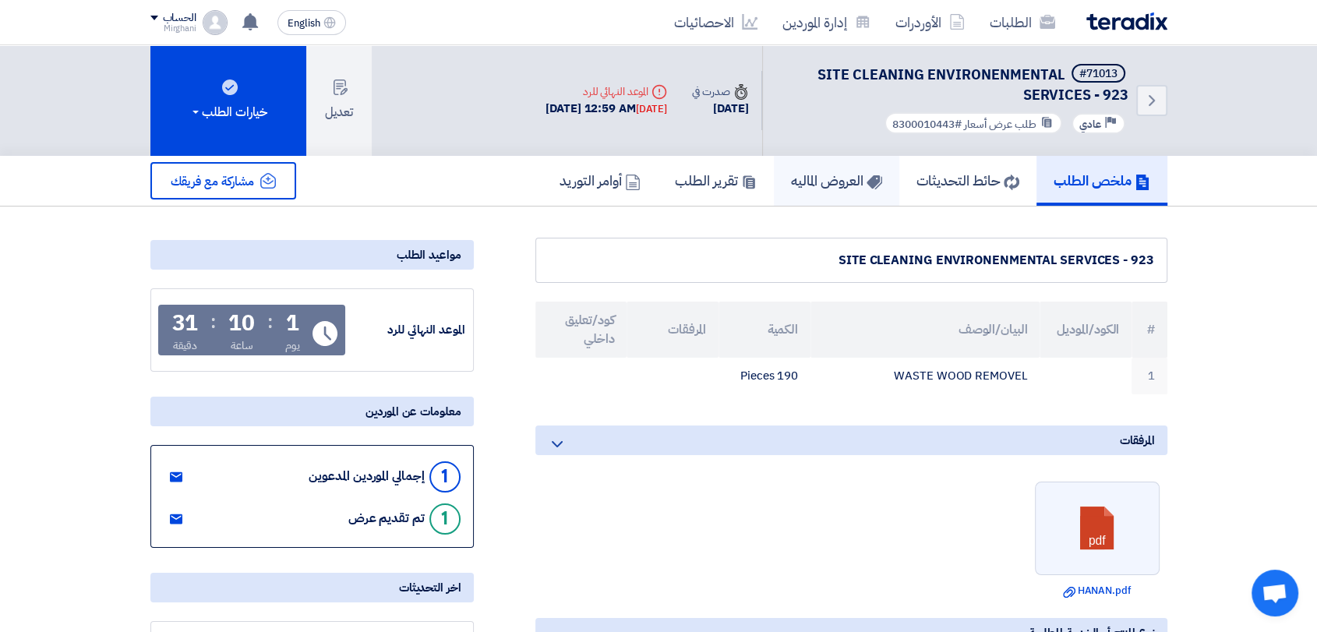
click at [849, 187] on h5 "العروض الماليه" at bounding box center [836, 180] width 91 height 18
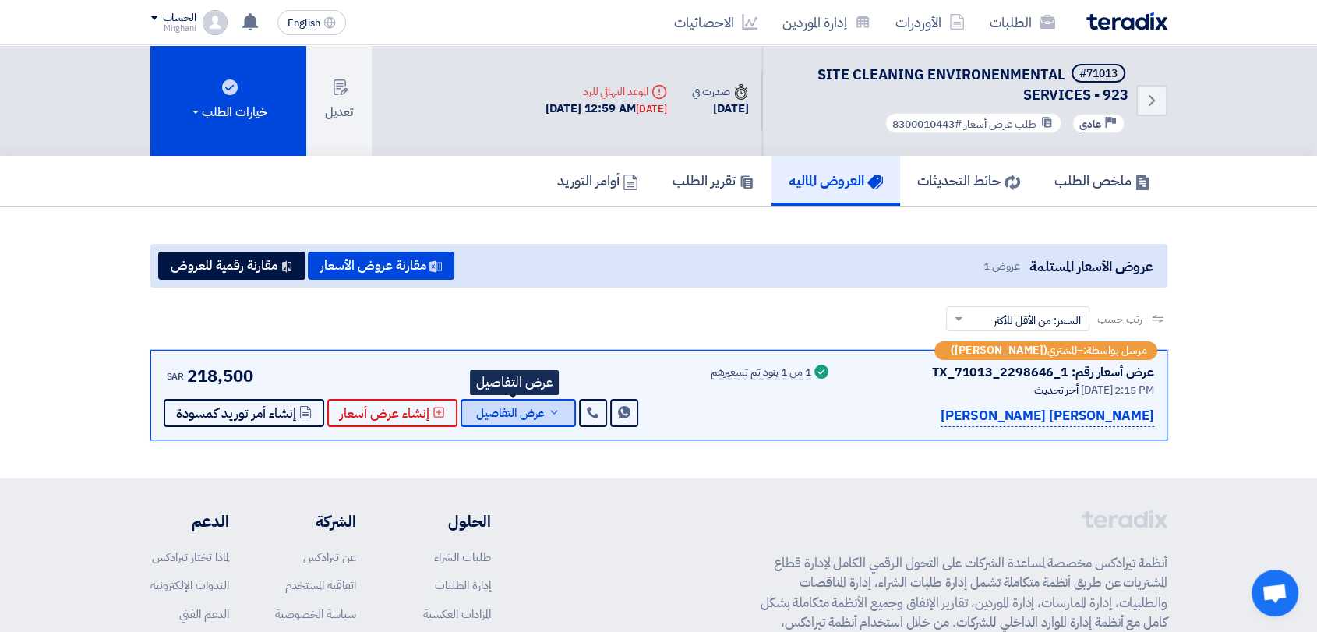
click at [514, 408] on span "عرض التفاصيل" at bounding box center [510, 414] width 69 height 12
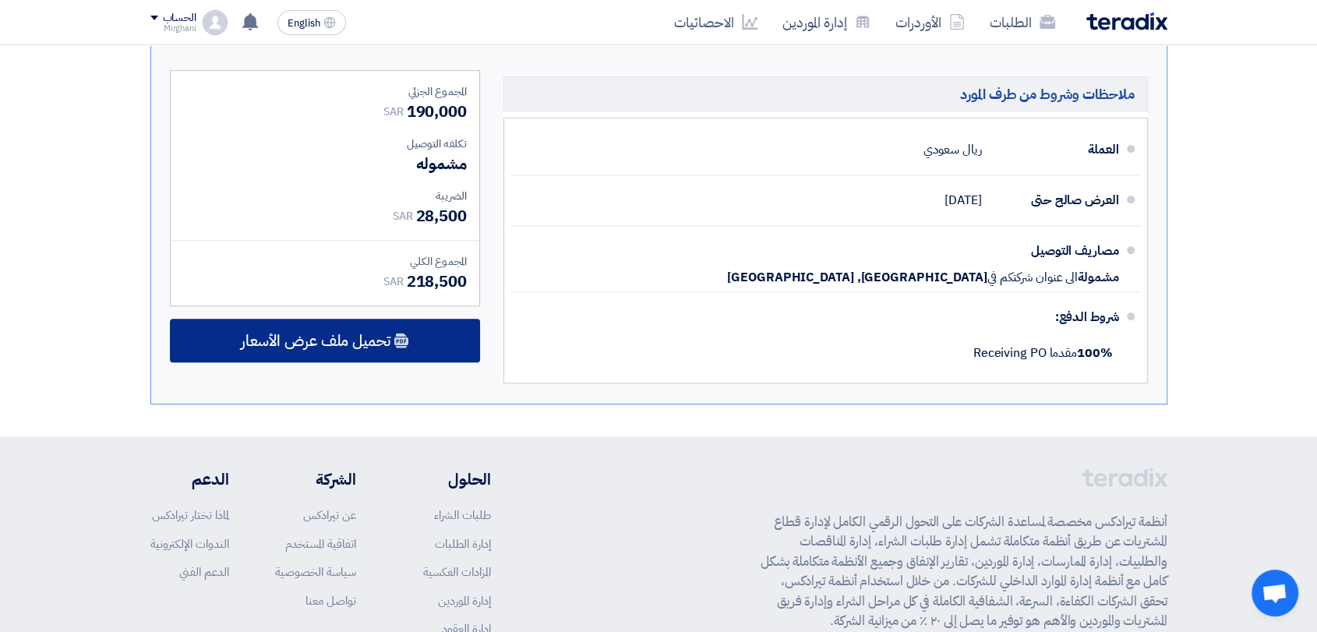
scroll to position [606, 0]
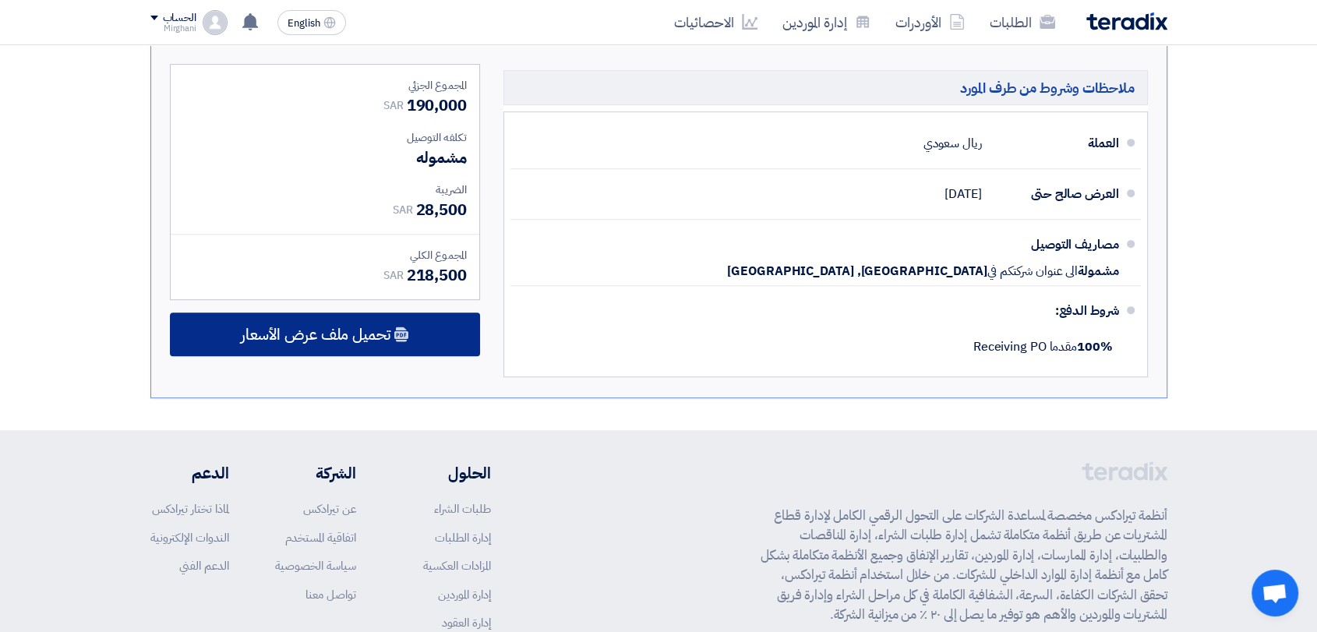
click at [374, 328] on span "تحميل ملف عرض الأسعار" at bounding box center [316, 334] width 150 height 14
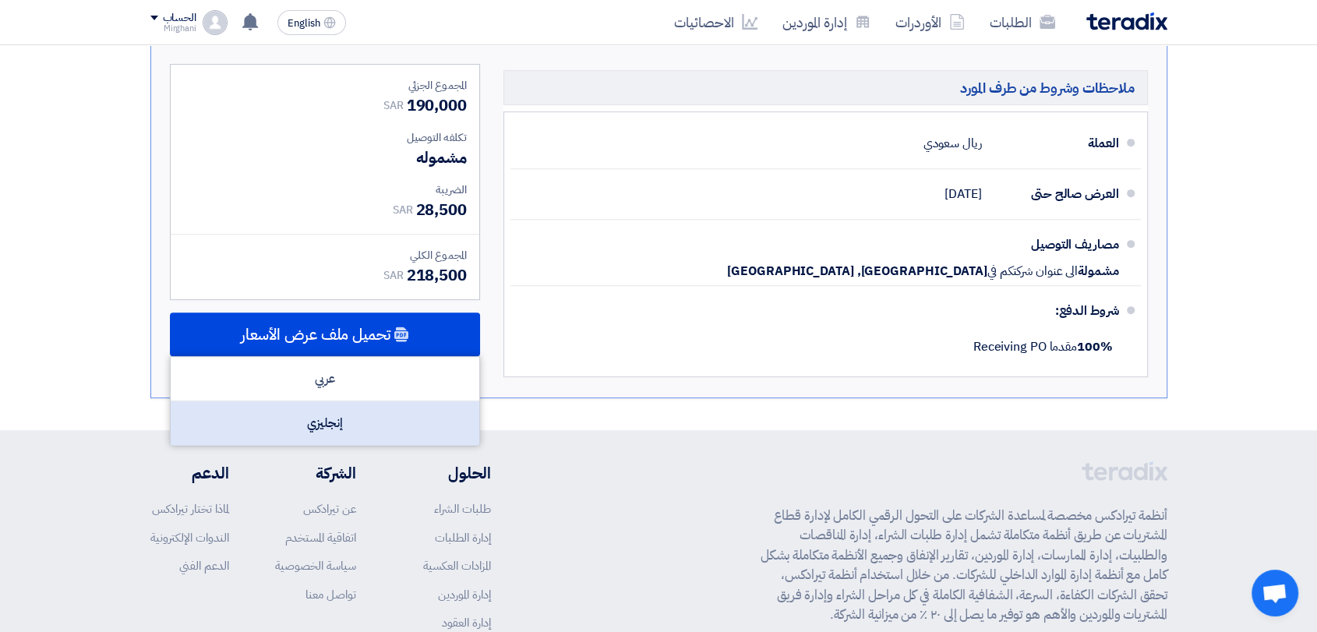
click at [391, 417] on div "إنجليزي" at bounding box center [325, 423] width 309 height 44
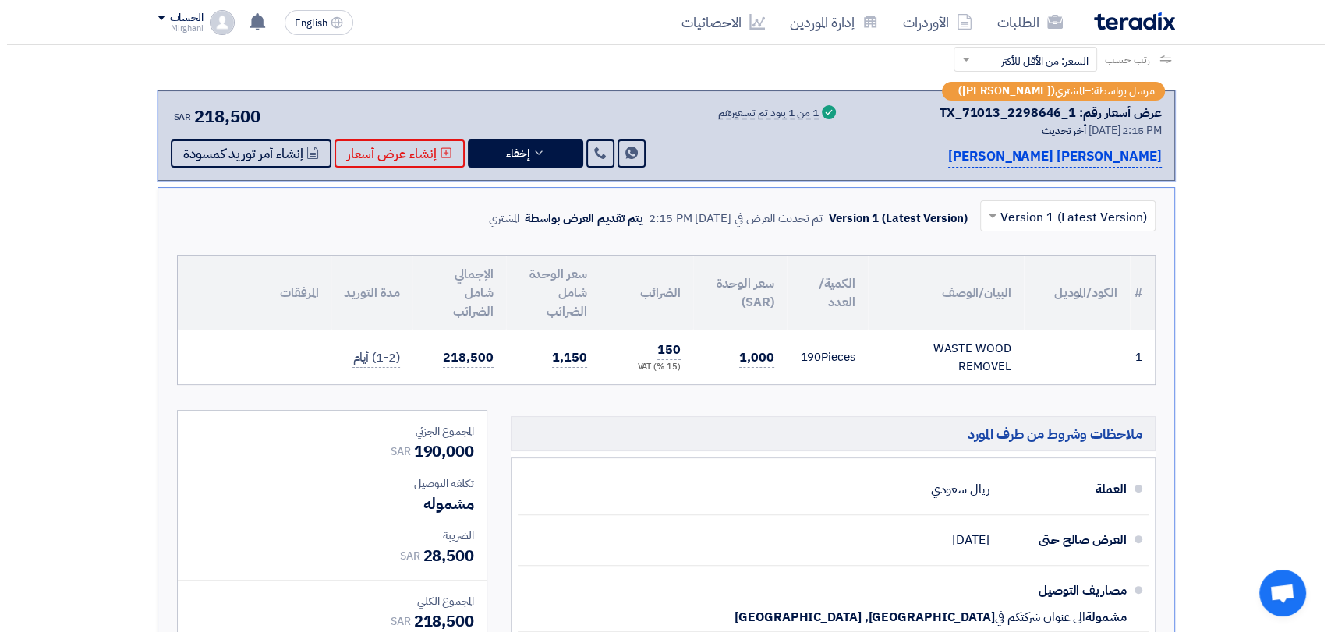
scroll to position [87, 0]
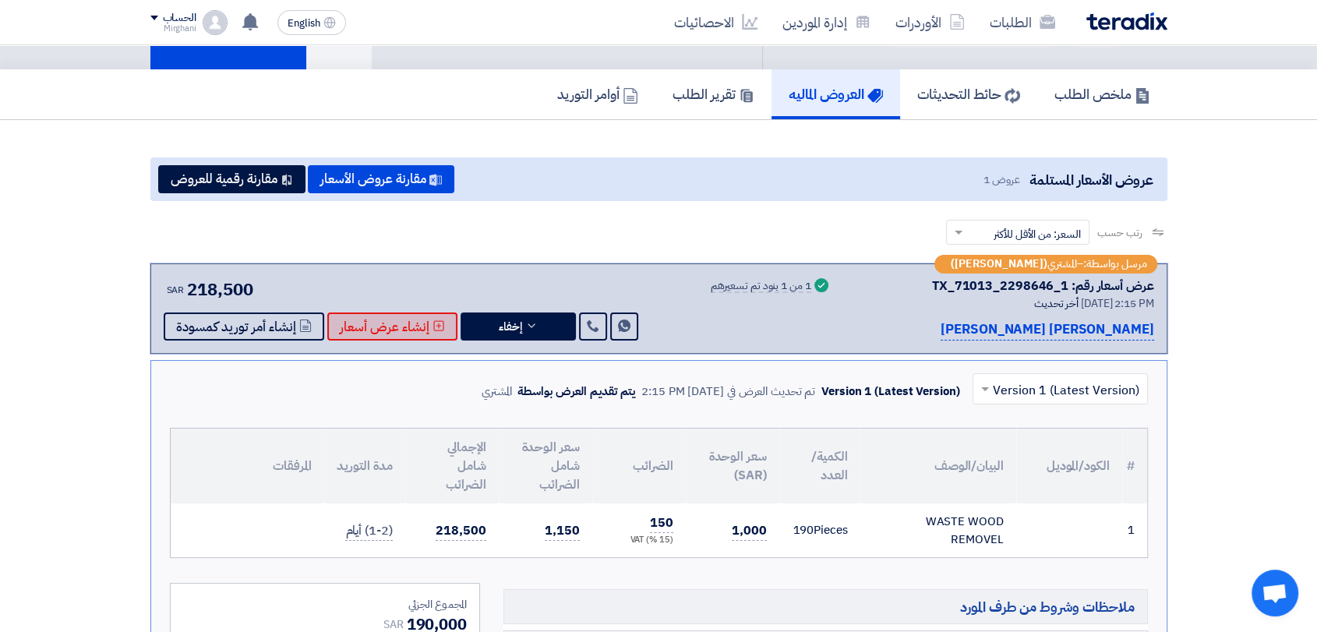
click at [343, 321] on span "إنشاء عرض أسعار" at bounding box center [385, 327] width 90 height 12
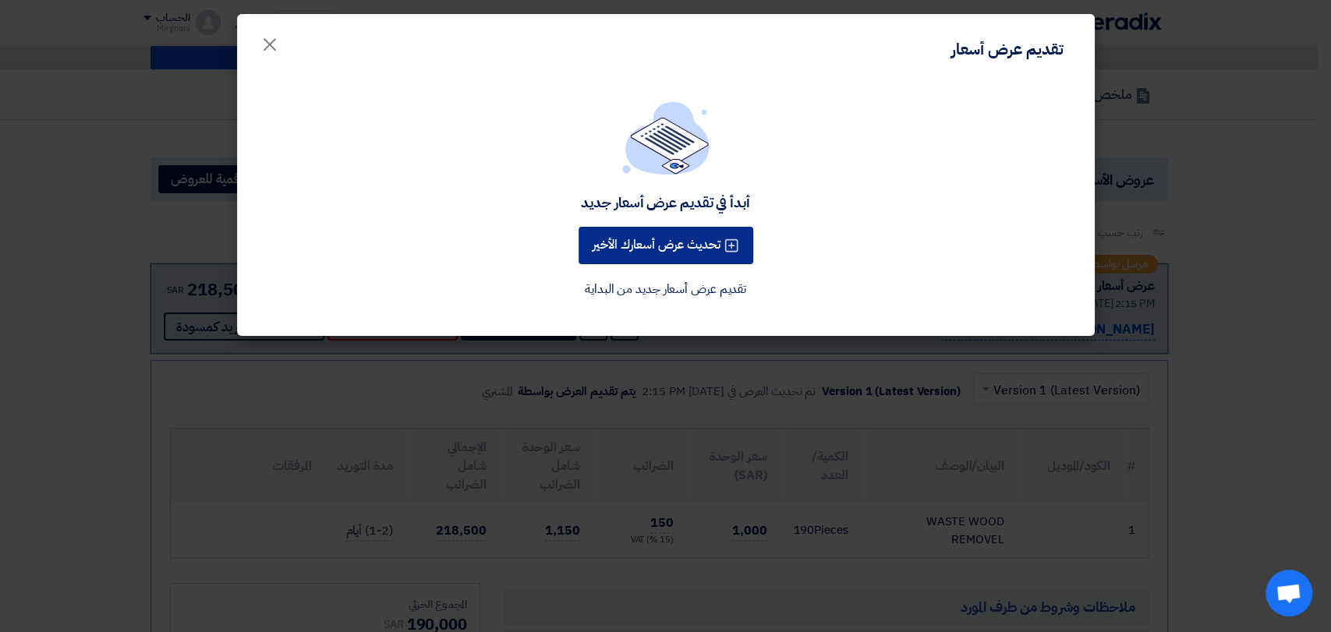
click at [680, 239] on button "تحديث عرض أسعارك الأخير" at bounding box center [665, 245] width 175 height 37
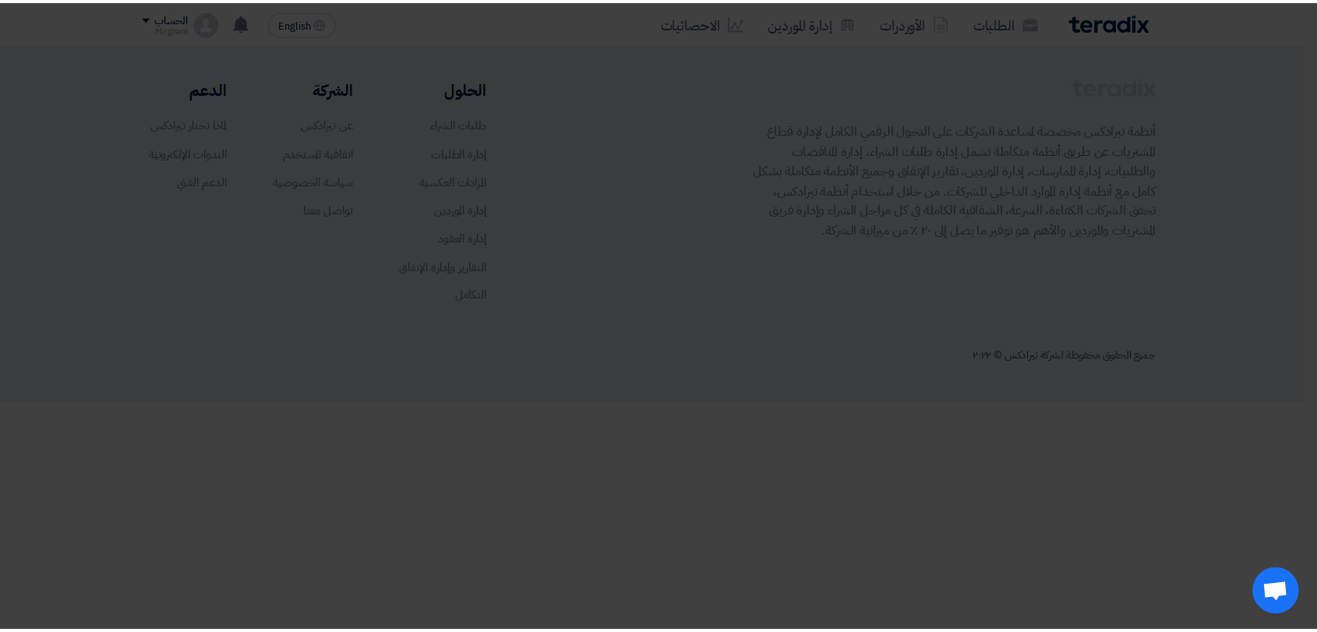
scroll to position [0, 0]
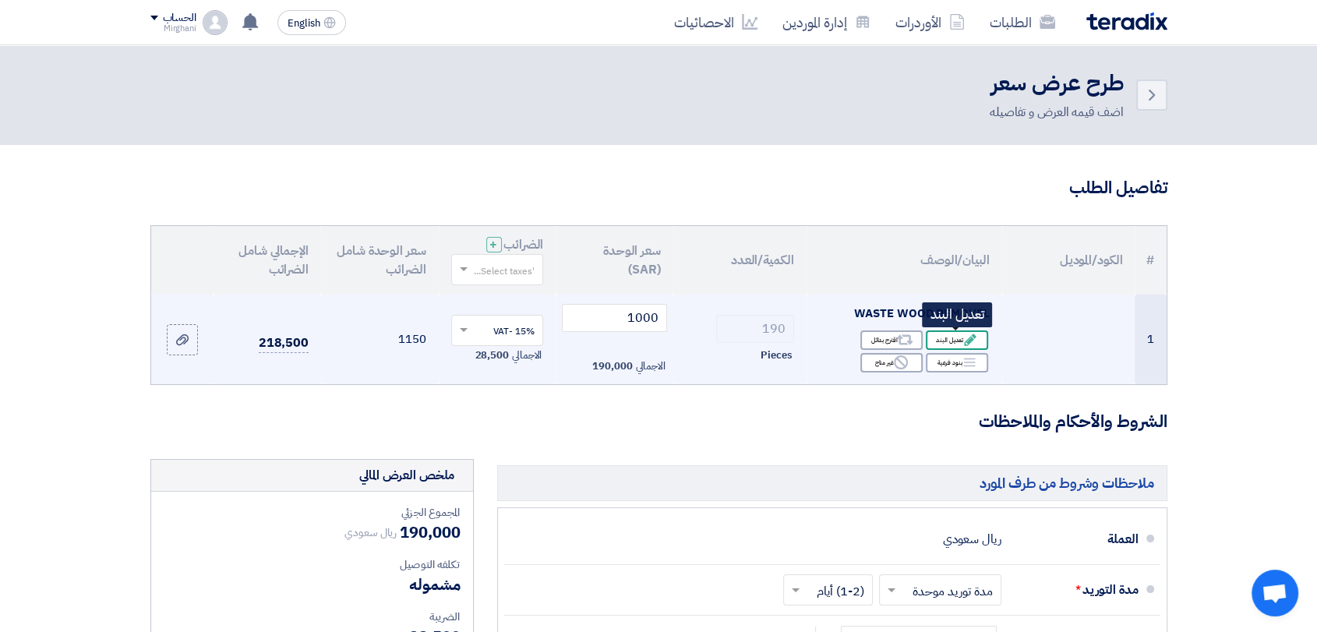
click at [935, 339] on div "Edit تعديل البند" at bounding box center [957, 340] width 62 height 19
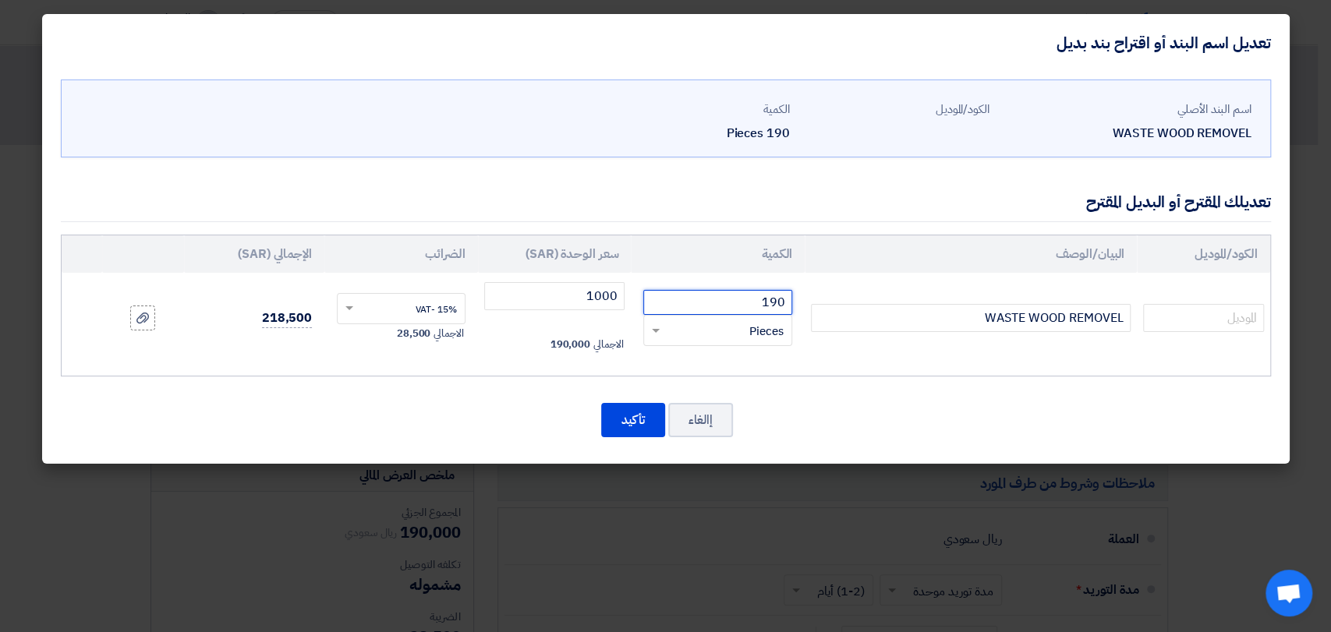
drag, startPoint x: 779, startPoint y: 302, endPoint x: 856, endPoint y: 276, distance: 81.3
click at [853, 282] on tr "WASTE WOOD REMOVEL 190 RFQ_STEP1.ITEMS.2.TYPE_PLACEHOLDER × Pieces" at bounding box center [666, 318] width 1208 height 90
type input "241"
click at [645, 409] on button "تأكيد" at bounding box center [633, 420] width 64 height 34
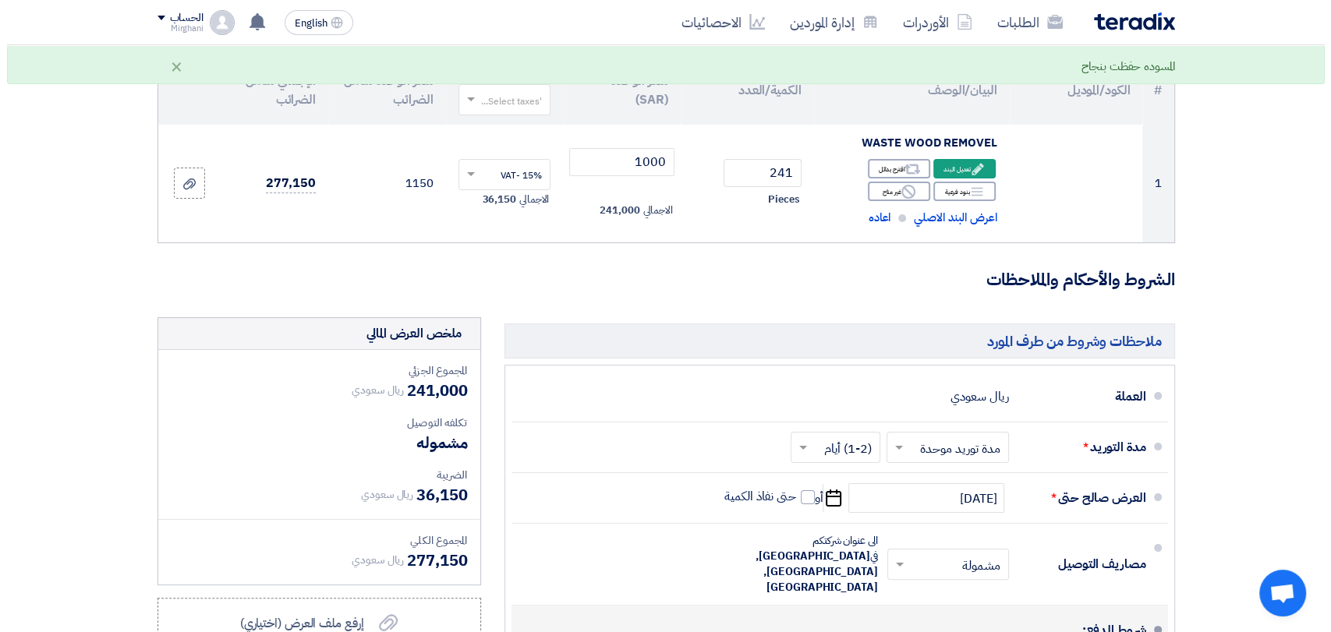
scroll to position [346, 0]
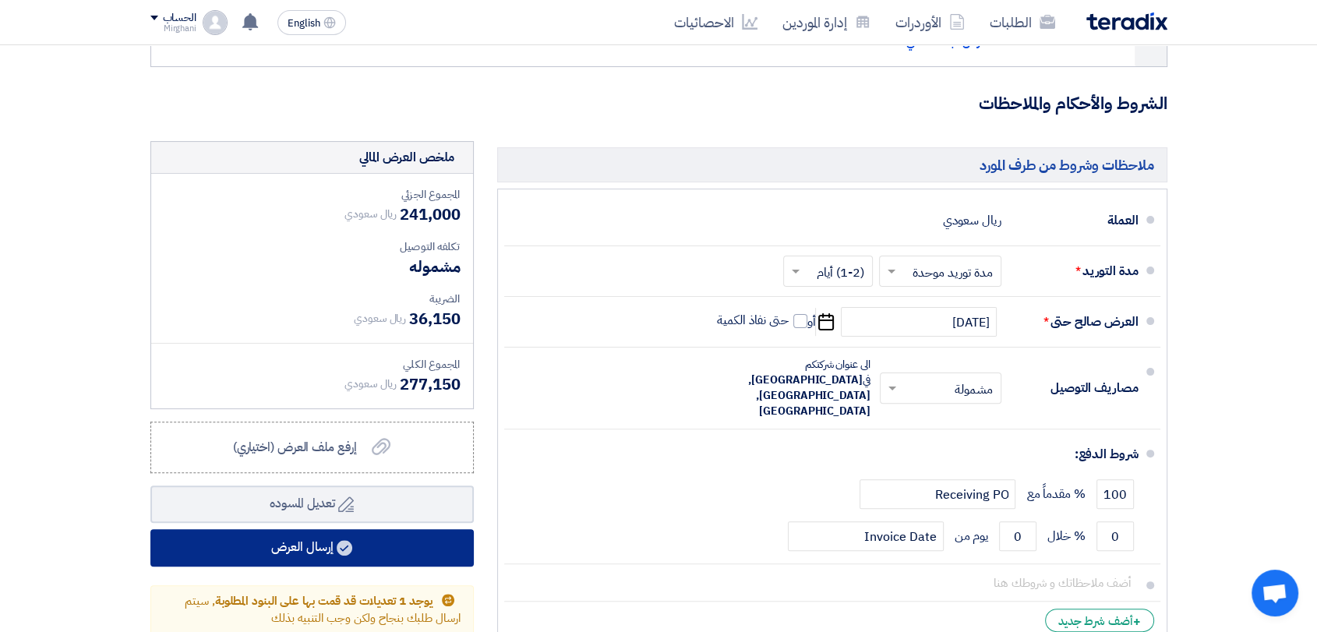
click at [447, 536] on button "إرسال العرض" at bounding box center [311, 547] width 323 height 37
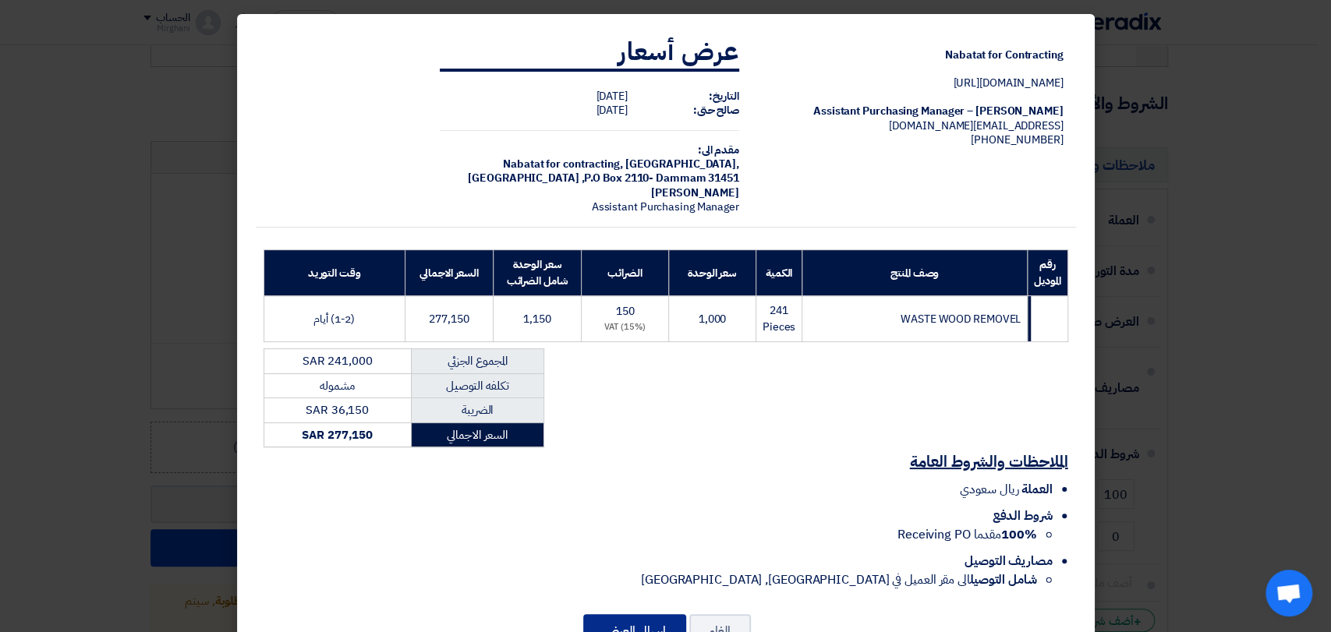
click at [615, 624] on button "إرسال العرض" at bounding box center [634, 631] width 103 height 34
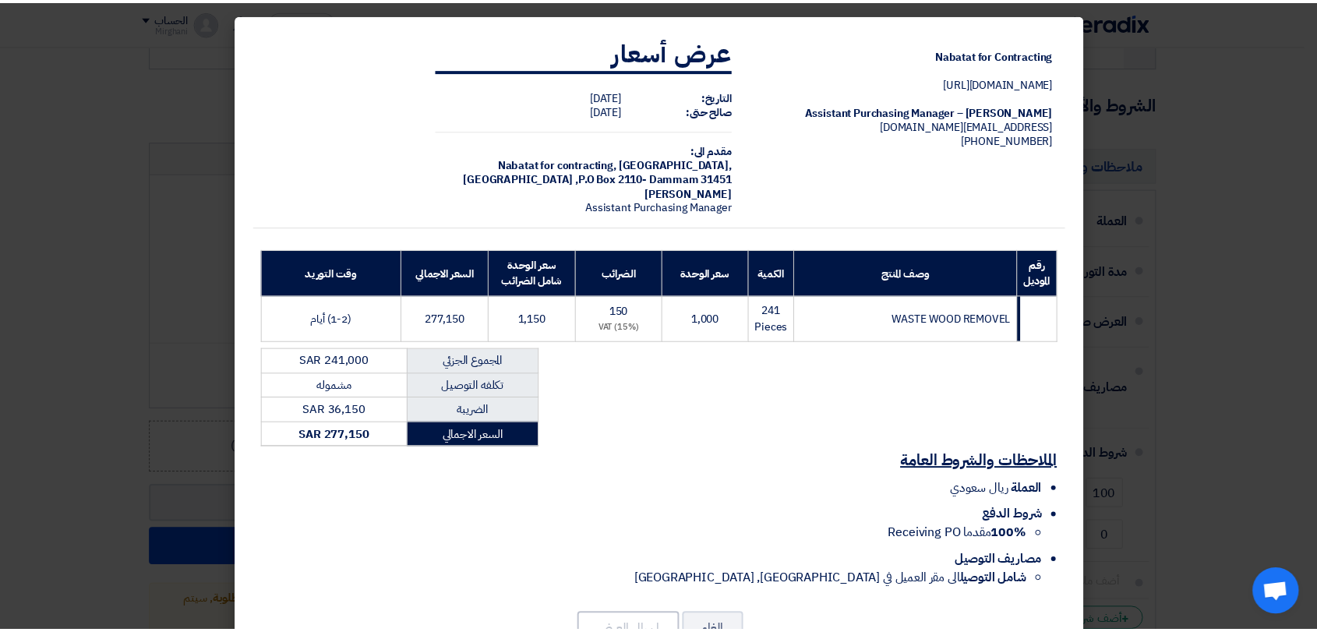
scroll to position [0, 0]
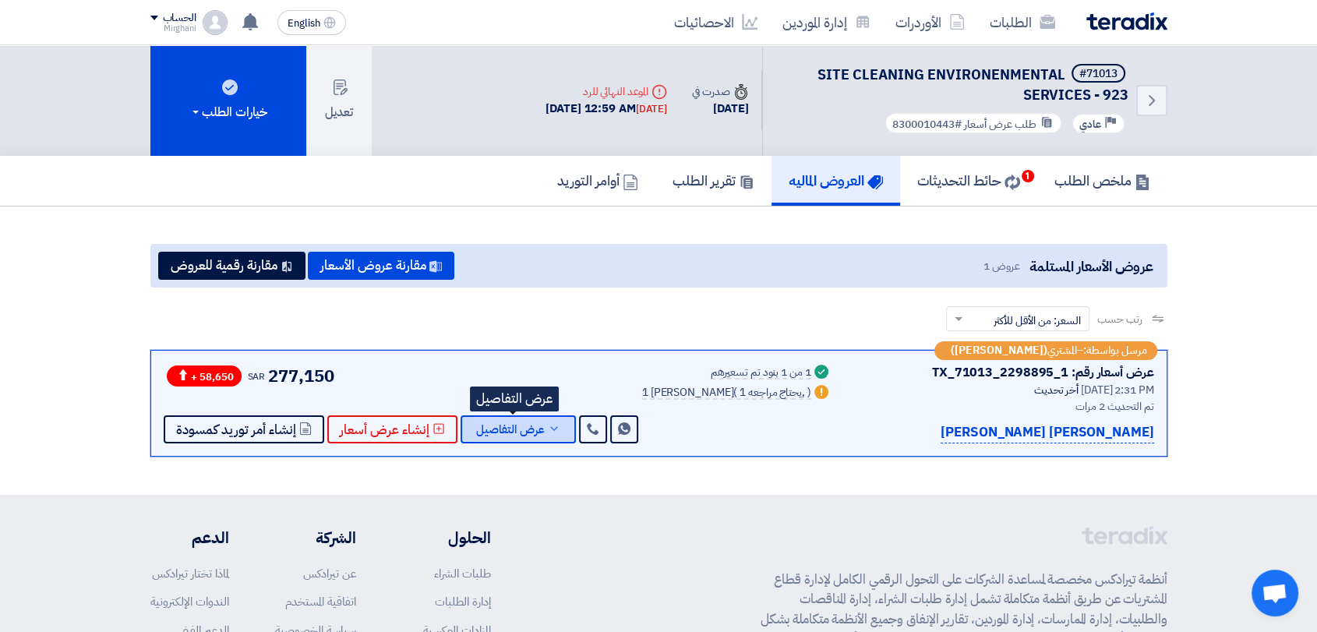
click at [545, 412] on div "+ 58,650 SAR 277,150 Send Message" at bounding box center [403, 403] width 478 height 80
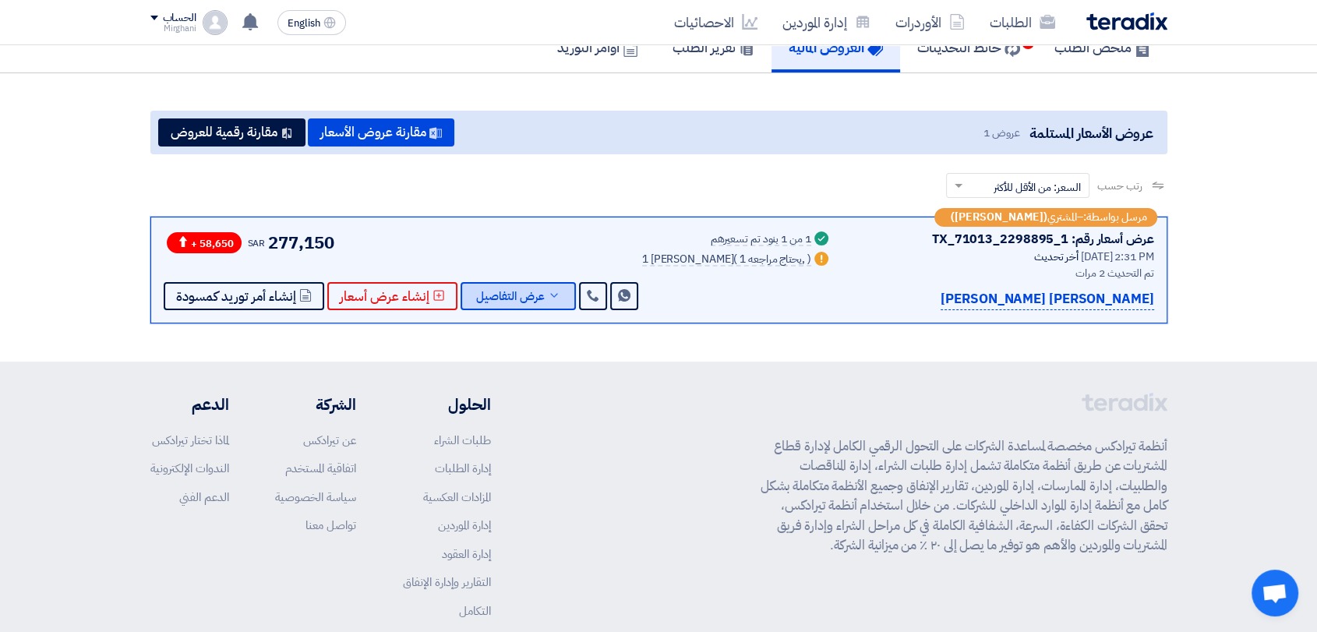
scroll to position [219, 0]
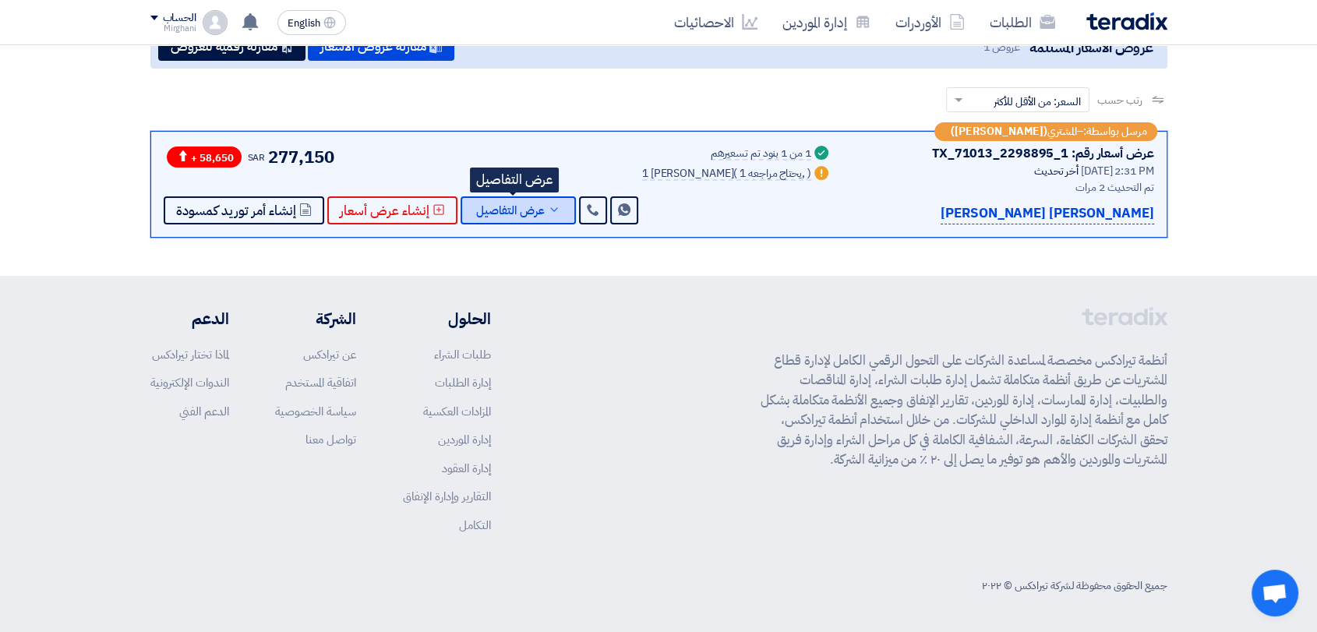
click at [543, 219] on button "عرض التفاصيل" at bounding box center [518, 210] width 115 height 28
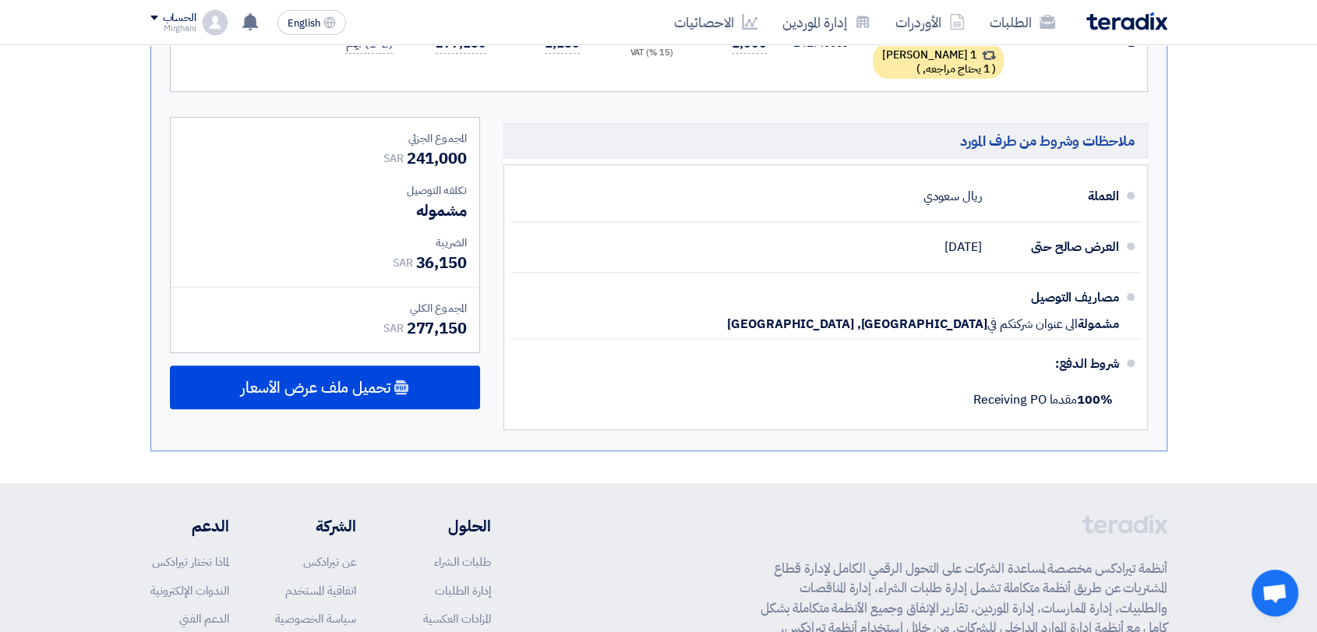
scroll to position [652, 0]
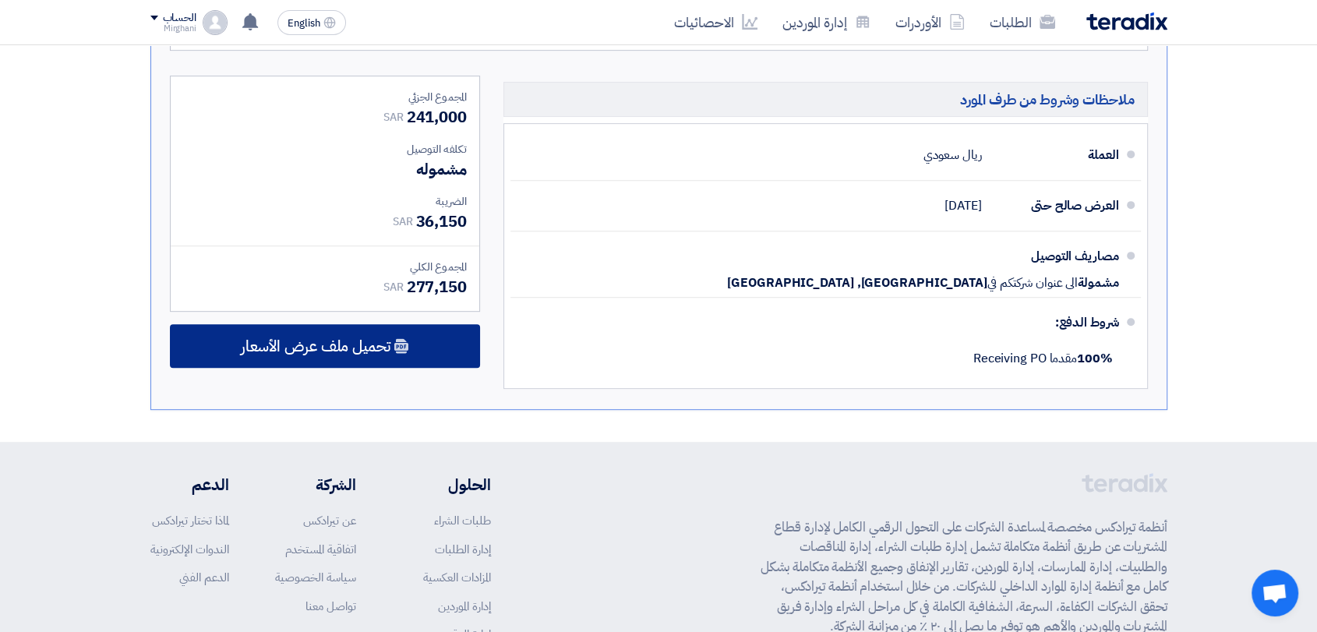
click at [419, 327] on div "تحميل ملف عرض الأسعار" at bounding box center [325, 346] width 310 height 44
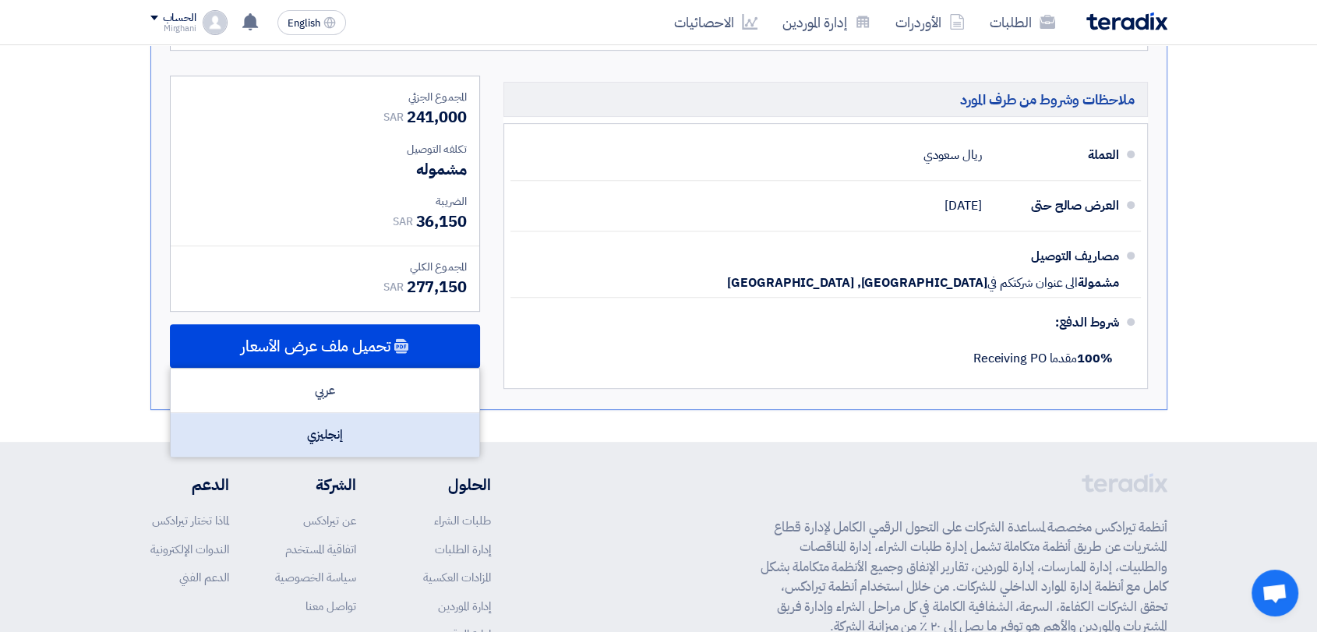
click at [431, 421] on div "إنجليزي" at bounding box center [325, 435] width 309 height 44
